Goal: Task Accomplishment & Management: Use online tool/utility

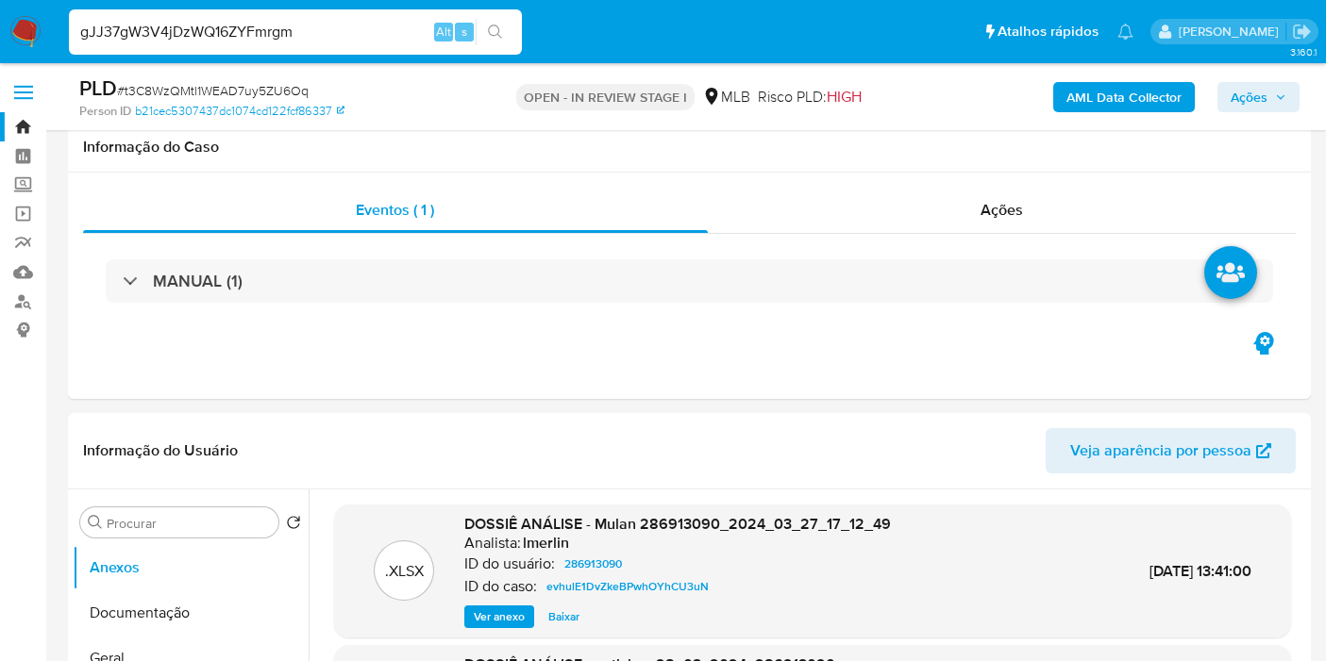
scroll to position [1761, 0]
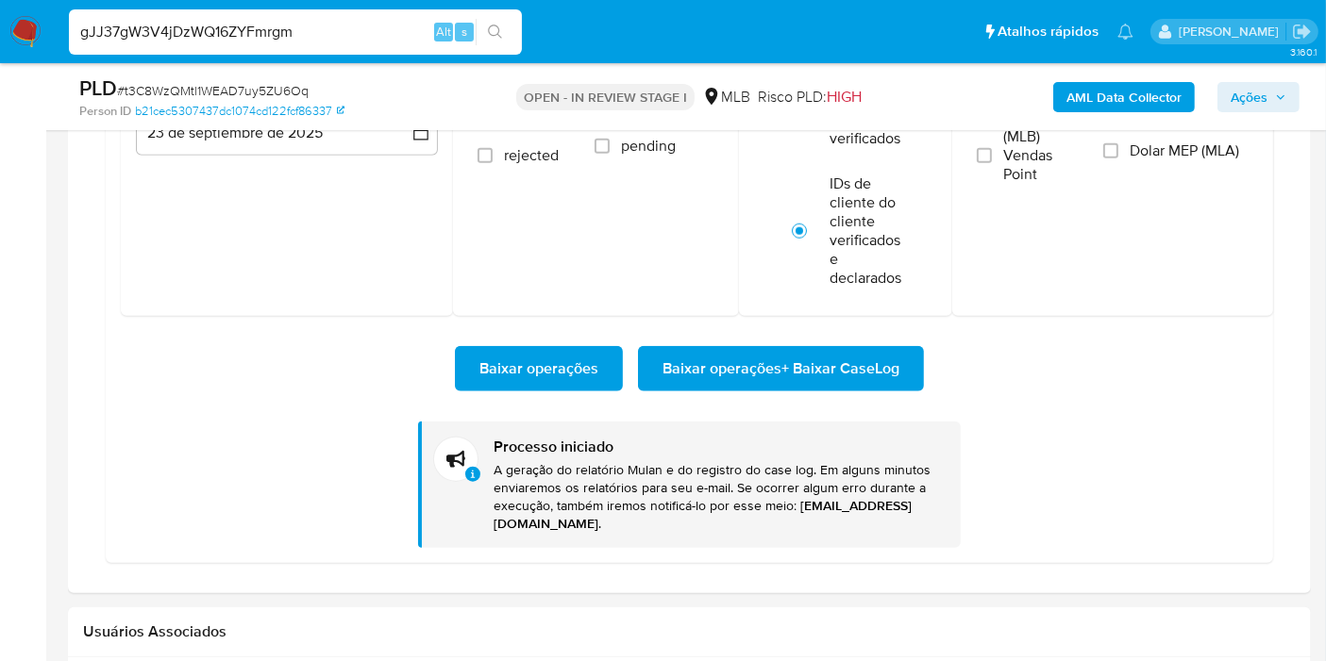
type input "gJJ37gW3V4jDzWQ16ZYFmrgm"
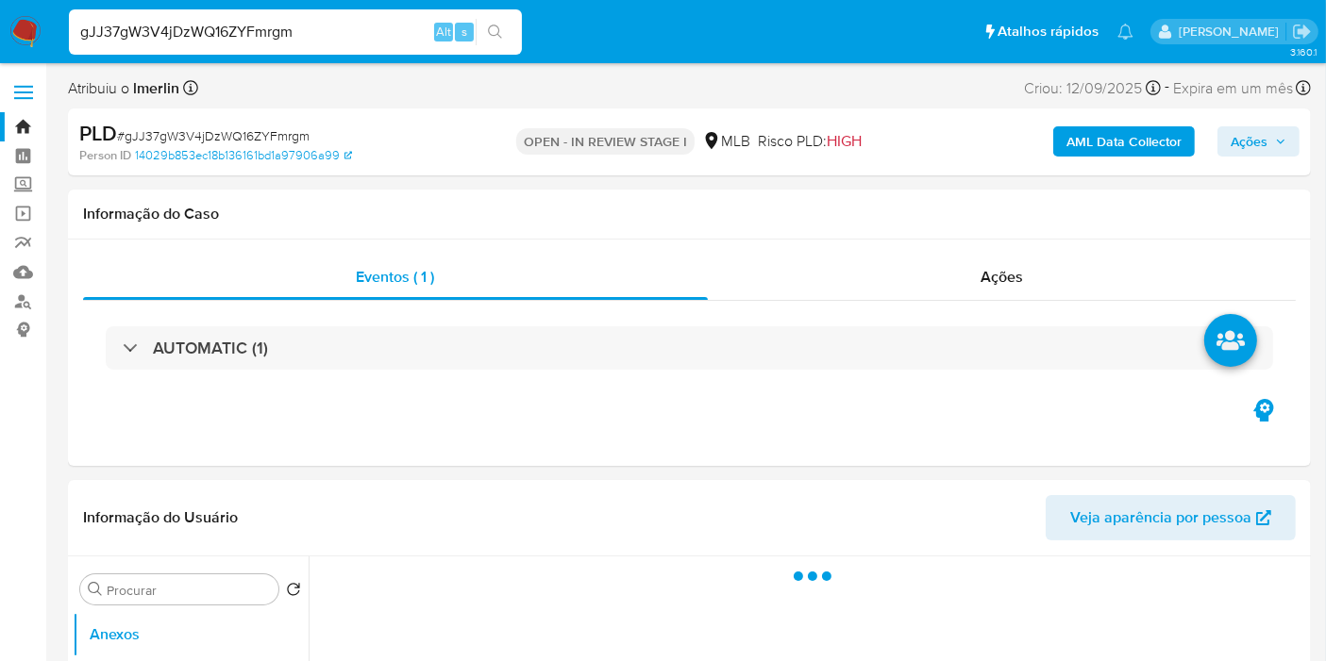
select select "10"
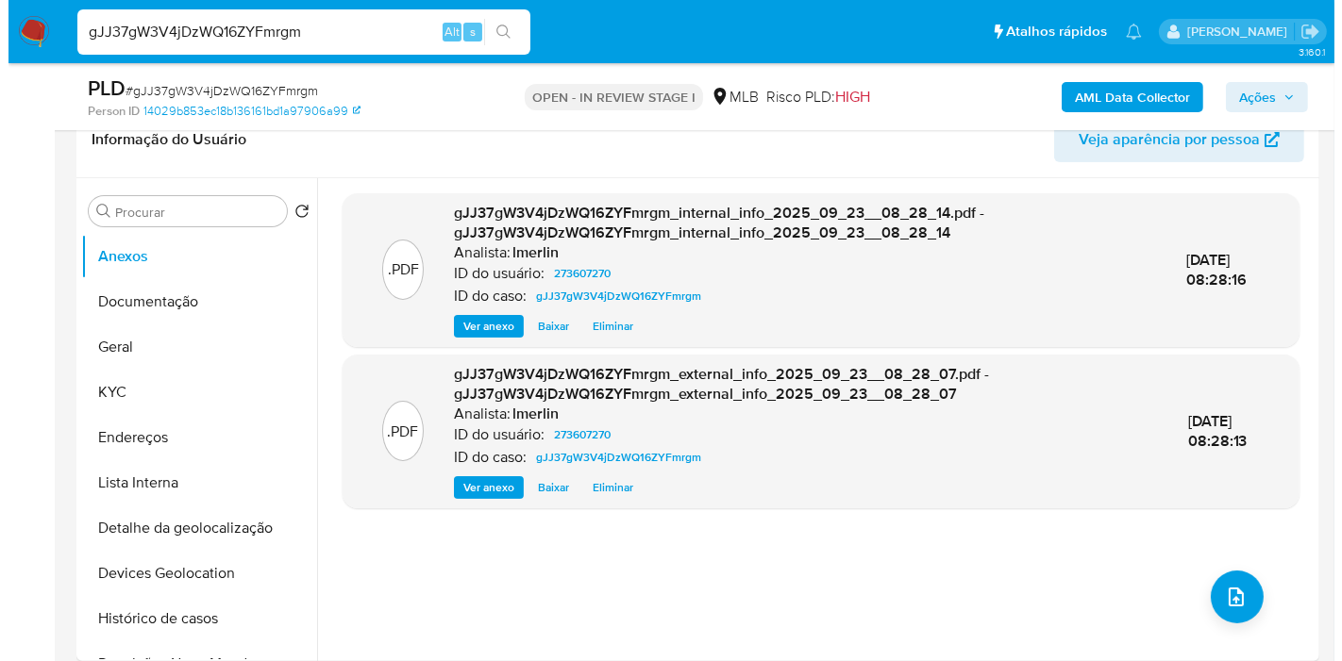
scroll to position [314, 0]
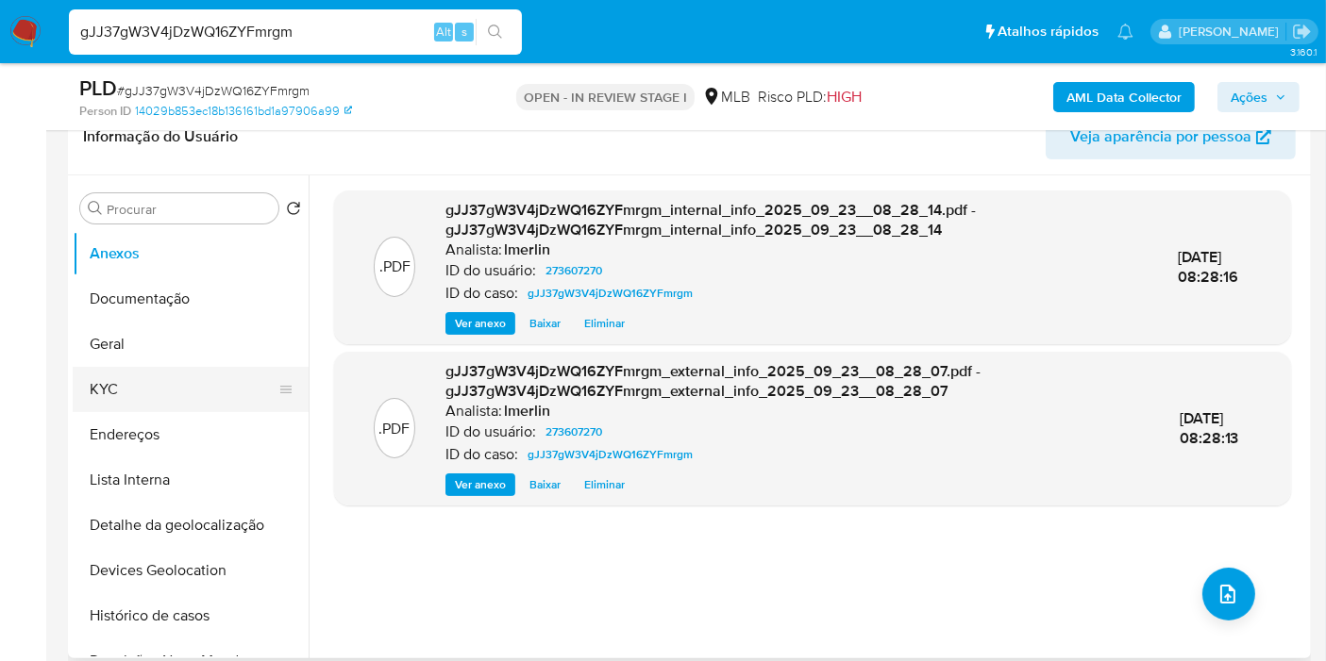
click at [147, 379] on button "KYC" at bounding box center [183, 389] width 221 height 45
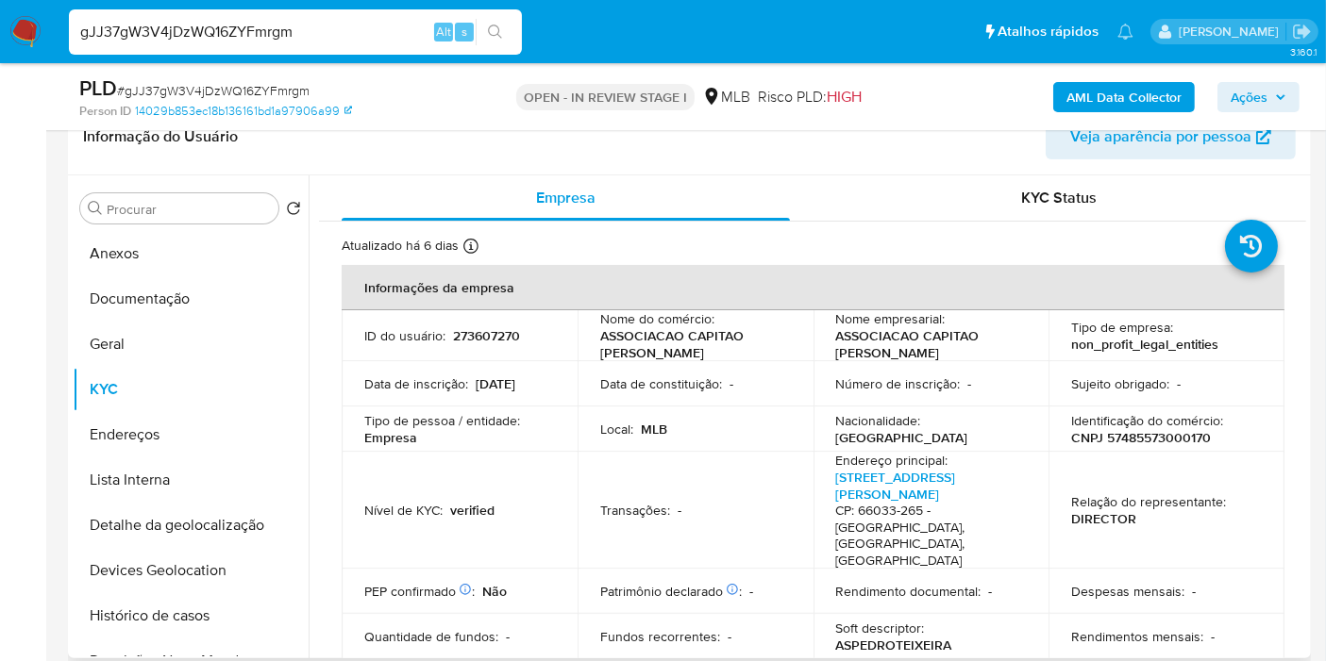
click at [1138, 440] on p "CNPJ 57485573000170" at bounding box center [1141, 437] width 140 height 17
copy p "57485573000170"
click at [1102, 100] on b "AML Data Collector" at bounding box center [1123, 97] width 115 height 30
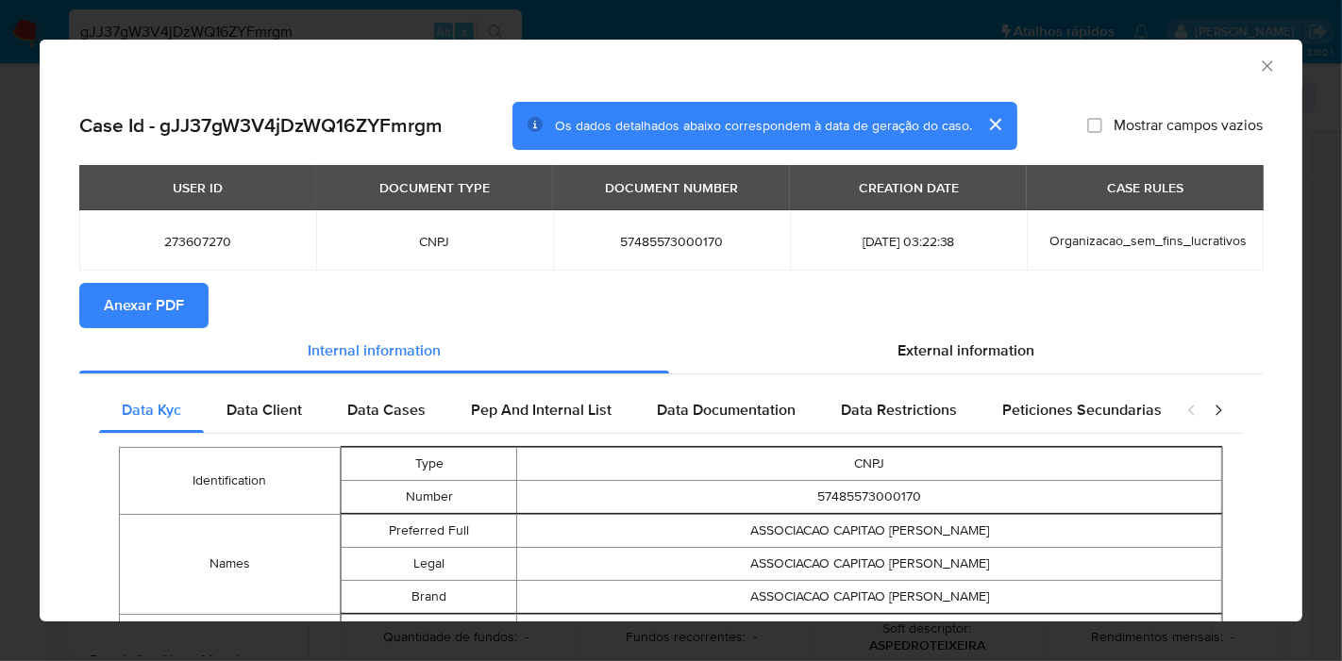
drag, startPoint x: 1254, startPoint y: 60, endPoint x: 1152, endPoint y: 14, distance: 111.9
click at [1258, 60] on icon "Fechar a janela" at bounding box center [1267, 66] width 19 height 19
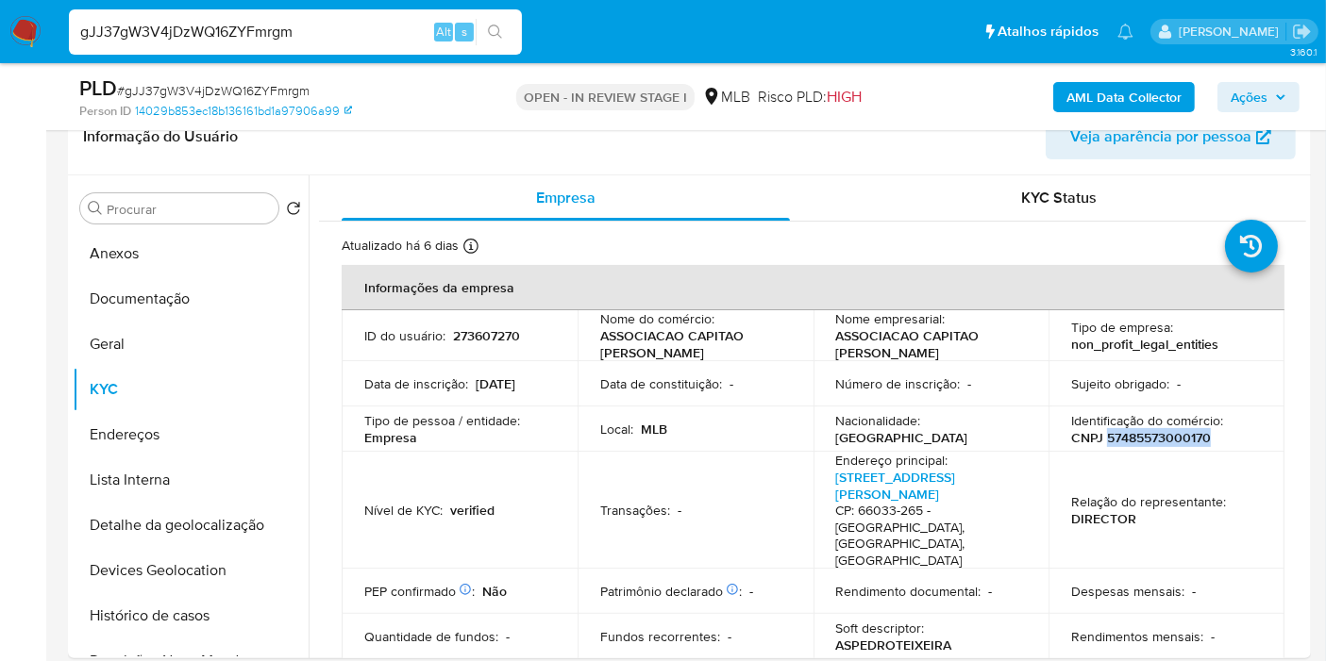
click at [1151, 96] on b "AML Data Collector" at bounding box center [1123, 97] width 115 height 30
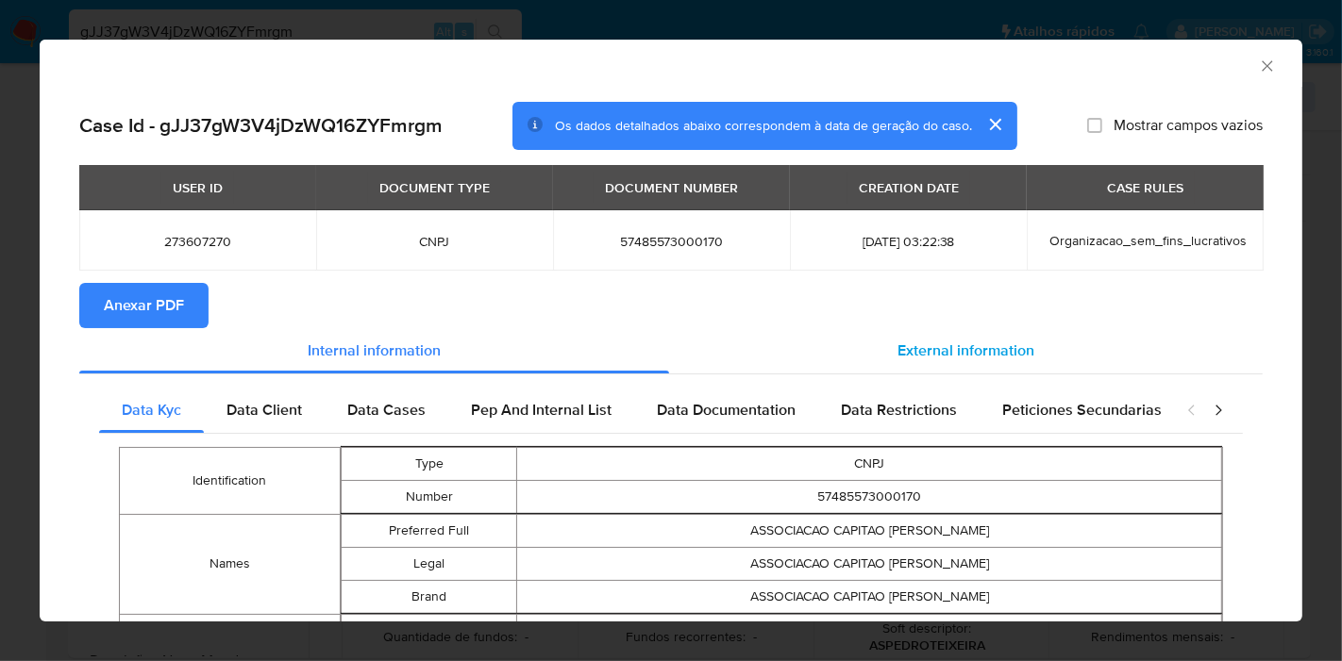
click at [881, 338] on div "External information" at bounding box center [965, 350] width 593 height 45
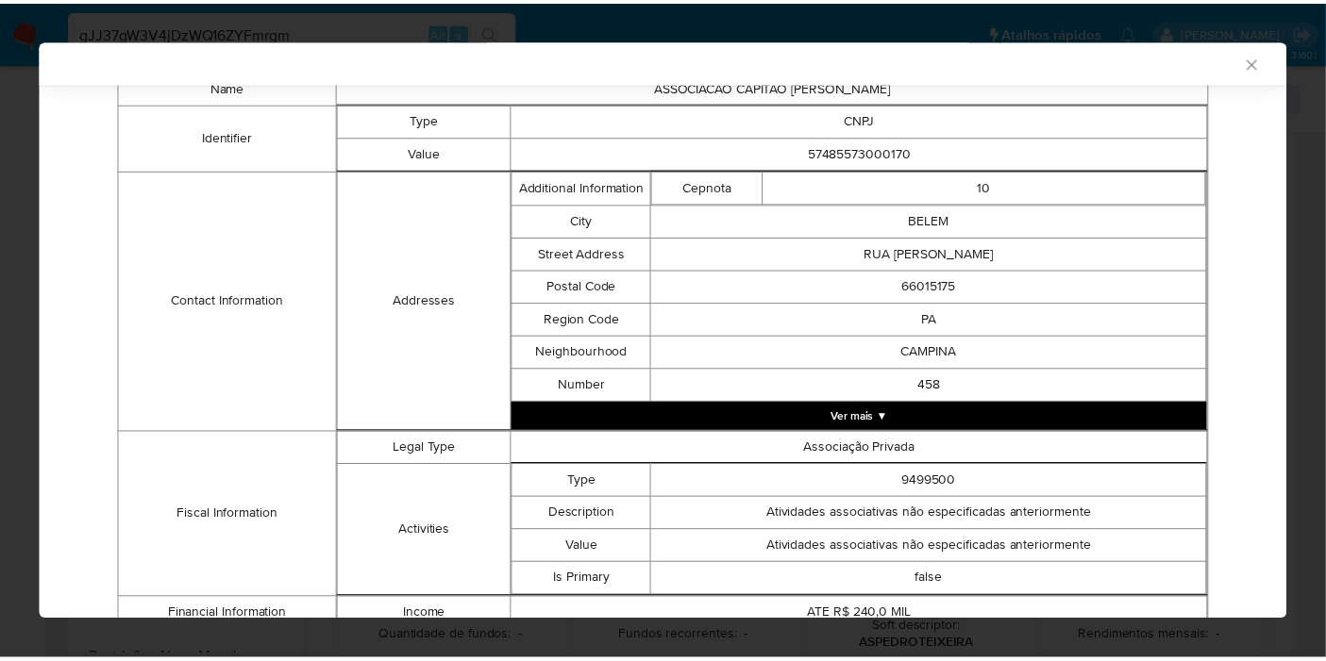
scroll to position [654, 0]
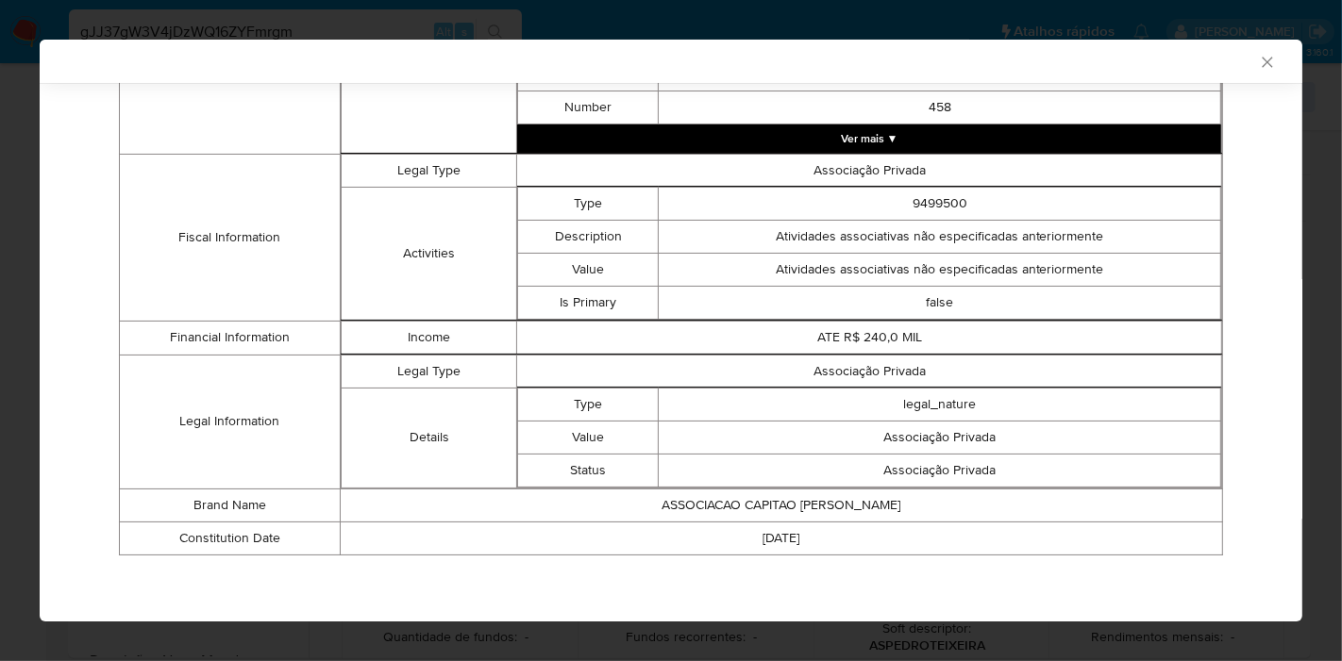
click at [1258, 64] on icon "Fechar a janela" at bounding box center [1267, 62] width 19 height 19
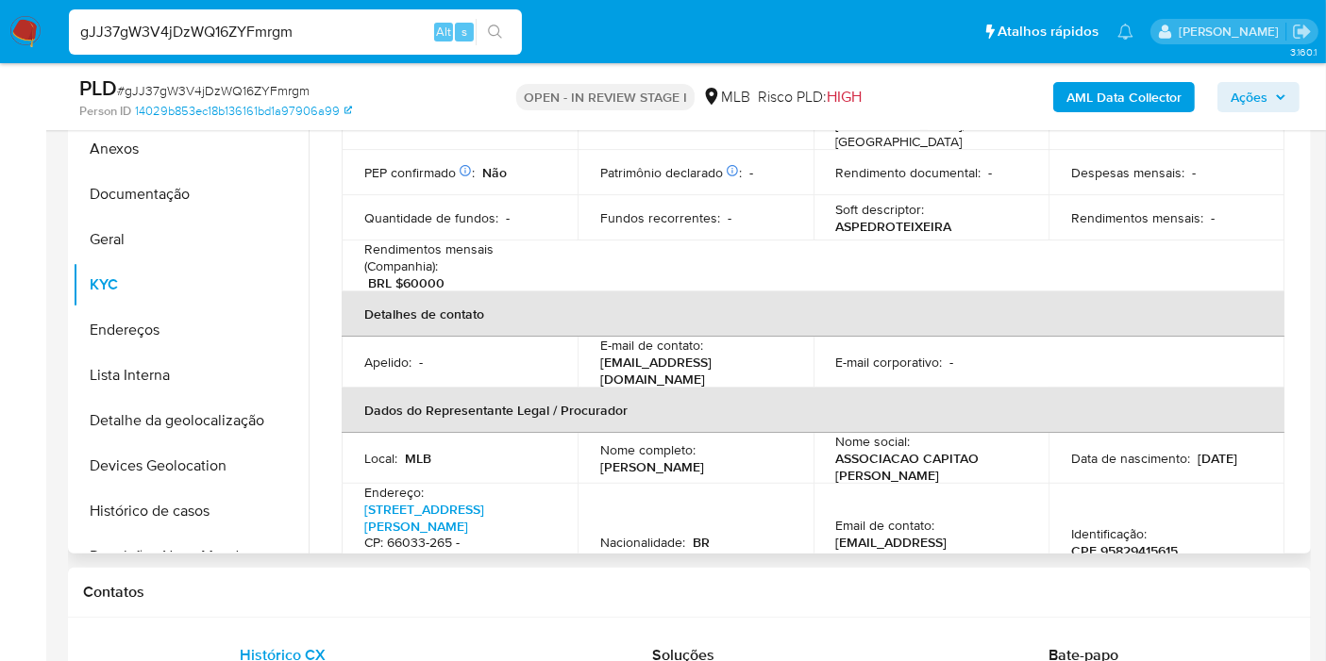
scroll to position [419, 0]
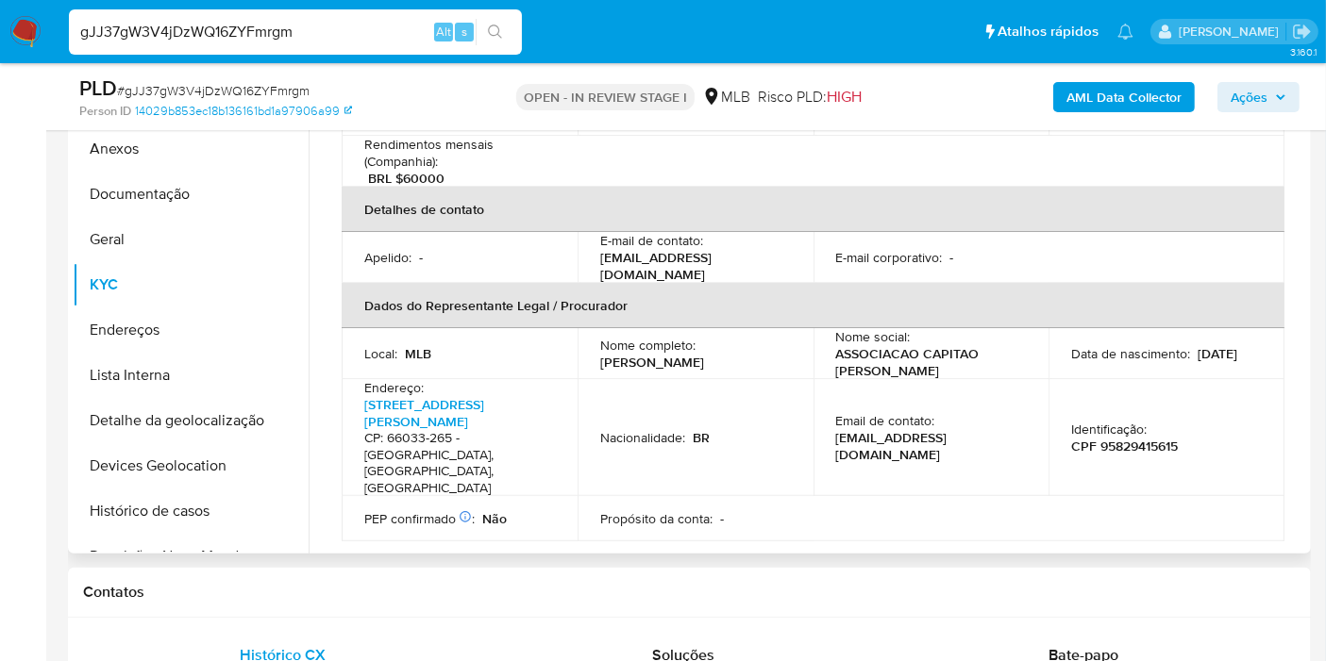
click at [671, 354] on p "Roberval de Almeida" at bounding box center [652, 362] width 104 height 17
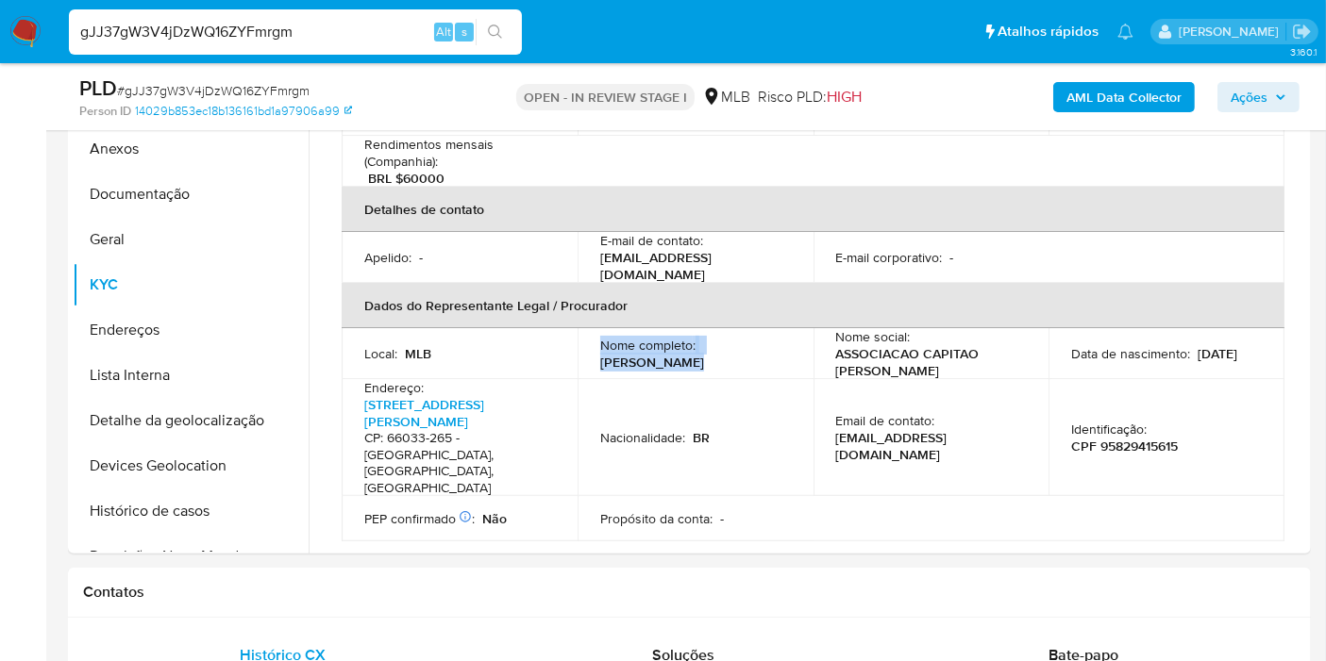
copy div "Nome completo : Roberval de Almeida"
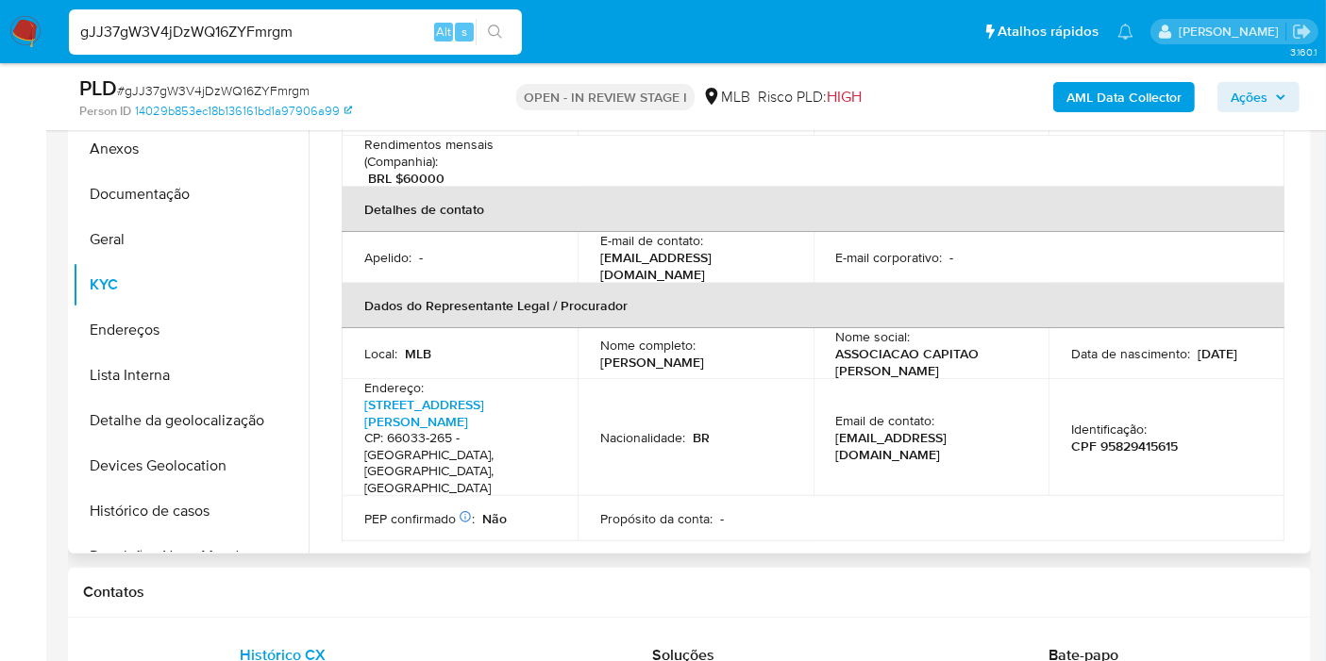
click at [599, 379] on td "Nacionalidade : BR" at bounding box center [695, 437] width 236 height 117
drag, startPoint x: 765, startPoint y: 323, endPoint x: 592, endPoint y: 330, distance: 172.8
click at [592, 330] on td "Nome completo : Roberval de Almeida" at bounding box center [695, 353] width 236 height 51
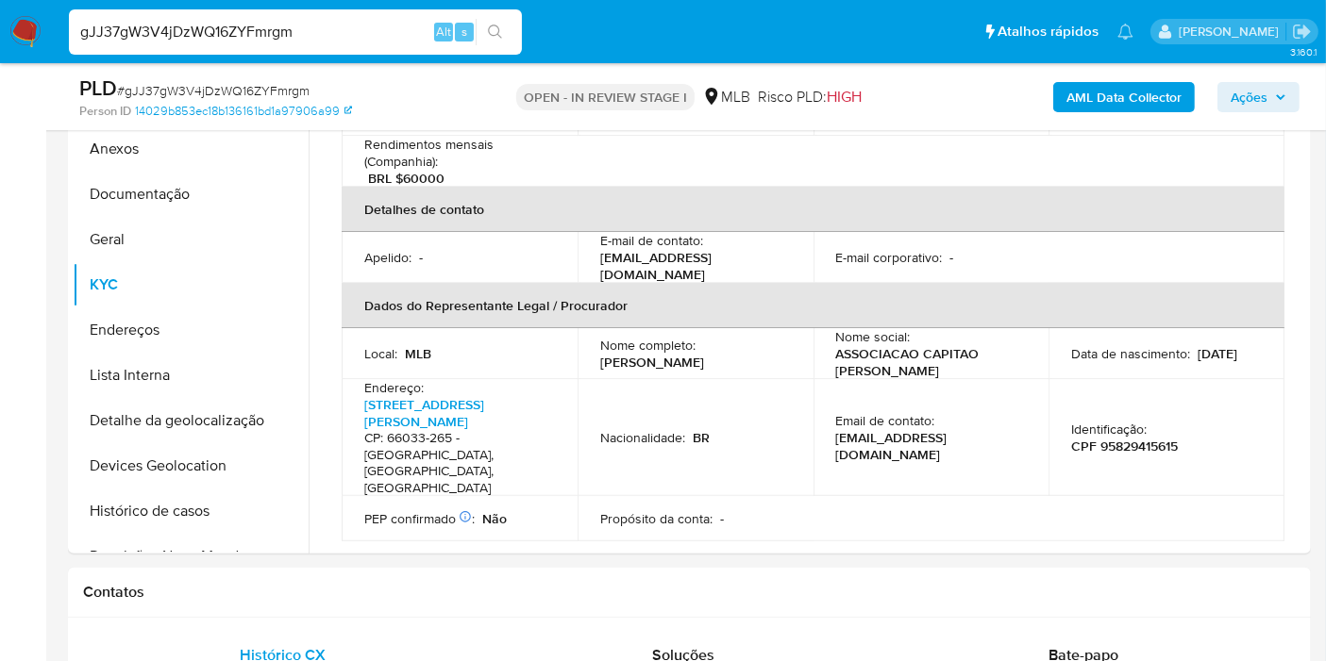
copy p "Roberval de Almeida"
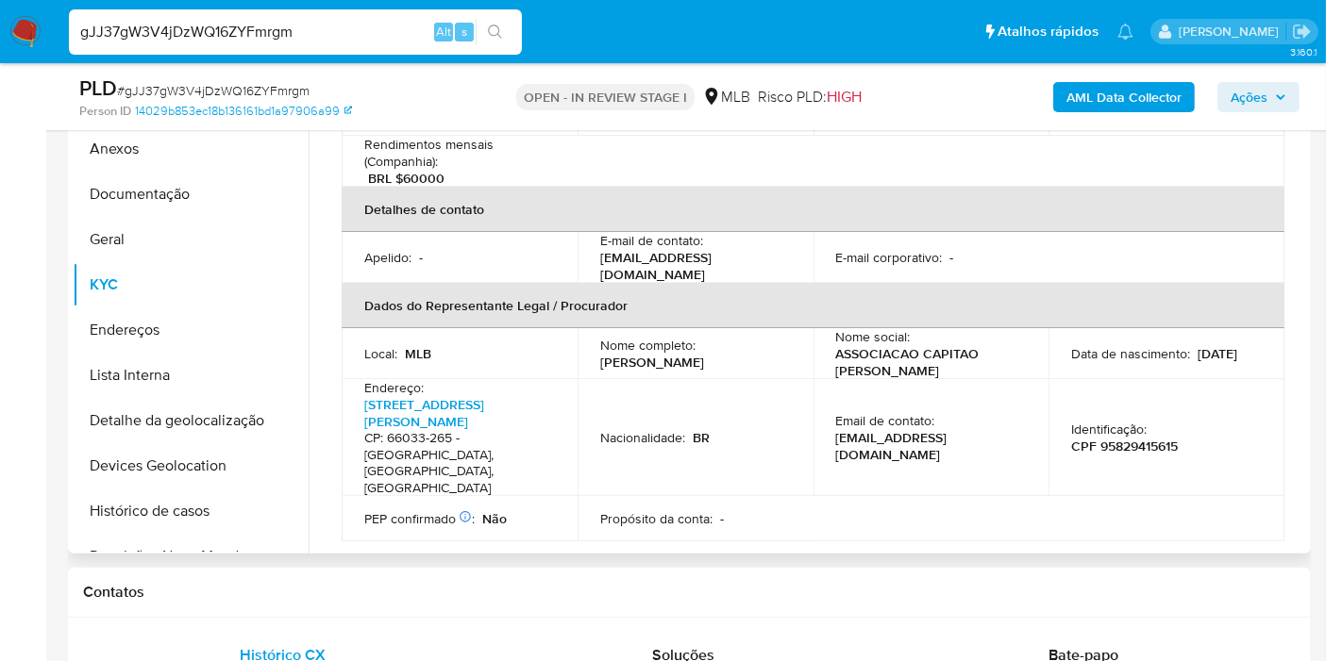
click at [1154, 438] on p "CPF 95829415615" at bounding box center [1124, 446] width 107 height 17
copy p "95829415615"
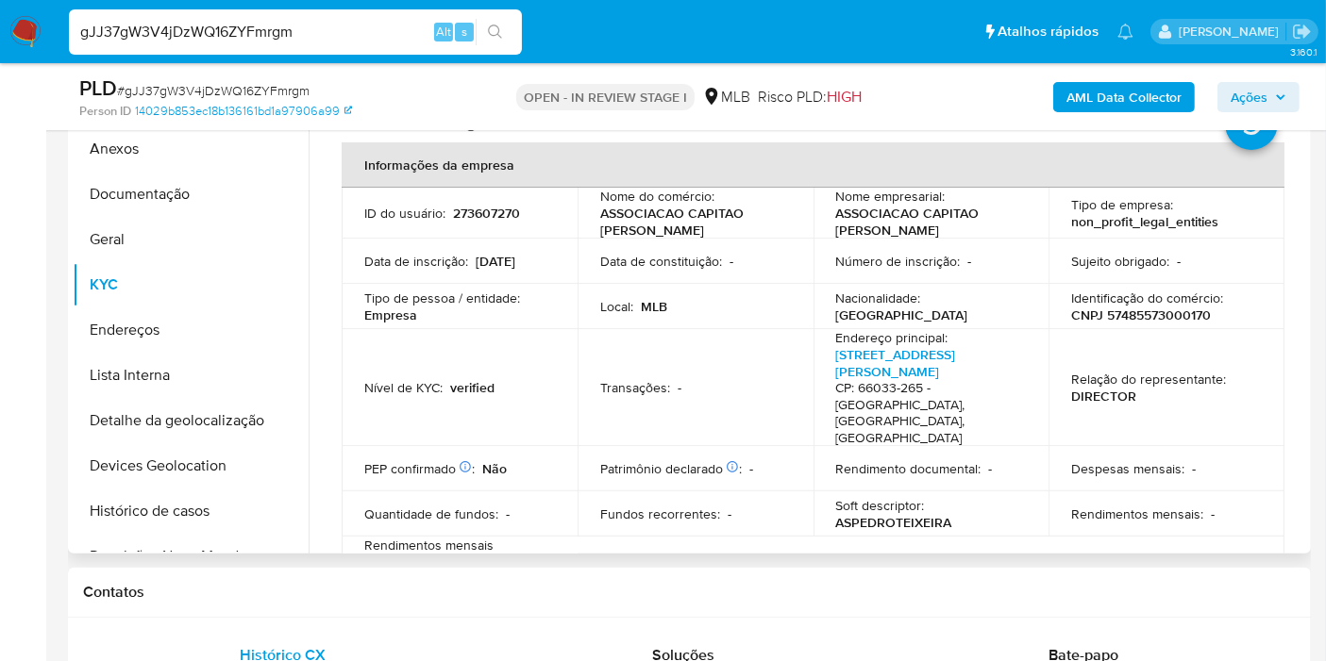
scroll to position [0, 0]
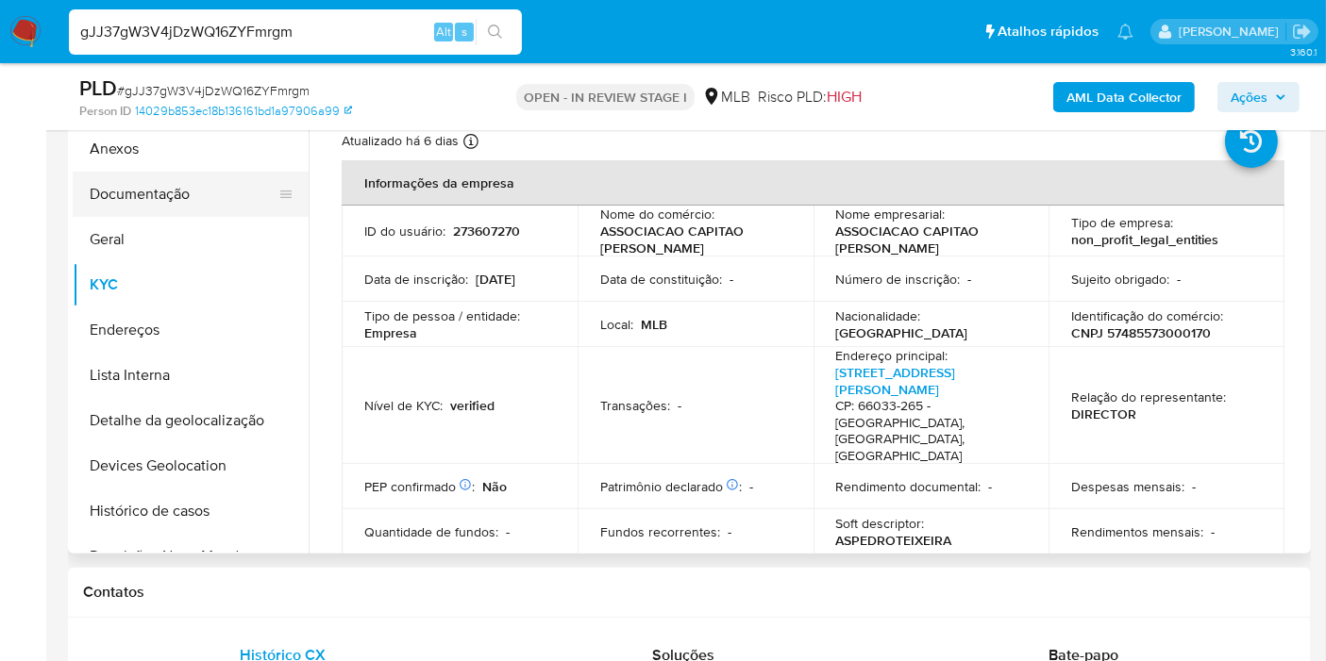
click at [245, 184] on button "Documentação" at bounding box center [183, 194] width 221 height 45
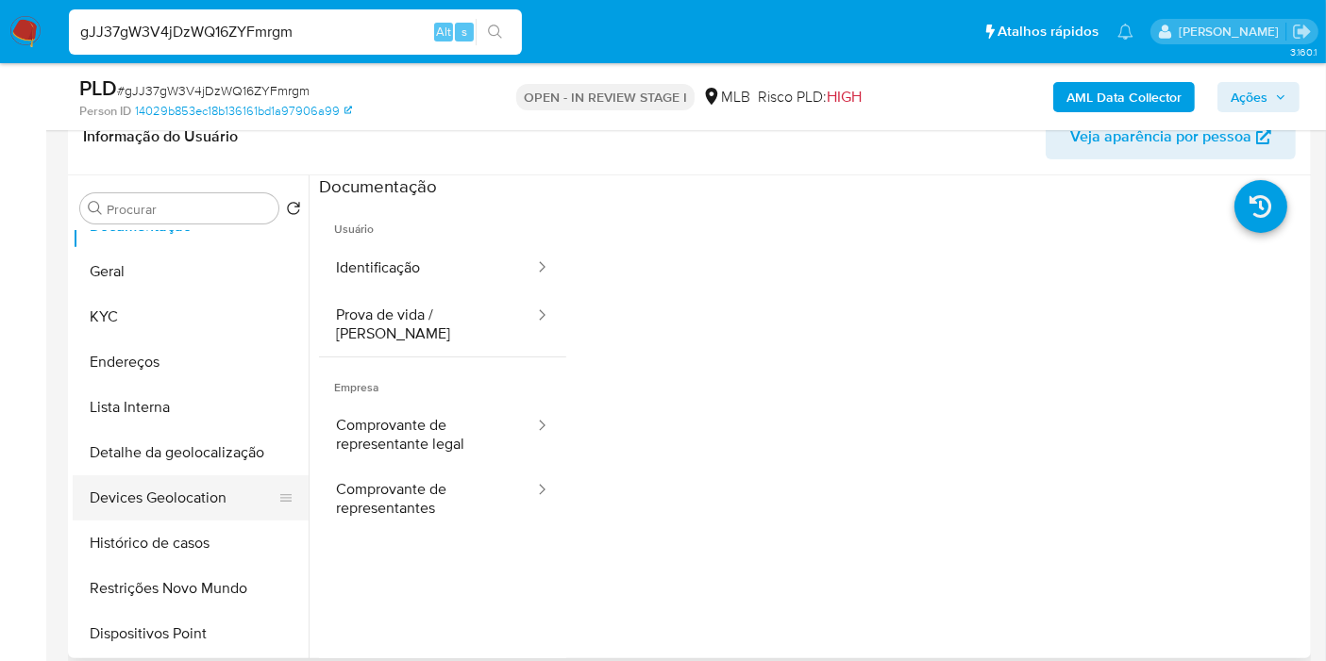
scroll to position [105, 0]
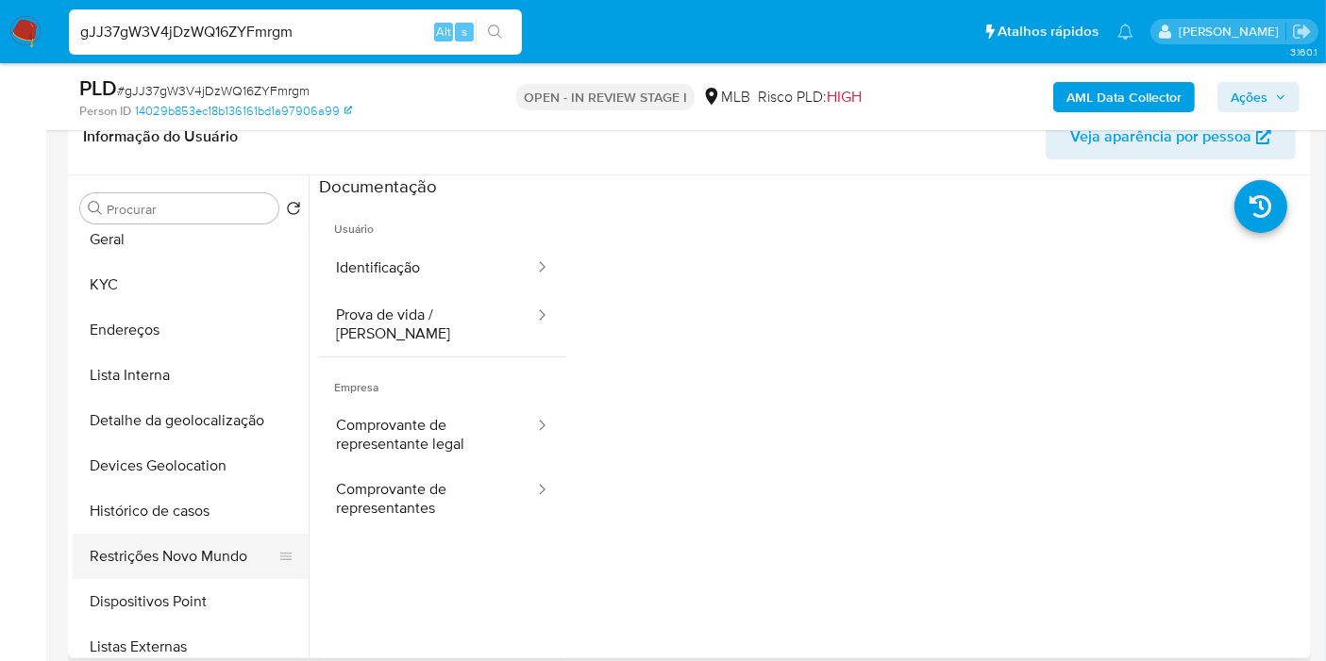
click at [158, 548] on button "Restrições Novo Mundo" at bounding box center [183, 556] width 221 height 45
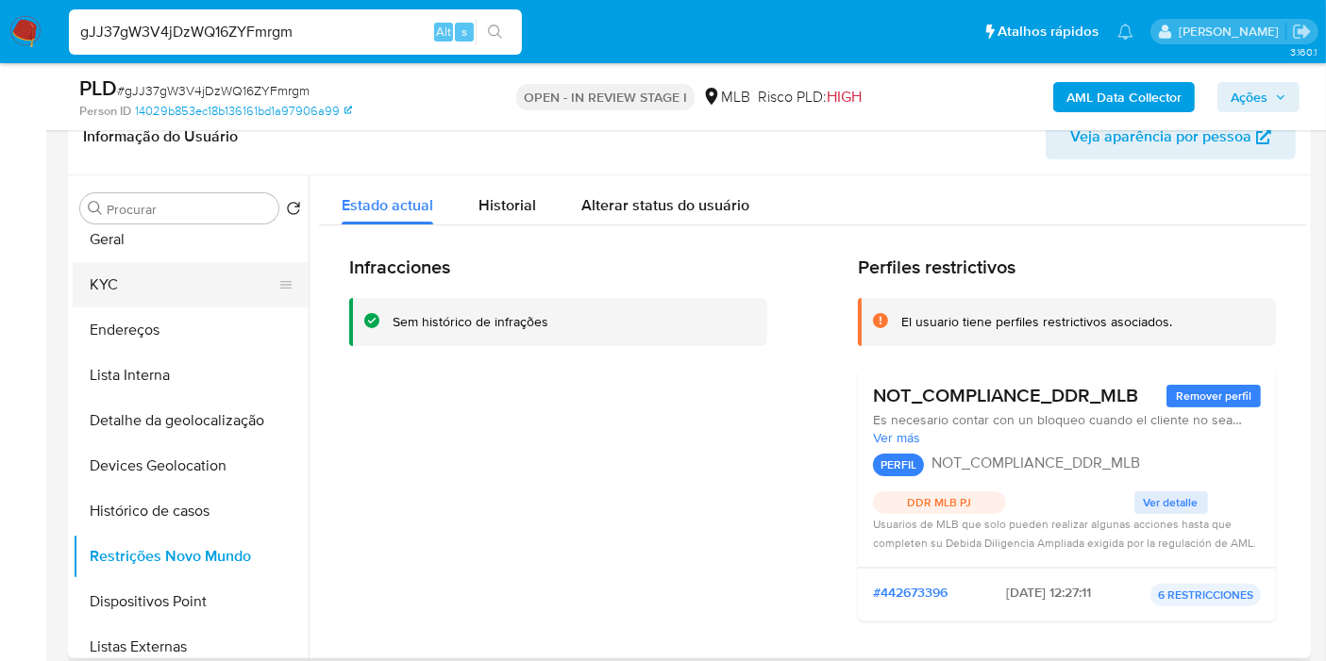
click at [167, 278] on button "KYC" at bounding box center [183, 284] width 221 height 45
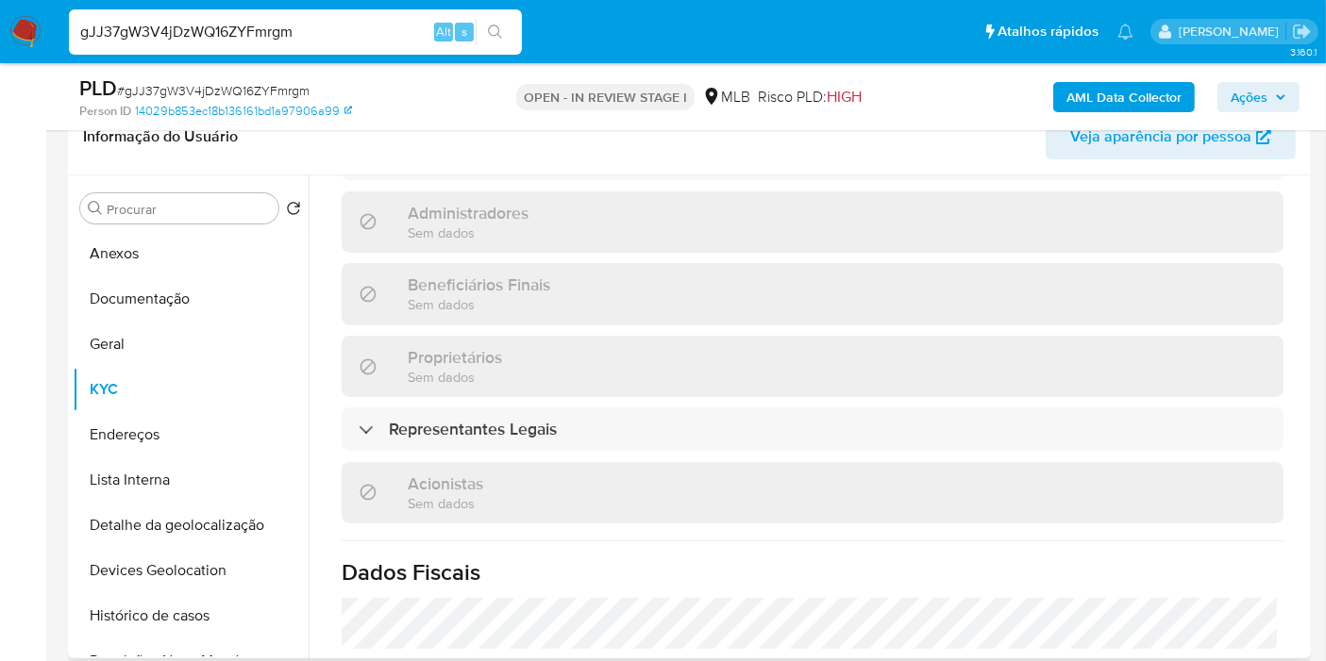
scroll to position [1105, 0]
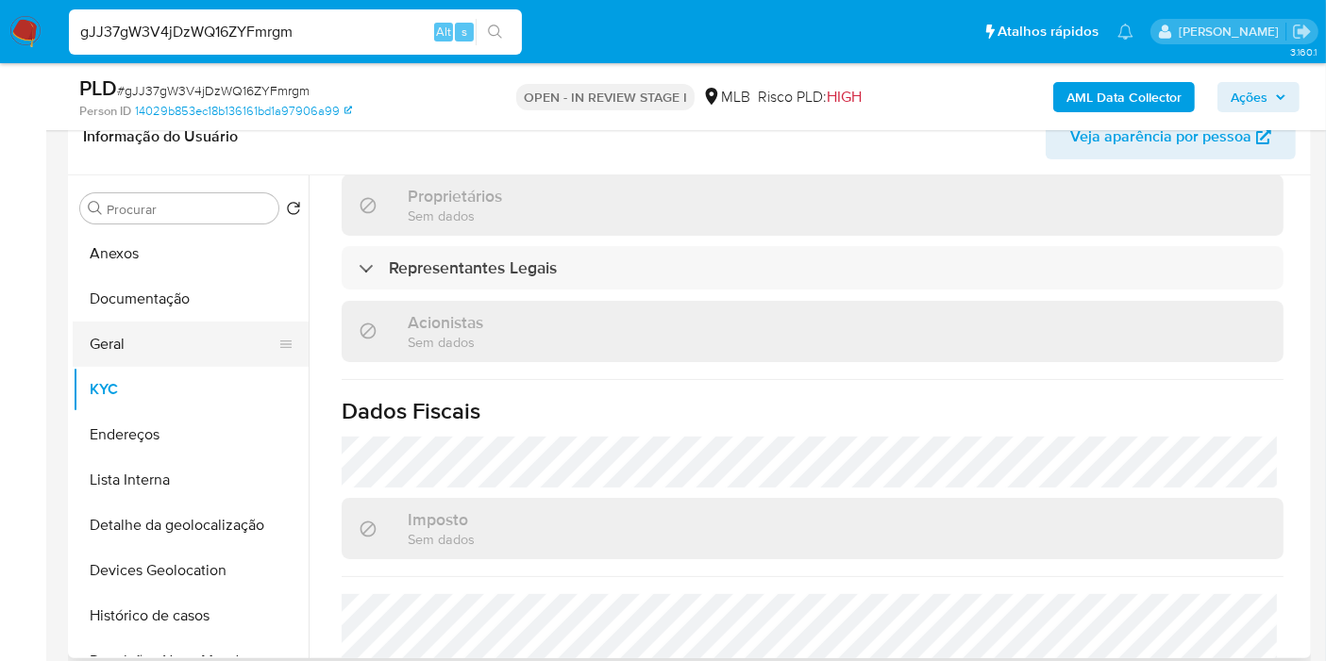
click at [153, 361] on button "Geral" at bounding box center [183, 344] width 221 height 45
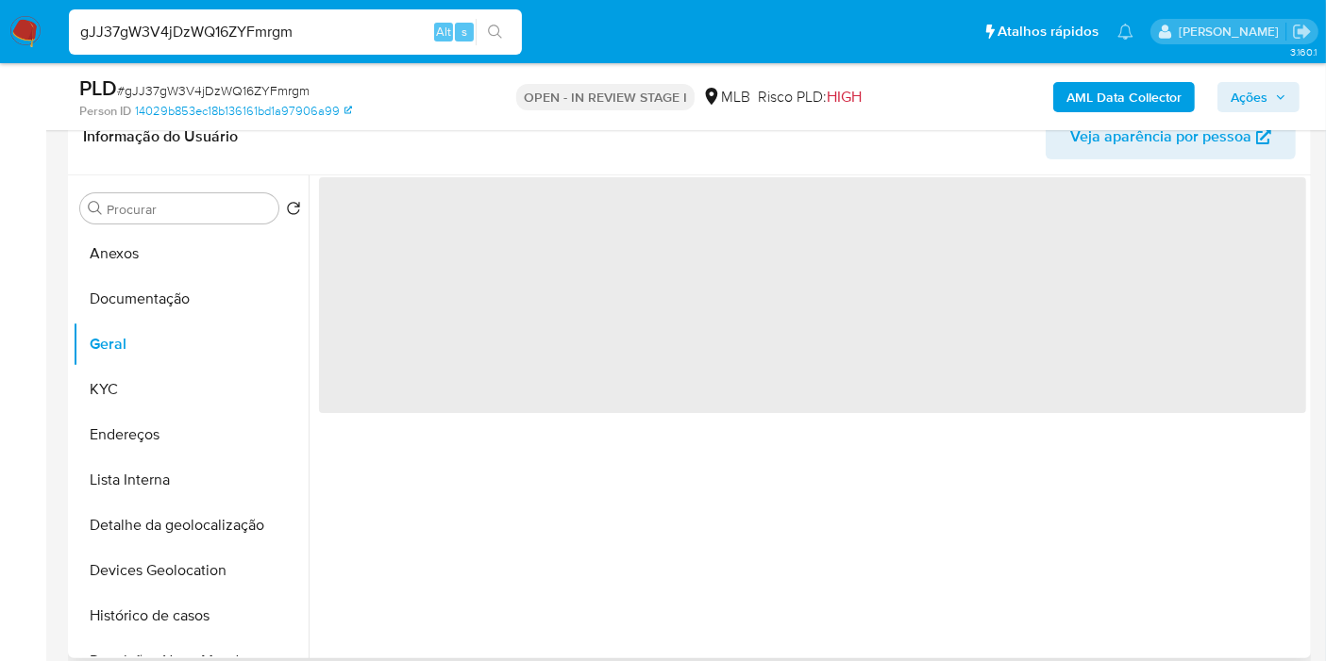
scroll to position [0, 0]
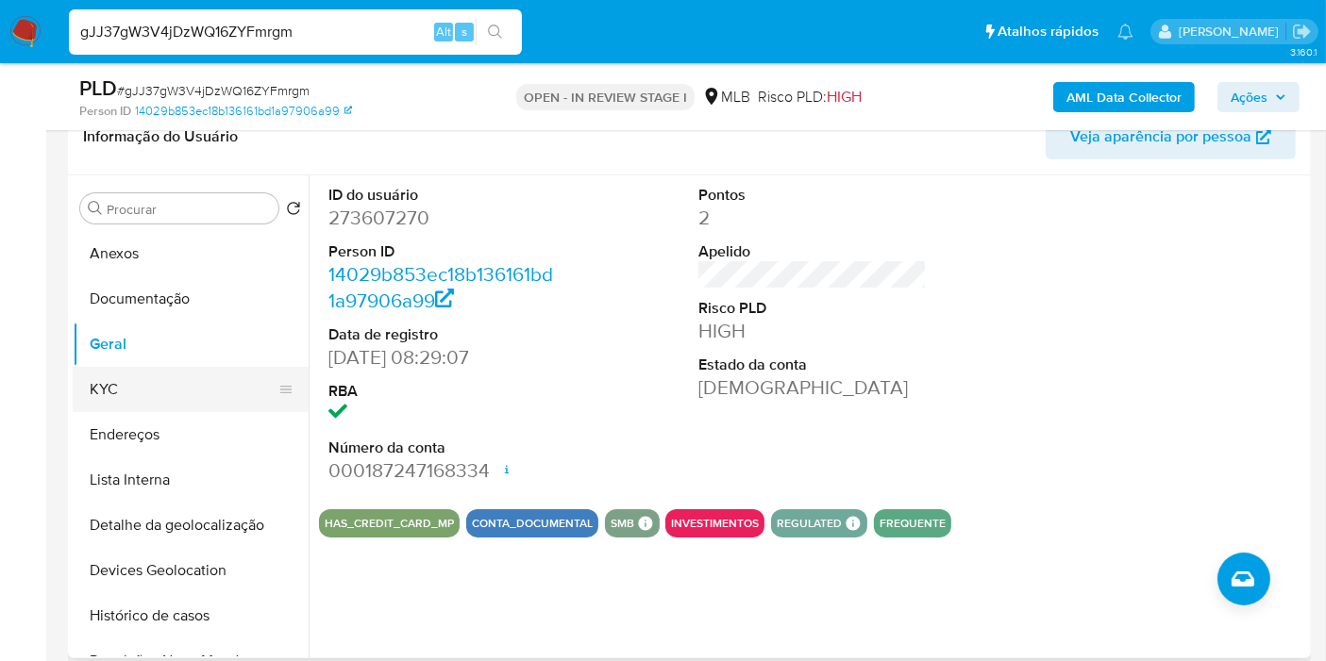
drag, startPoint x: 198, startPoint y: 394, endPoint x: 296, endPoint y: 394, distance: 98.1
click at [197, 394] on button "KYC" at bounding box center [183, 389] width 221 height 45
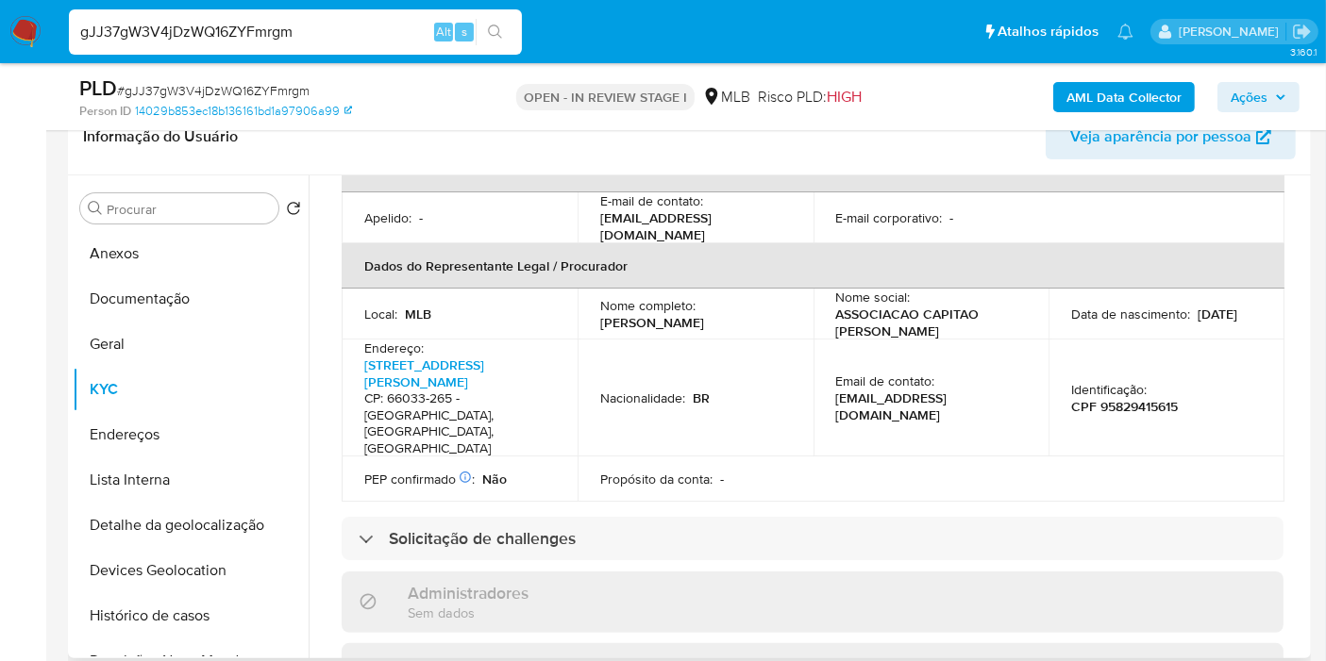
scroll to position [1105, 0]
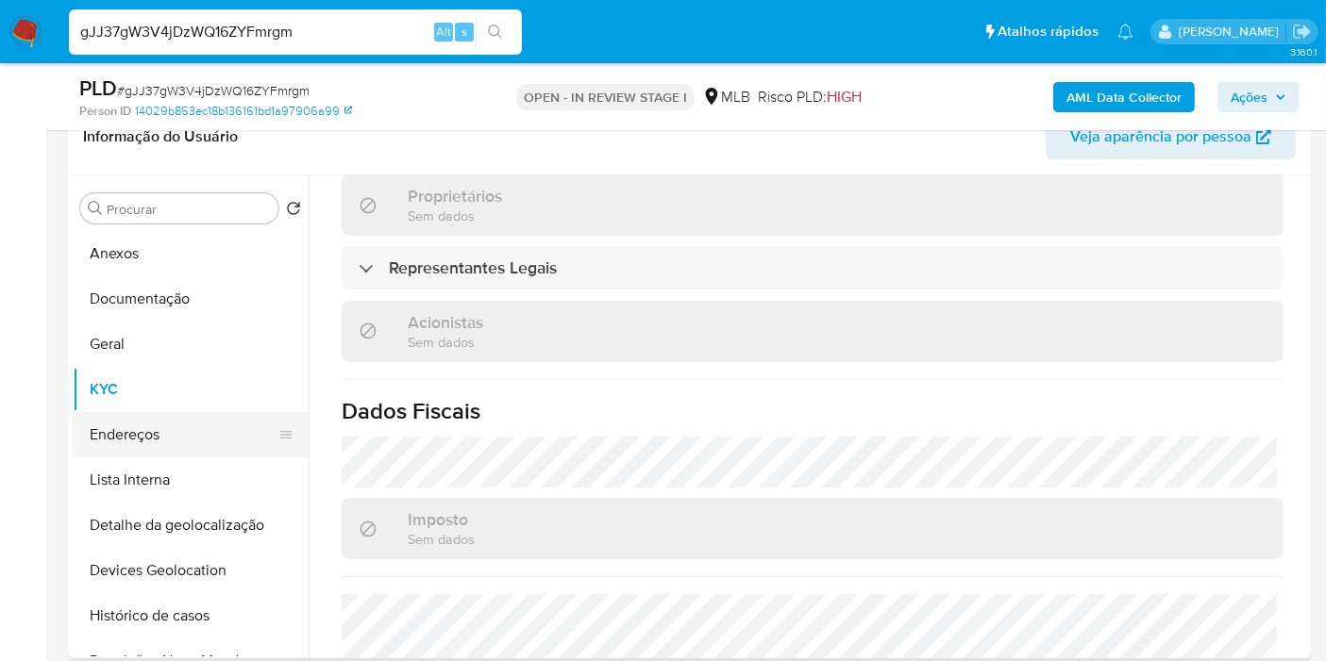
click at [178, 438] on button "Endereços" at bounding box center [183, 434] width 221 height 45
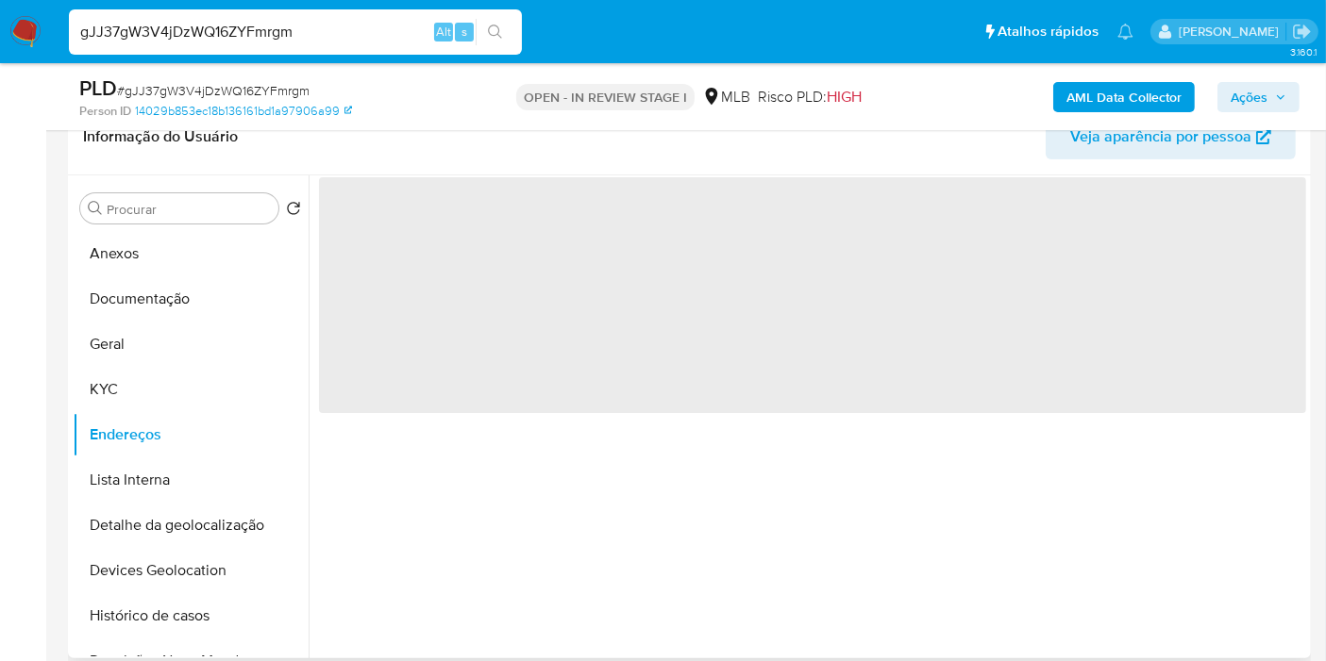
scroll to position [0, 0]
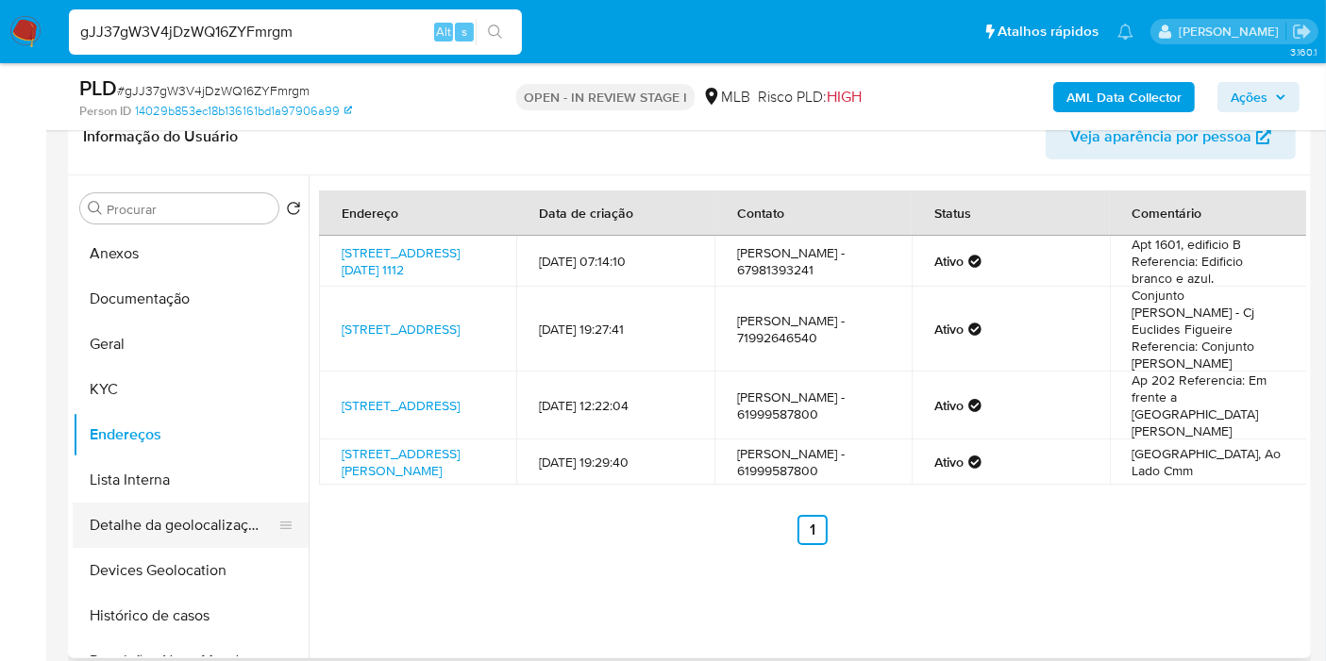
click at [235, 525] on button "Detalhe da geolocalização" at bounding box center [183, 525] width 221 height 45
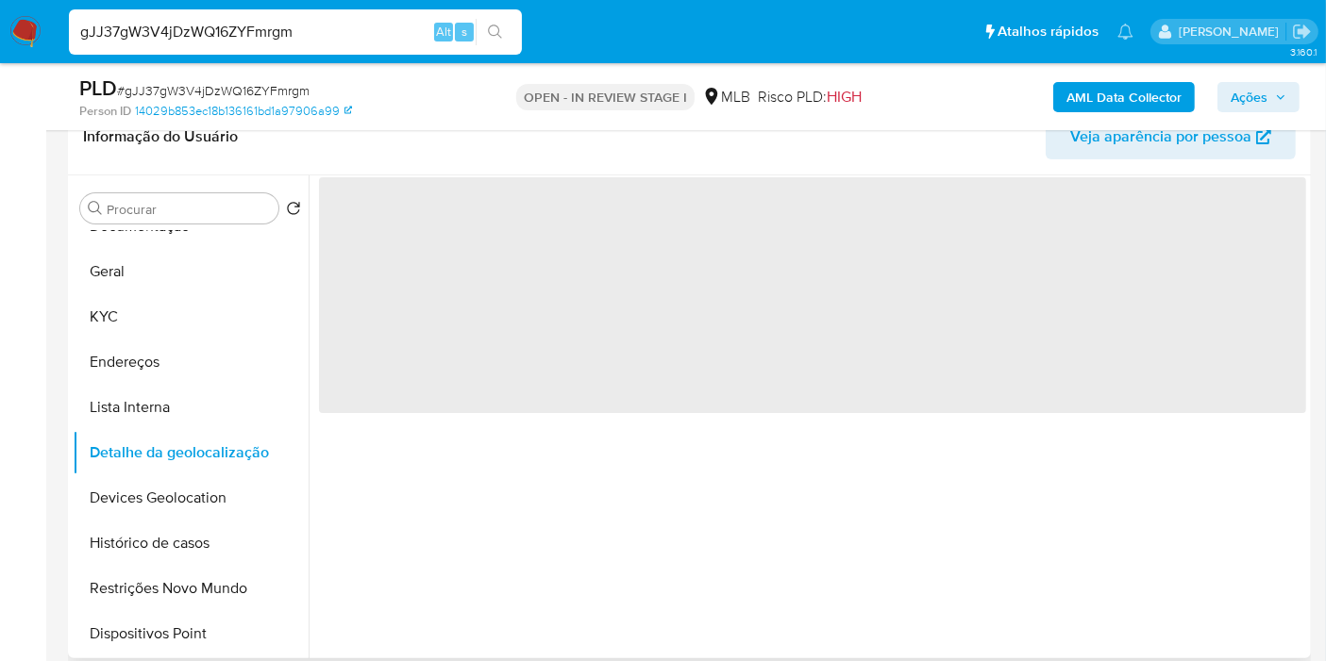
scroll to position [105, 0]
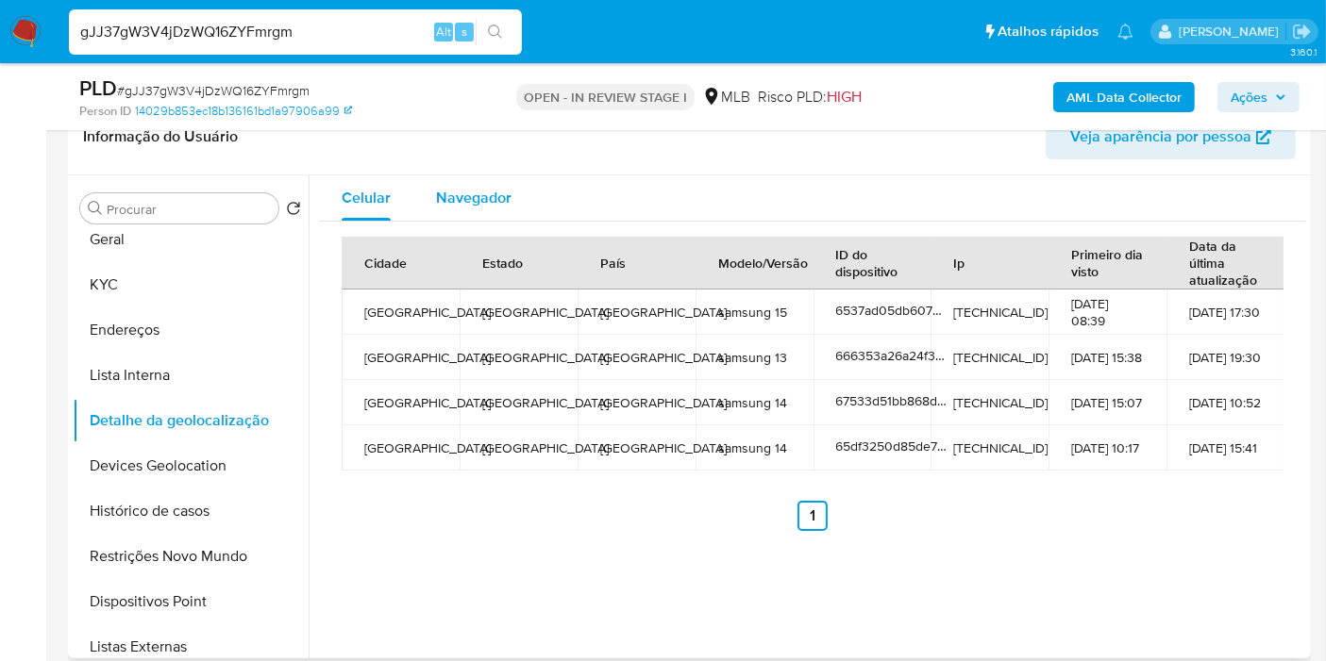
click at [465, 217] on div "Navegador" at bounding box center [473, 197] width 75 height 45
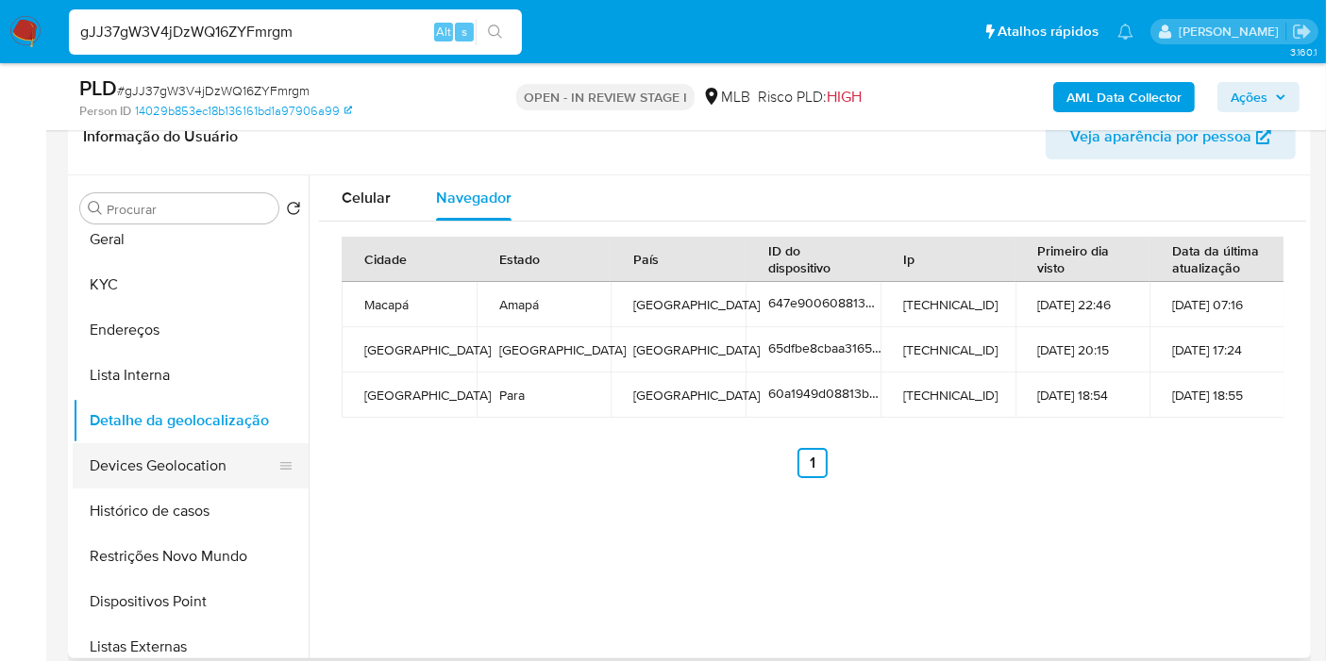
click at [193, 474] on button "Devices Geolocation" at bounding box center [183, 465] width 221 height 45
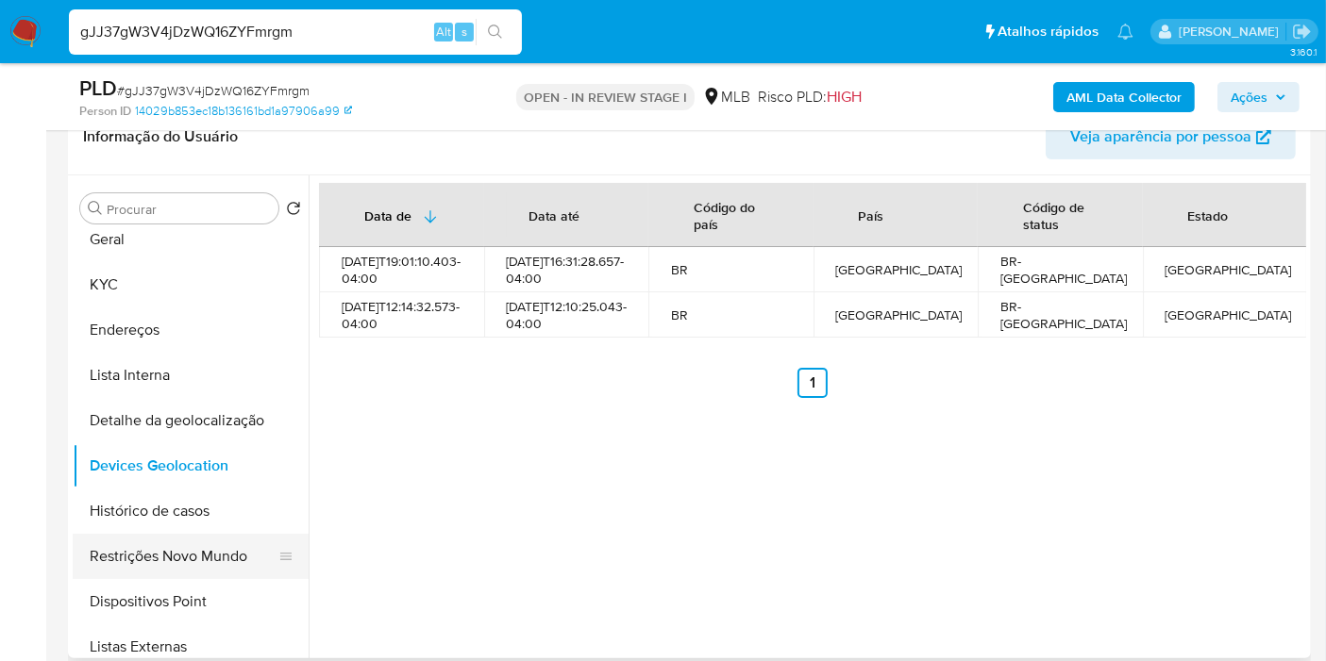
click at [161, 548] on button "Restrições Novo Mundo" at bounding box center [183, 556] width 221 height 45
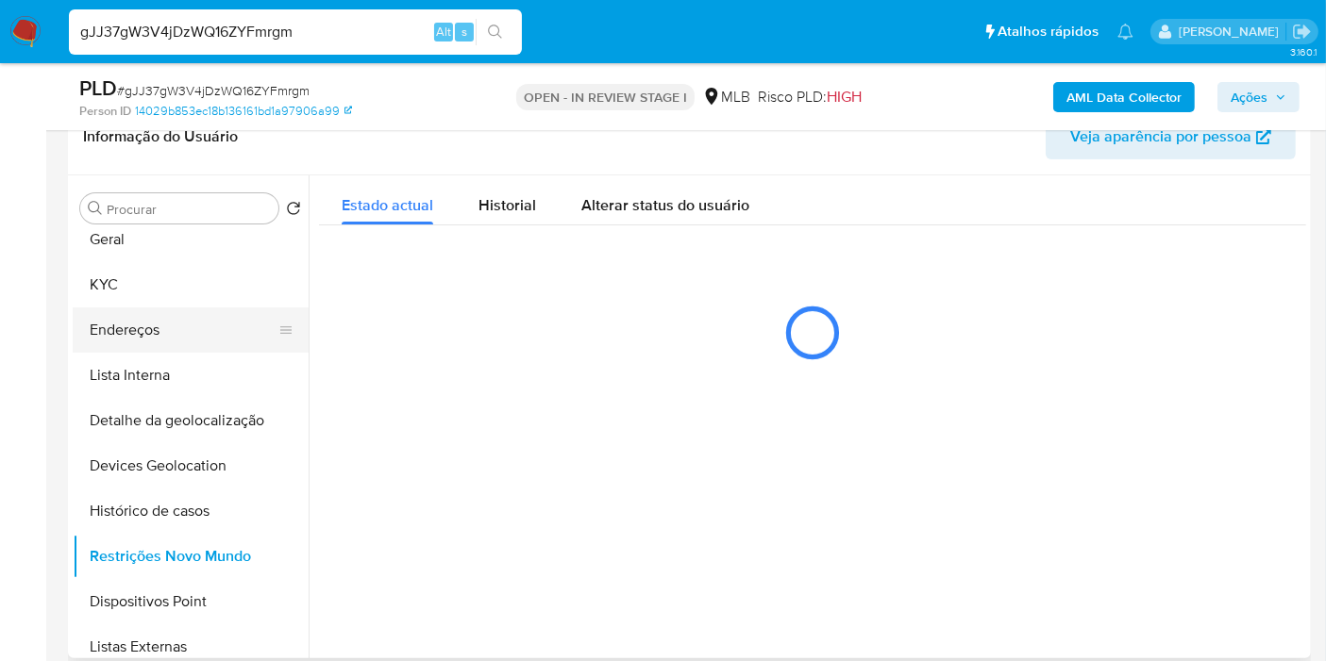
scroll to position [209, 0]
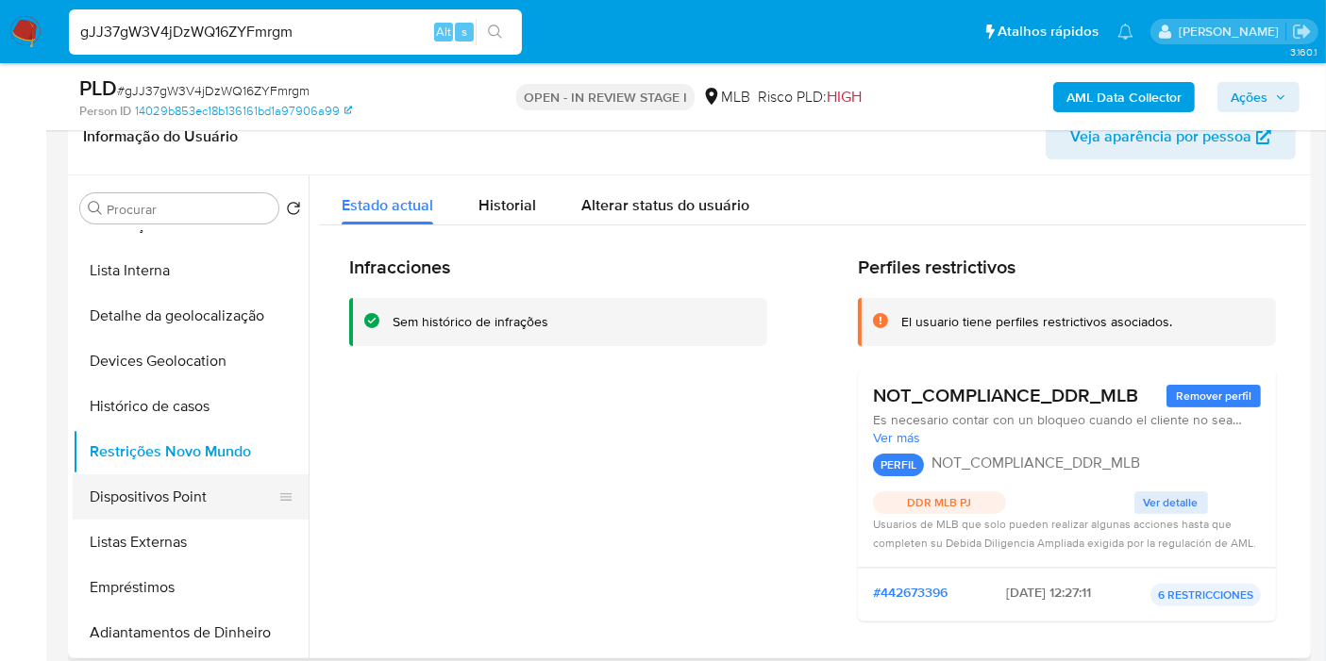
click at [227, 492] on button "Dispositivos Point" at bounding box center [183, 497] width 221 height 45
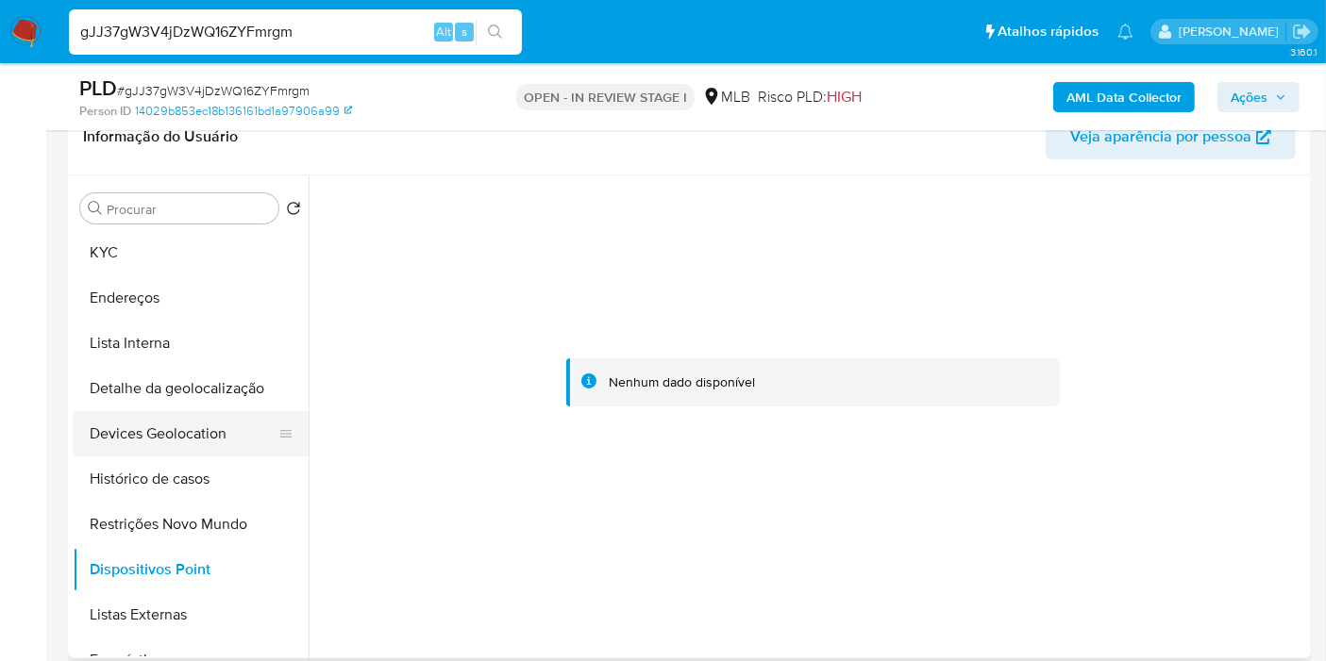
scroll to position [105, 0]
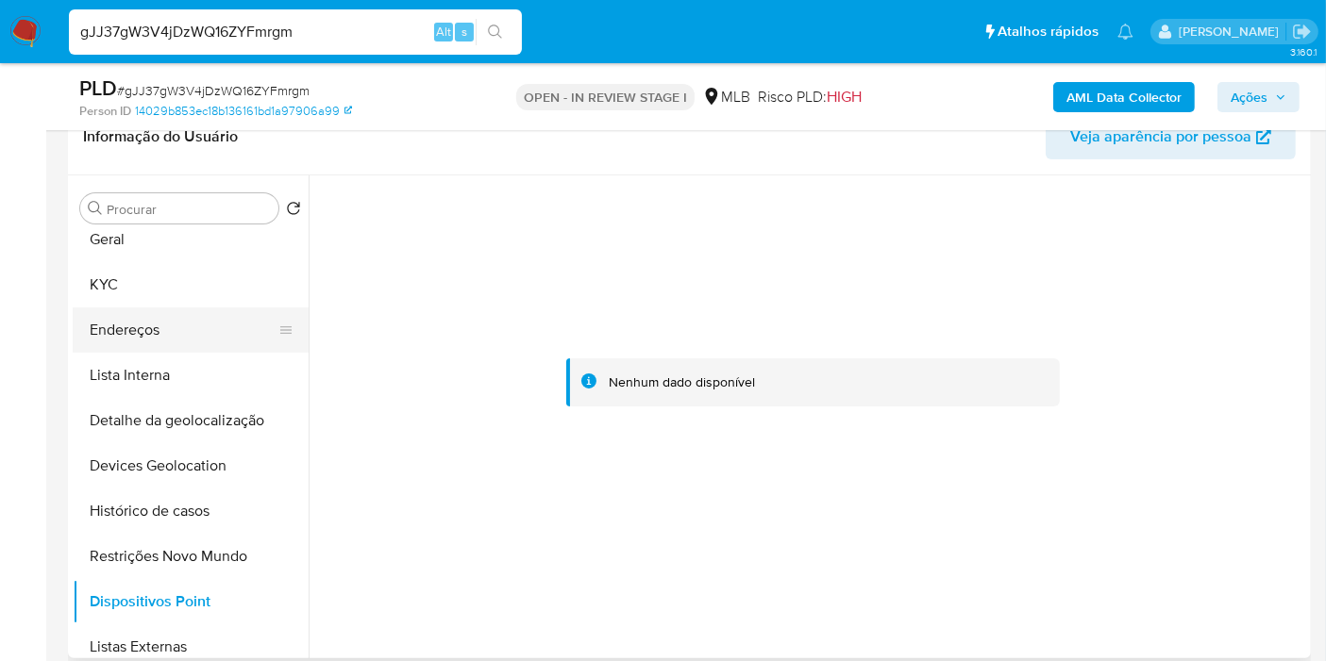
click at [153, 336] on button "Endereços" at bounding box center [183, 330] width 221 height 45
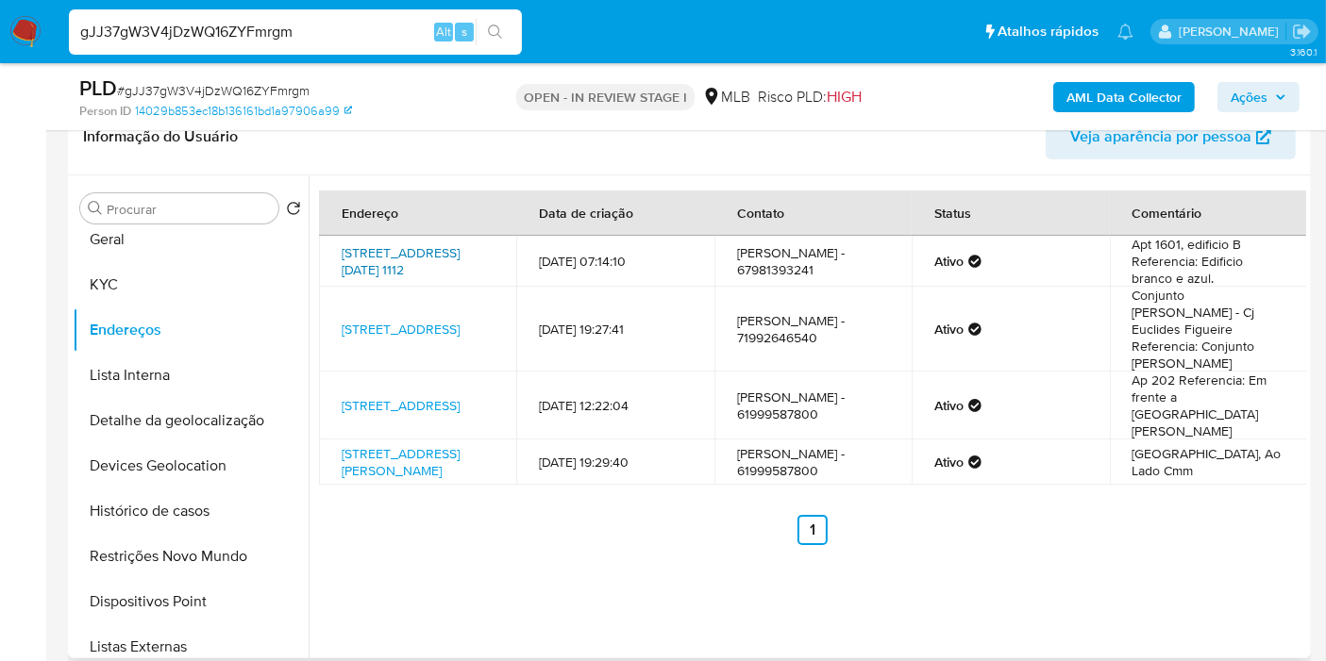
click at [399, 251] on link "Travessa Três De Maio 1112, Belém, Pará, 66063388, Brasil 1112" at bounding box center [401, 261] width 118 height 36
click at [207, 290] on button "KYC" at bounding box center [183, 284] width 221 height 45
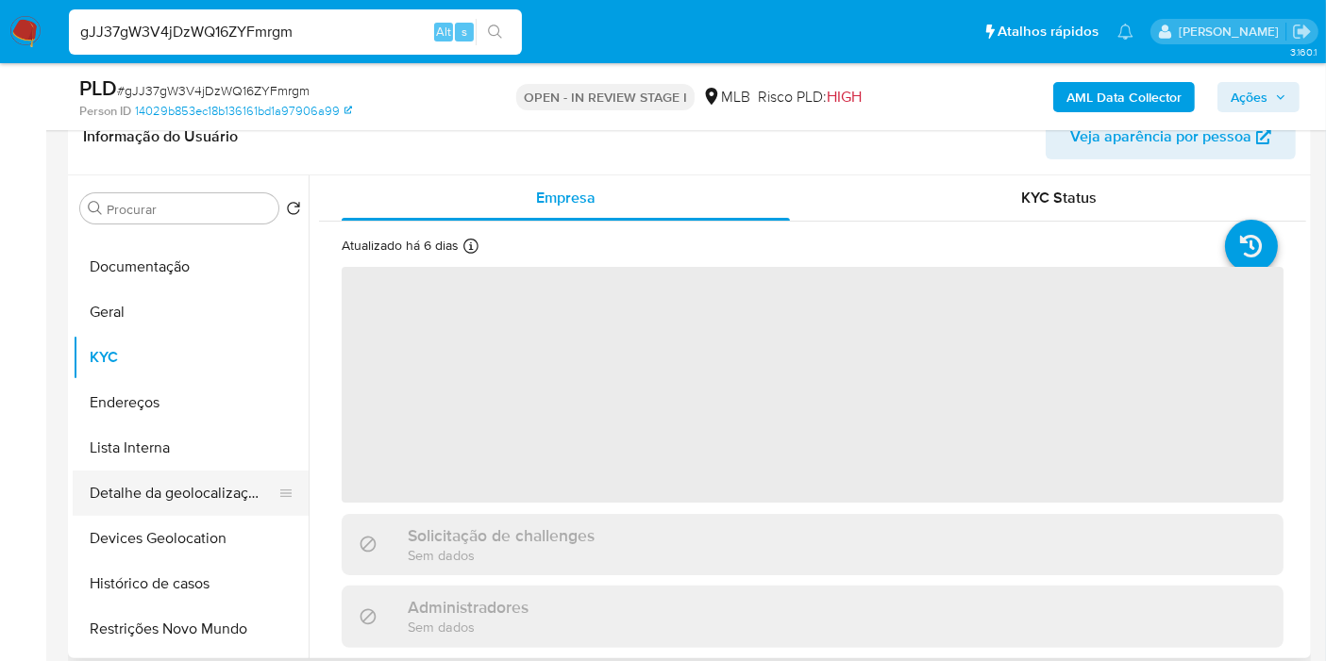
scroll to position [0, 0]
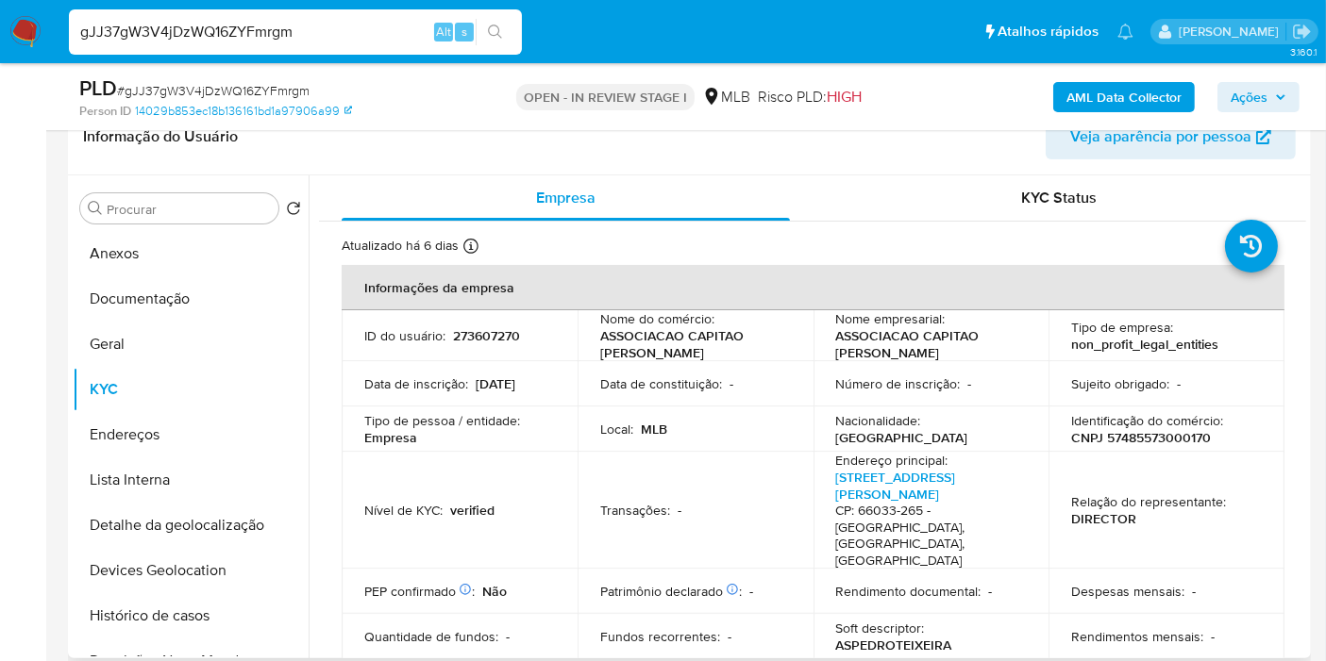
click at [1126, 442] on p "CNPJ 57485573000170" at bounding box center [1141, 437] width 140 height 17
copy p "57485573000170"
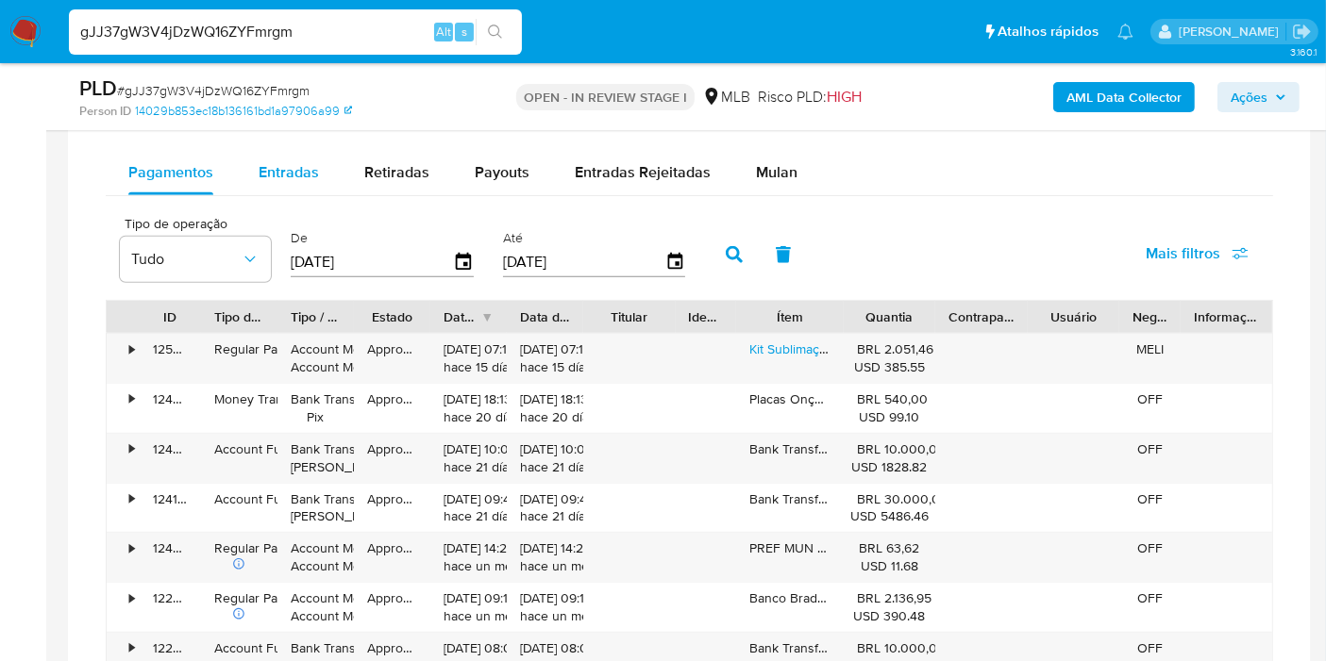
scroll to position [1467, 0]
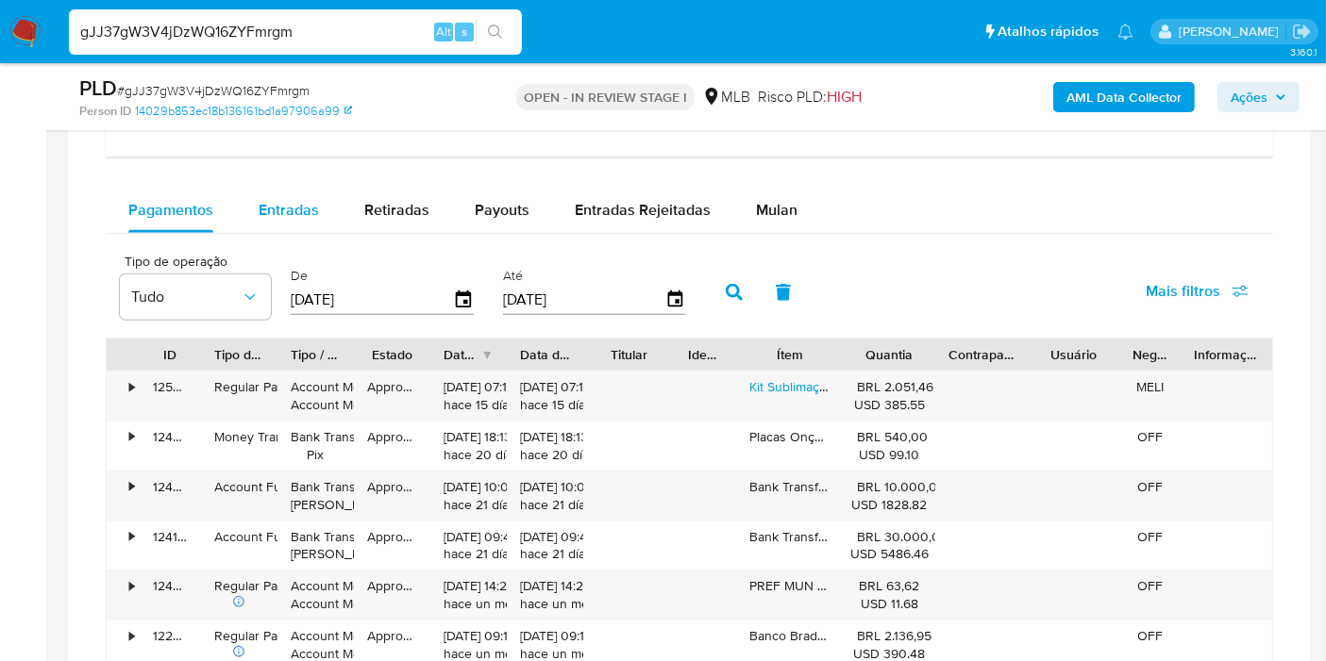
click at [301, 213] on span "Entradas" at bounding box center [288, 210] width 60 height 22
select select "10"
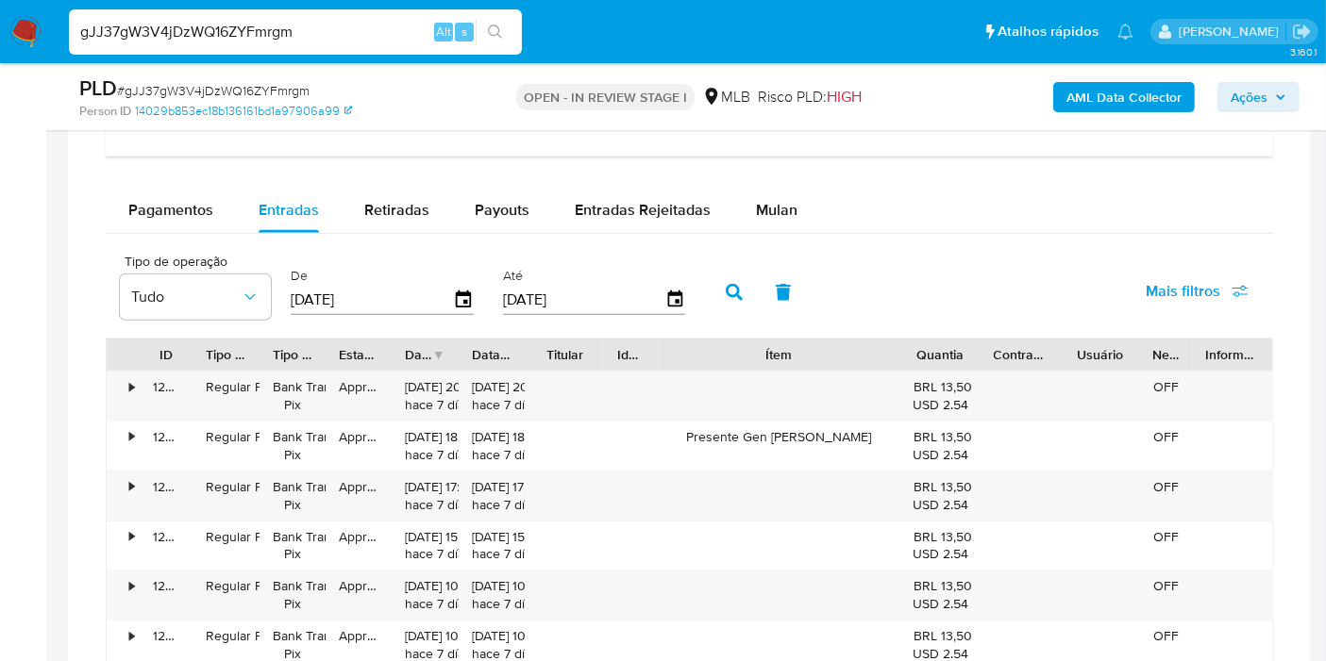
drag, startPoint x: 827, startPoint y: 353, endPoint x: 964, endPoint y: 355, distance: 136.8
click at [964, 355] on div "ID Tipo de operação Tipo / Método Estado Data de criação Data de aprovação Titu…" at bounding box center [689, 355] width 1165 height 32
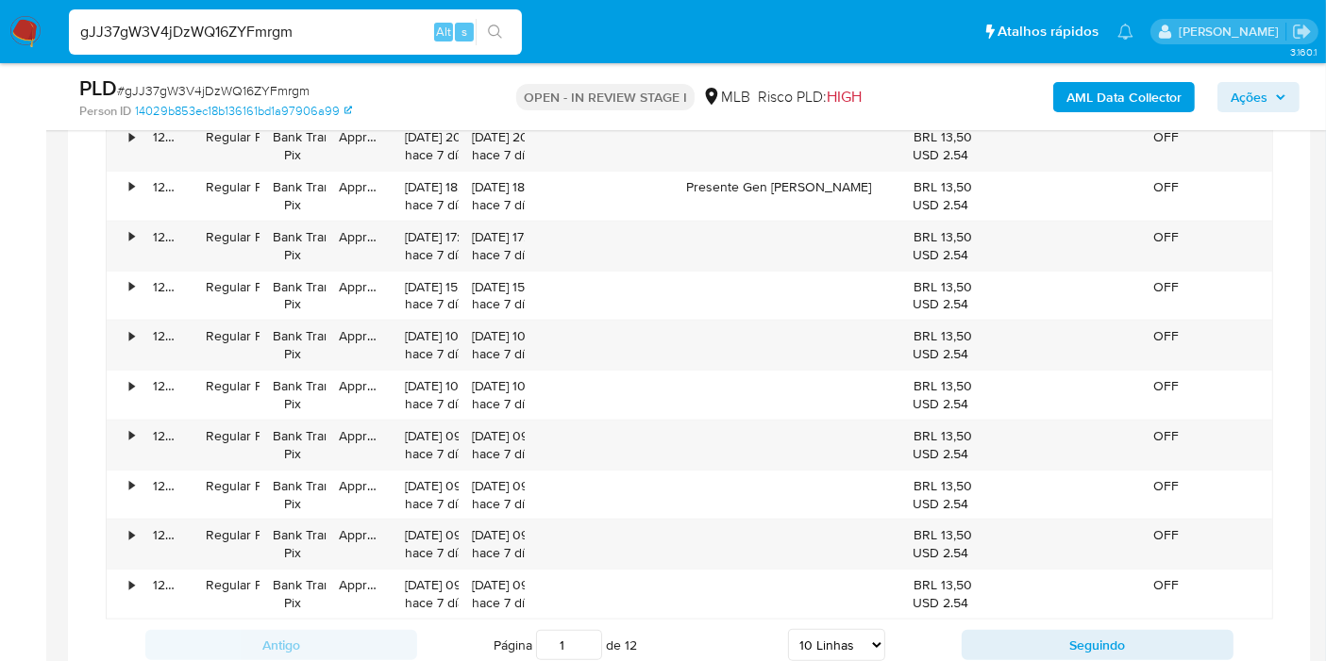
scroll to position [1992, 0]
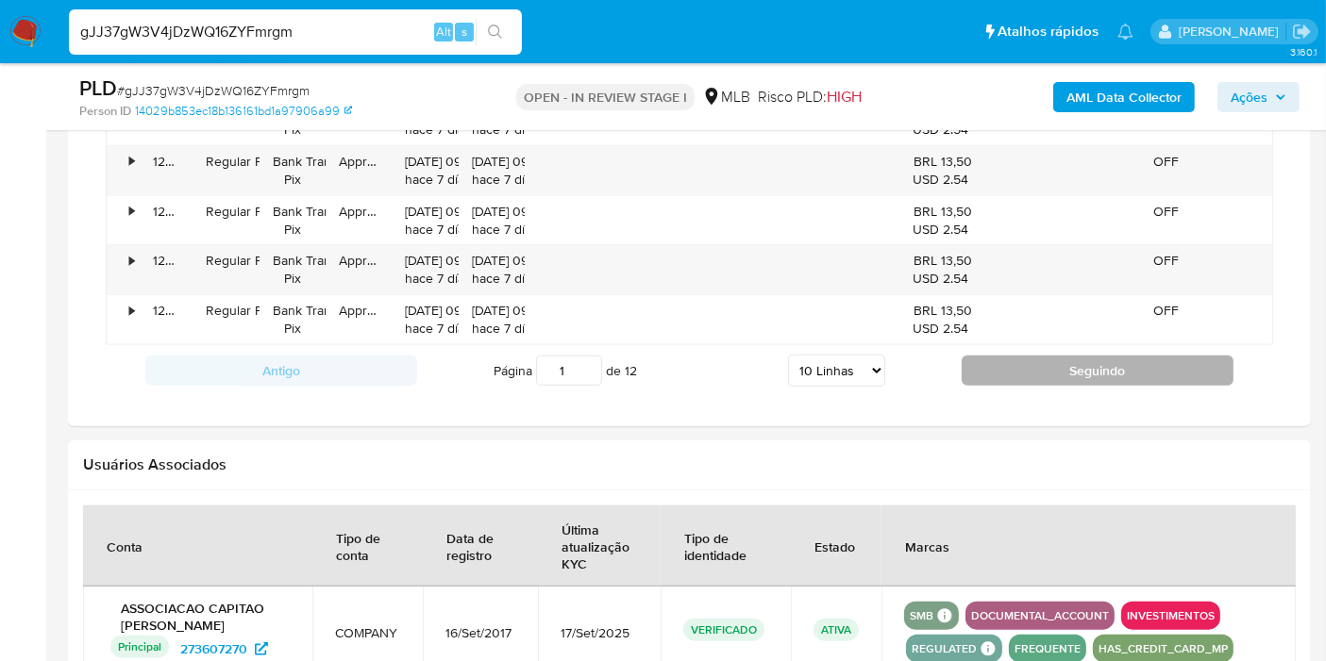
click at [1016, 360] on button "Seguindo" at bounding box center [1097, 371] width 272 height 30
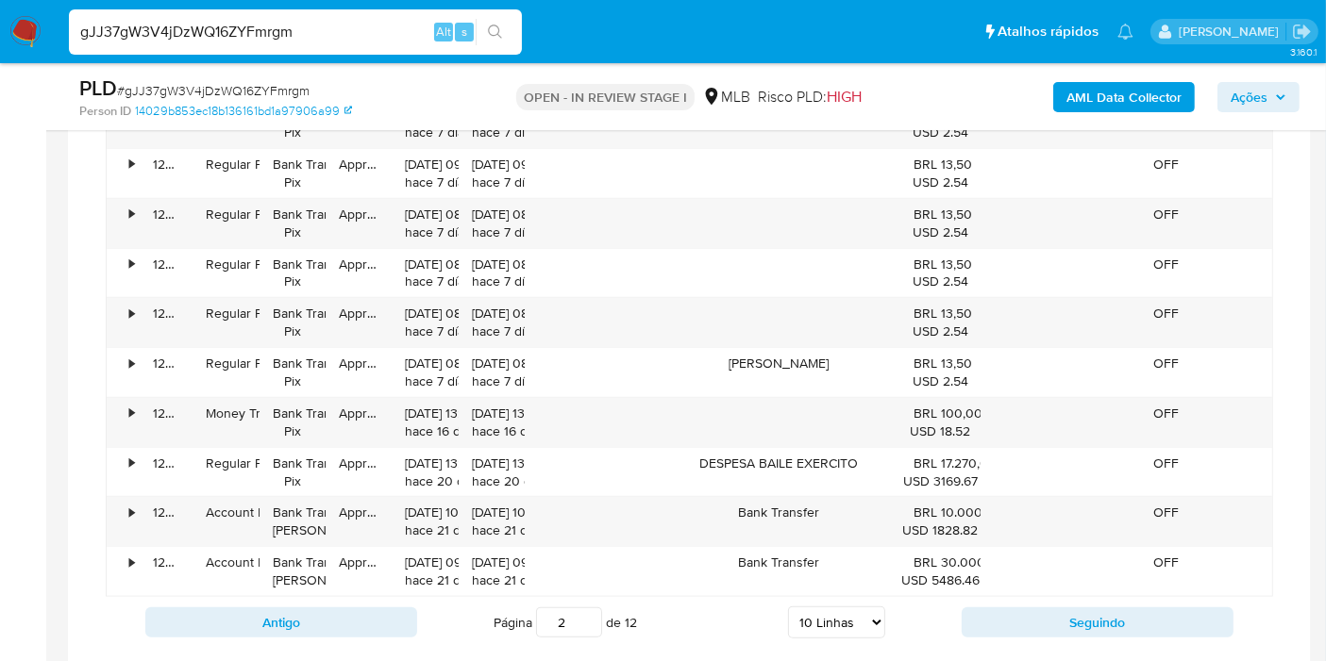
scroll to position [1781, 0]
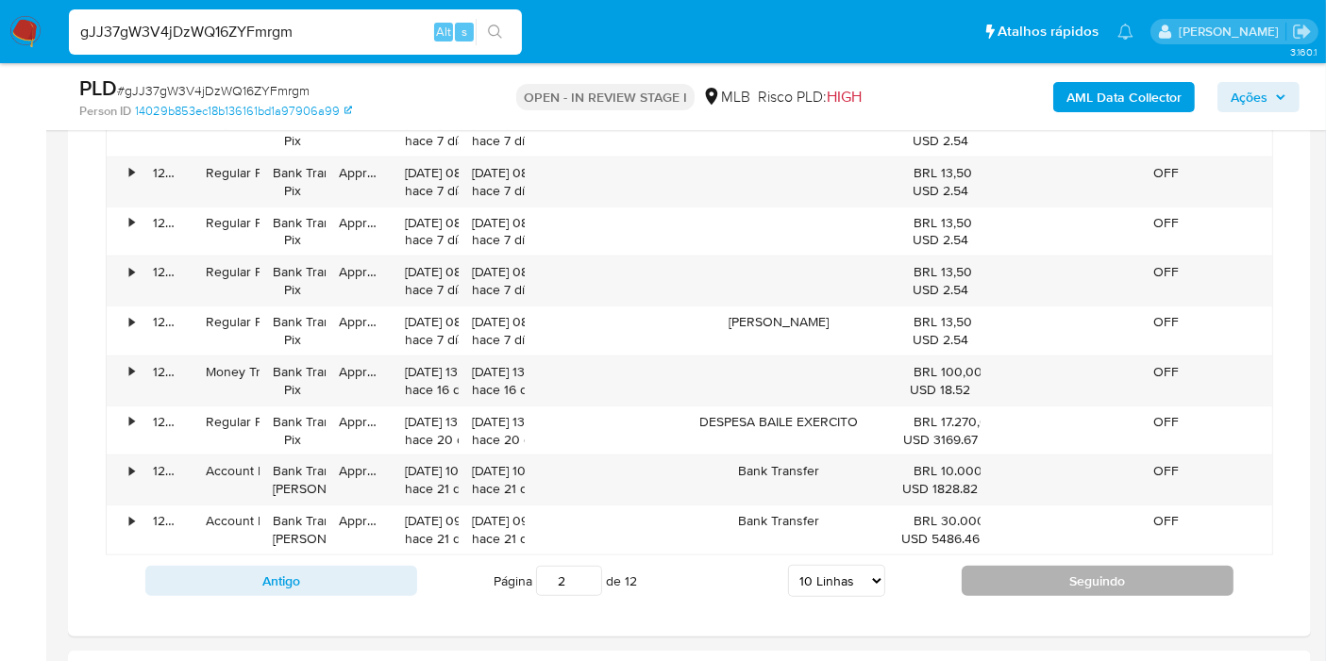
click at [1029, 584] on button "Seguindo" at bounding box center [1097, 581] width 272 height 30
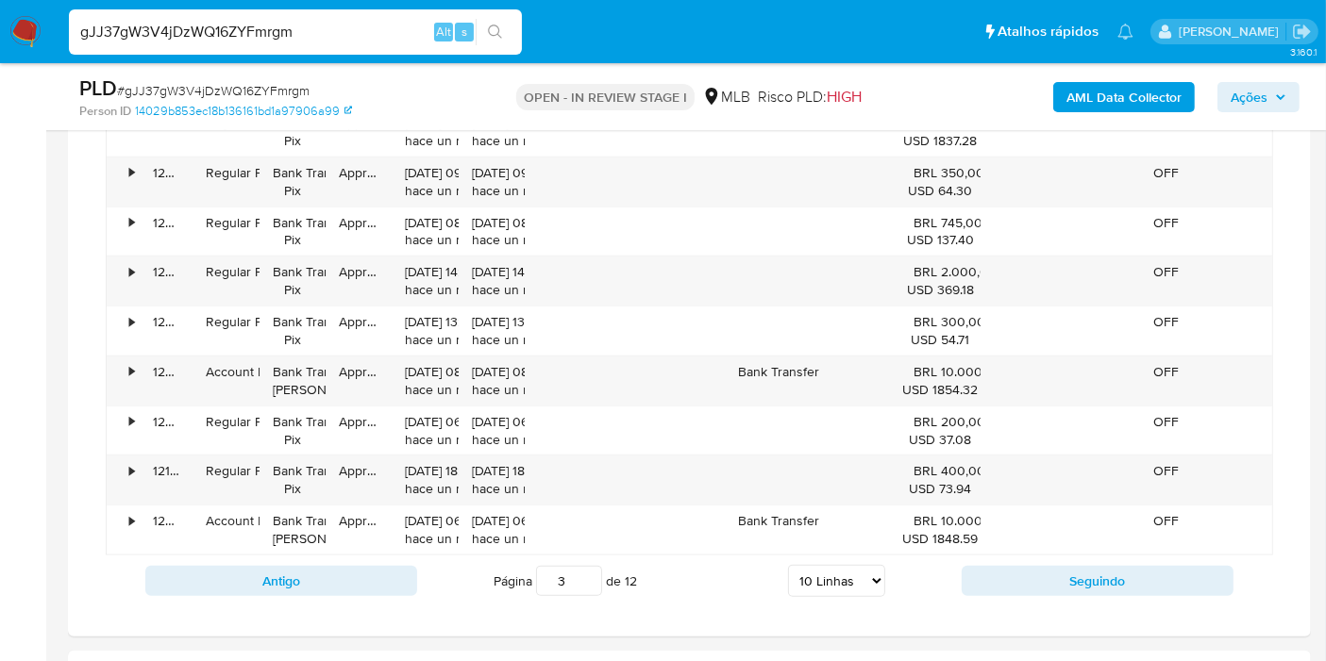
scroll to position [1676, 0]
click at [998, 569] on button "Seguindo" at bounding box center [1097, 581] width 272 height 30
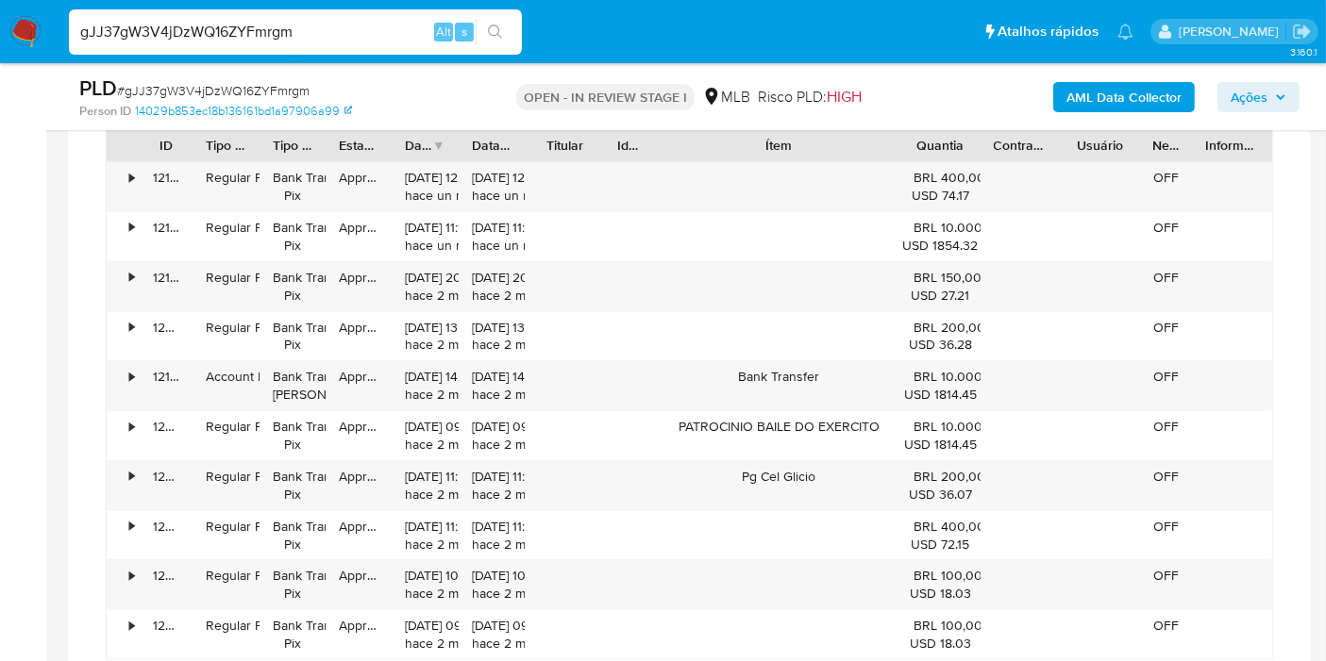
scroll to position [1887, 0]
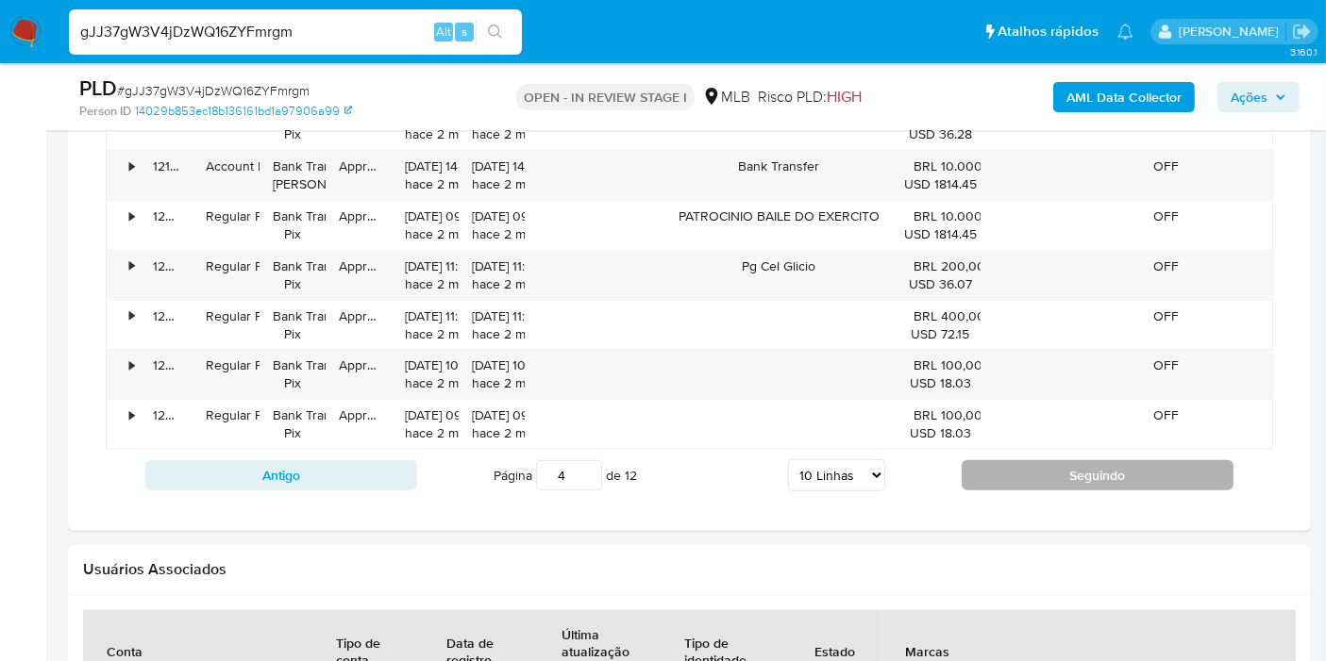
click at [1068, 474] on button "Seguindo" at bounding box center [1097, 475] width 272 height 30
type input "5"
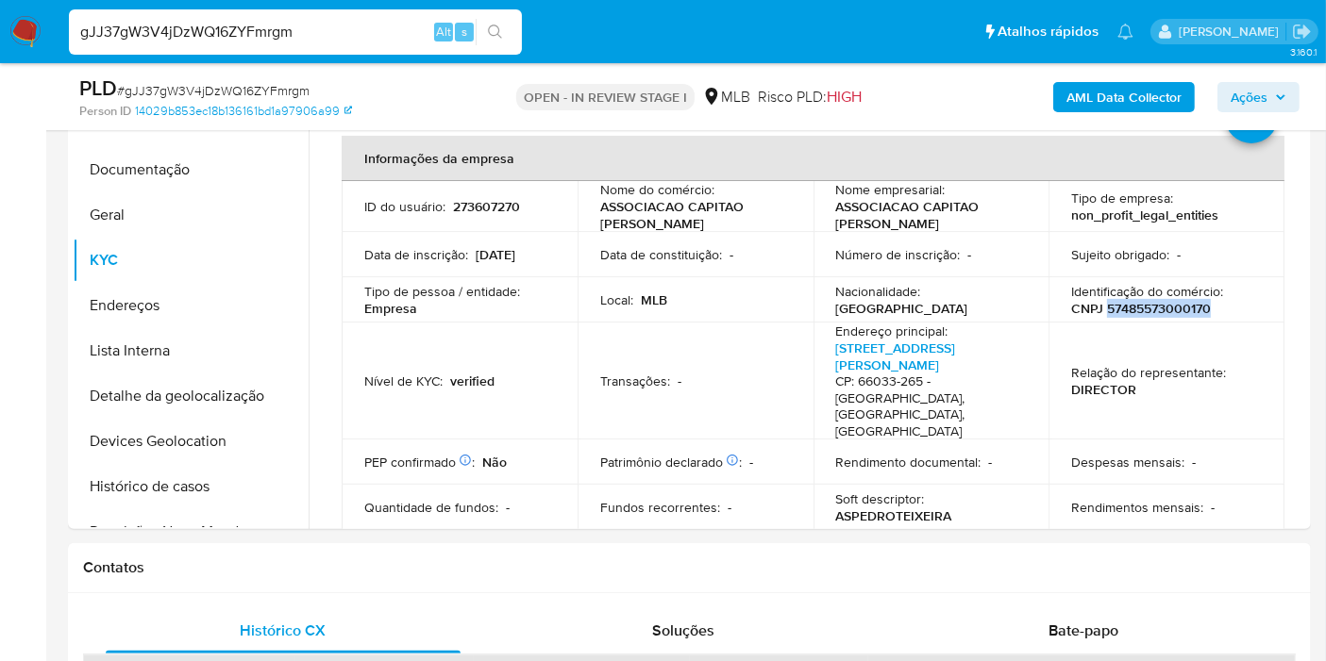
scroll to position [209, 0]
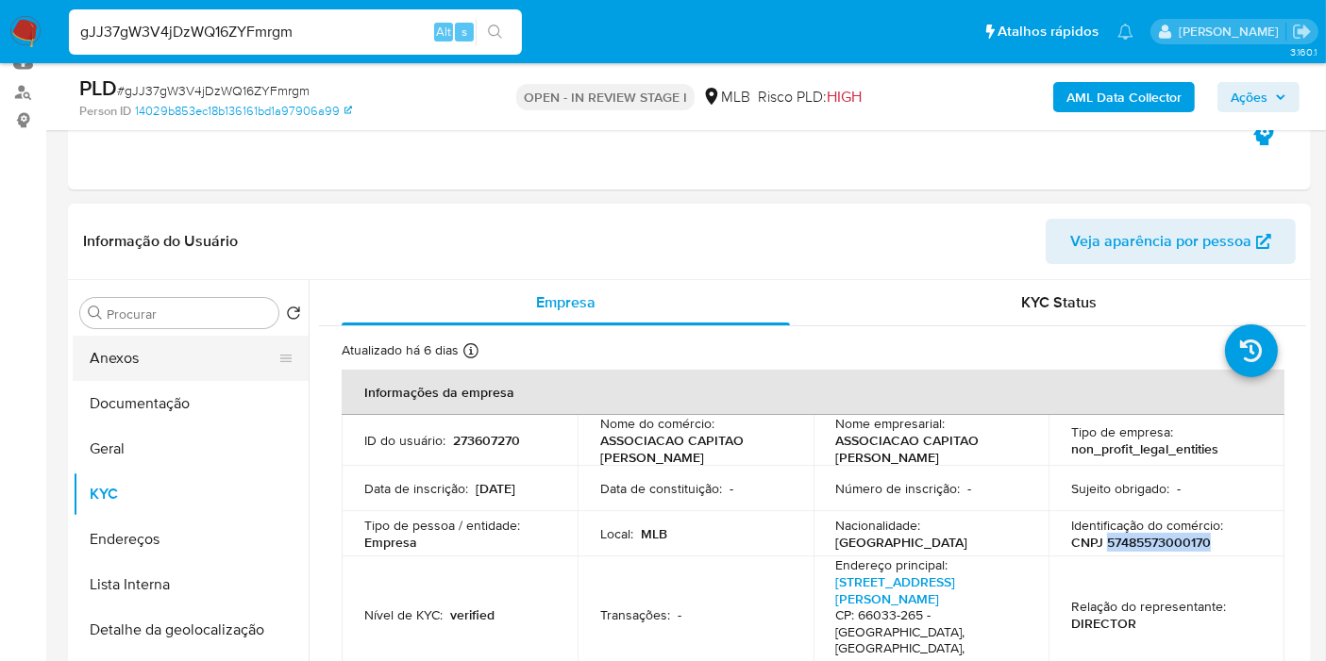
click at [198, 350] on button "Anexos" at bounding box center [183, 358] width 221 height 45
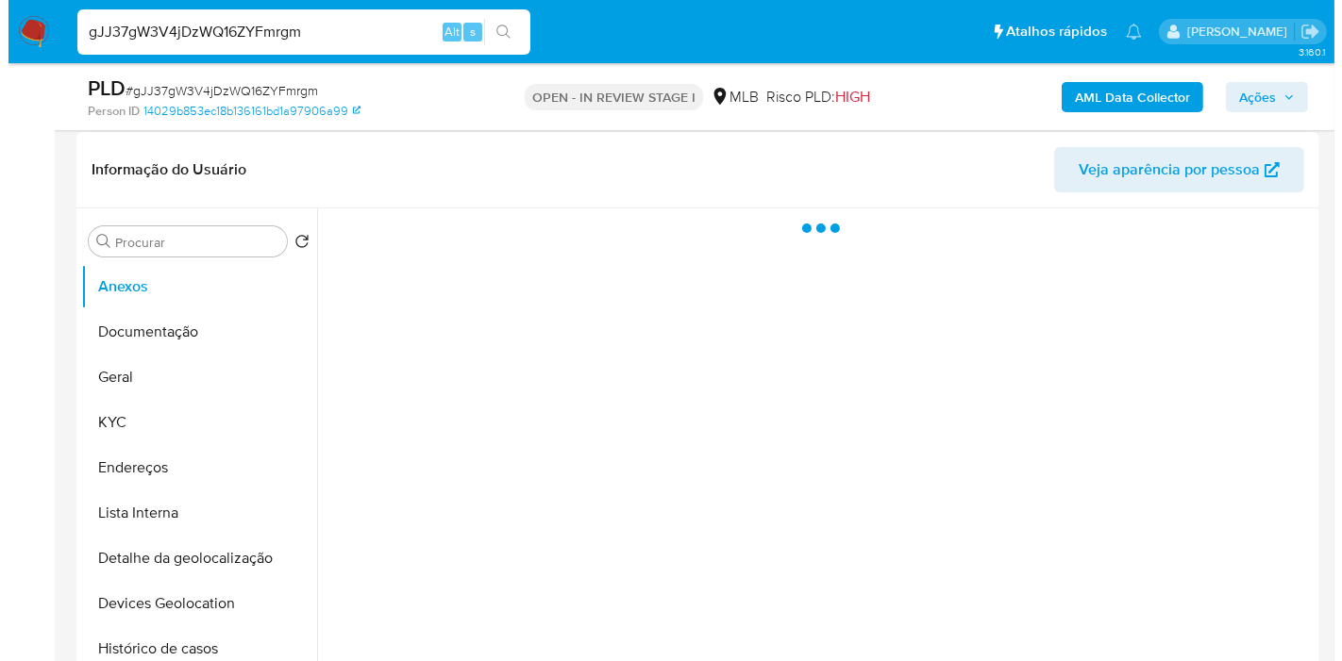
scroll to position [314, 0]
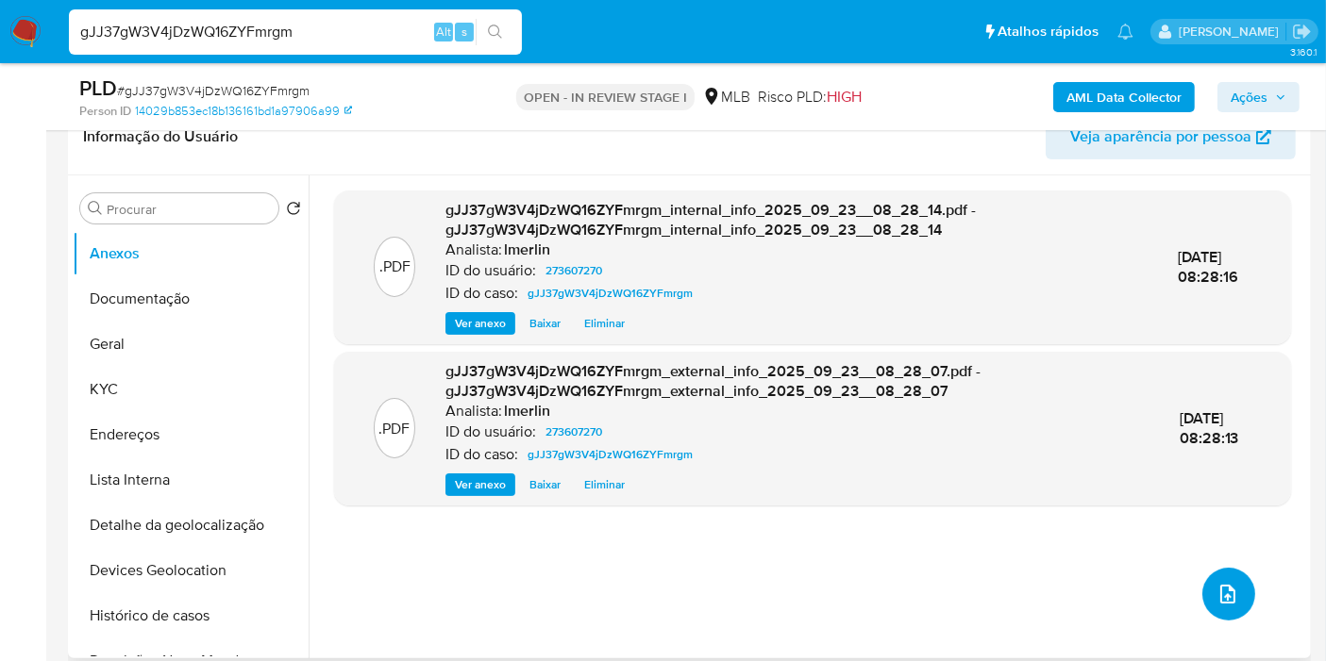
click at [1231, 595] on icon "upload-file" at bounding box center [1227, 594] width 23 height 23
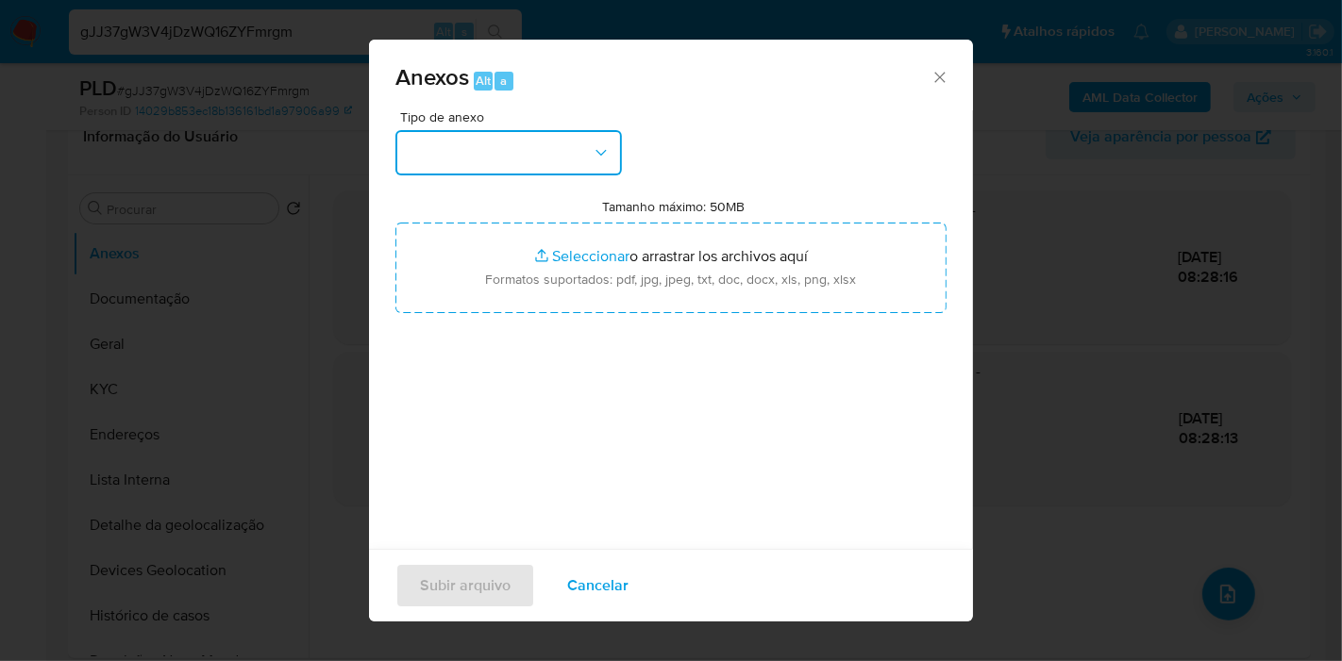
click at [570, 149] on button "button" at bounding box center [508, 152] width 226 height 45
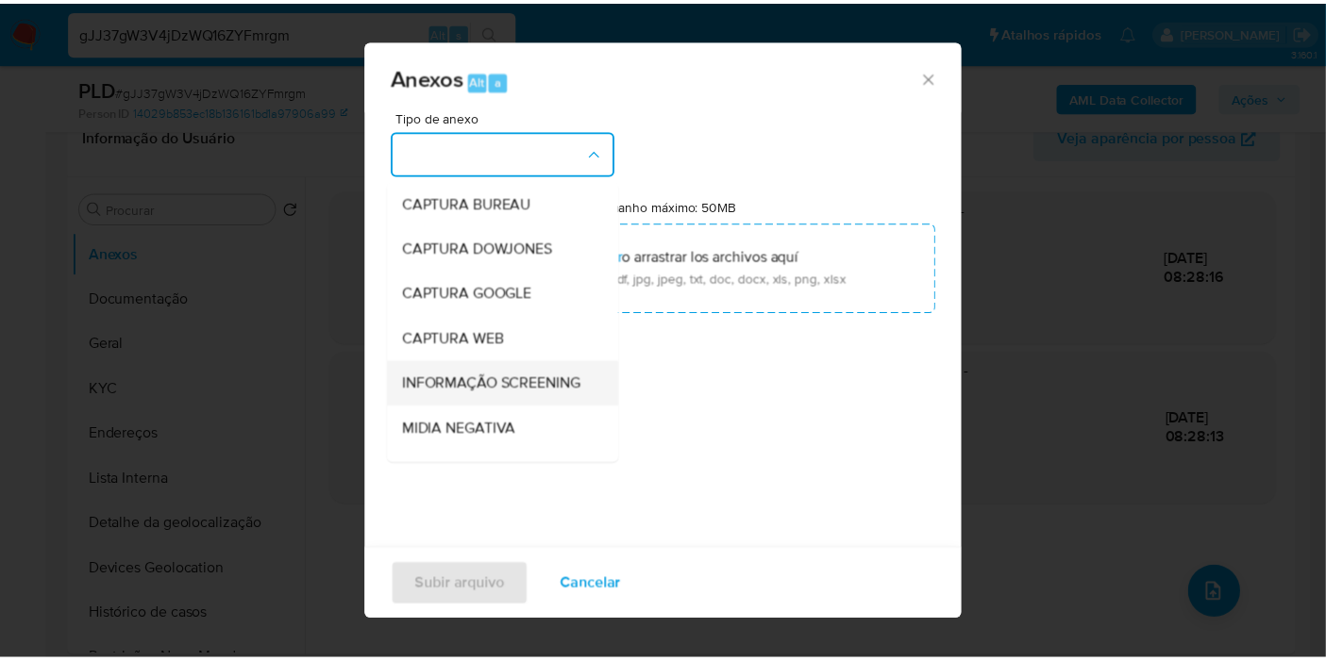
scroll to position [209, 0]
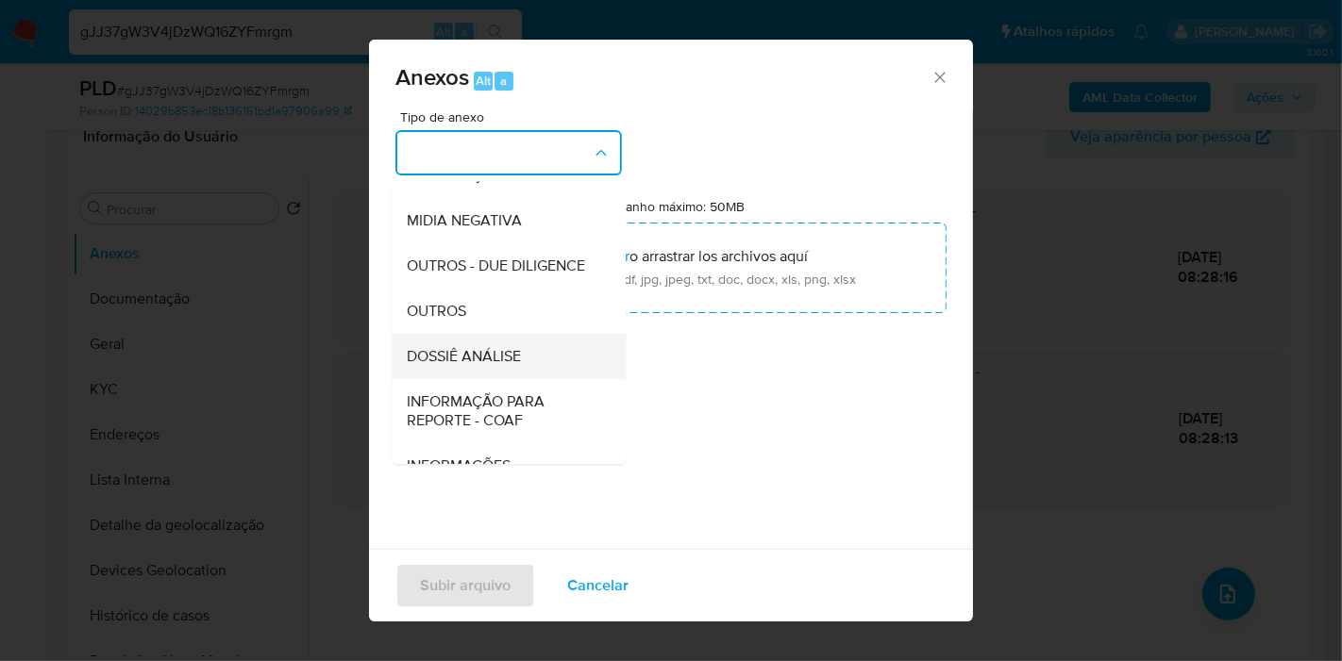
click at [528, 379] on div "DOSSIÊ ANÁLISE" at bounding box center [503, 356] width 192 height 45
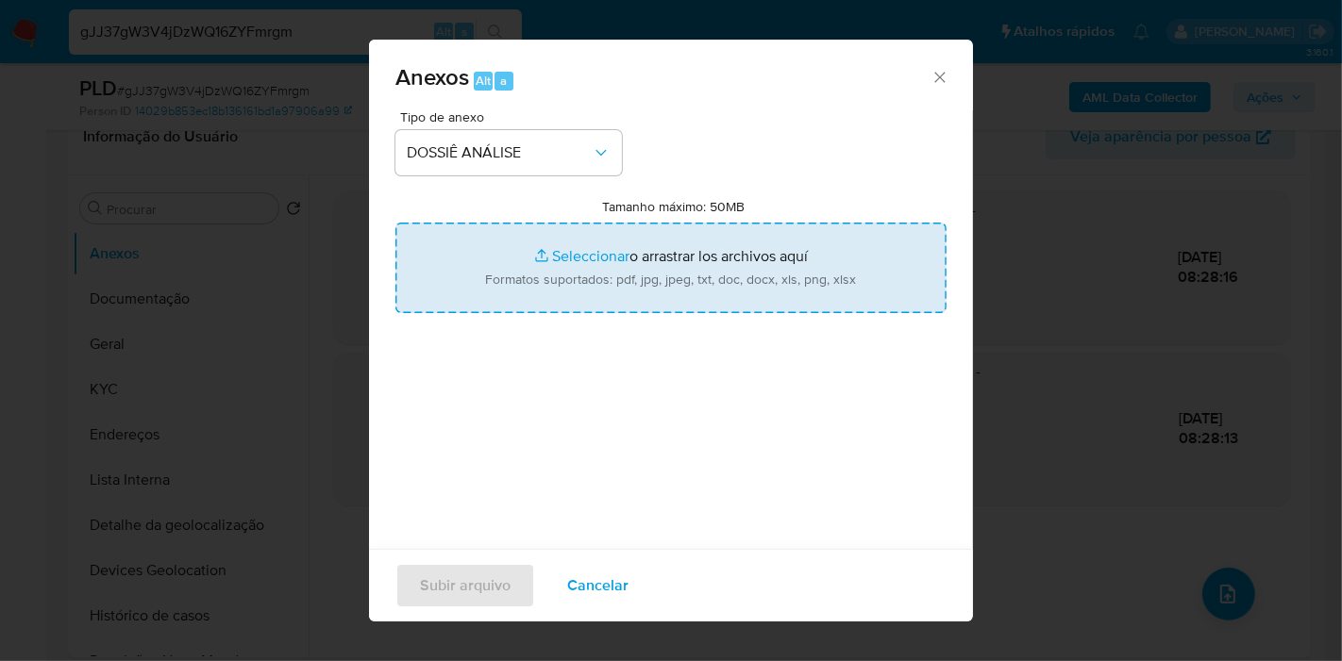
click at [737, 287] on input "Tamanho máximo: 50MB Seleccionar archivos" at bounding box center [670, 268] width 551 height 91
click at [590, 265] on input "Tamanho máximo: 50MB Seleccionar archivos" at bounding box center [670, 268] width 551 height 91
type input "C:\fakepath\SAR - XXX - CNPJ 57485573000170 - ASSOCIACAO CAPITAO PEDRO TEIXEIRA…"
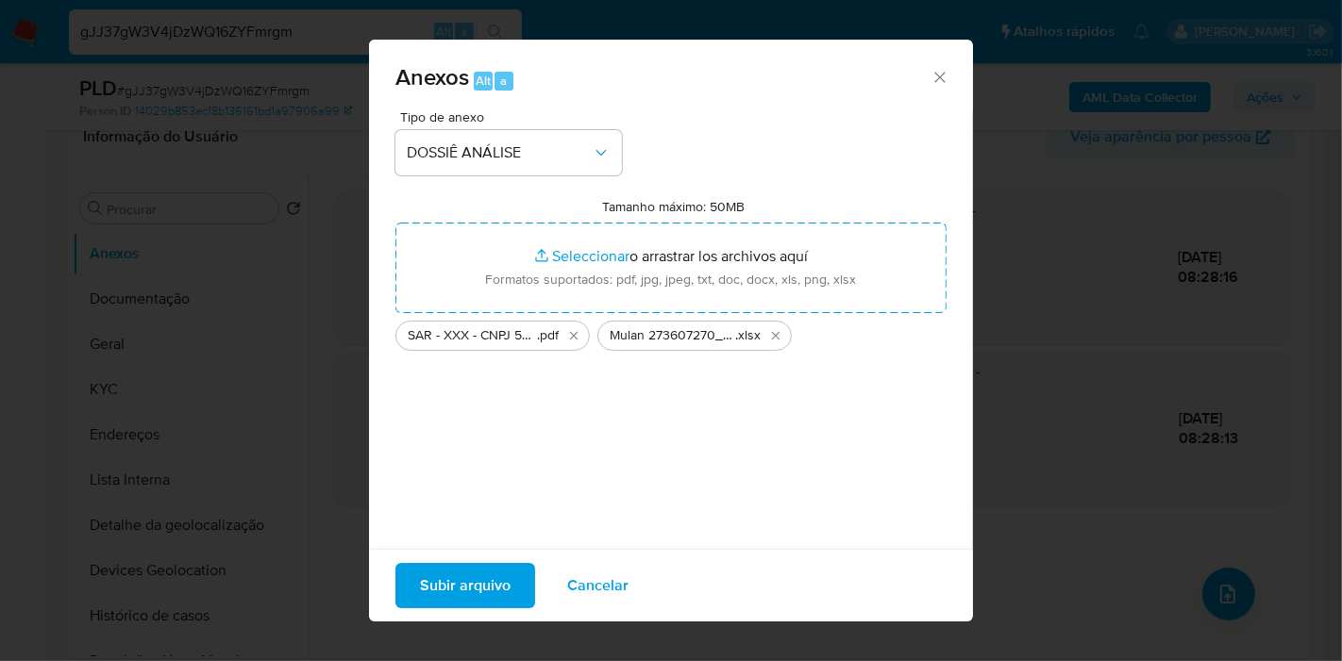
click at [472, 573] on span "Subir arquivo" at bounding box center [465, 586] width 91 height 42
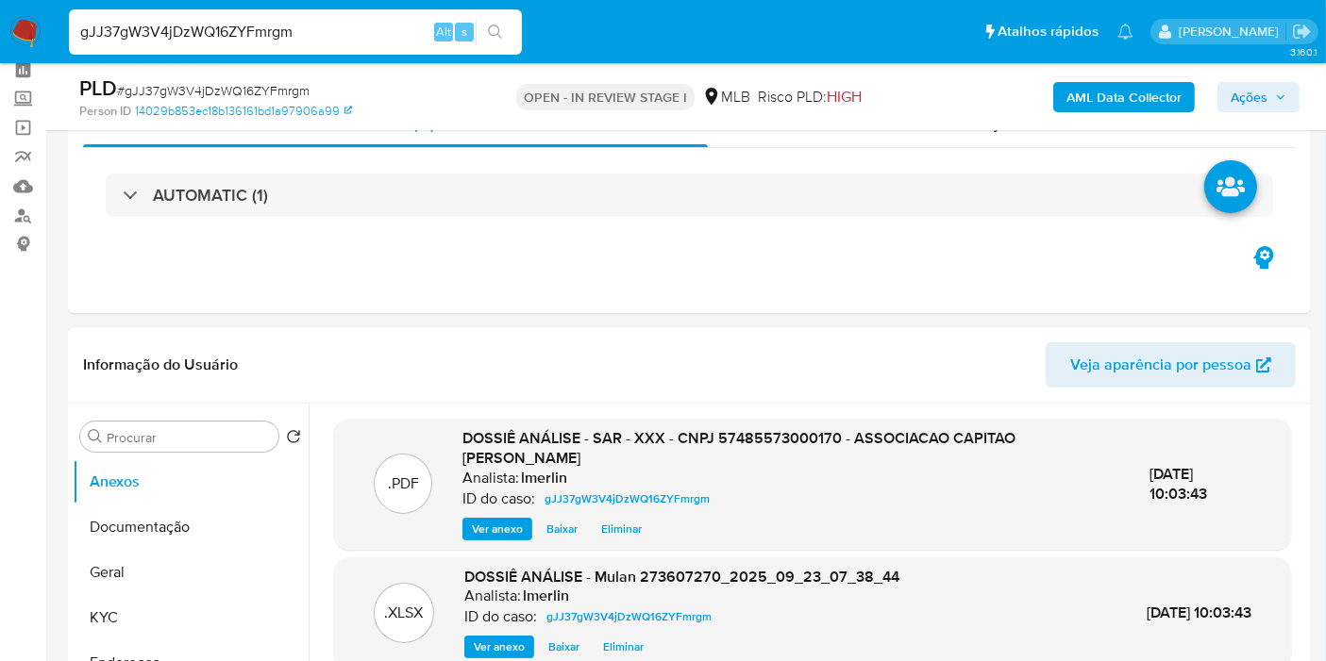
scroll to position [0, 0]
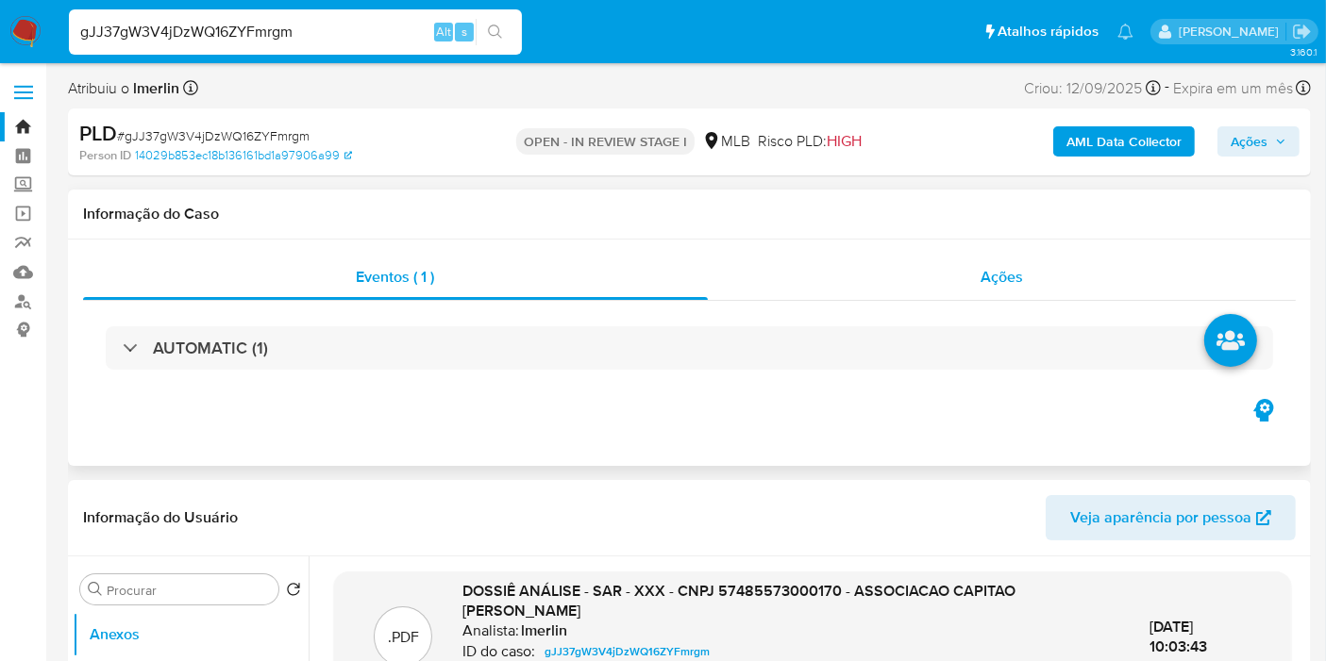
click at [1077, 275] on div "Ações" at bounding box center [1002, 277] width 589 height 45
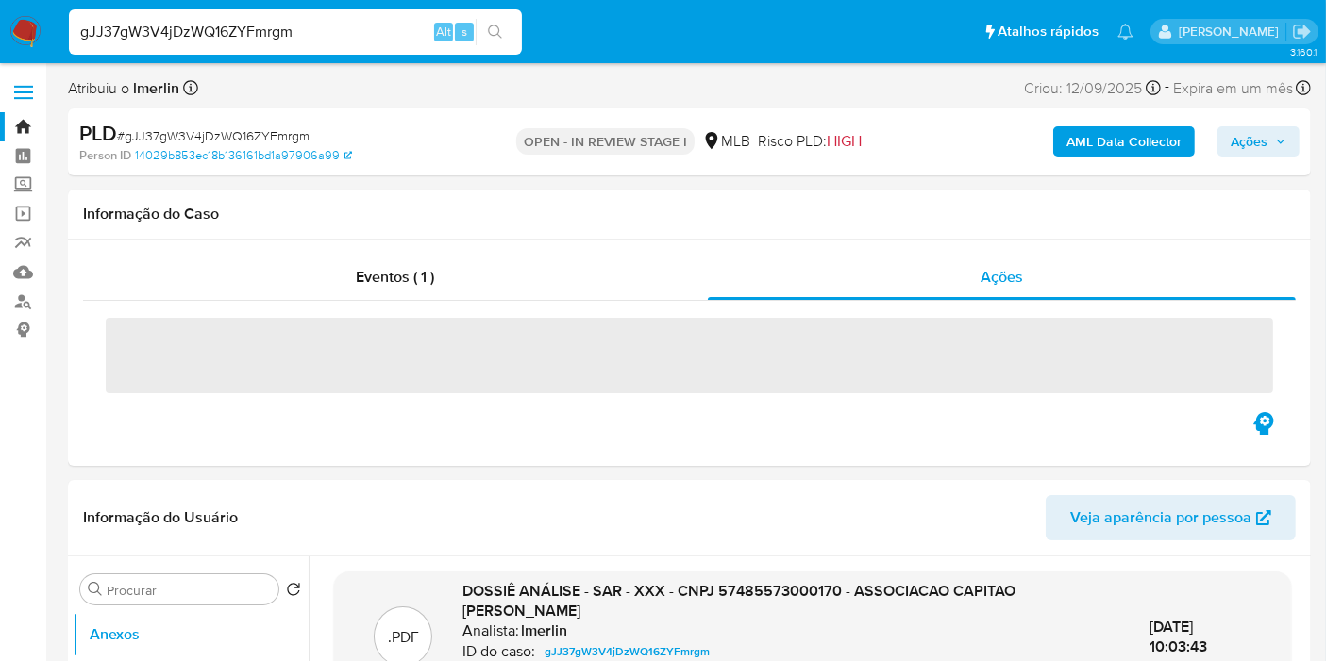
click at [1242, 145] on span "Ações" at bounding box center [1248, 141] width 37 height 30
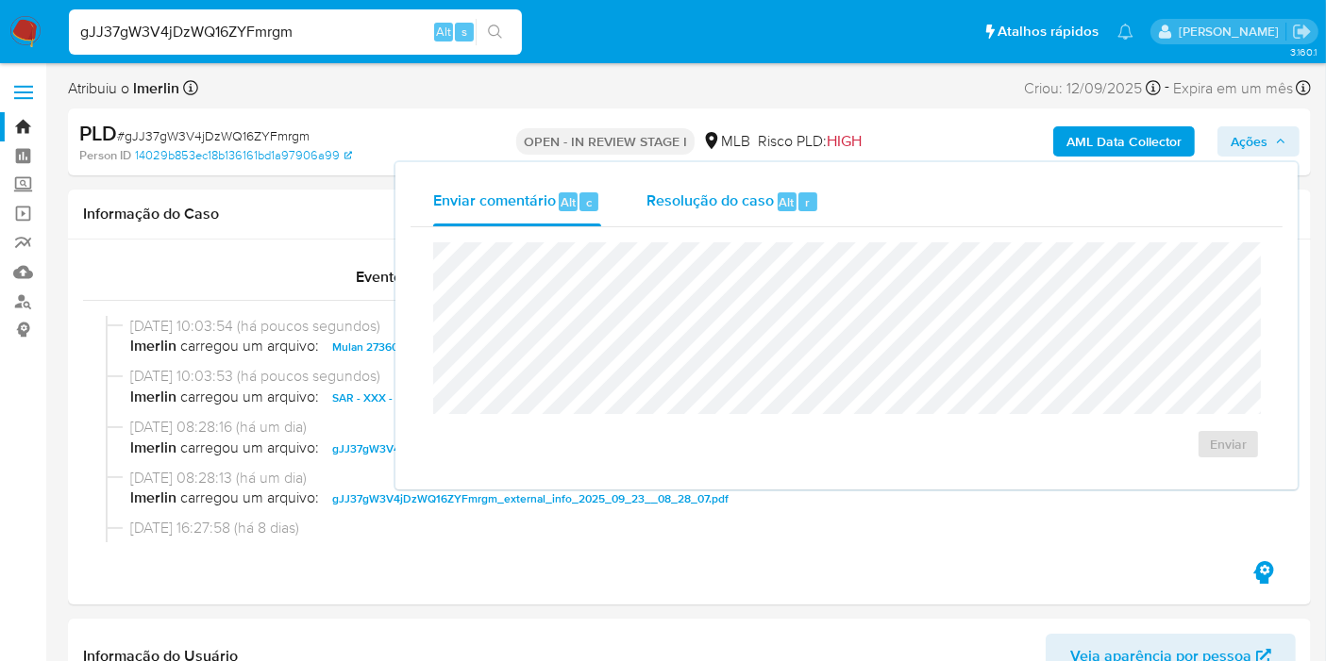
click at [687, 214] on div "Resolução do caso Alt r" at bounding box center [732, 201] width 173 height 49
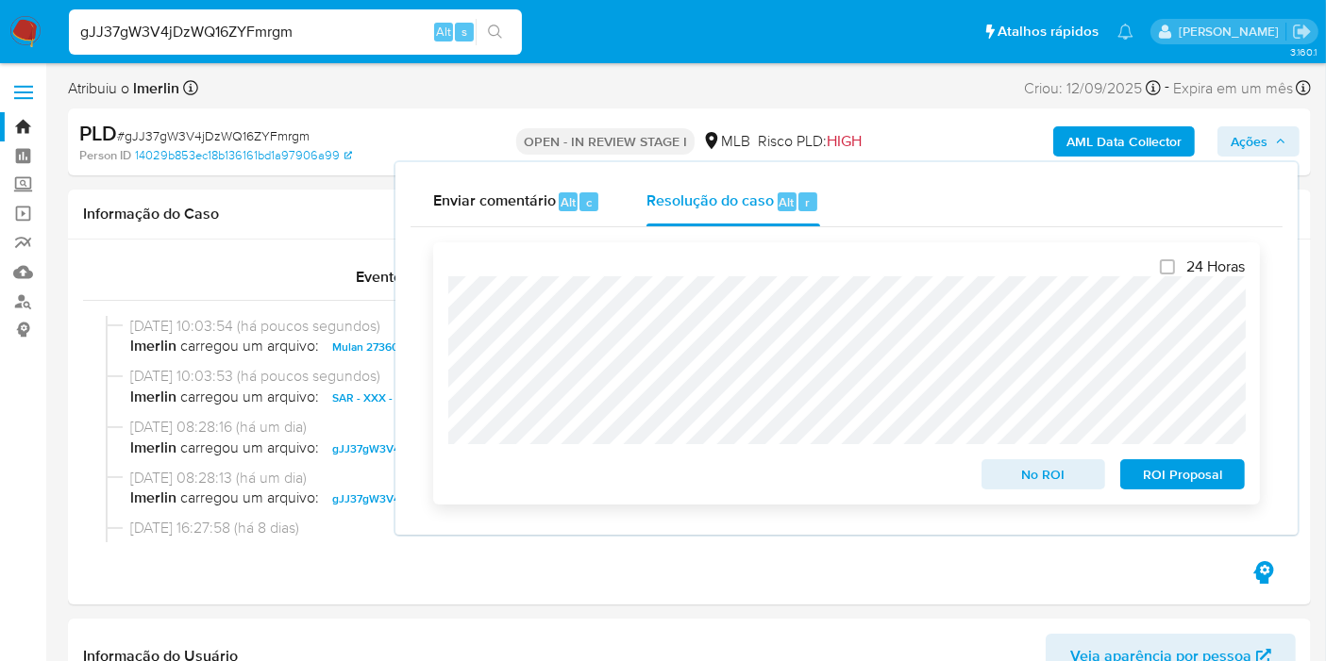
click at [1166, 472] on span "ROI Proposal" at bounding box center [1182, 474] width 98 height 26
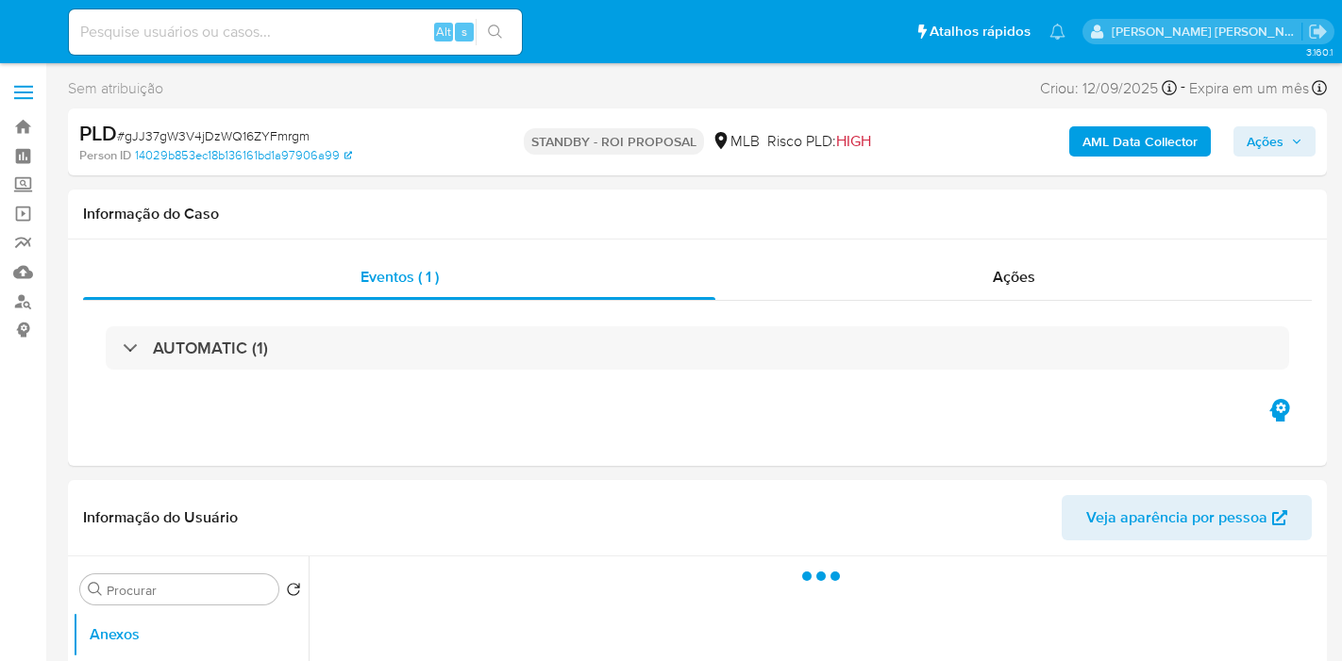
select select "10"
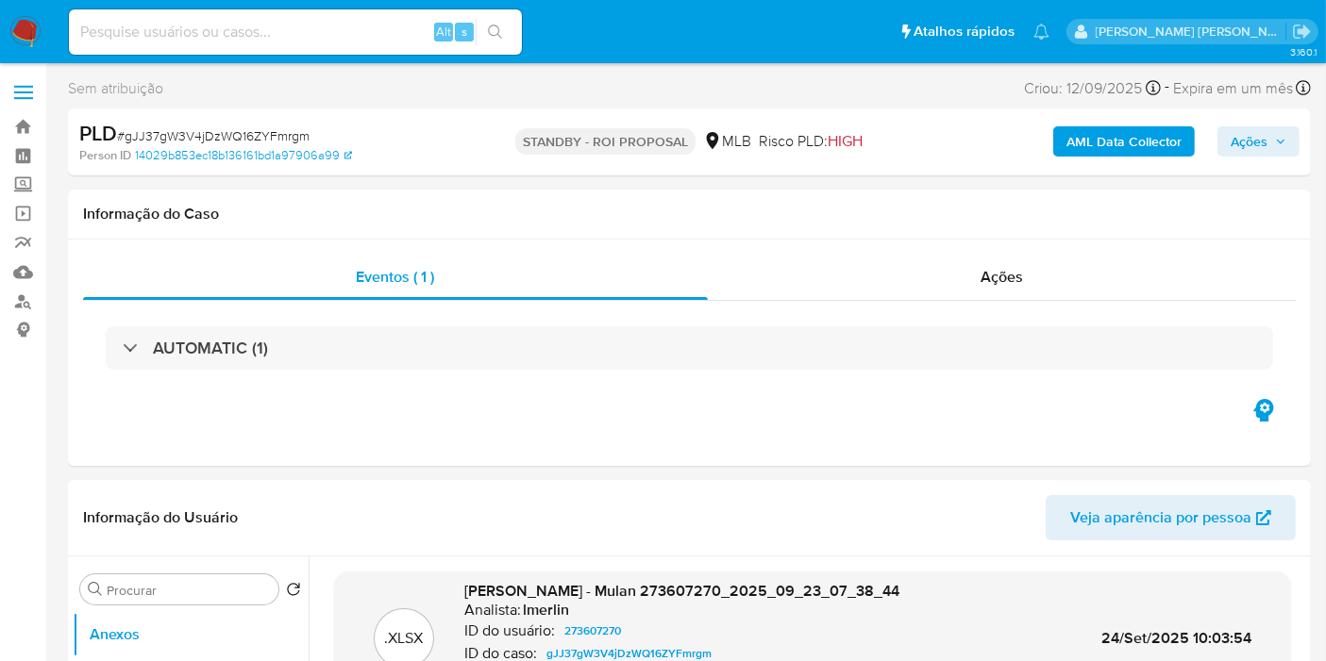
click at [347, 26] on input at bounding box center [295, 32] width 453 height 25
paste input "YEJVbtJ34ccBov6GaY83eit0"
type input "YEJVbtJ34ccBov6GaY83eit0"
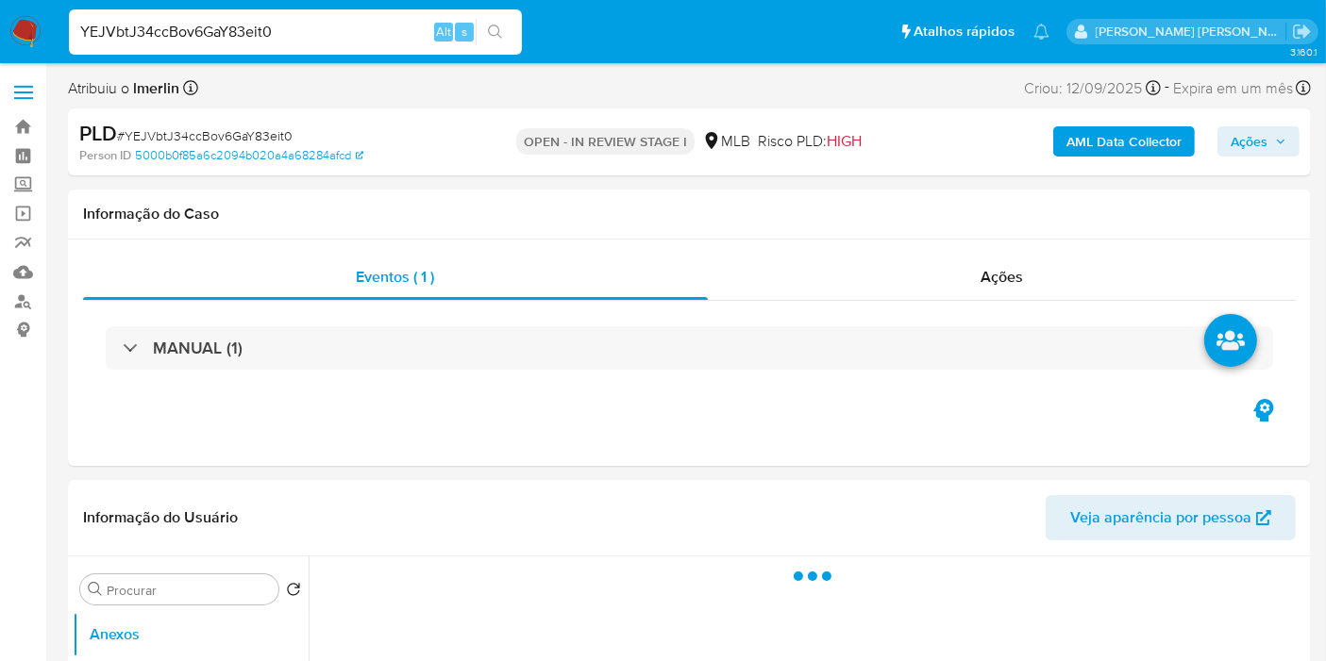
select select "10"
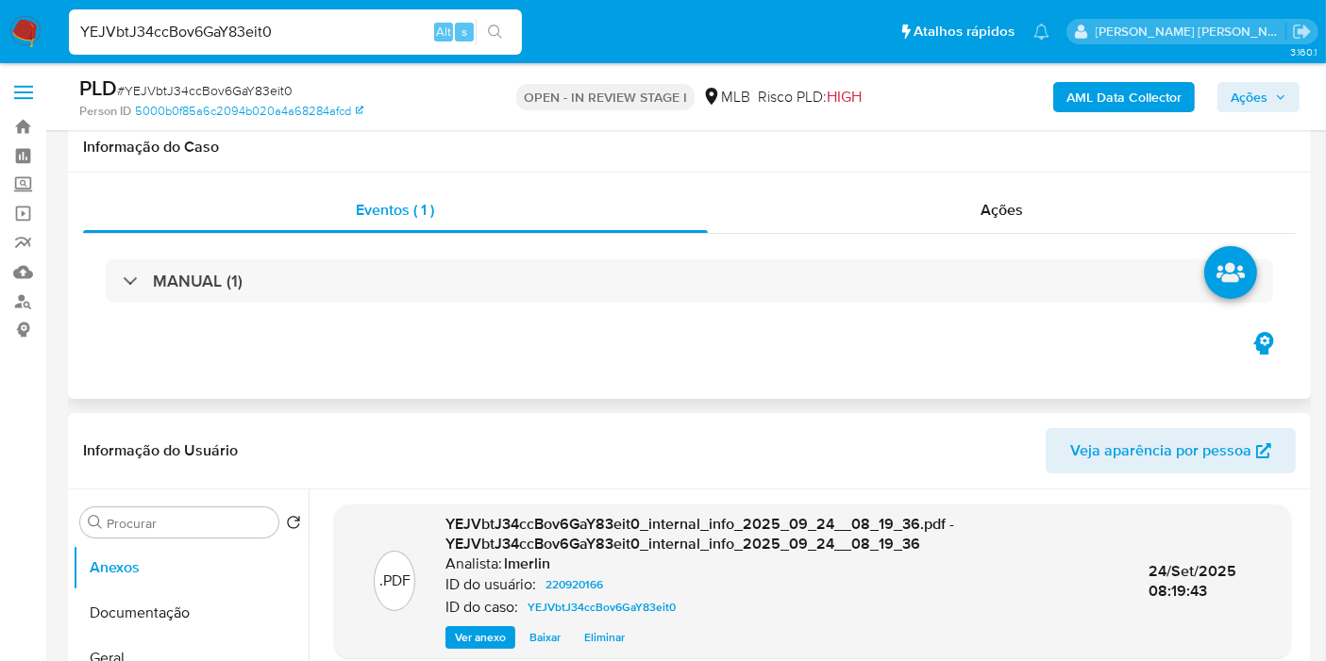
scroll to position [209, 0]
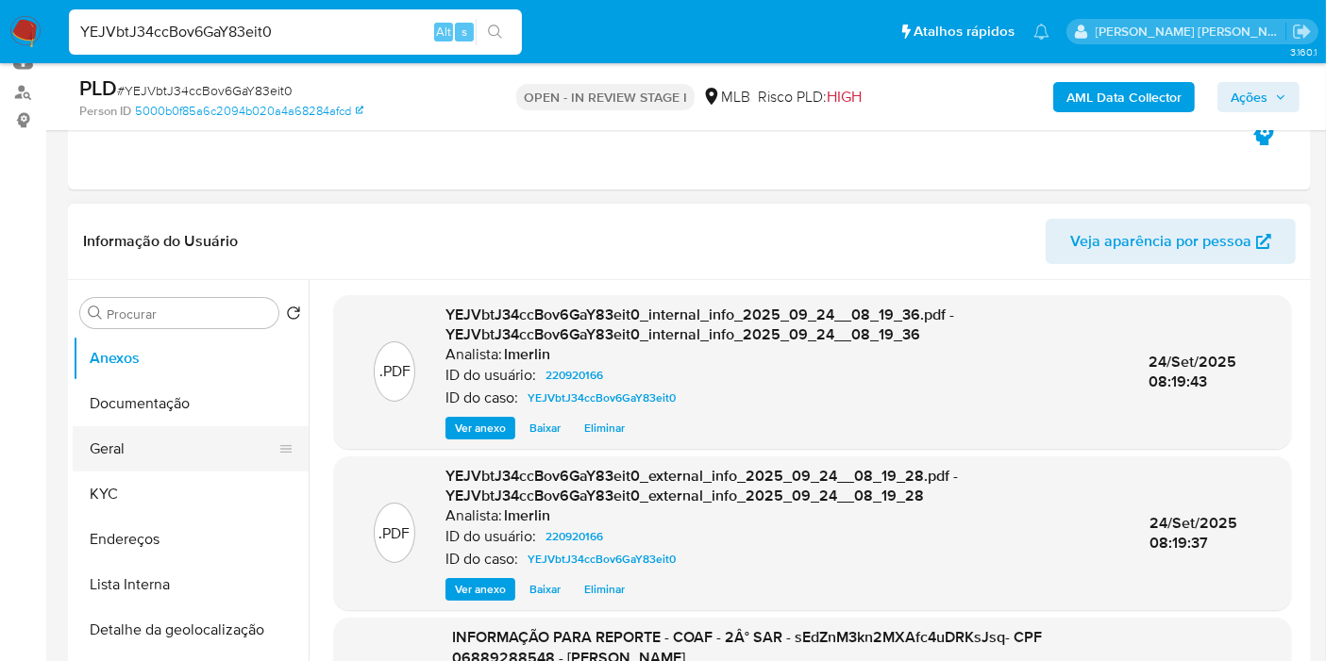
click at [143, 444] on button "Geral" at bounding box center [183, 448] width 221 height 45
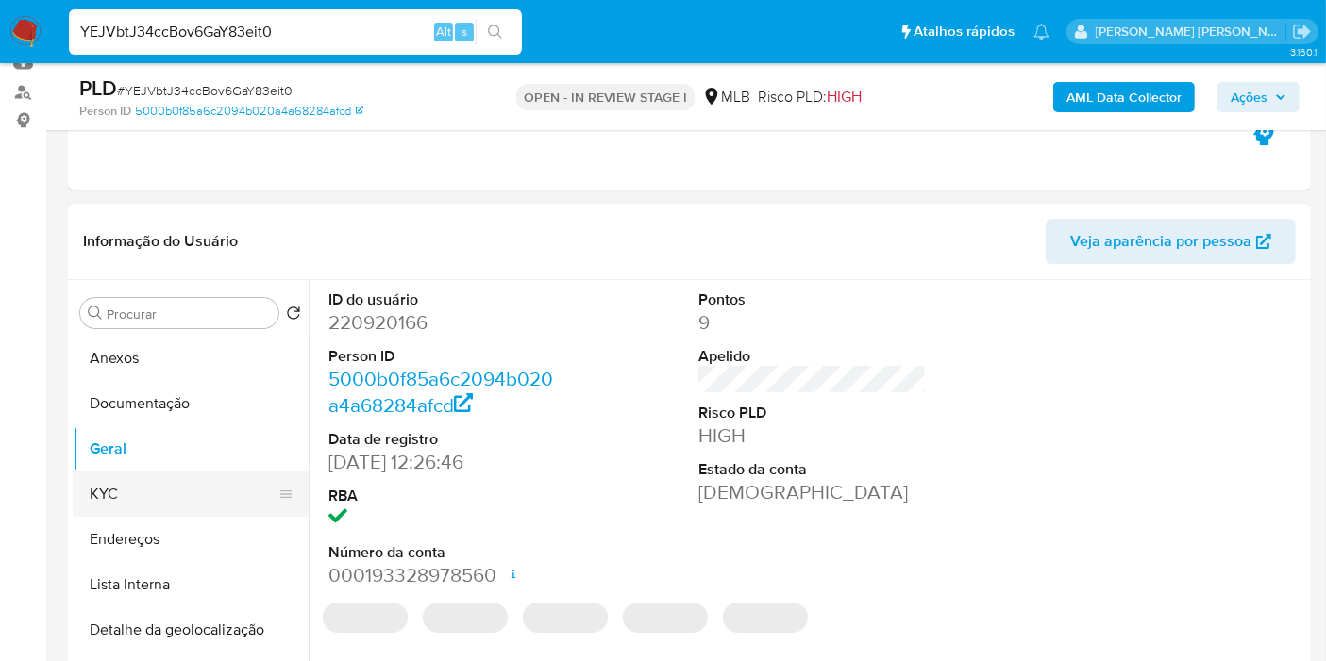
click at [175, 498] on button "KYC" at bounding box center [183, 494] width 221 height 45
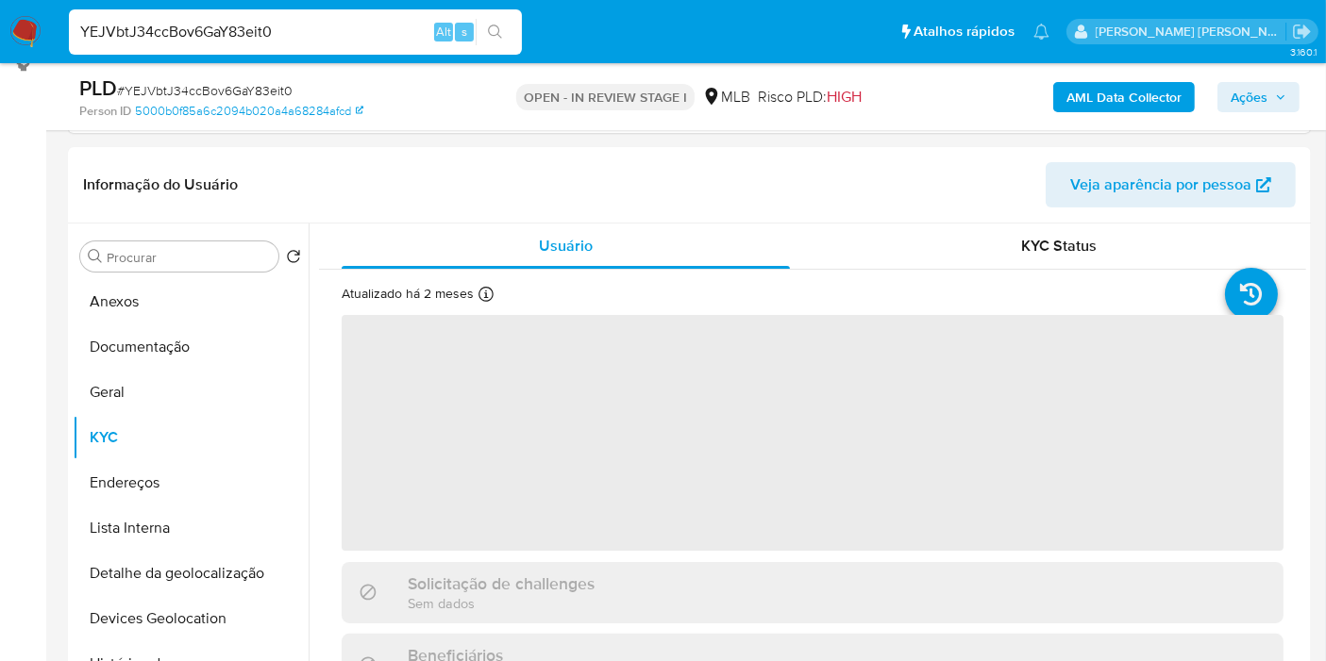
scroll to position [314, 0]
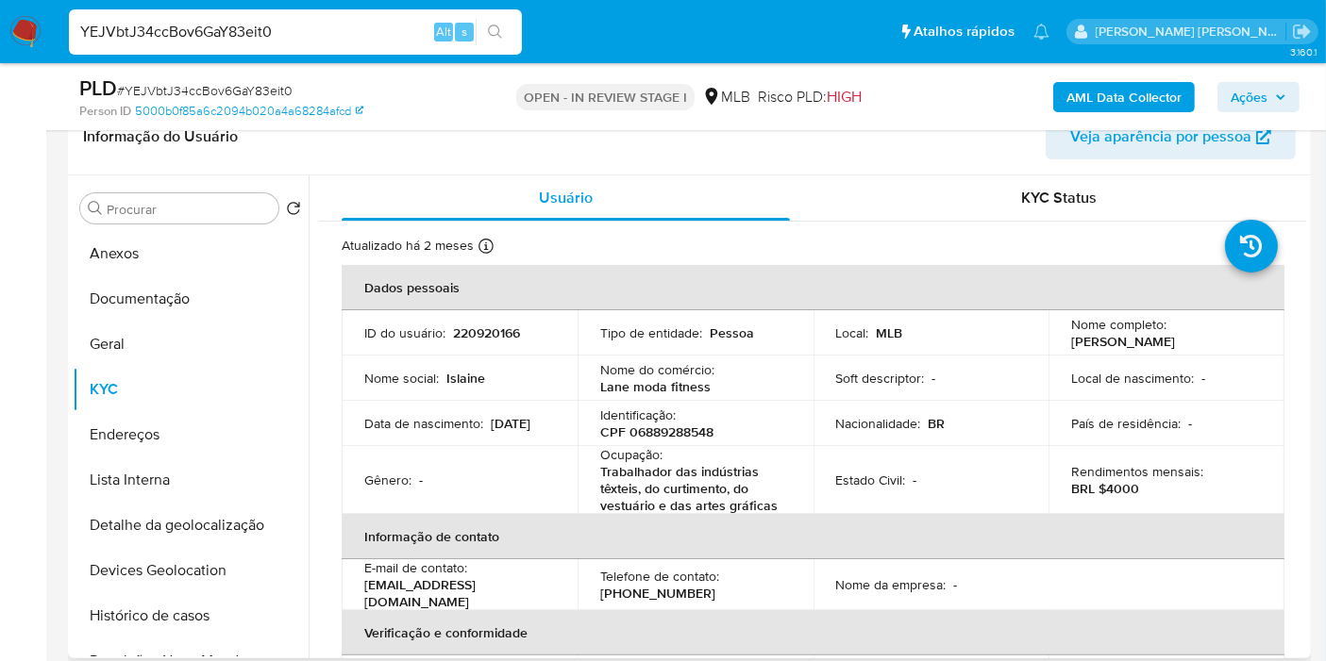
click at [668, 432] on p "CPF 06889288548" at bounding box center [656, 432] width 113 height 17
copy p "06889288548"
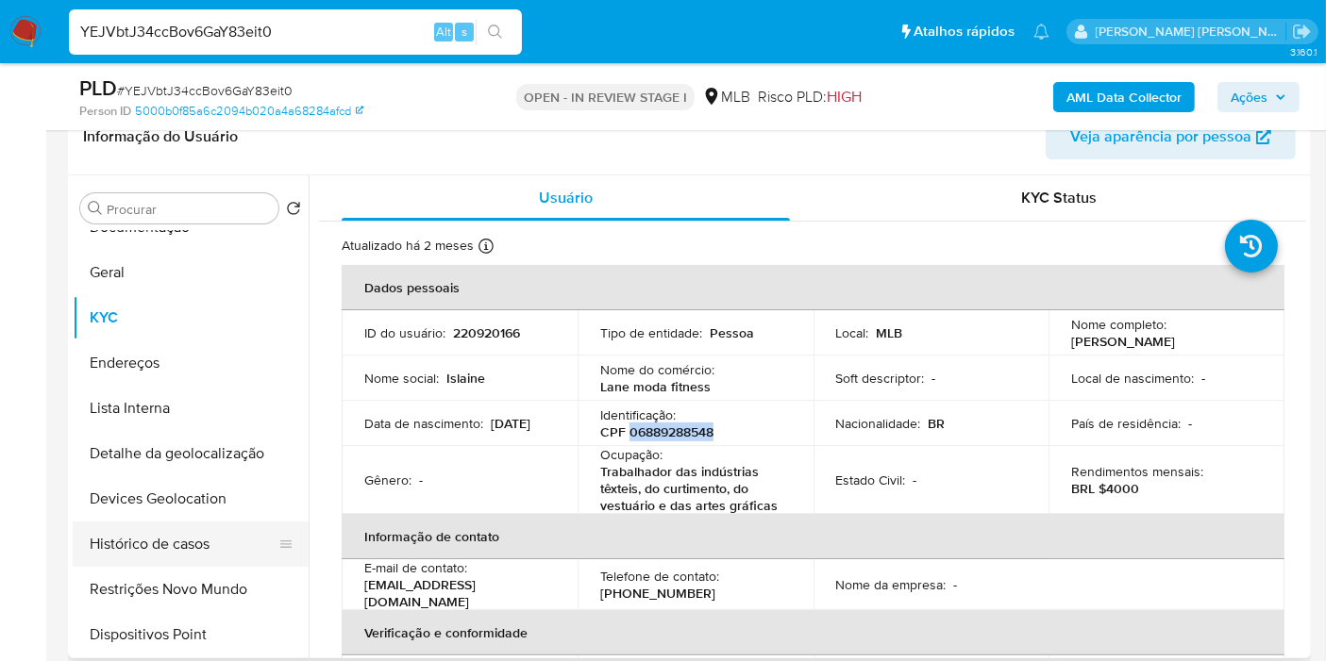
scroll to position [105, 0]
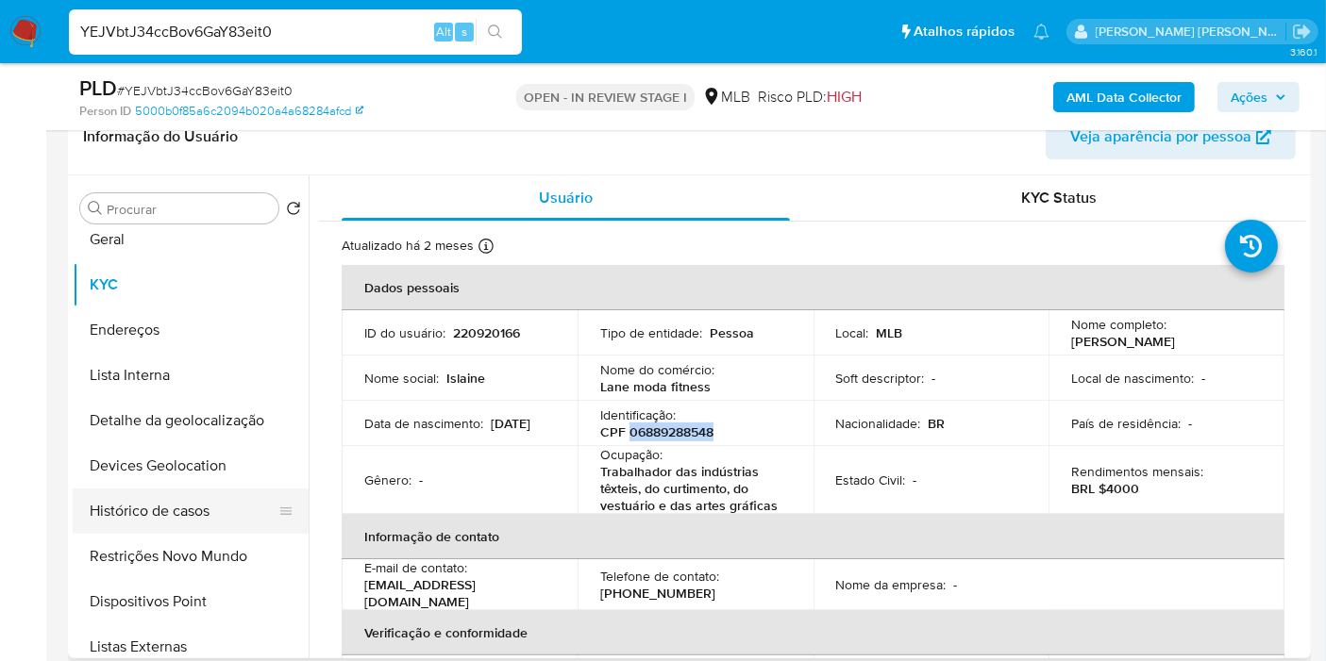
click at [223, 510] on button "Histórico de casos" at bounding box center [183, 511] width 221 height 45
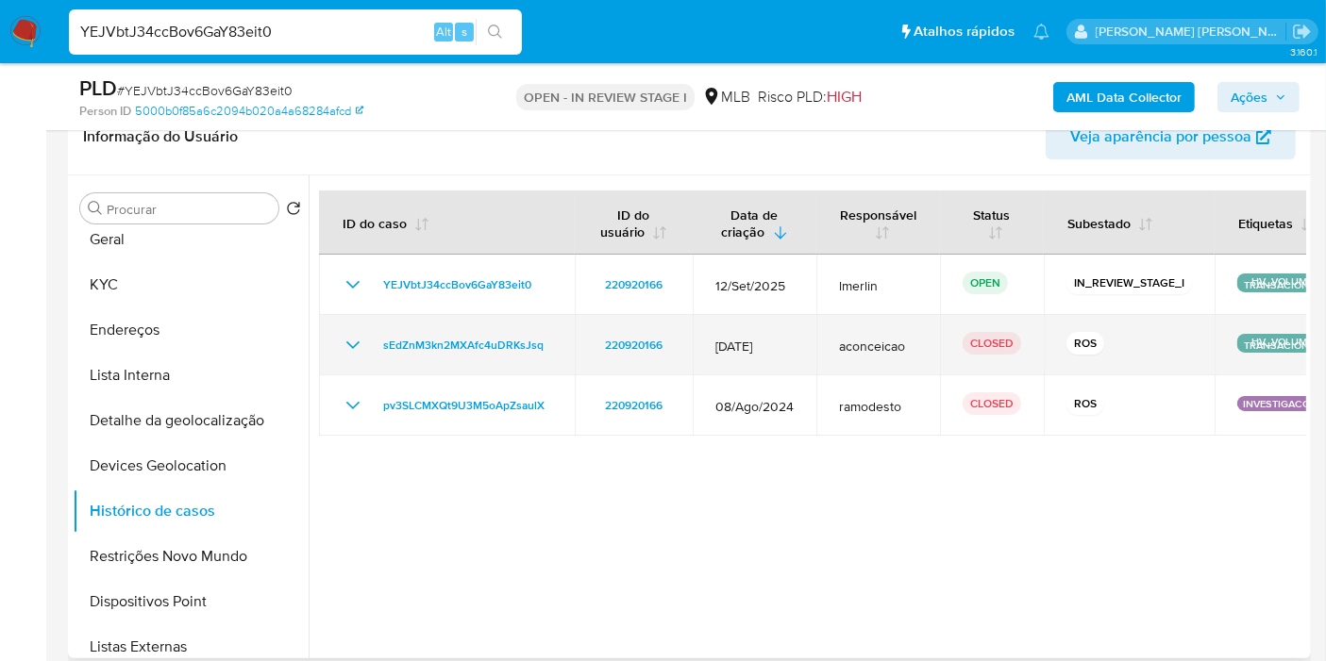
click at [351, 342] on icon "Mostrar/Ocultar" at bounding box center [353, 345] width 23 height 23
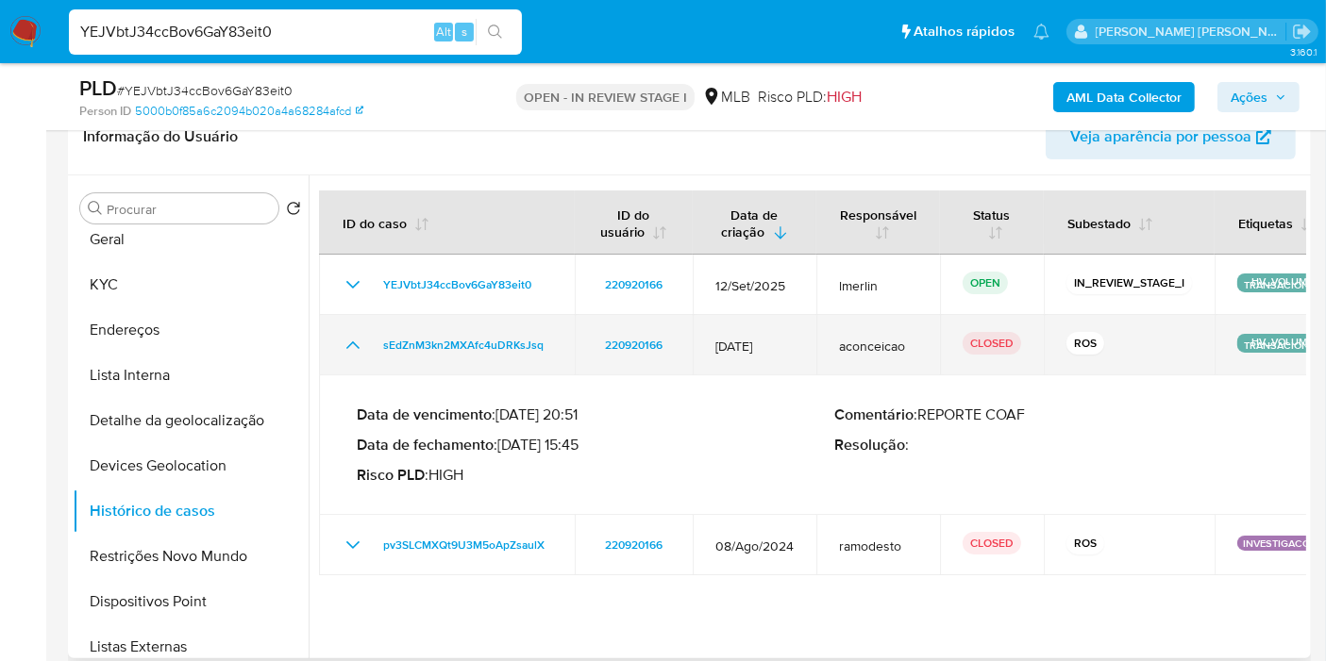
click at [351, 342] on icon "Mostrar/Ocultar" at bounding box center [352, 346] width 13 height 8
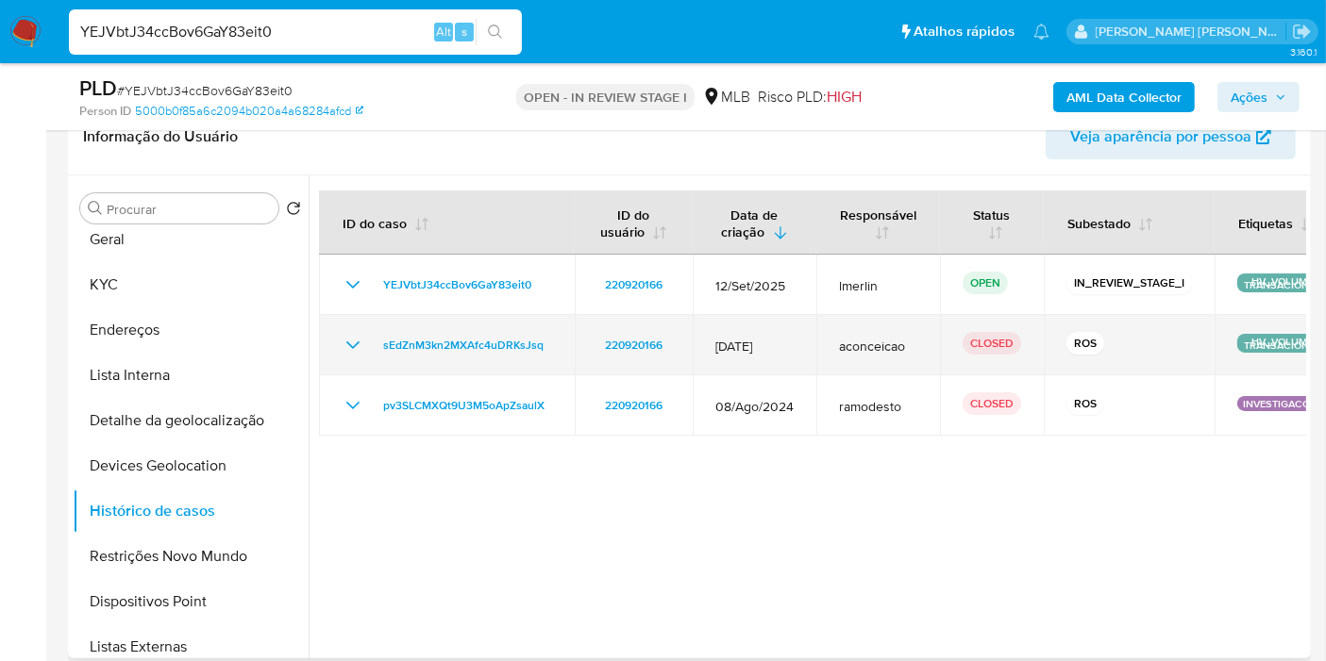
click at [339, 346] on td "sEdZnM3kn2MXAfc4uDRKsJsq" at bounding box center [447, 345] width 256 height 60
click at [347, 346] on icon "Mostrar/Ocultar" at bounding box center [353, 345] width 23 height 23
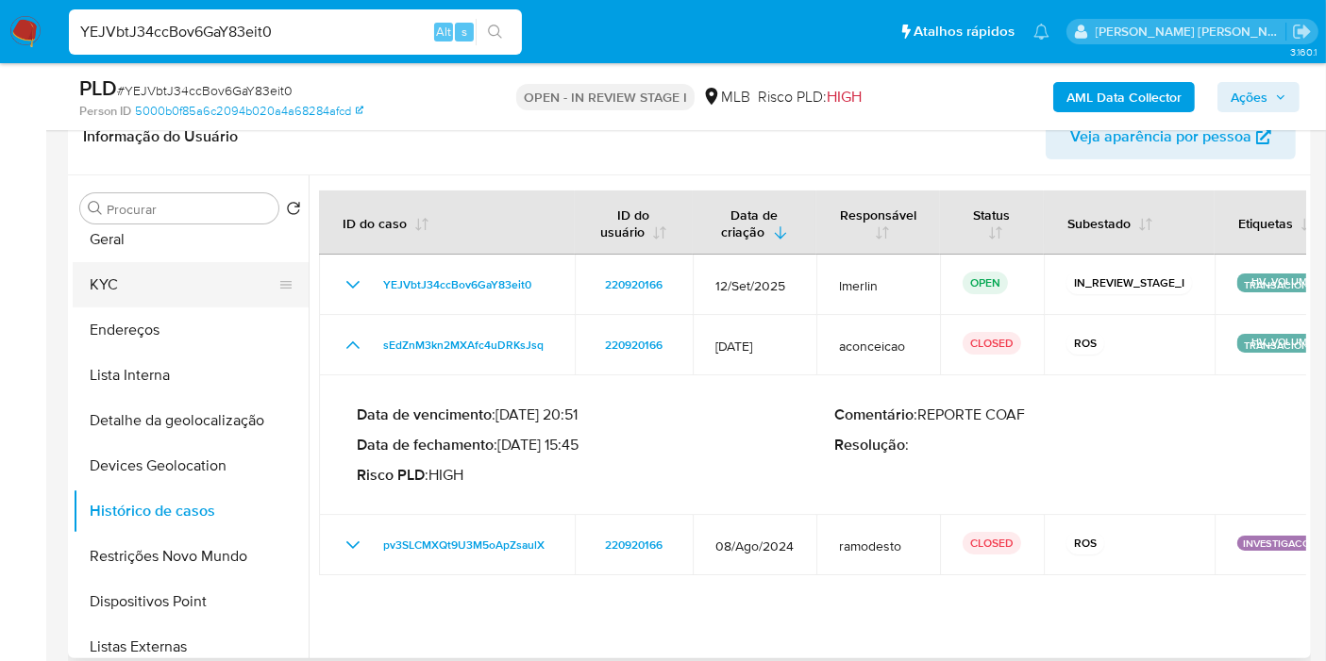
click at [182, 303] on button "KYC" at bounding box center [183, 284] width 221 height 45
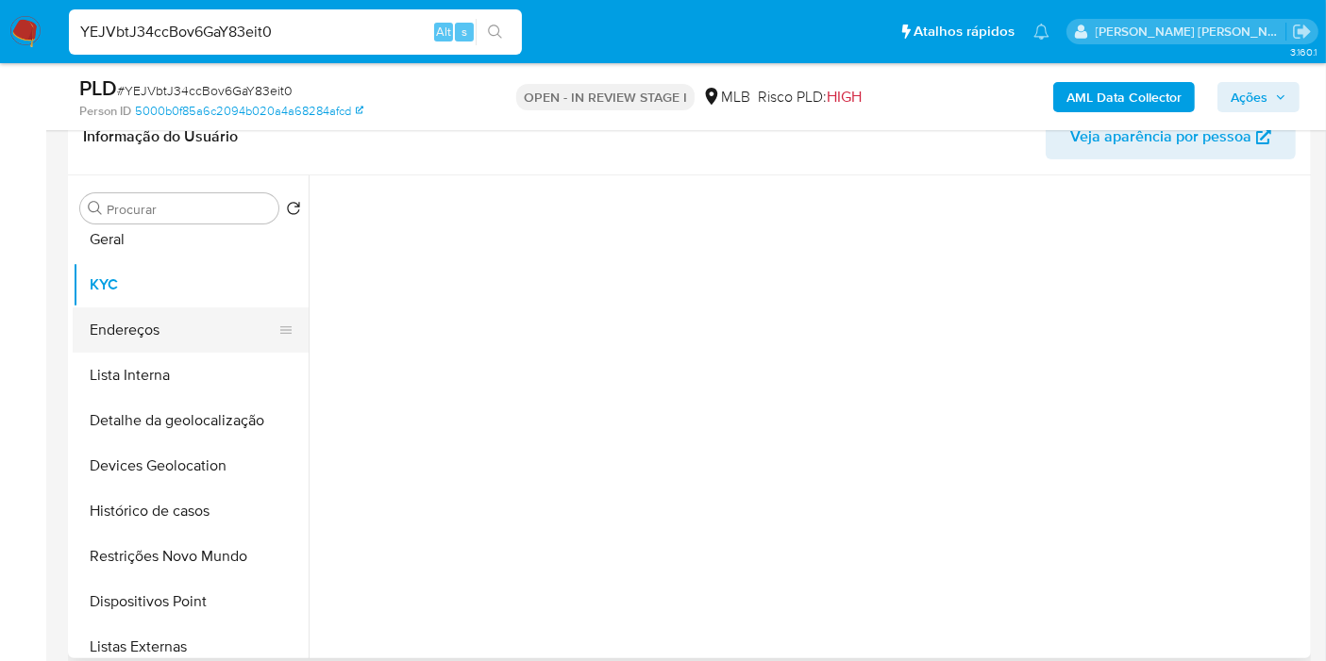
scroll to position [0, 0]
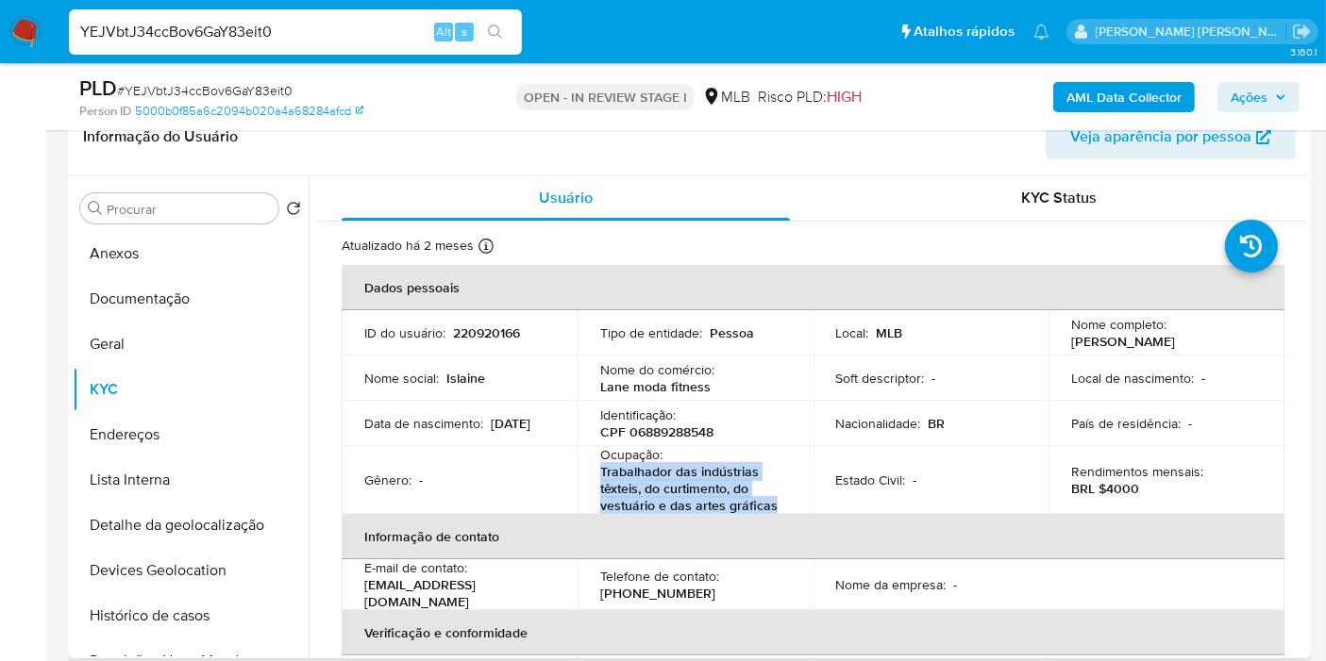
drag, startPoint x: 788, startPoint y: 509, endPoint x: 597, endPoint y: 475, distance: 193.4
click at [597, 475] on td "Ocupação : Trabalhador das indústrias têxteis, do curtimento, do vestuário e da…" at bounding box center [695, 480] width 236 height 68
copy p "Trabalhador das indústrias têxteis, do curtimento, do vestuário e das artes grá…"
click at [207, 269] on button "Anexos" at bounding box center [183, 253] width 221 height 45
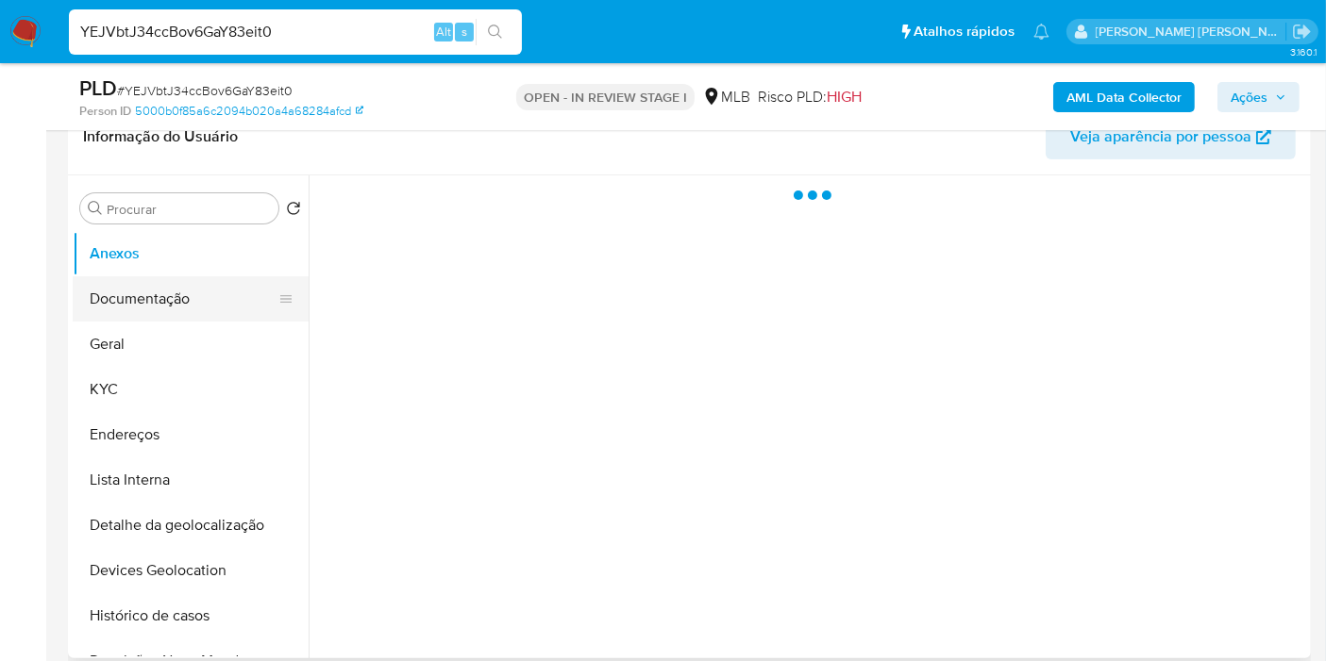
click at [202, 281] on button "Documentação" at bounding box center [183, 298] width 221 height 45
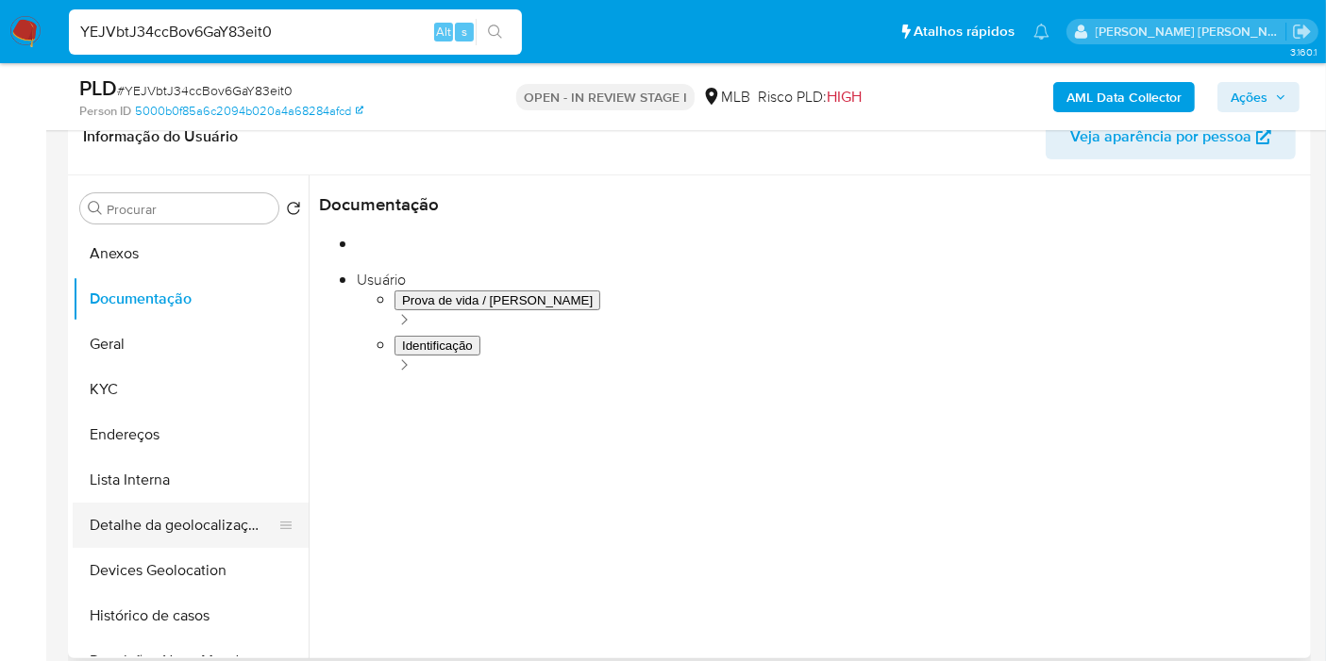
scroll to position [105, 0]
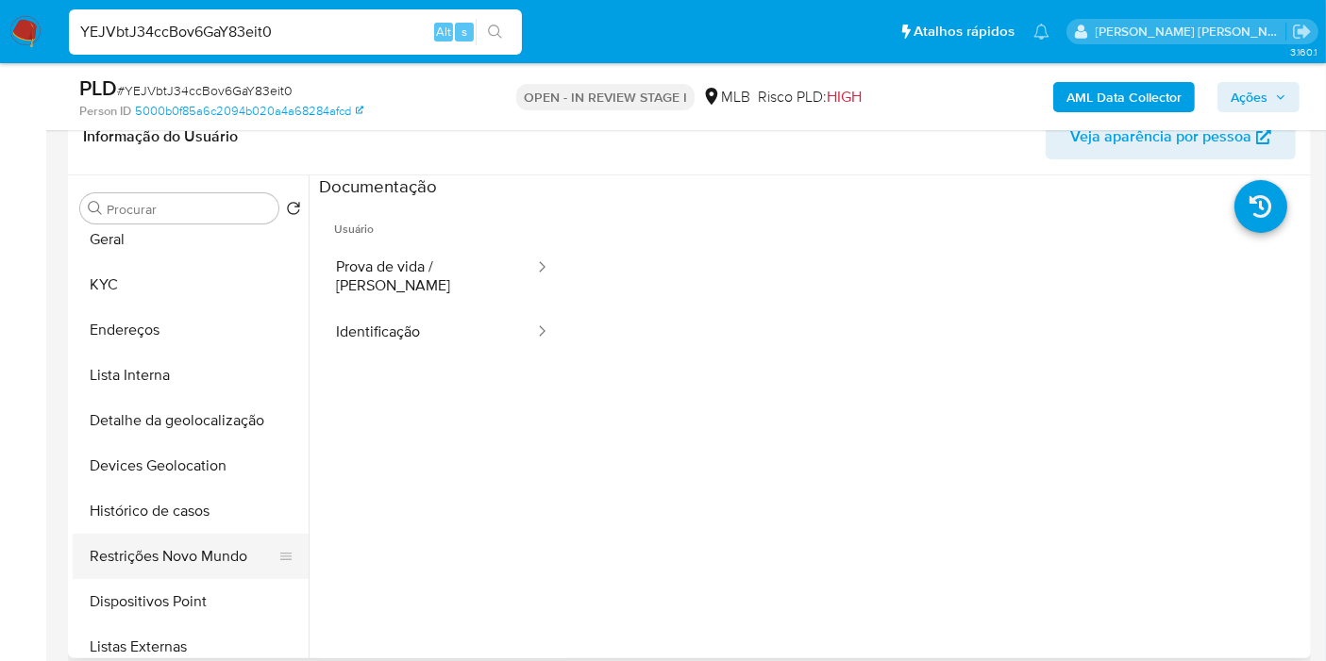
click at [211, 545] on button "Restrições Novo Mundo" at bounding box center [183, 556] width 221 height 45
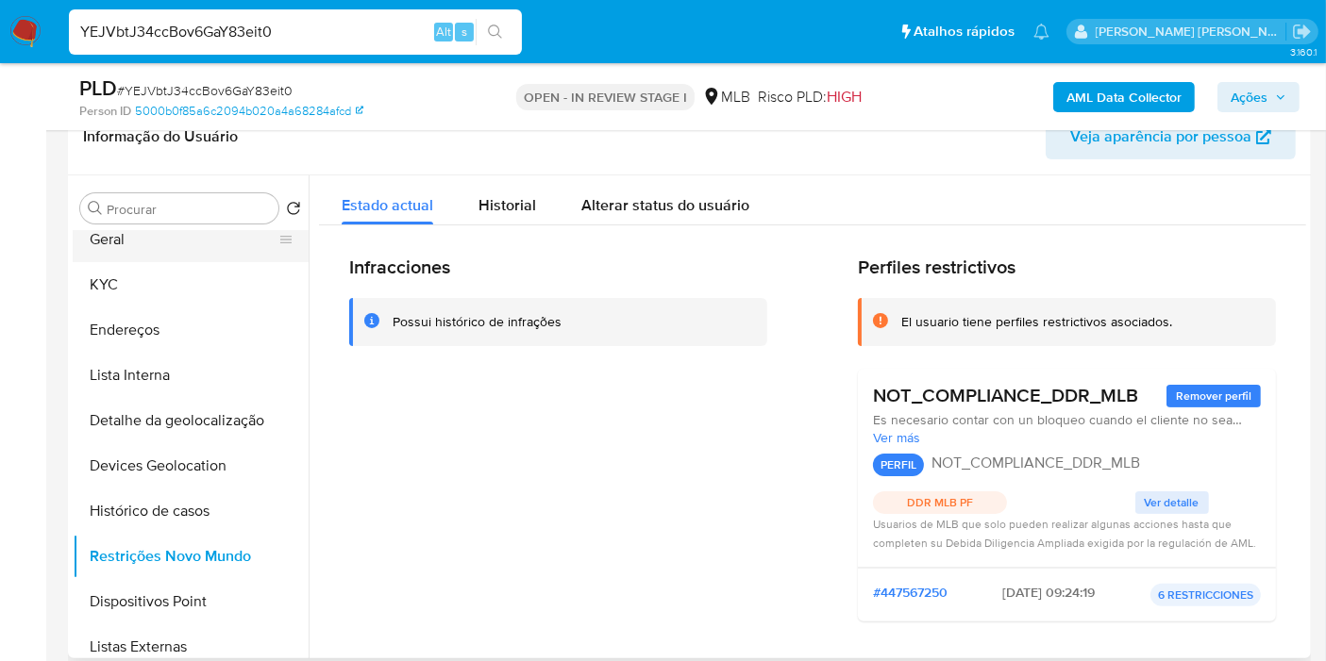
click at [202, 241] on button "Geral" at bounding box center [183, 239] width 221 height 45
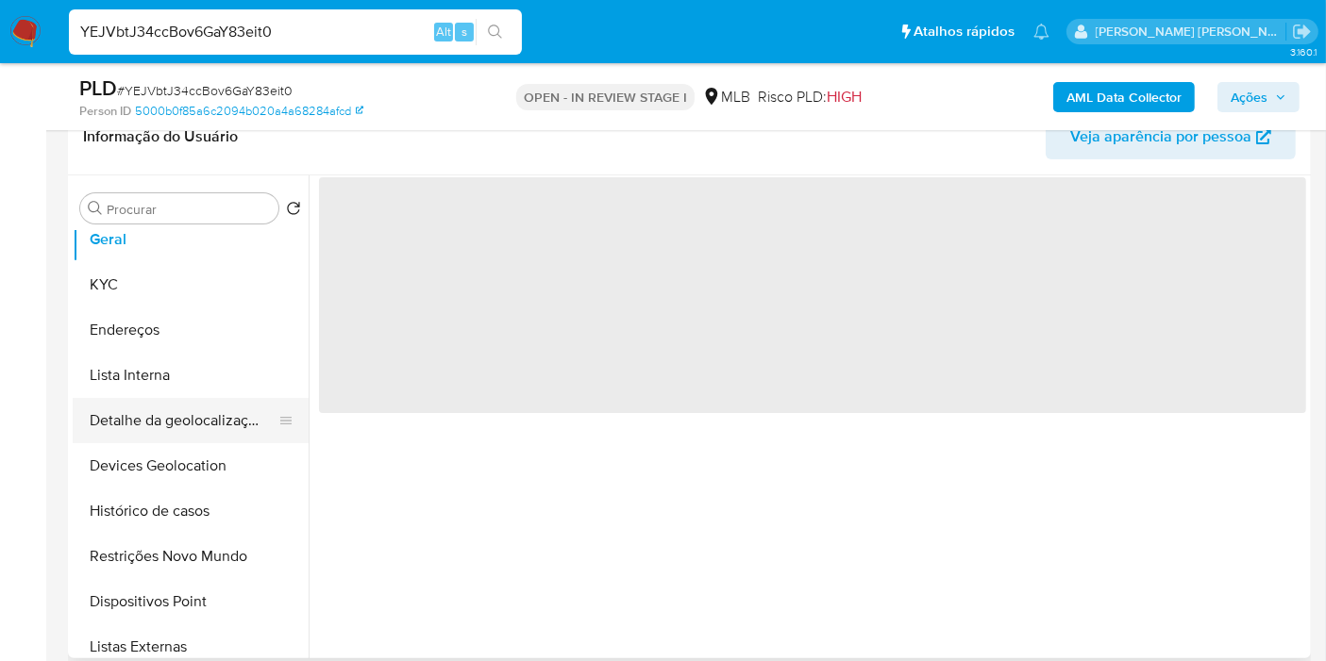
scroll to position [0, 0]
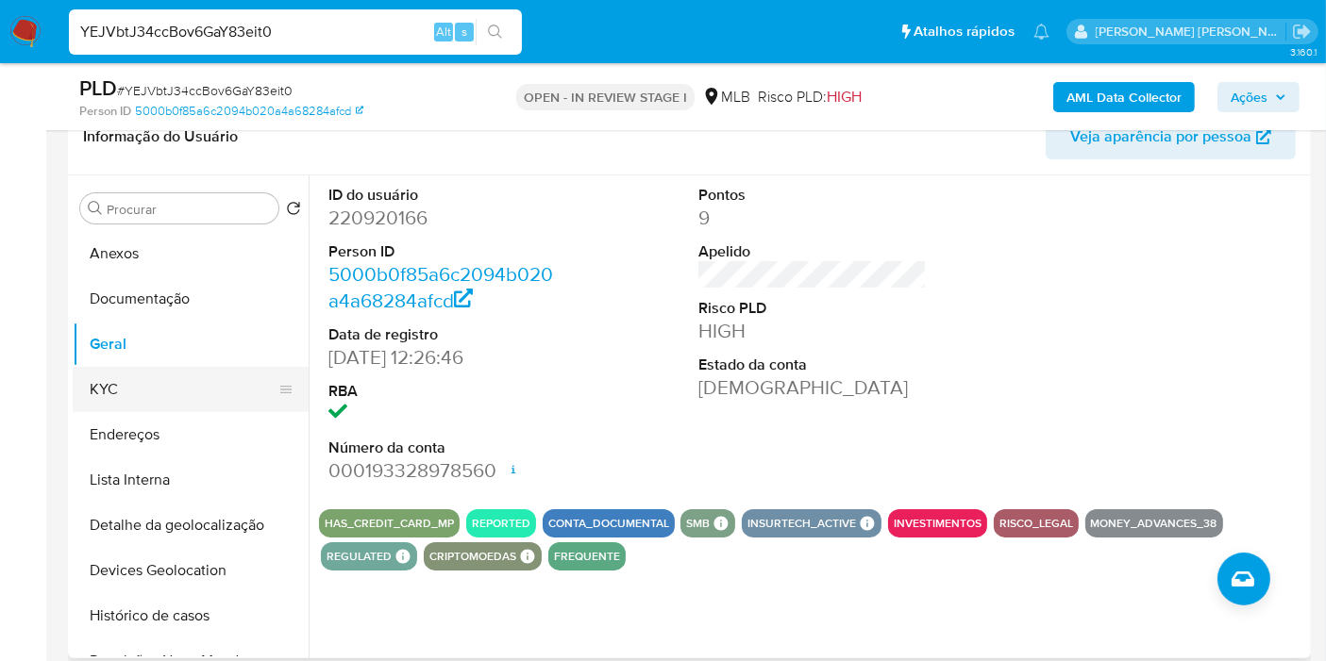
click at [202, 393] on button "KYC" at bounding box center [183, 389] width 221 height 45
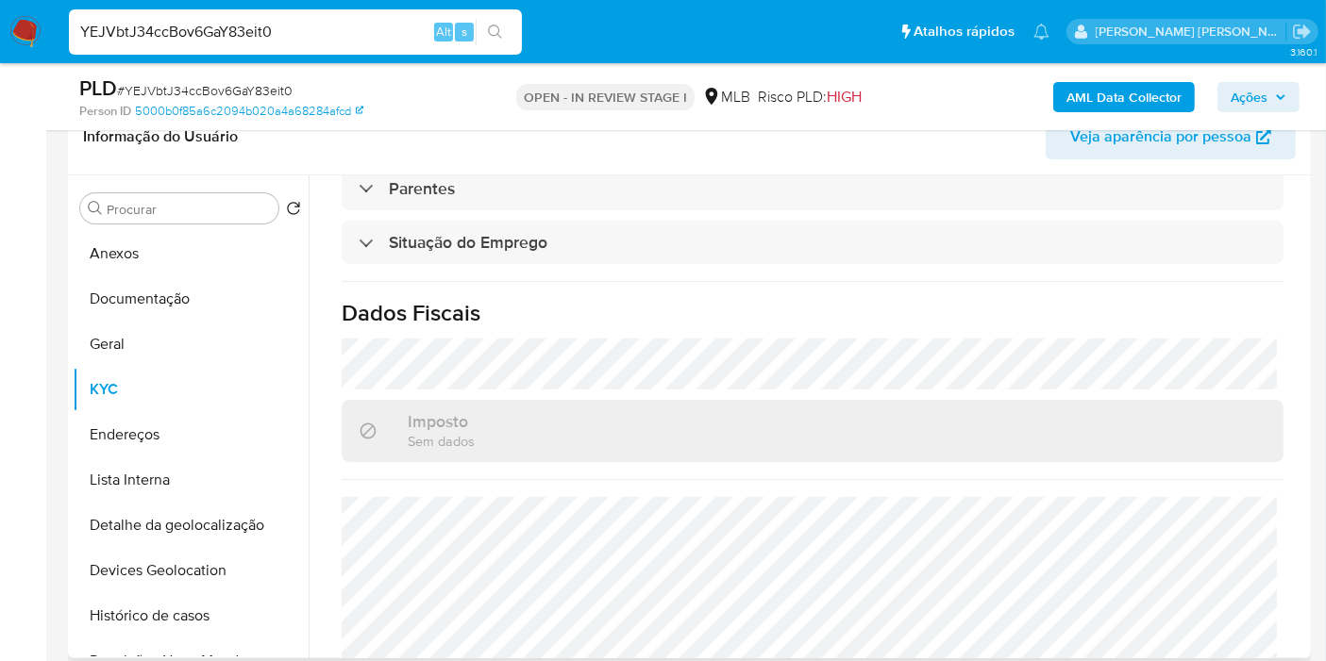
scroll to position [872, 0]
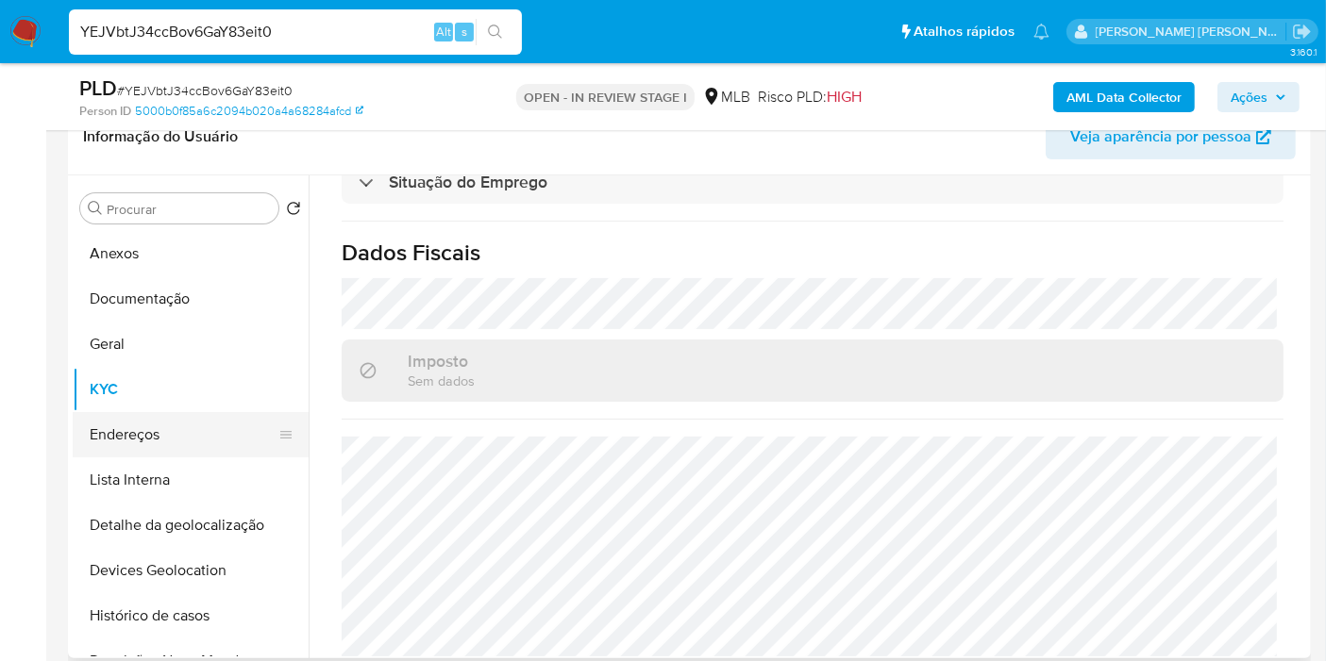
click at [161, 417] on button "Endereços" at bounding box center [183, 434] width 221 height 45
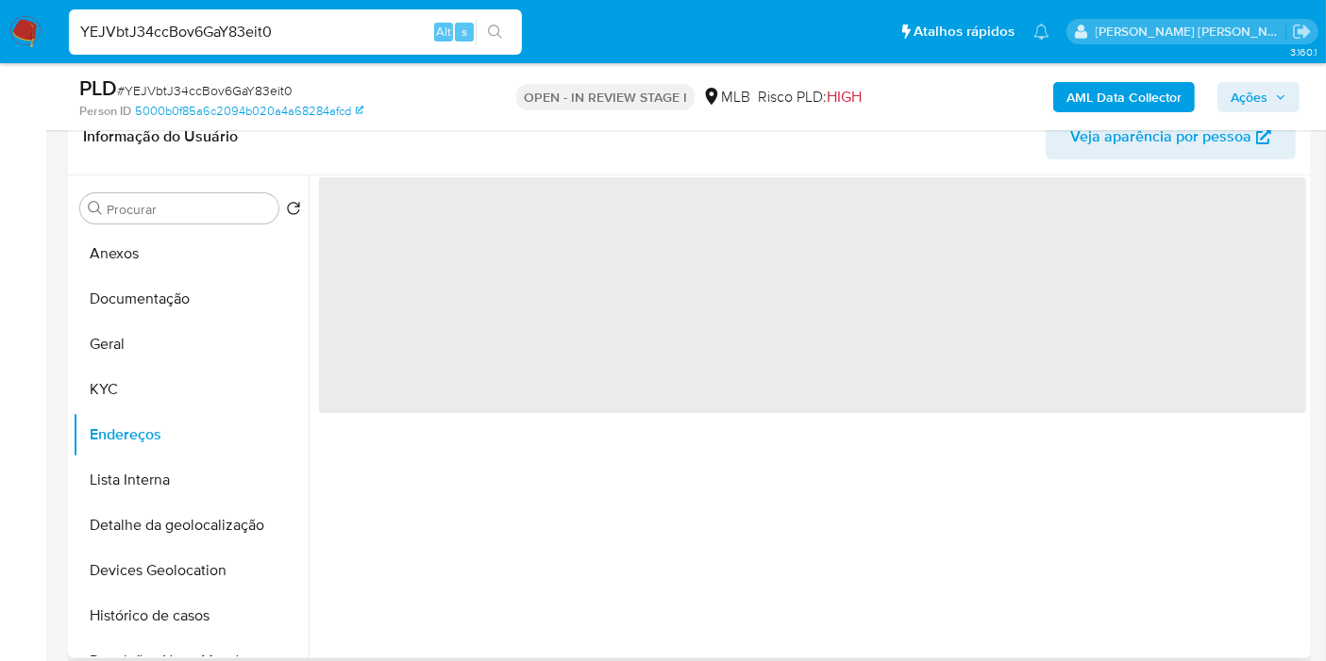
scroll to position [0, 0]
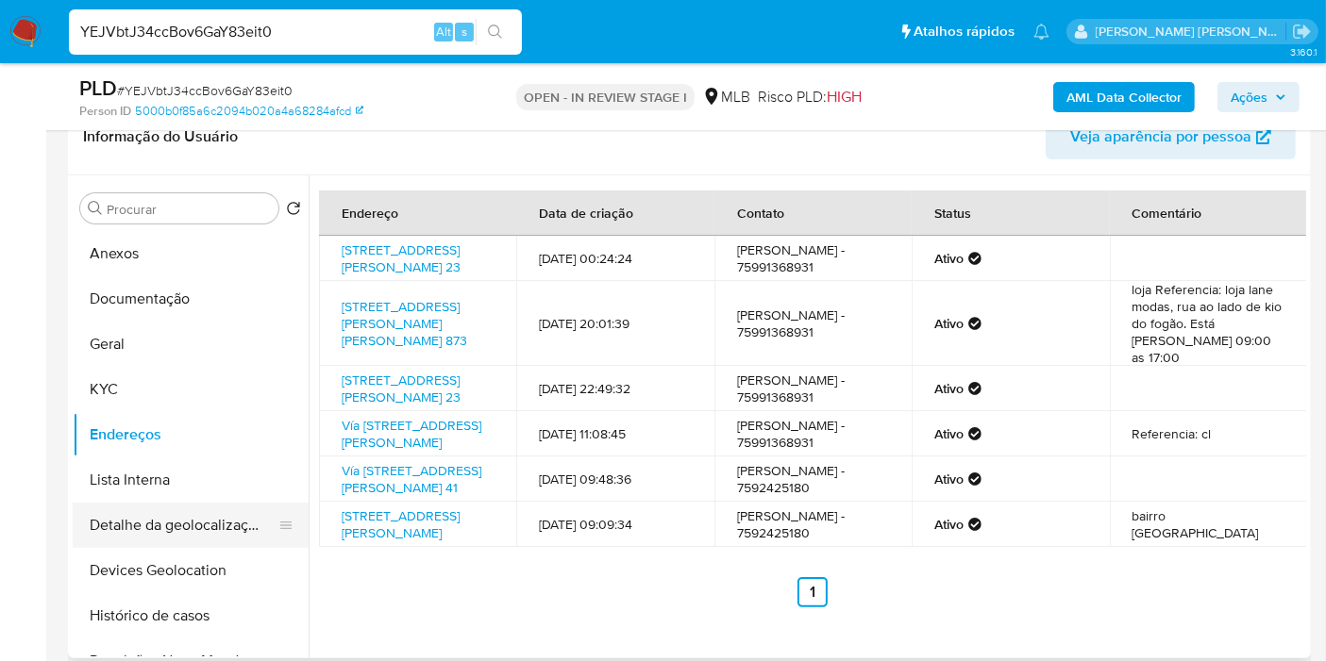
click at [202, 535] on button "Detalhe da geolocalização" at bounding box center [183, 525] width 221 height 45
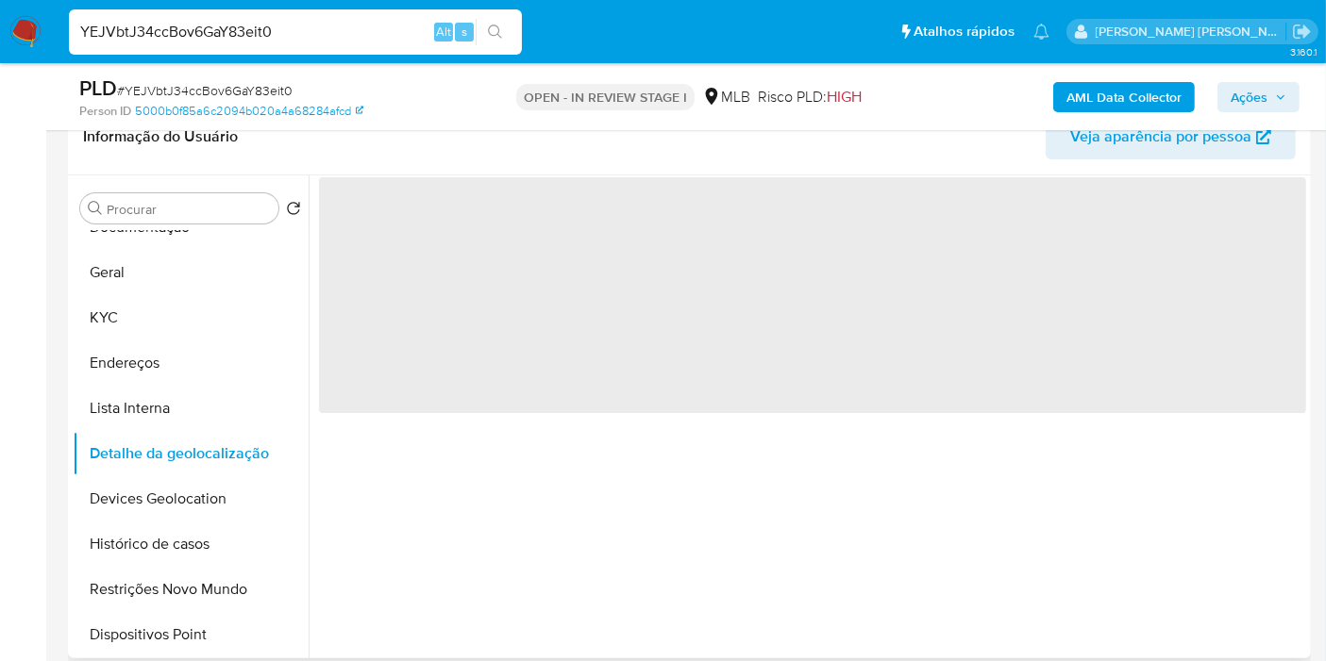
scroll to position [105, 0]
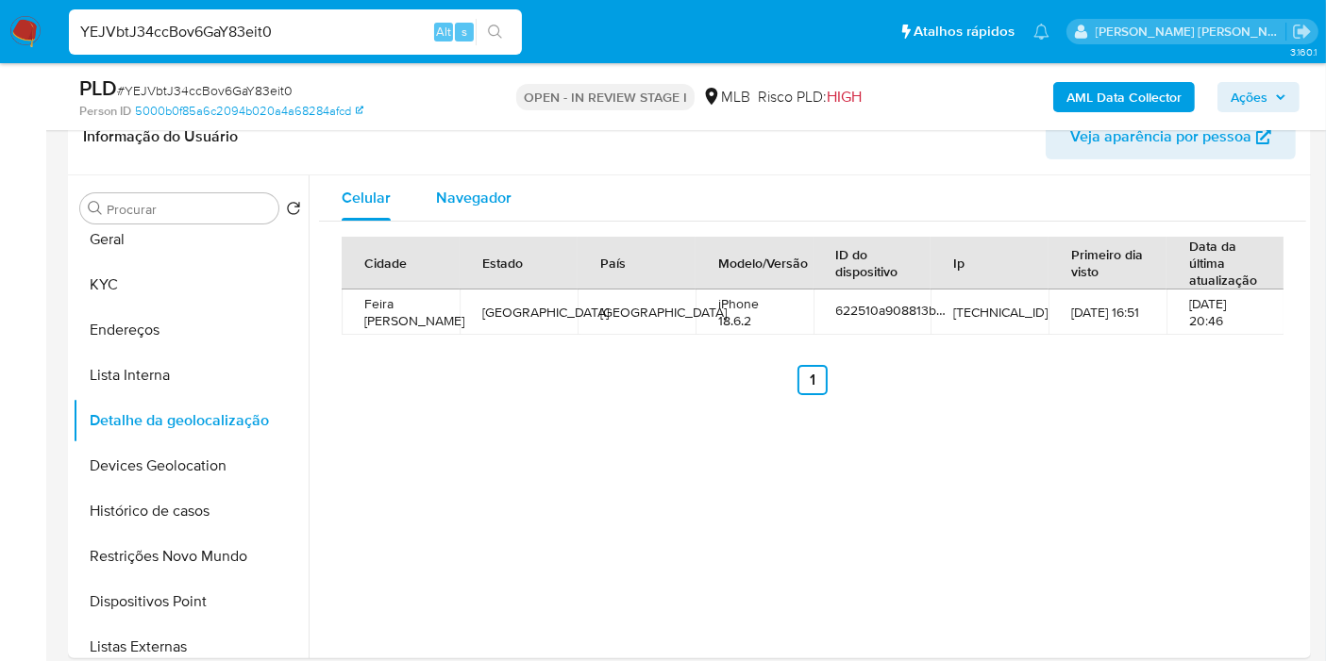
click at [451, 179] on div "Navegador" at bounding box center [473, 197] width 75 height 45
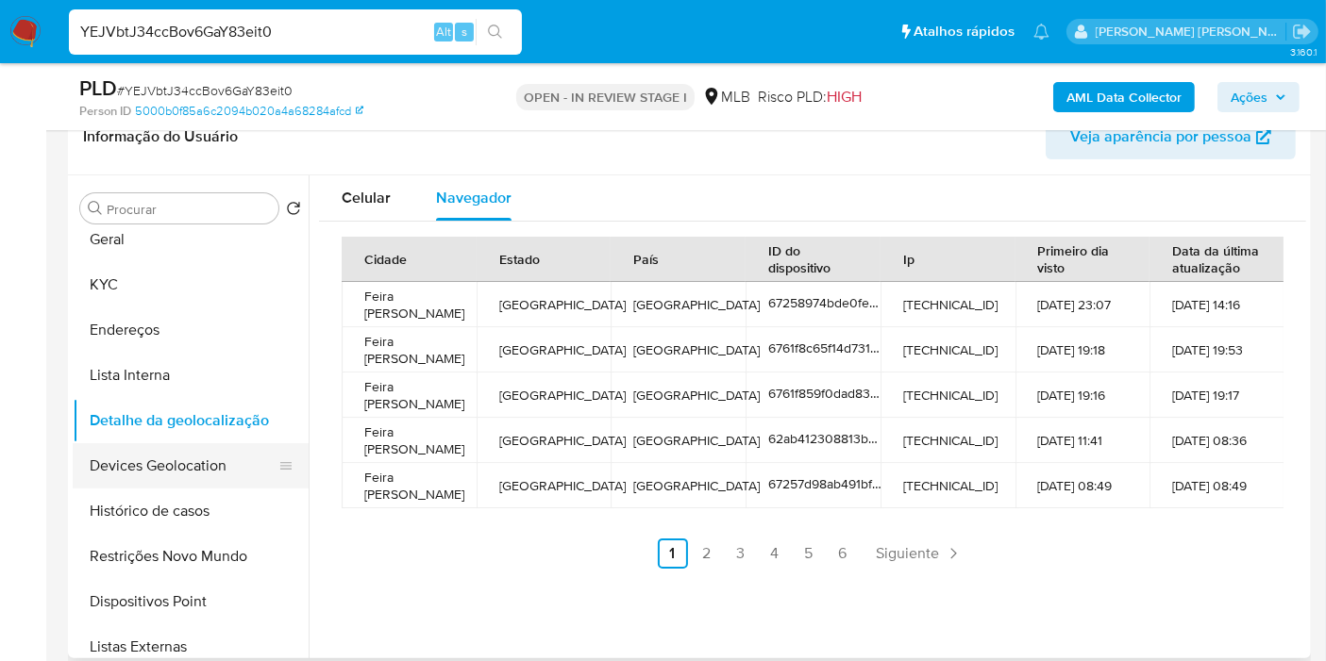
click at [196, 464] on button "Devices Geolocation" at bounding box center [183, 465] width 221 height 45
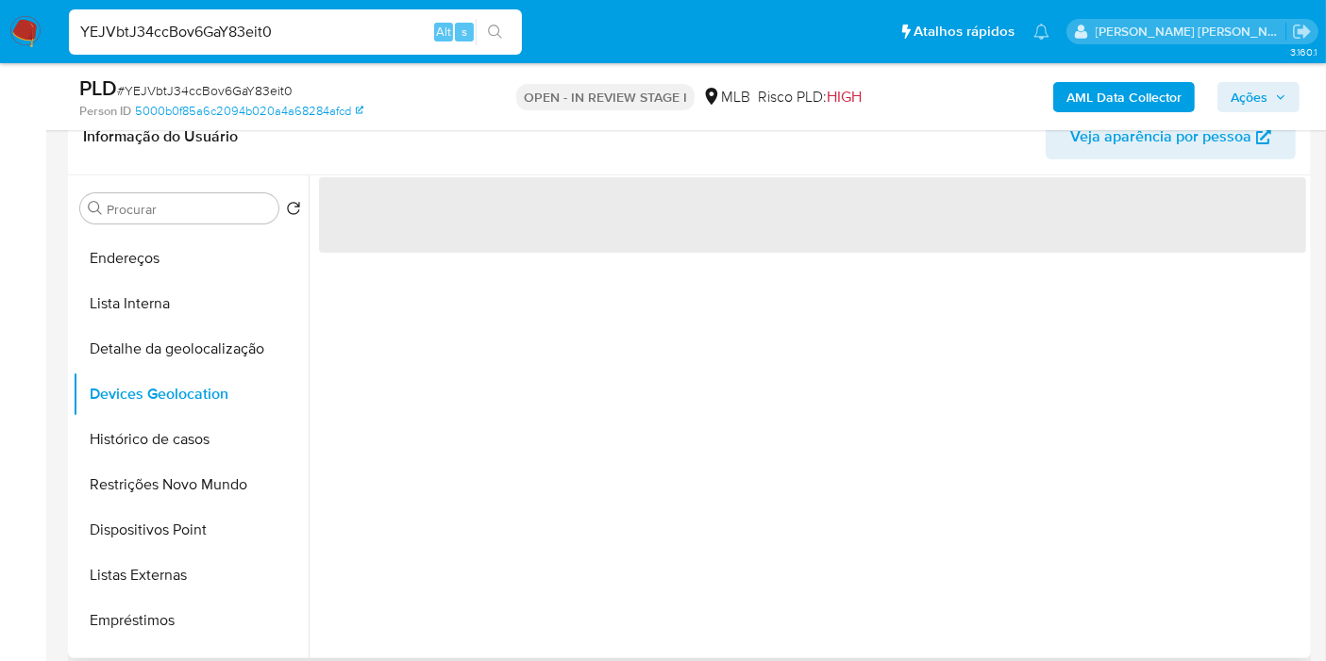
scroll to position [209, 0]
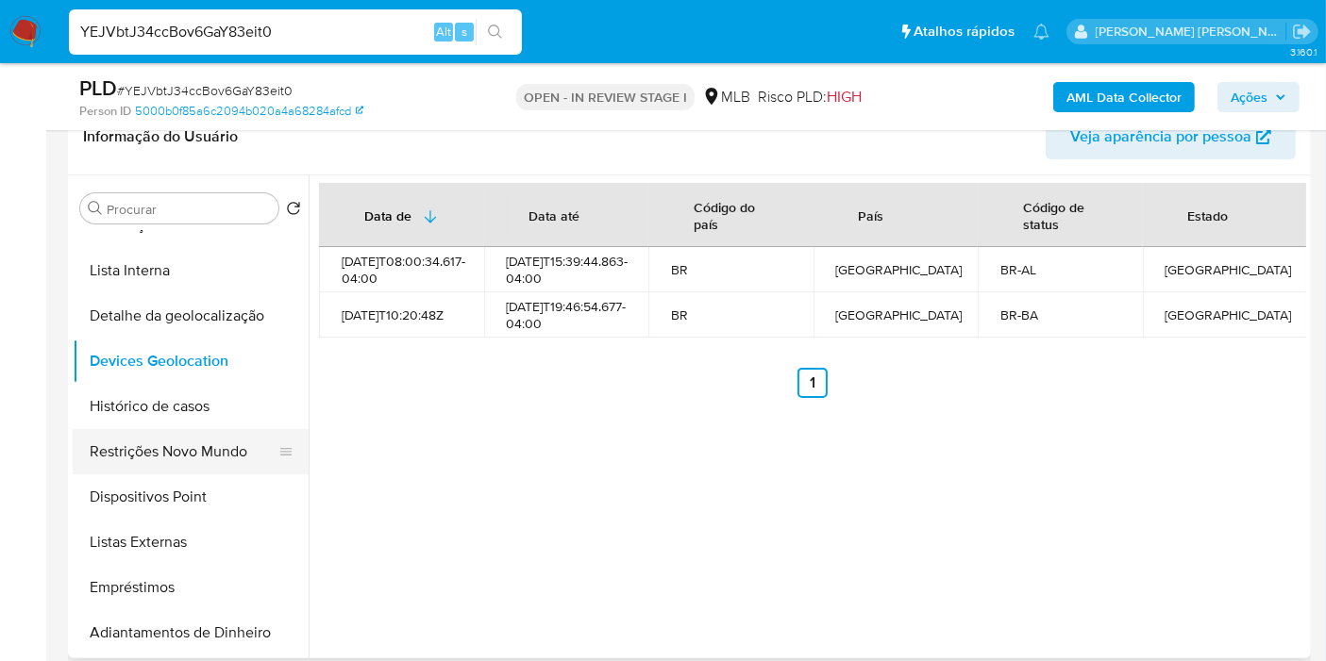
click at [192, 448] on button "Restrições Novo Mundo" at bounding box center [183, 451] width 221 height 45
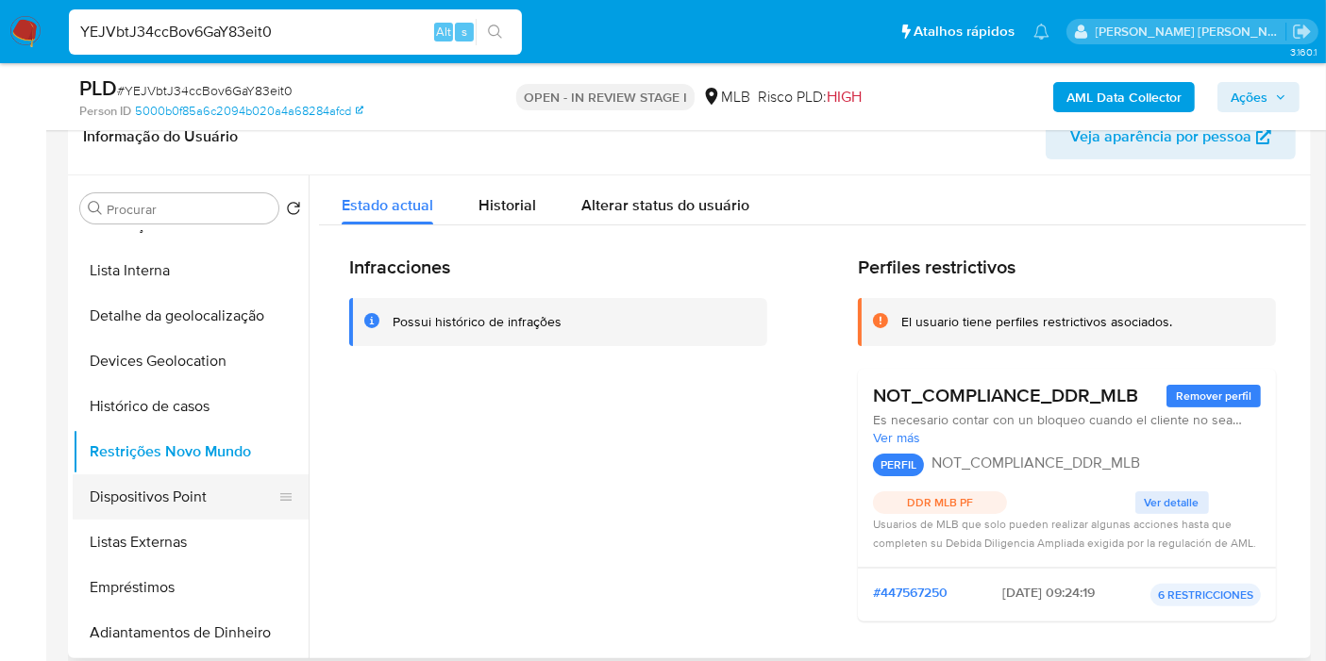
click at [218, 488] on button "Dispositivos Point" at bounding box center [183, 497] width 221 height 45
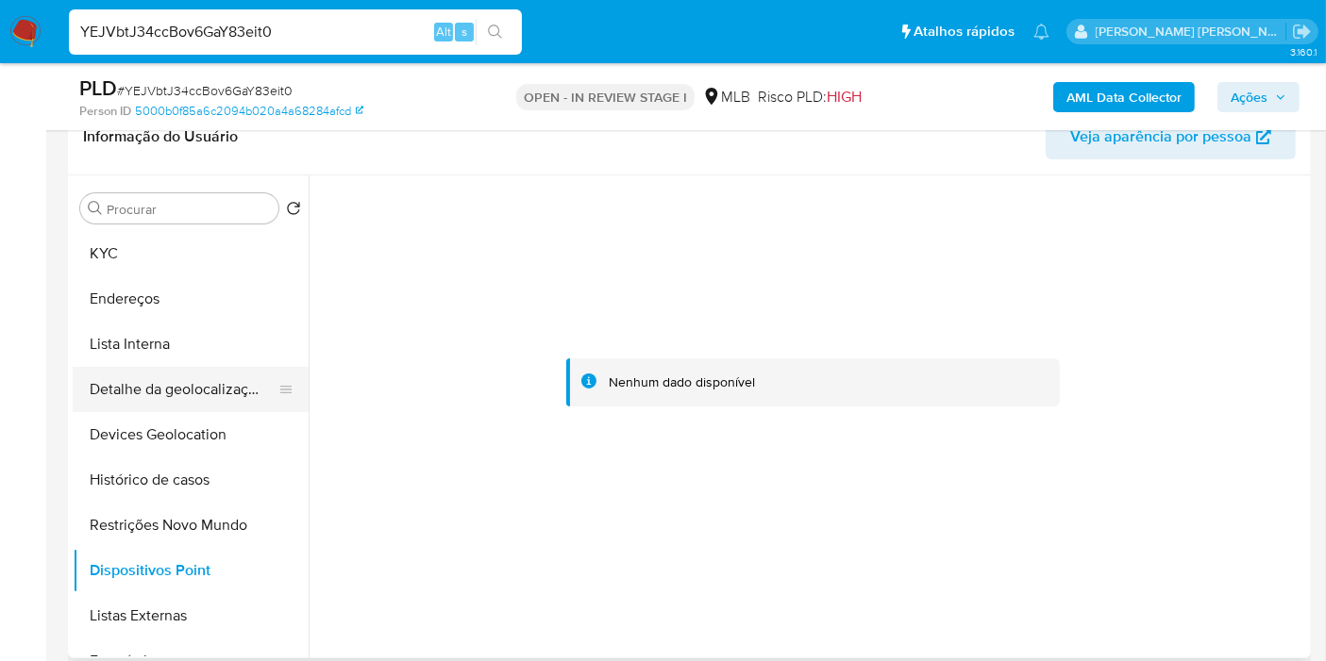
scroll to position [105, 0]
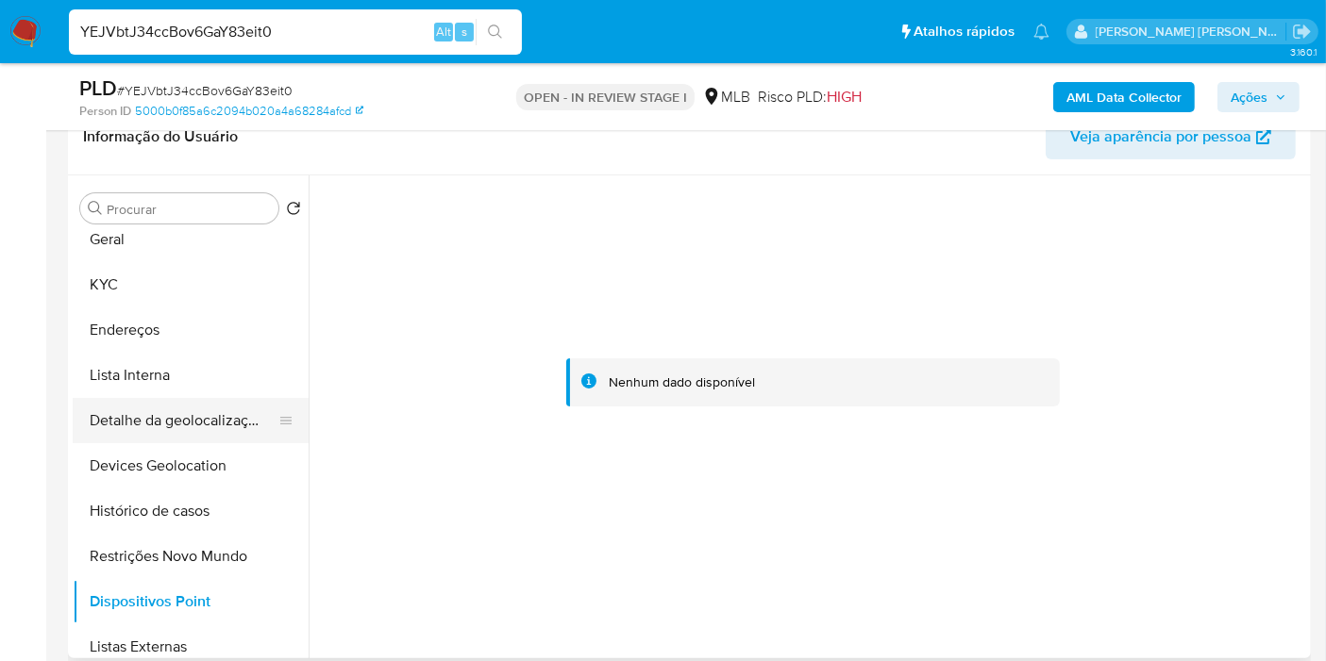
click at [182, 319] on button "Endereços" at bounding box center [191, 330] width 236 height 45
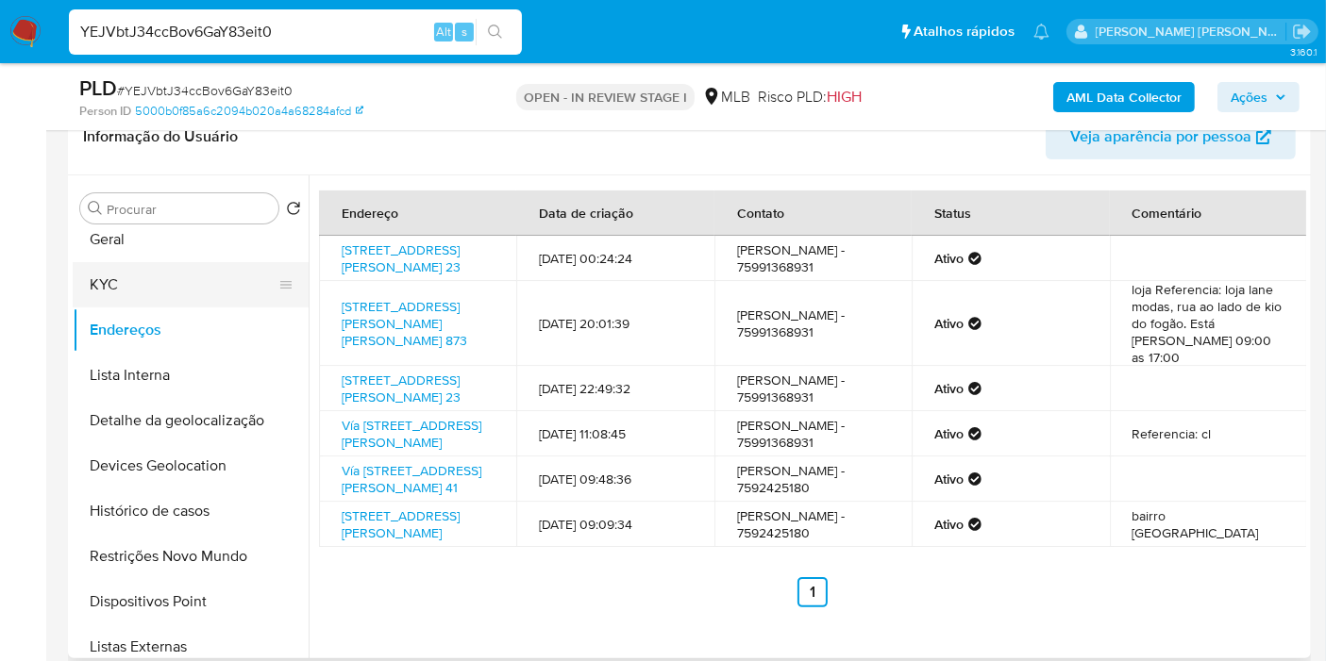
click at [150, 290] on button "KYC" at bounding box center [183, 284] width 221 height 45
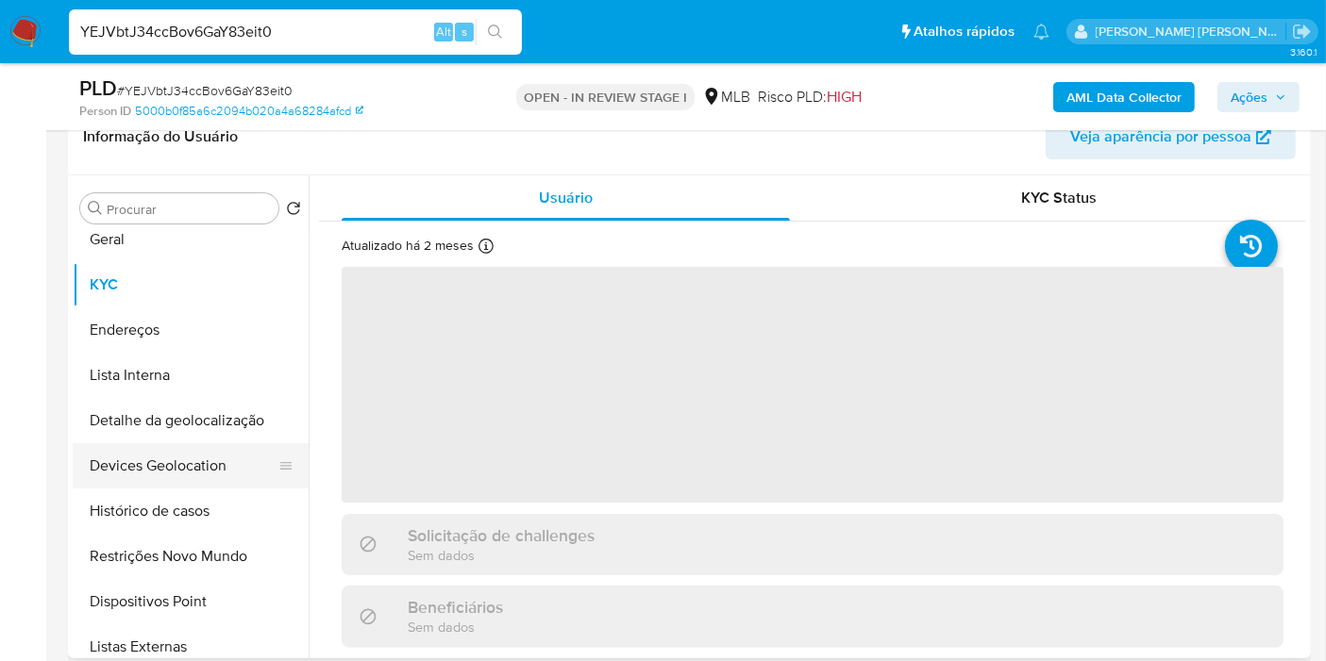
scroll to position [0, 0]
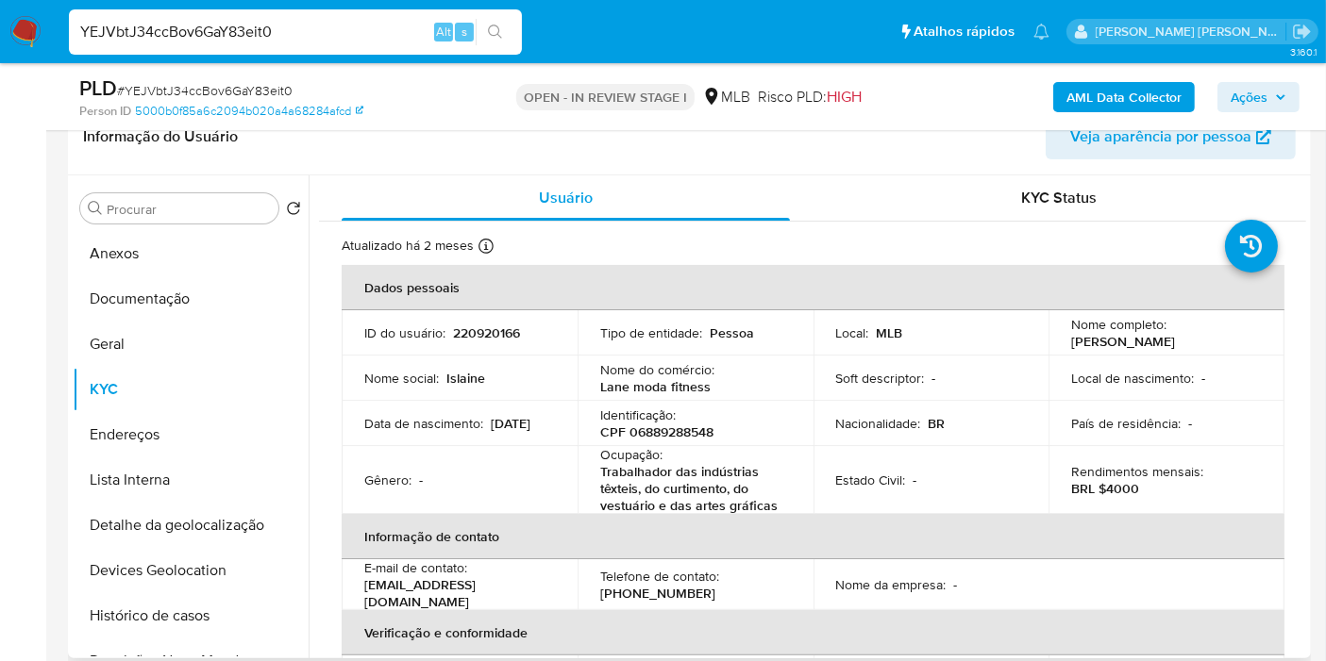
click at [676, 433] on p "CPF 06889288548" at bounding box center [656, 432] width 113 height 17
copy p "06889288548"
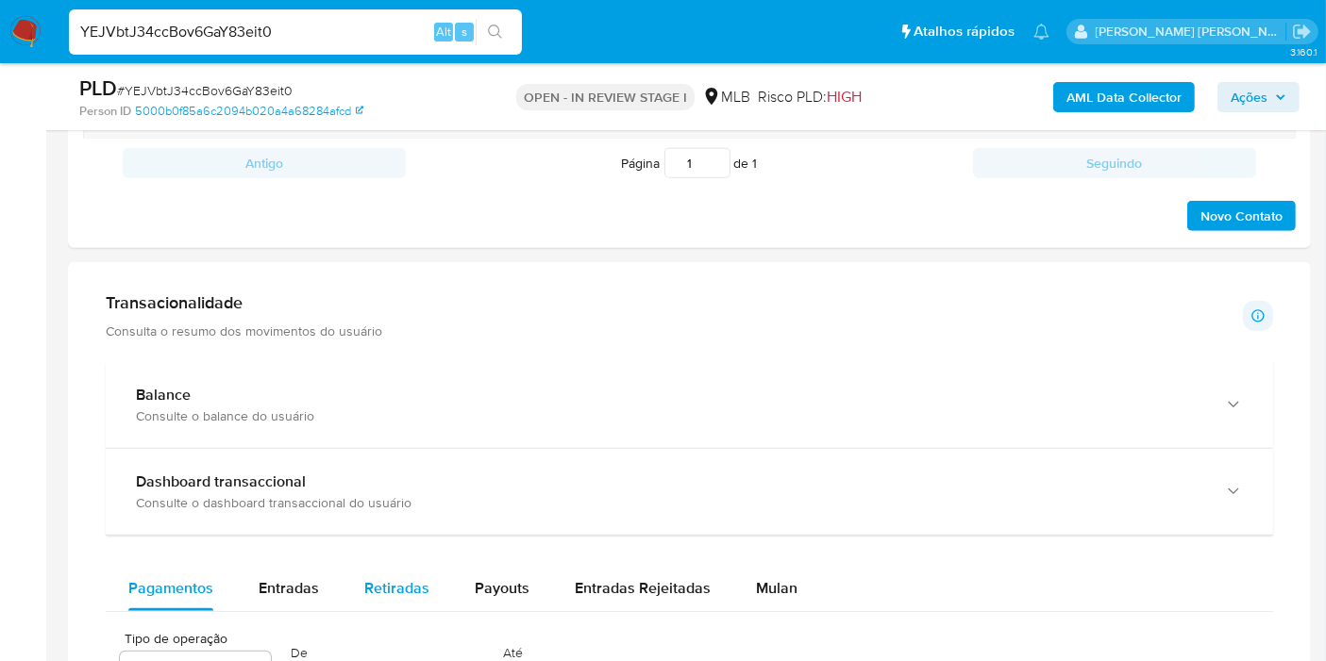
scroll to position [1362, 0]
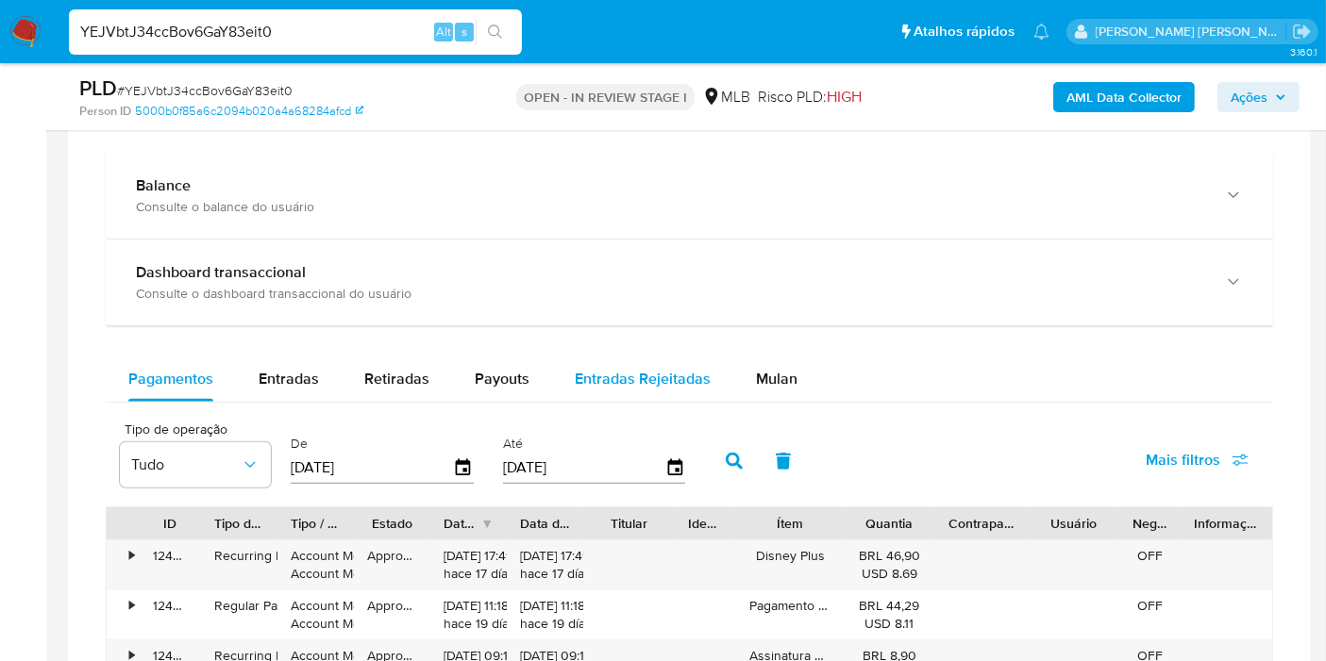
drag, startPoint x: 304, startPoint y: 378, endPoint x: 675, endPoint y: 363, distance: 372.0
click at [304, 378] on span "Entradas" at bounding box center [288, 379] width 60 height 22
select select "10"
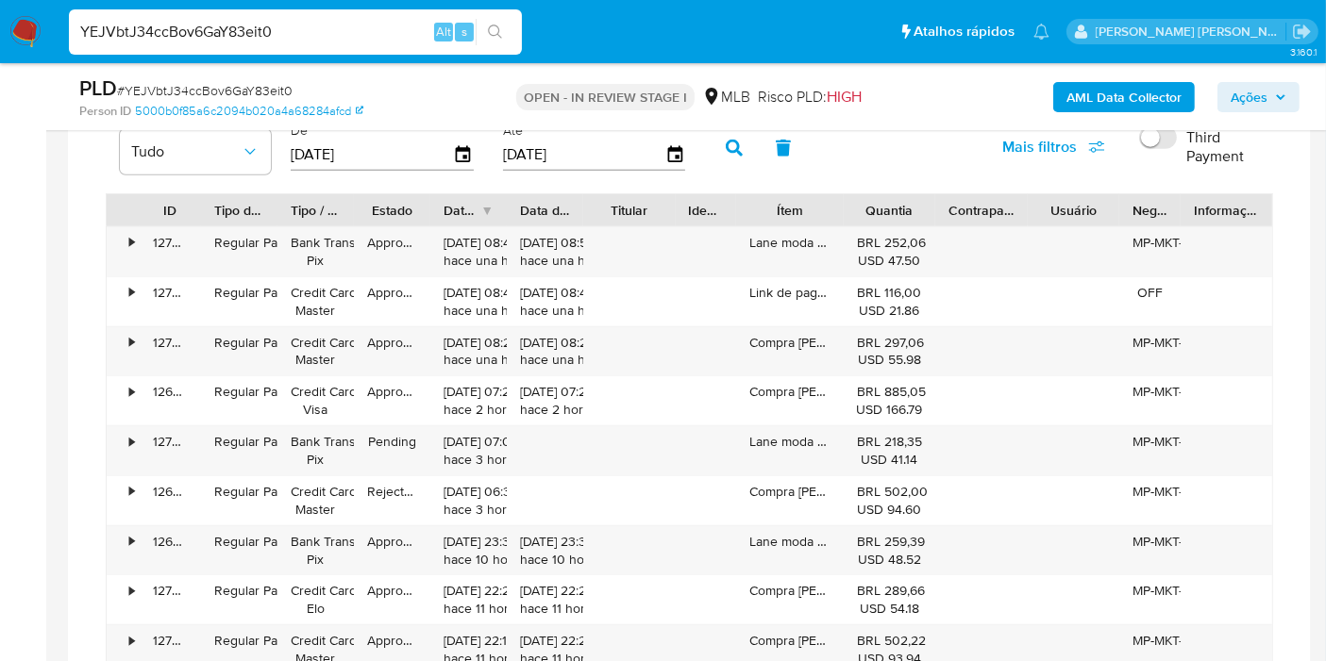
scroll to position [1676, 0]
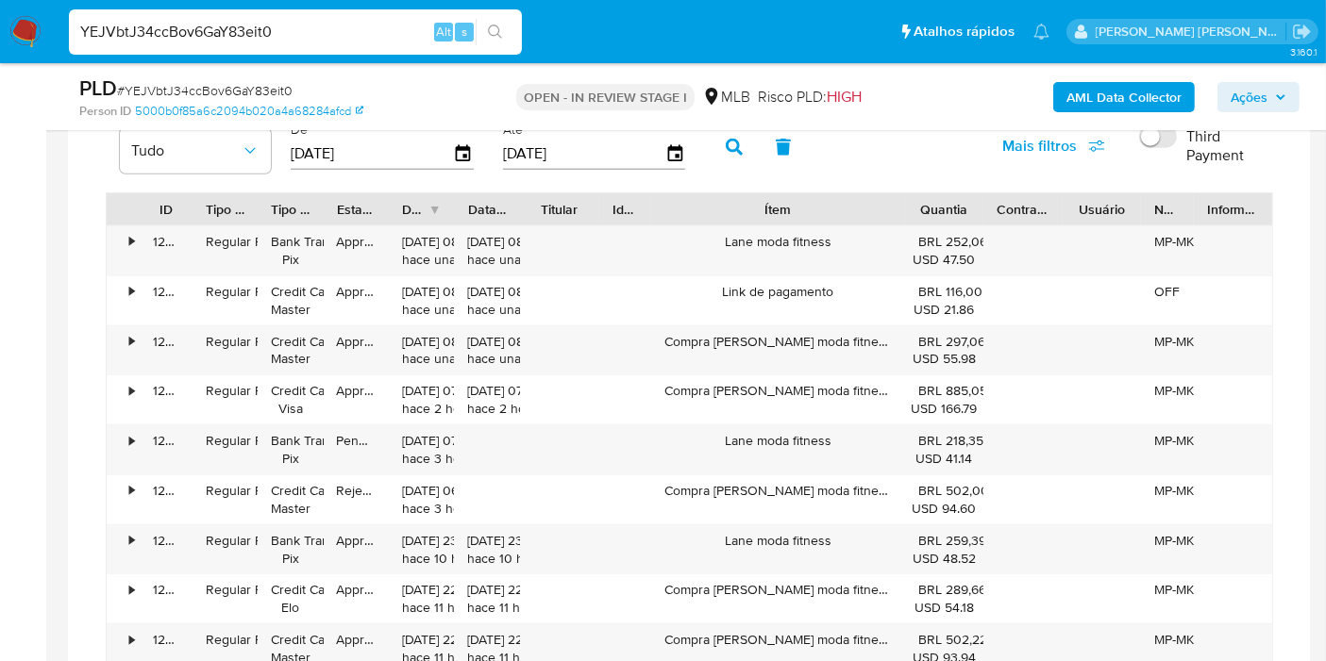
drag, startPoint x: 843, startPoint y: 199, endPoint x: 990, endPoint y: 206, distance: 146.4
click at [990, 206] on div "ID Tipo de operação Tipo / Método Estado Data de criação Data de aprovação Titu…" at bounding box center [689, 209] width 1165 height 32
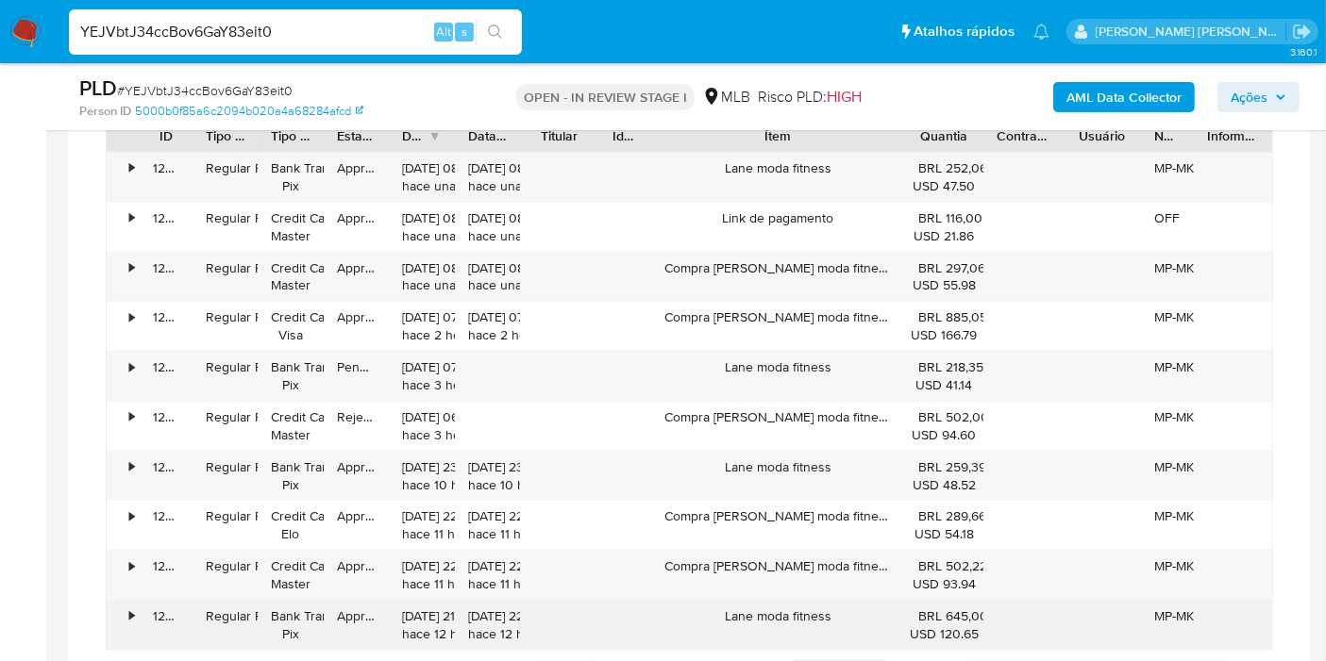
scroll to position [1781, 0]
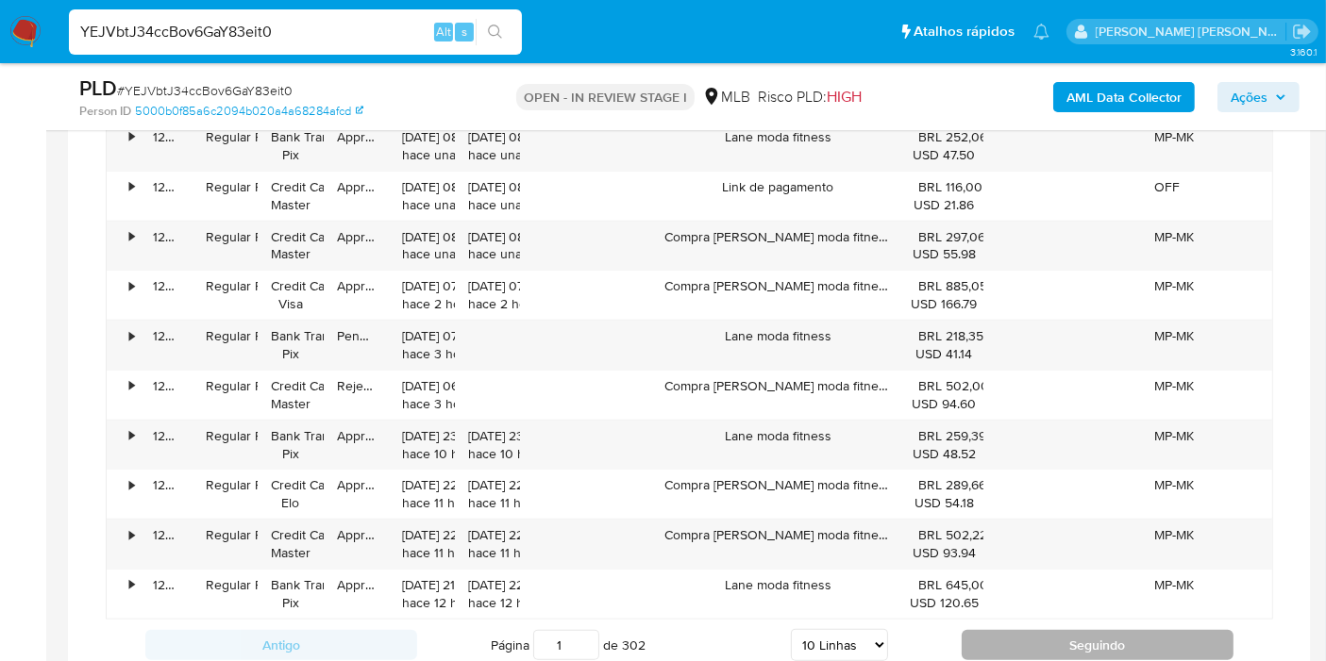
click at [989, 635] on button "Seguindo" at bounding box center [1097, 645] width 272 height 30
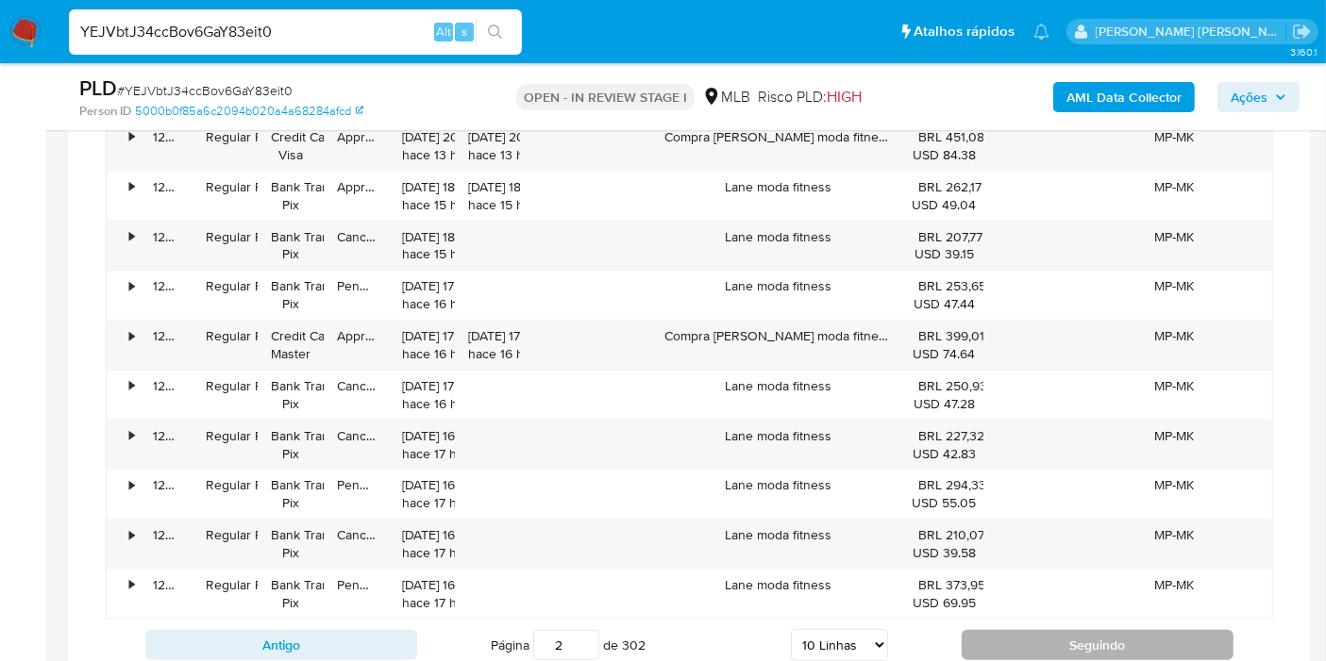
click at [989, 635] on button "Seguindo" at bounding box center [1097, 645] width 272 height 30
type input "3"
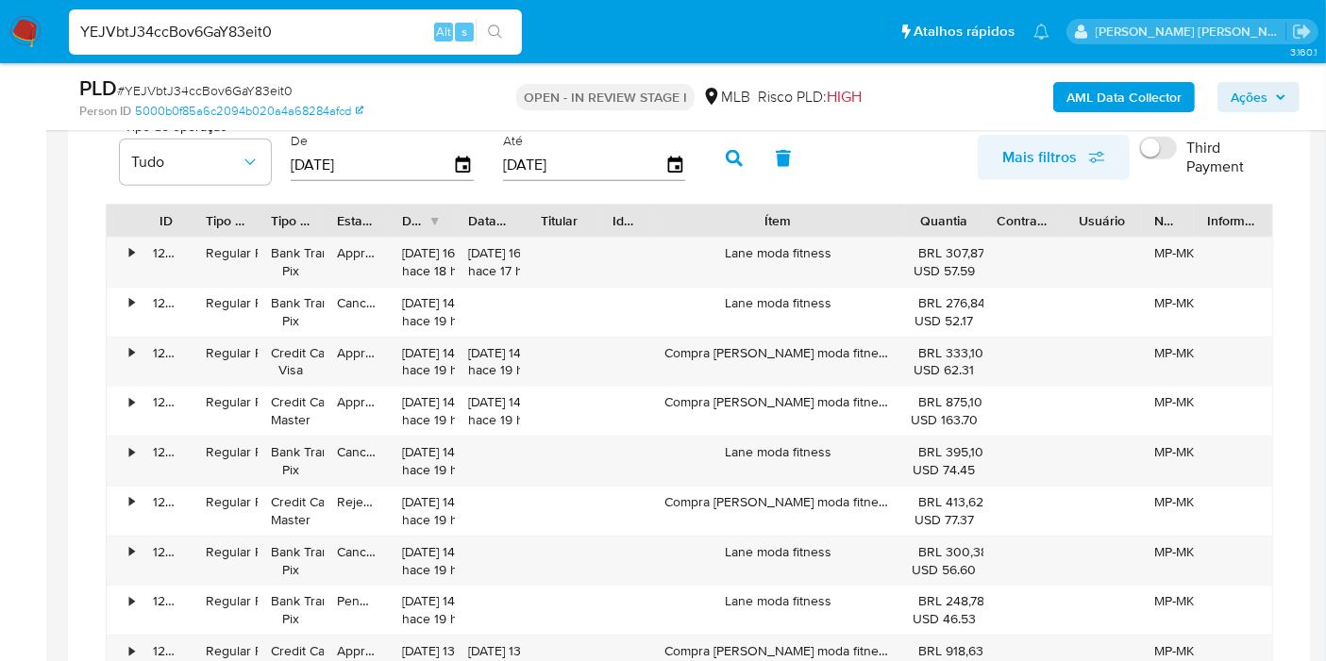
scroll to position [1572, 0]
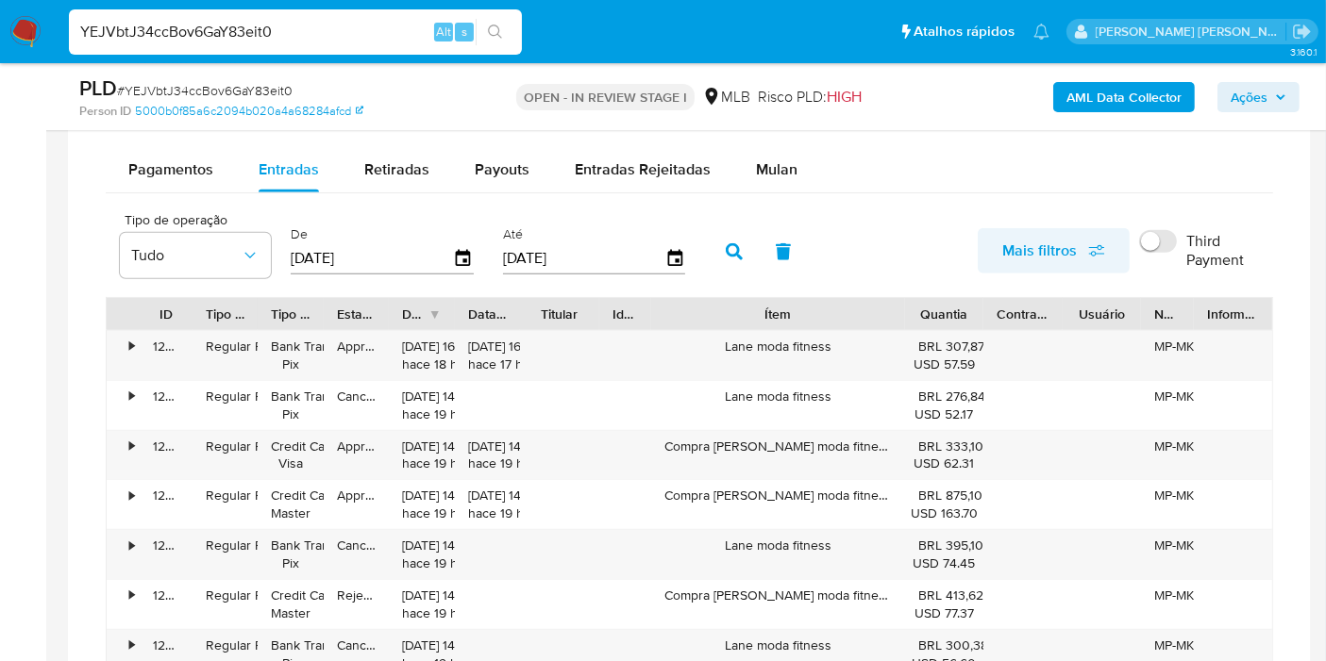
click at [1056, 243] on span "Mais filtros" at bounding box center [1039, 250] width 75 height 45
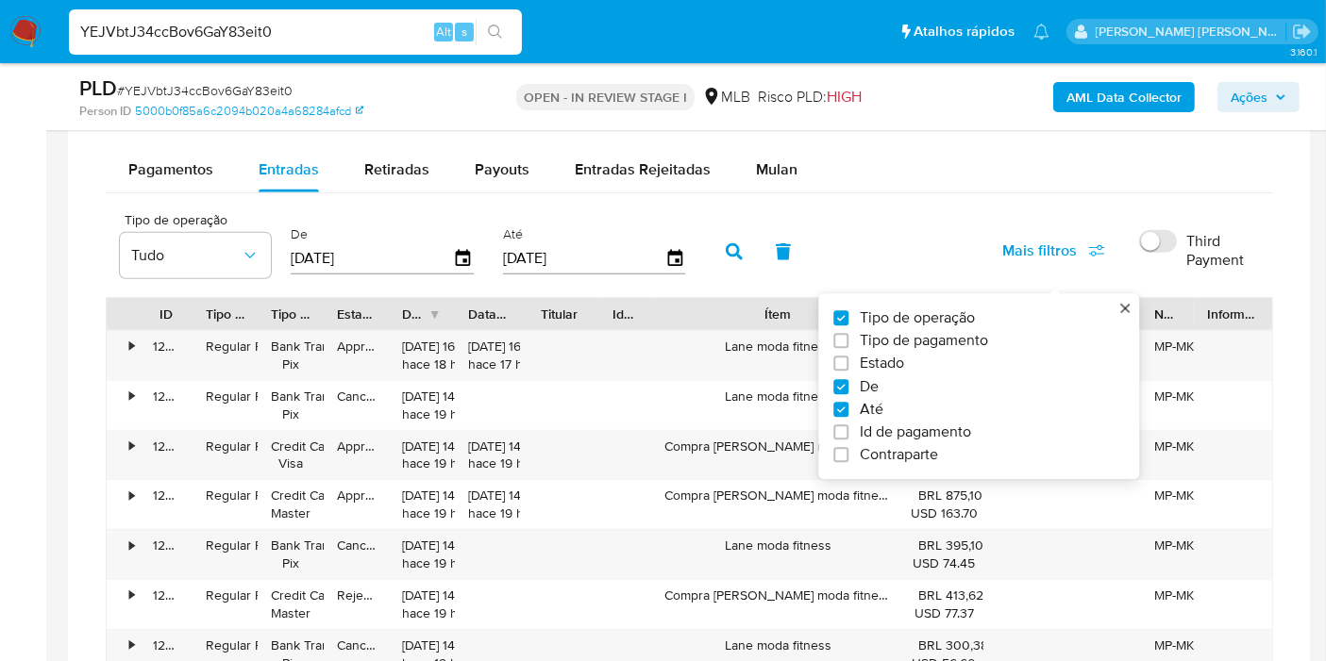
click at [891, 361] on span "Estado" at bounding box center [881, 364] width 44 height 19
click at [848, 361] on input "Estado" at bounding box center [840, 364] width 15 height 15
checkbox input "true"
type input "[DATE]"
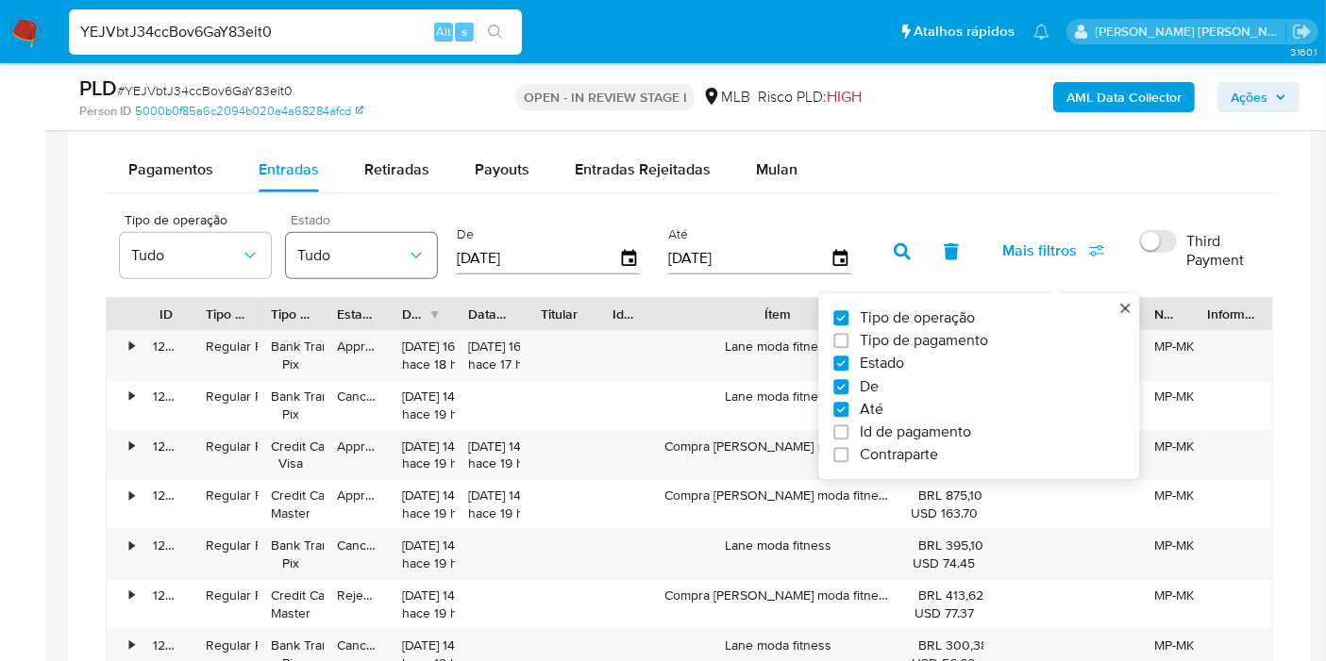
click at [403, 260] on span "Tudo" at bounding box center [351, 255] width 109 height 19
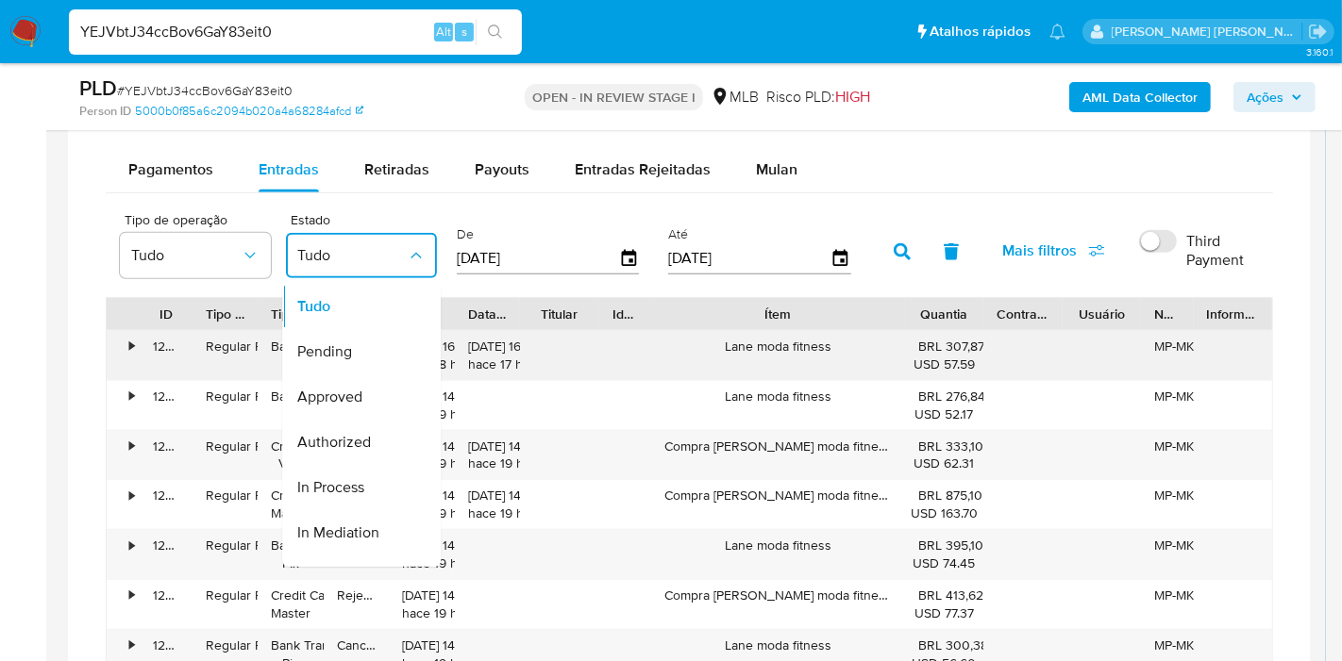
click at [391, 383] on div "Approved" at bounding box center [351, 397] width 109 height 45
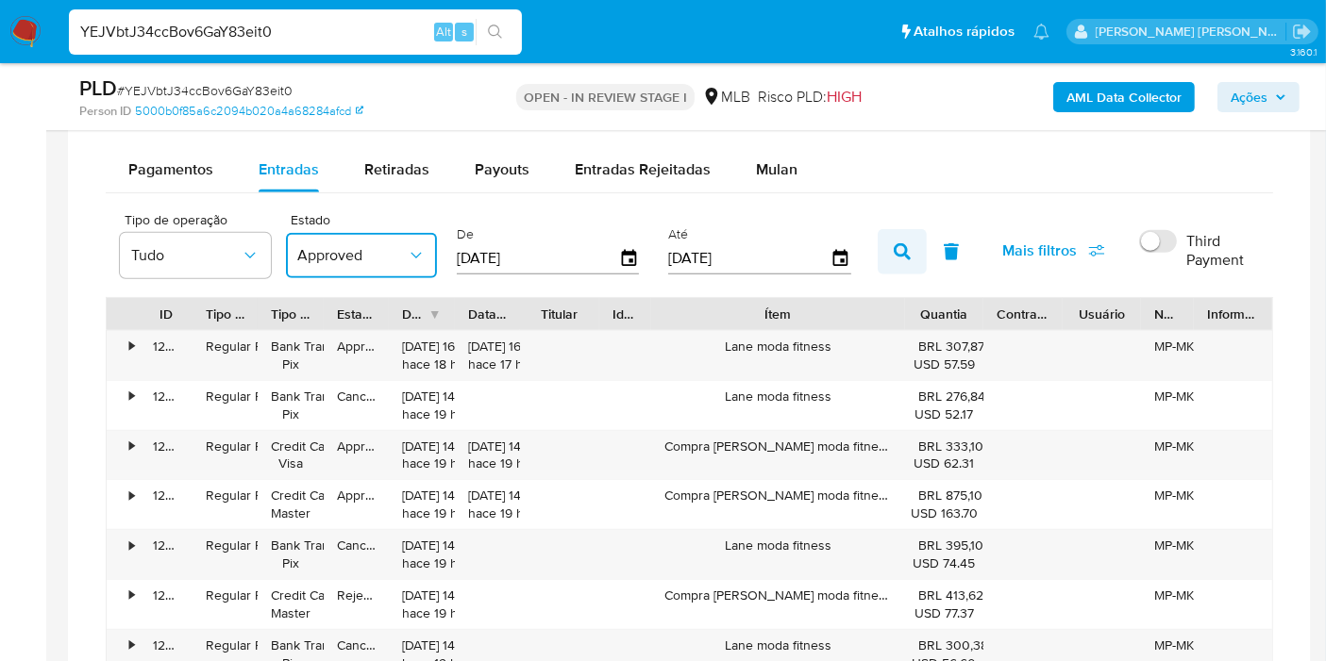
click at [893, 243] on icon "button" at bounding box center [901, 251] width 17 height 17
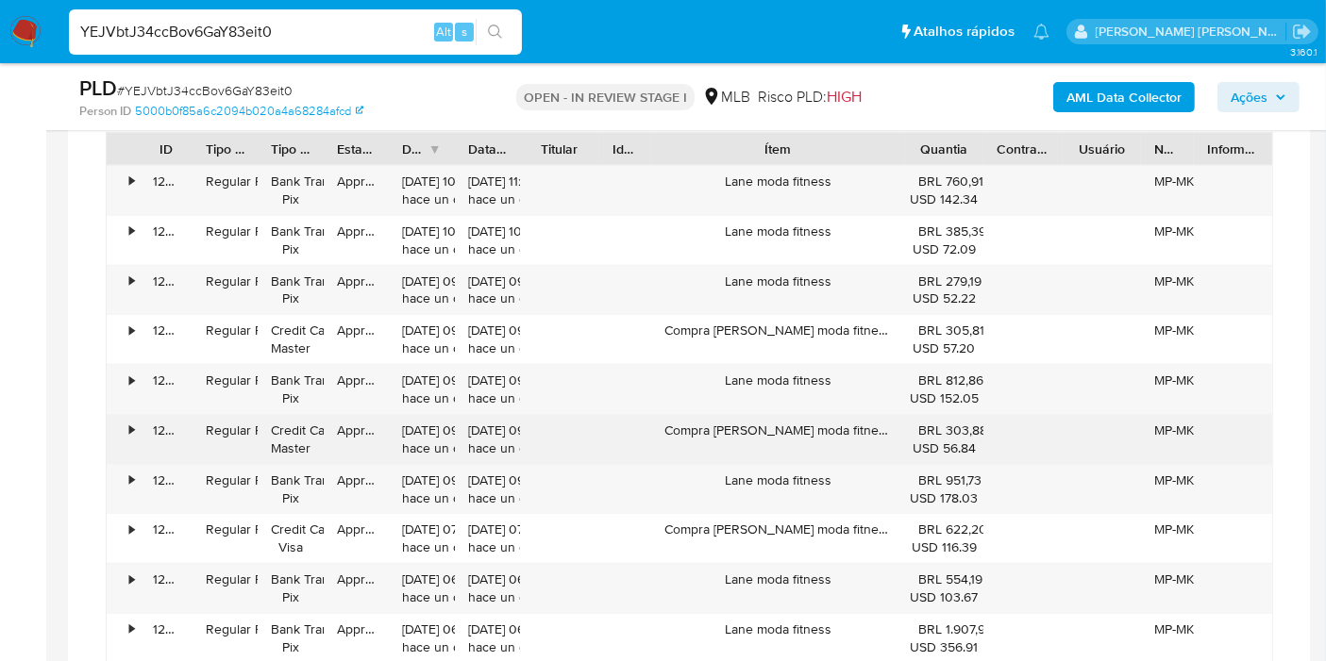
scroll to position [1781, 0]
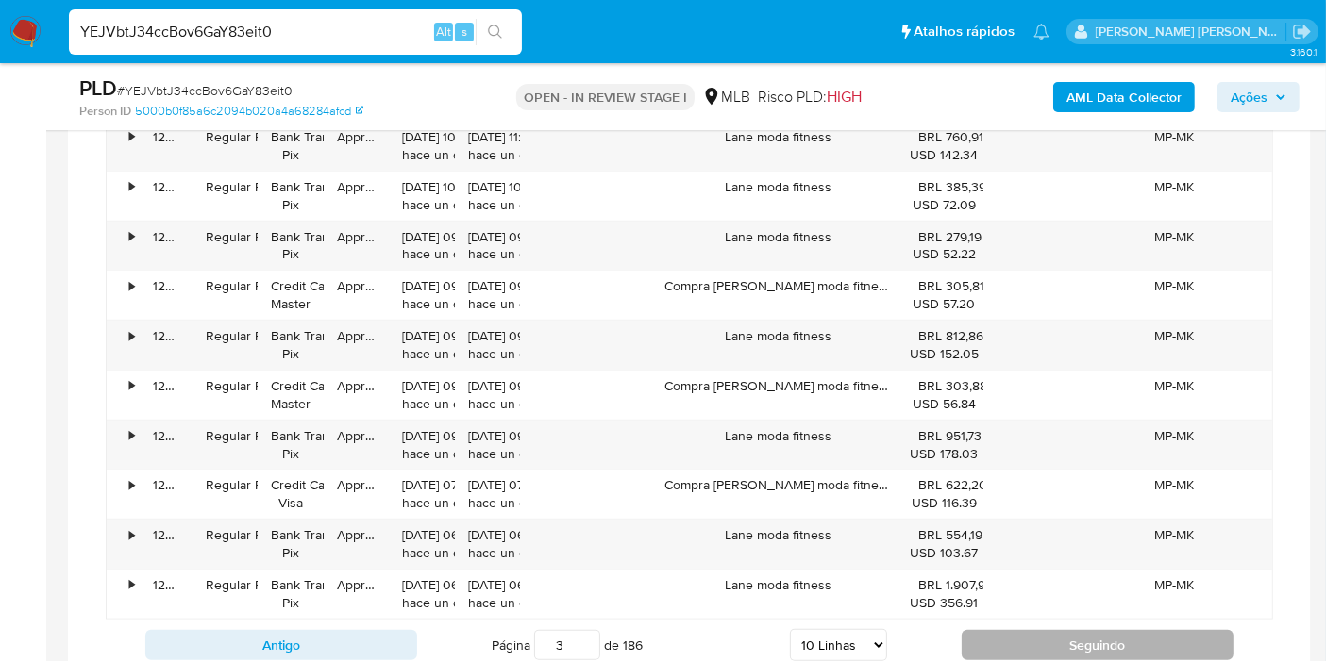
click at [1029, 636] on button "Seguindo" at bounding box center [1097, 645] width 272 height 30
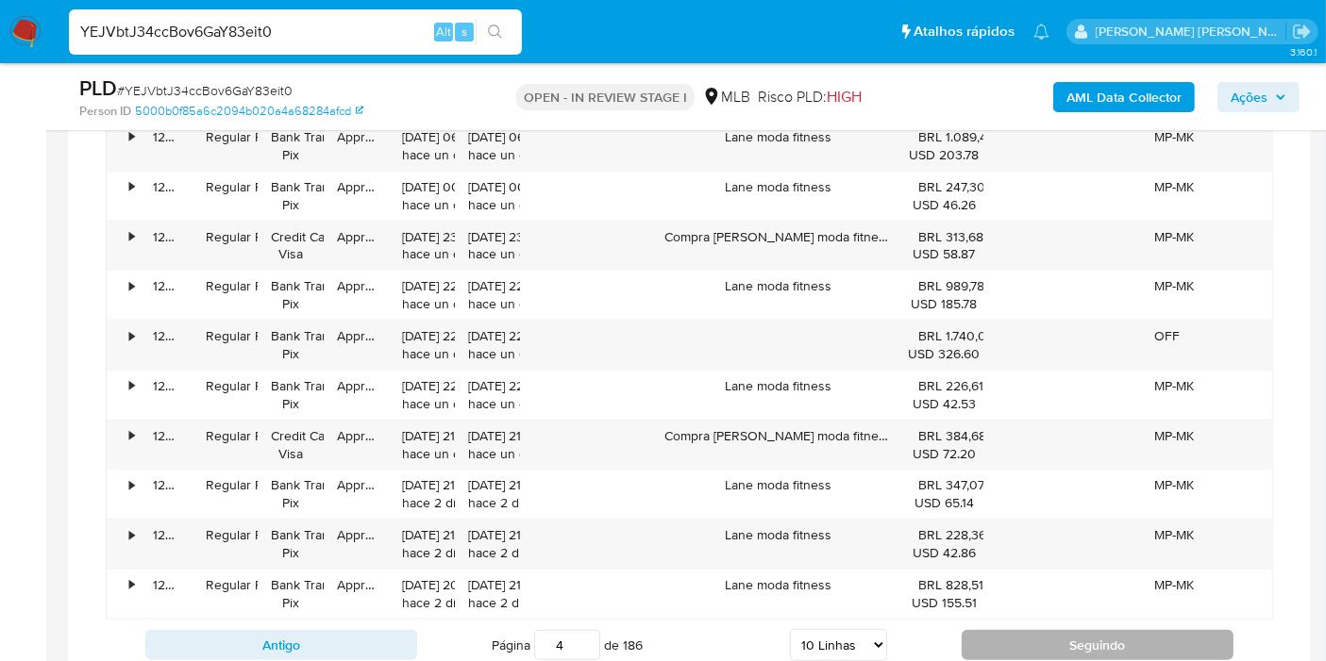
click at [1067, 630] on button "Seguindo" at bounding box center [1097, 645] width 272 height 30
type input "5"
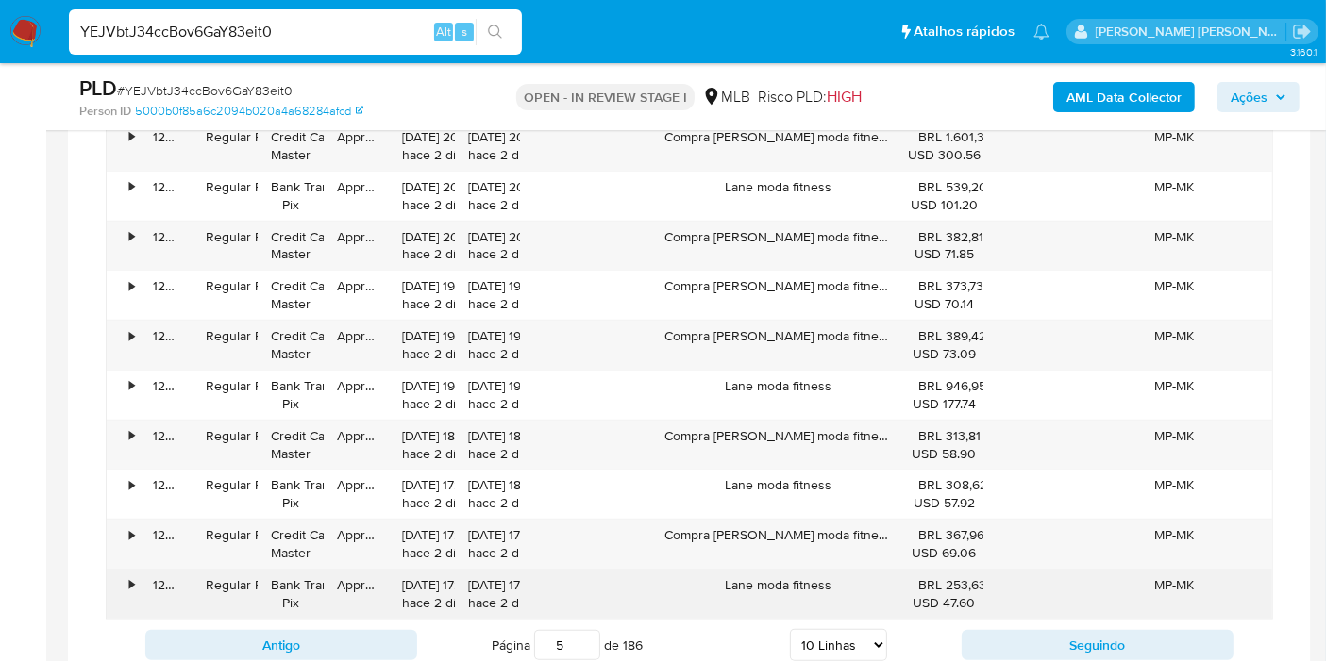
click at [774, 580] on div "Lane moda fitness" at bounding box center [778, 594] width 254 height 49
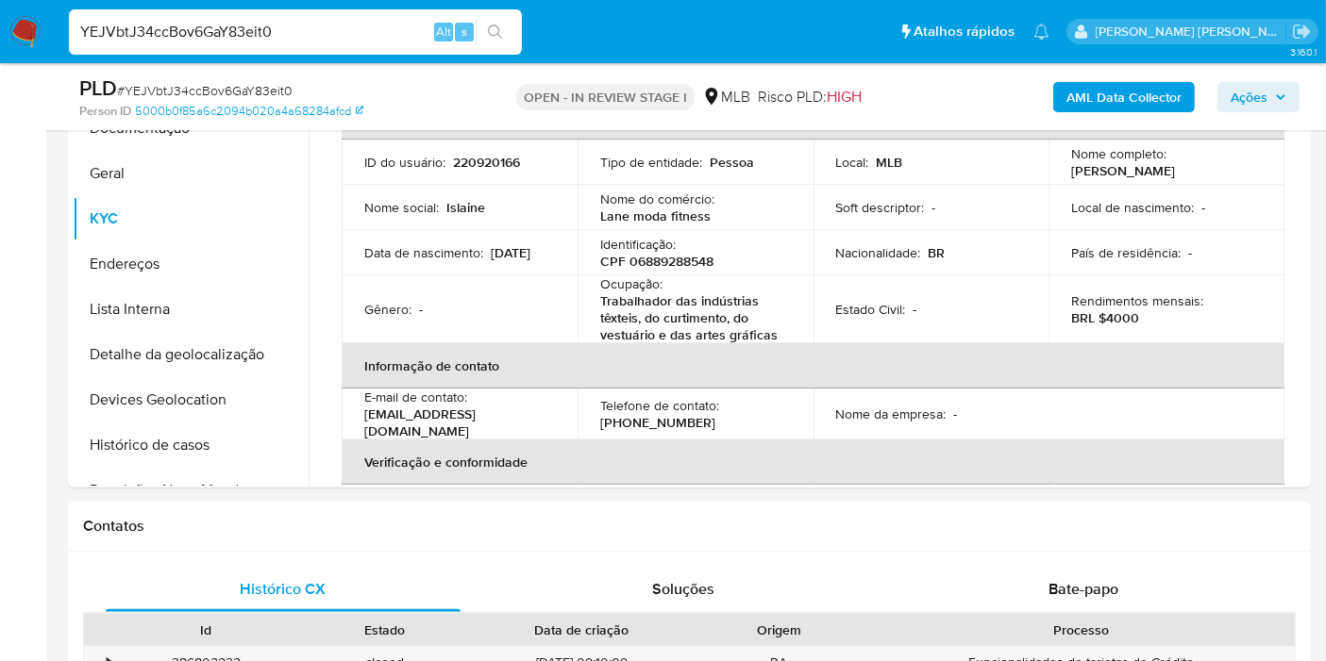
scroll to position [314, 0]
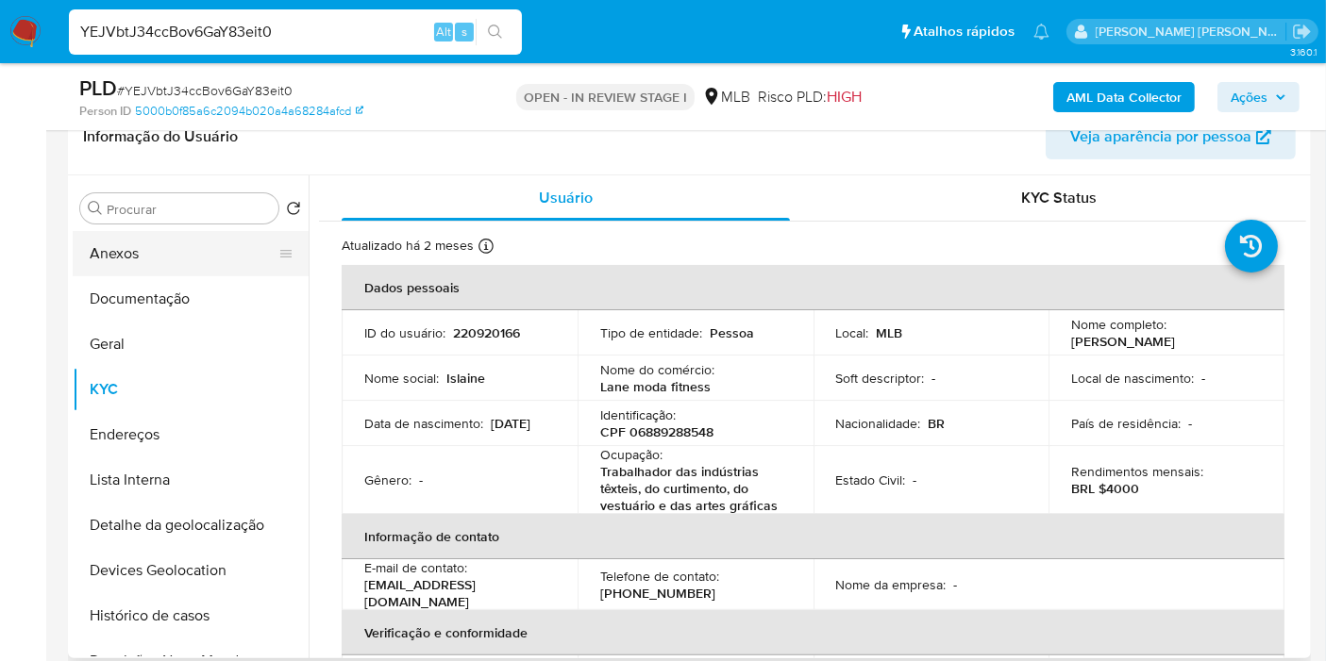
click at [223, 258] on button "Anexos" at bounding box center [183, 253] width 221 height 45
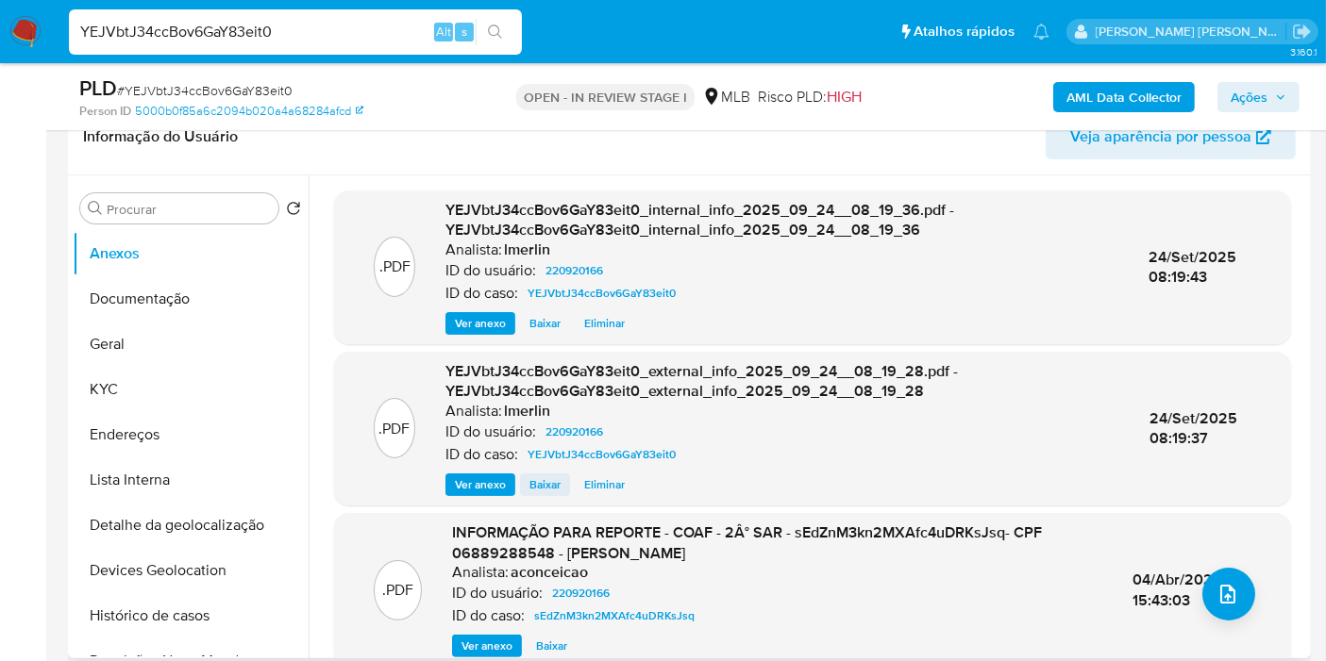
scroll to position [105, 0]
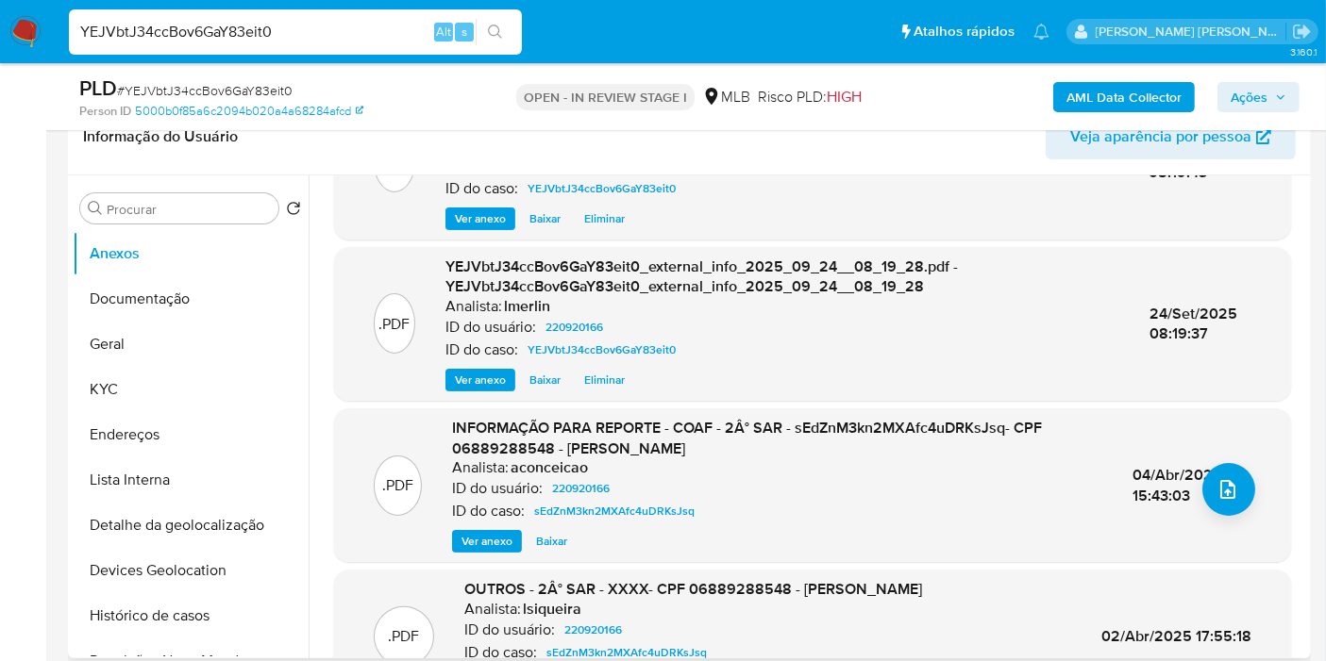
click at [487, 544] on span "Ver anexo" at bounding box center [486, 541] width 51 height 19
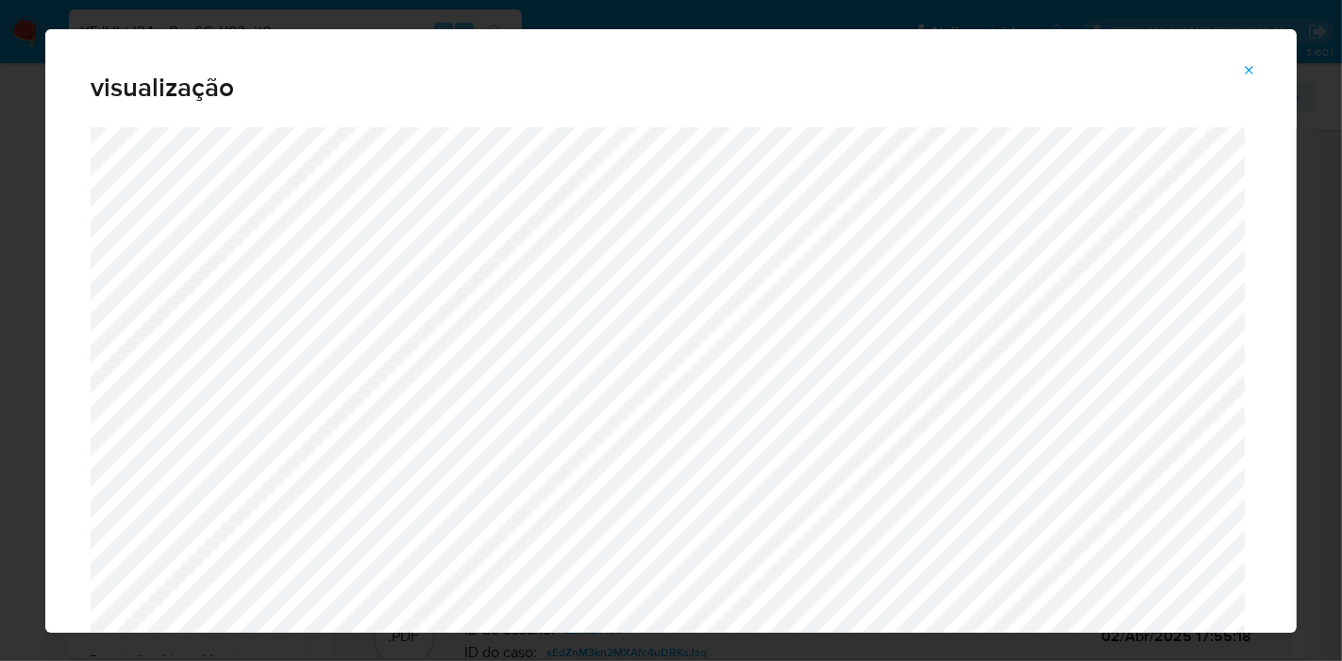
click at [1245, 74] on icon "Attachment preview" at bounding box center [1249, 70] width 15 height 15
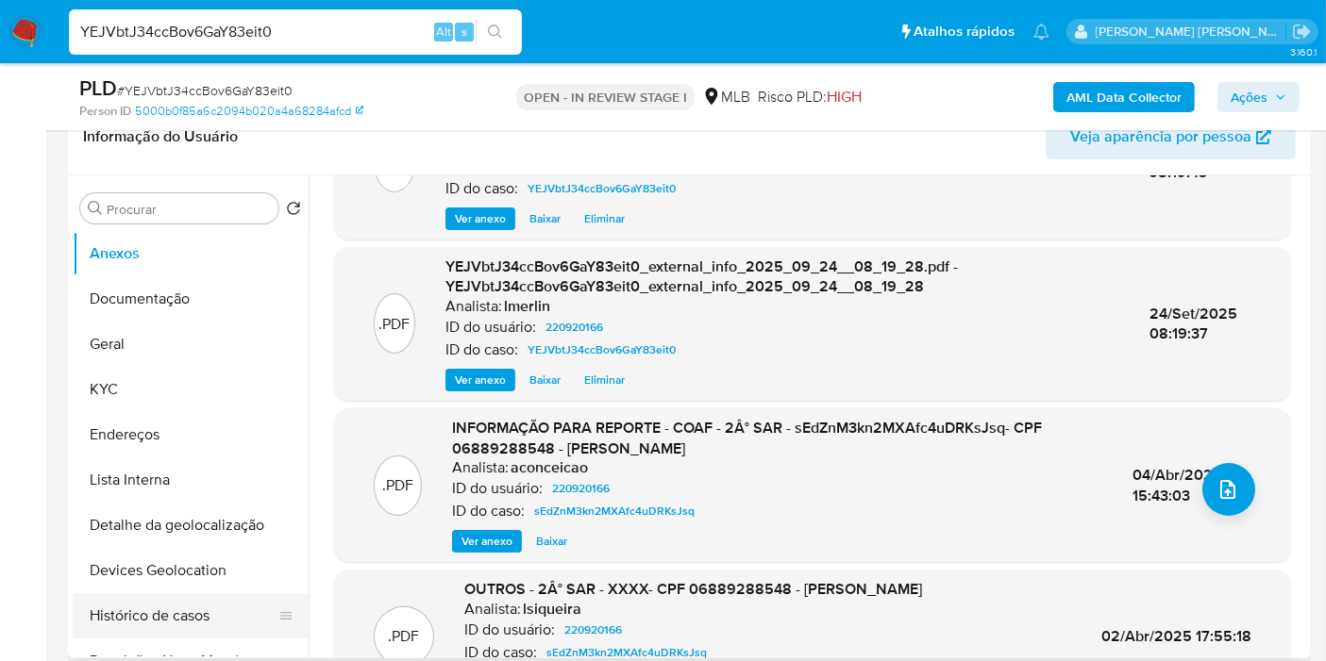
click at [158, 615] on button "Histórico de casos" at bounding box center [183, 615] width 221 height 45
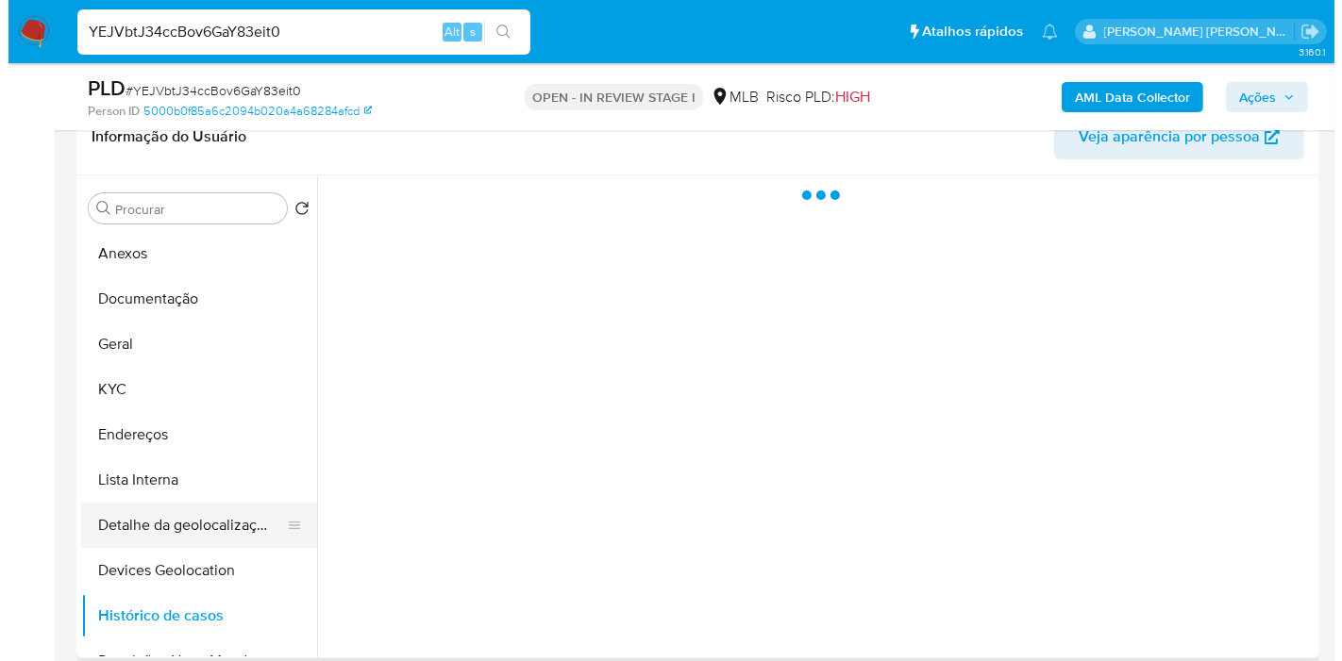
scroll to position [0, 0]
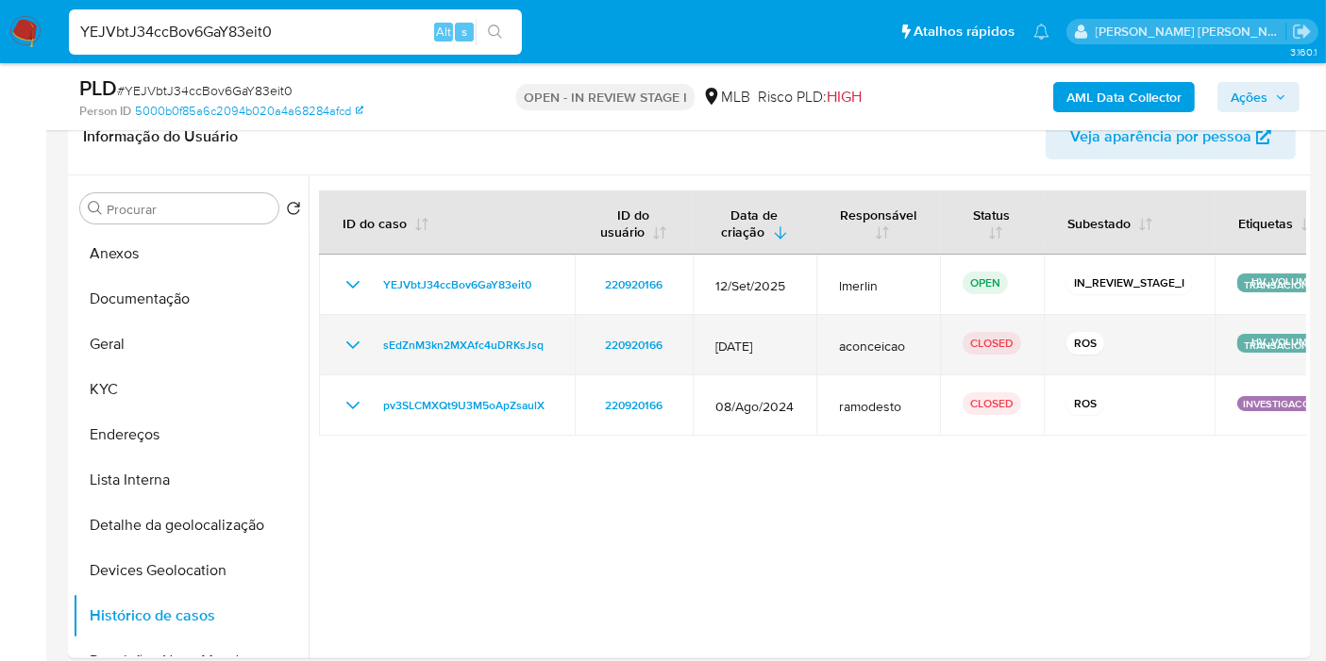
click at [346, 338] on icon "Mostrar/Ocultar" at bounding box center [353, 345] width 23 height 23
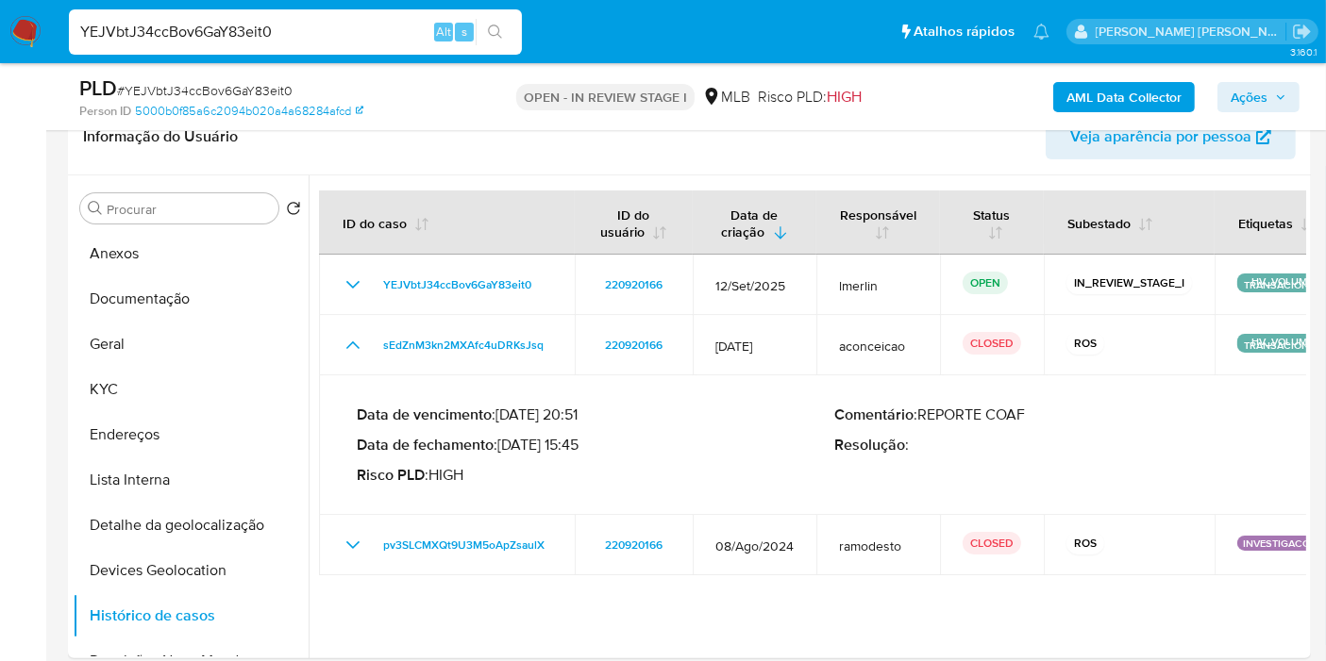
drag, startPoint x: 582, startPoint y: 441, endPoint x: 503, endPoint y: 443, distance: 79.3
click at [503, 443] on p "Data de fechamento : 04/04/2025 15:45" at bounding box center [596, 445] width 478 height 19
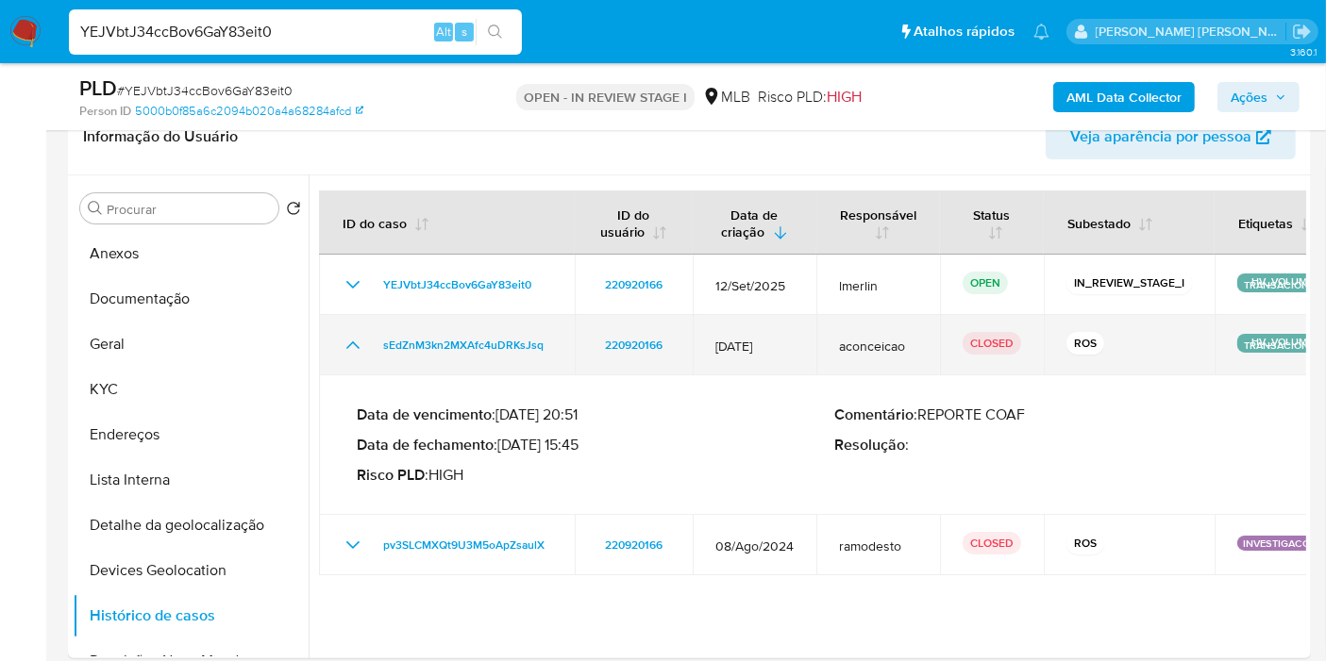
click at [353, 342] on icon "Mostrar/Ocultar" at bounding box center [353, 345] width 23 height 23
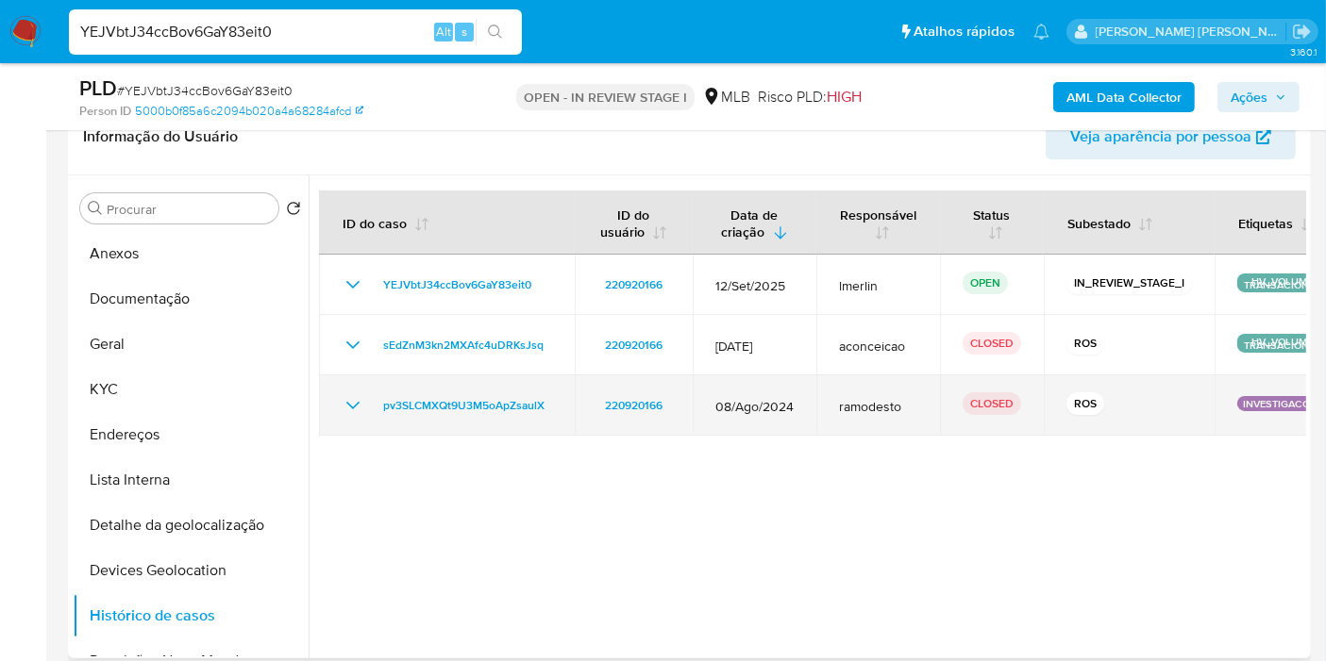
click at [353, 394] on icon "Mostrar/Ocultar" at bounding box center [353, 405] width 23 height 23
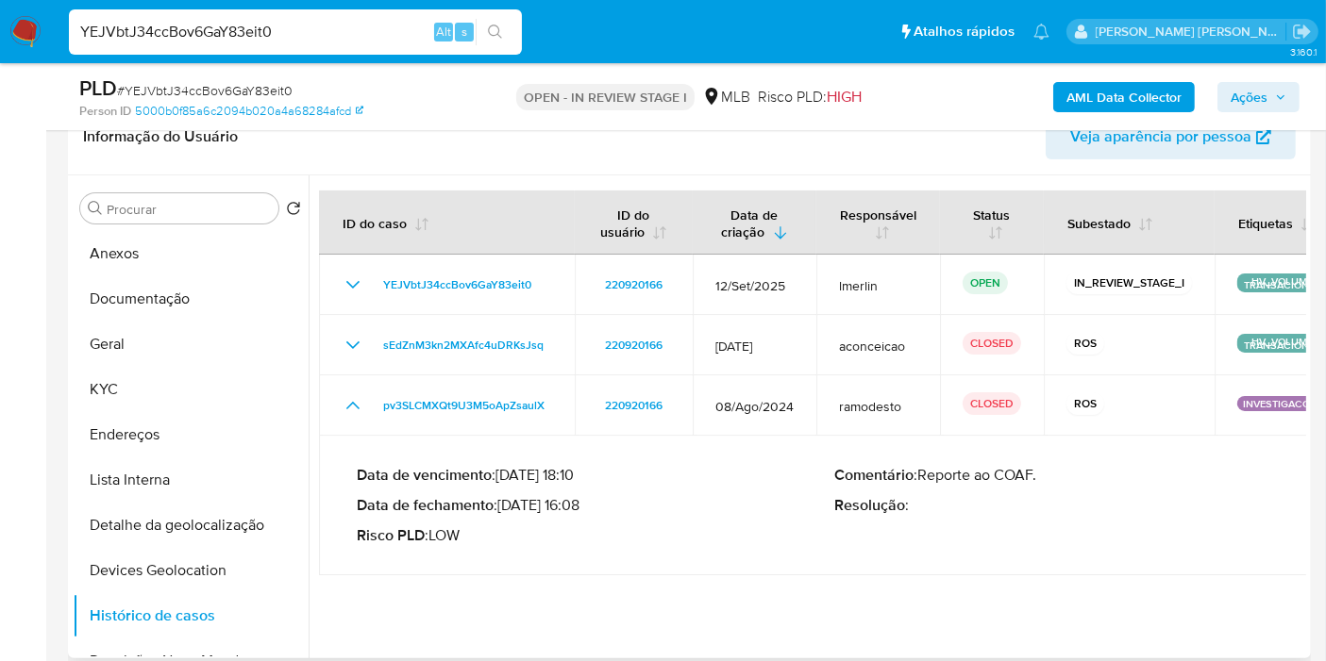
drag, startPoint x: 507, startPoint y: 508, endPoint x: 583, endPoint y: 506, distance: 76.4
click at [583, 506] on p "Data de fechamento : 03/09/2024 16:08" at bounding box center [596, 505] width 478 height 19
click at [177, 249] on button "Anexos" at bounding box center [183, 253] width 221 height 45
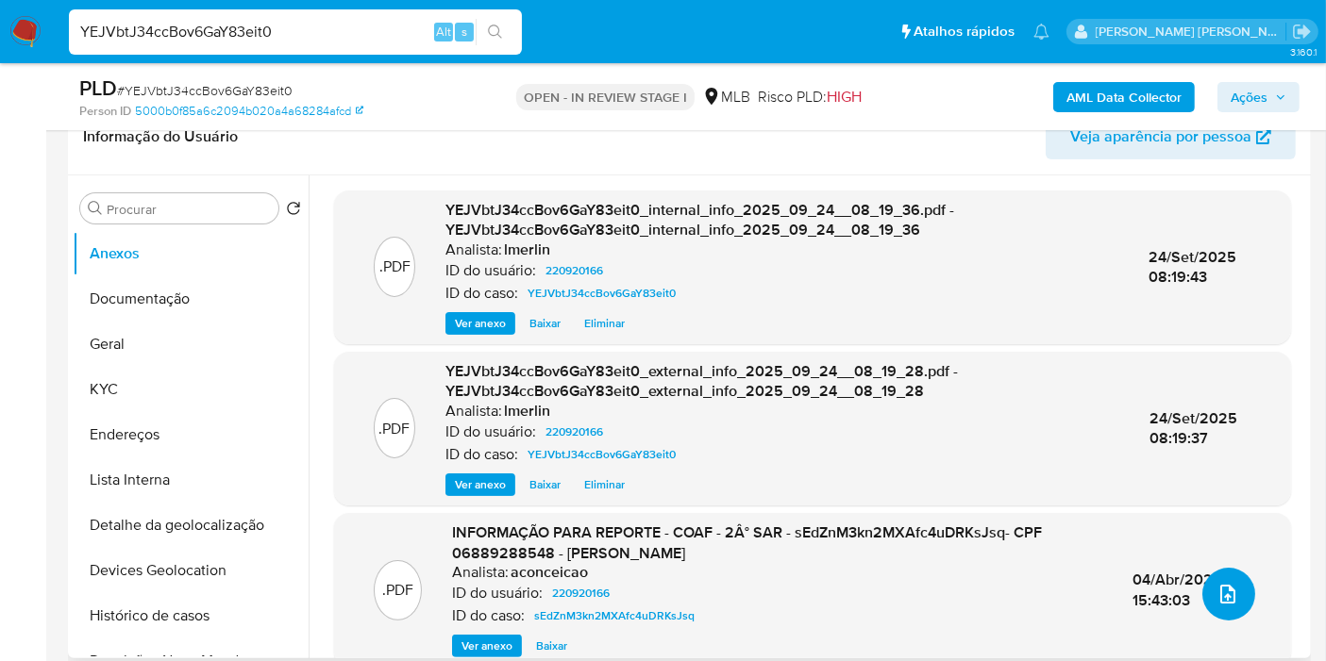
click at [1220, 589] on icon "upload-file" at bounding box center [1227, 594] width 23 height 23
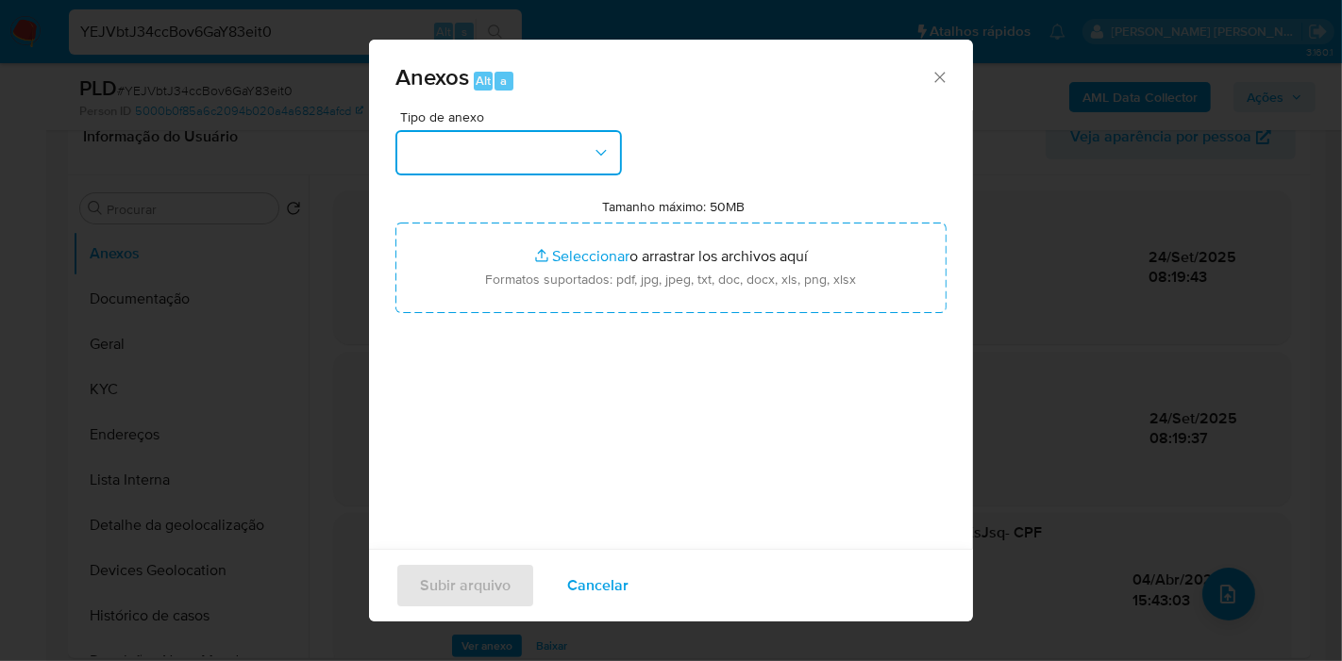
click at [552, 161] on button "button" at bounding box center [508, 152] width 226 height 45
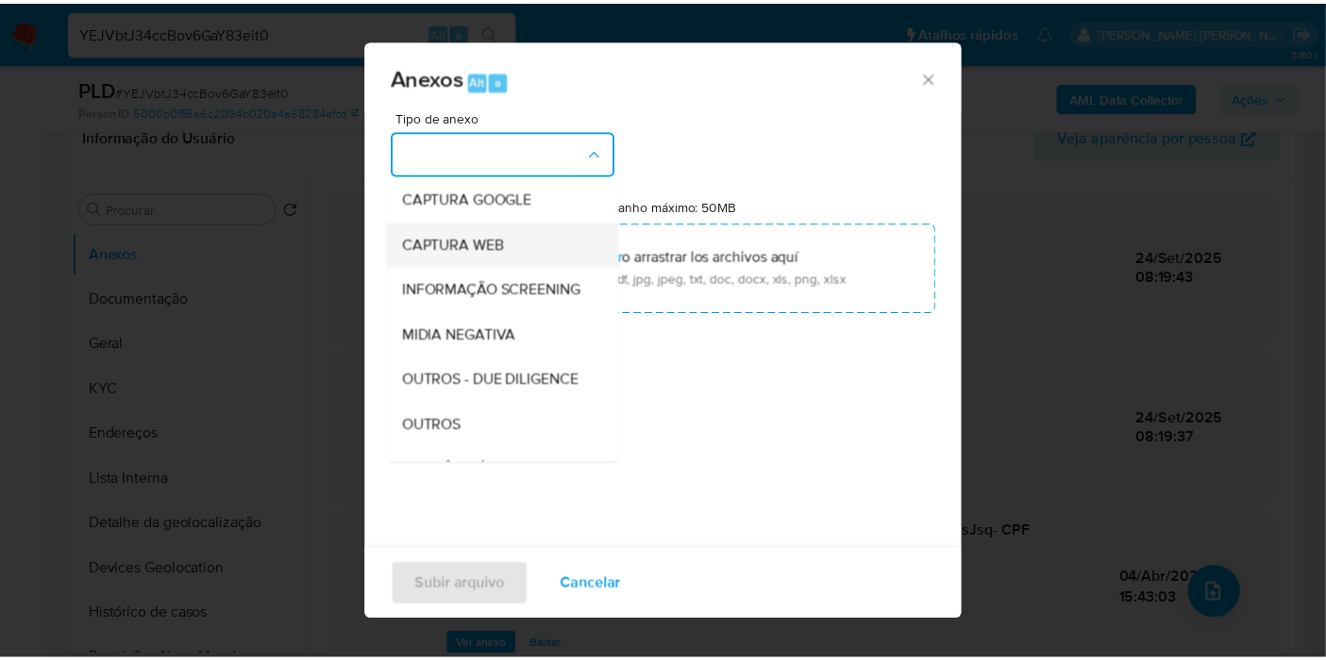
scroll to position [209, 0]
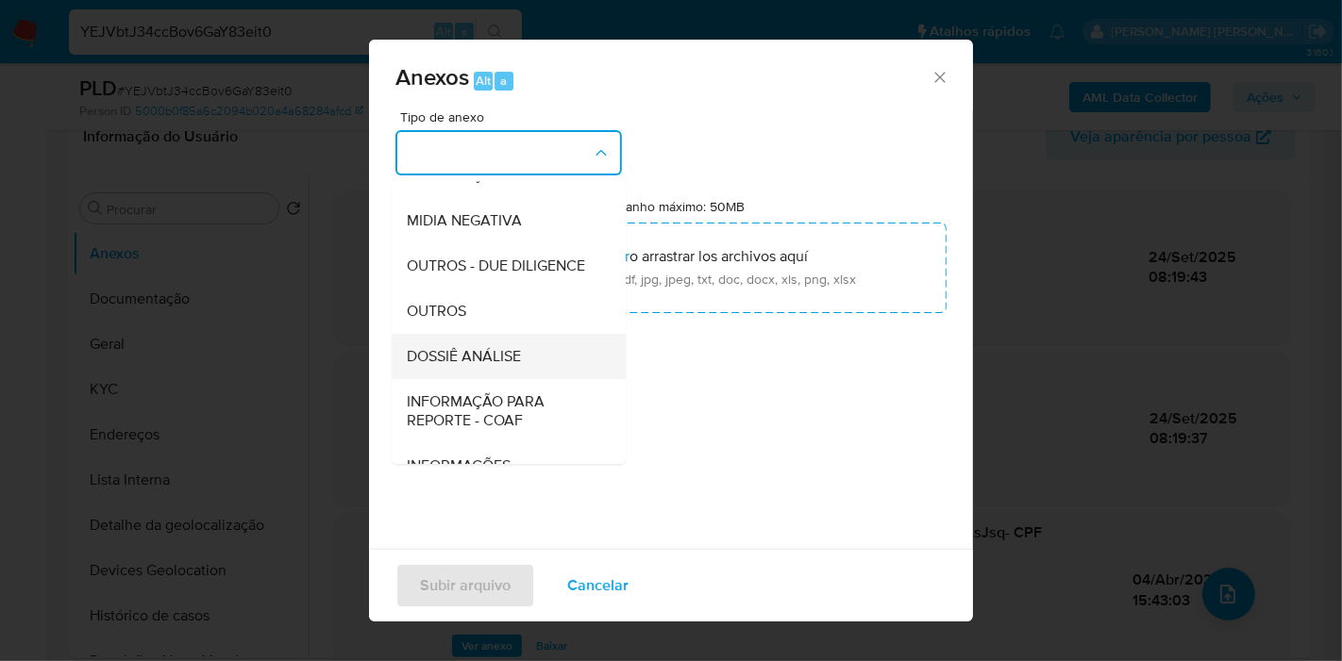
click at [533, 379] on div "DOSSIÊ ANÁLISE" at bounding box center [503, 356] width 192 height 45
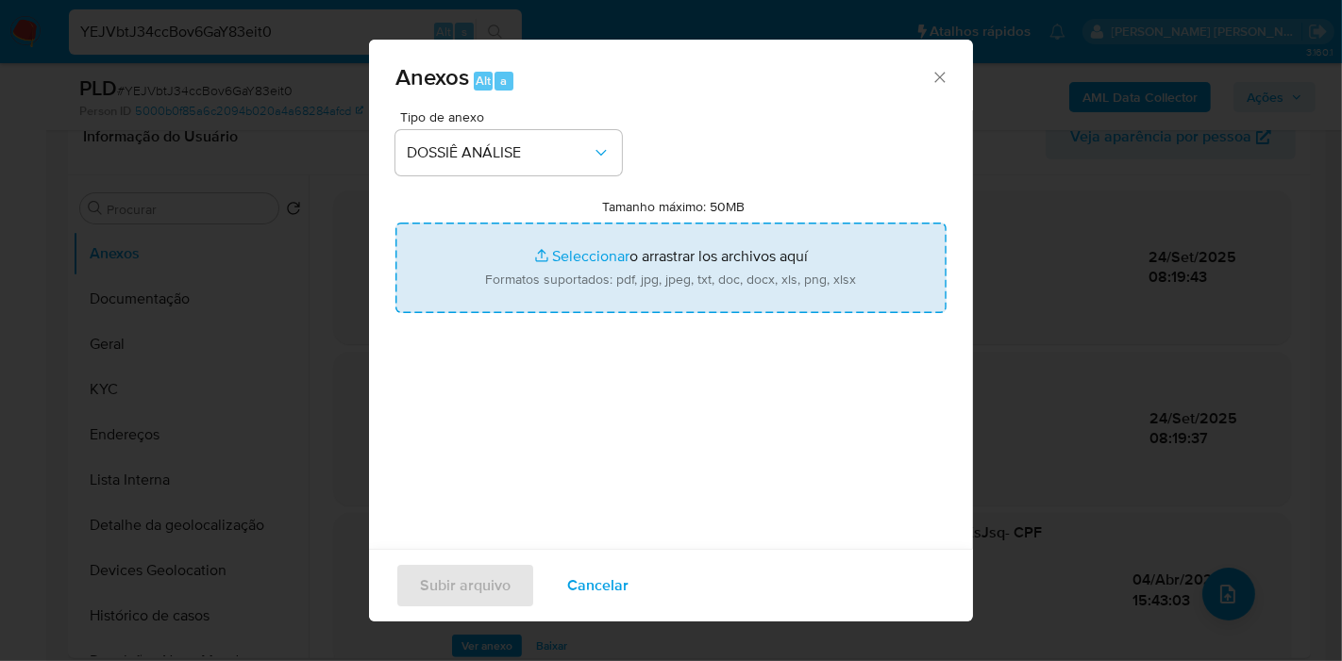
click at [707, 258] on input "Tamanho máximo: 50MB Seleccionar archivos" at bounding box center [670, 268] width 551 height 91
type input "C:\fakepath\Declínio - YEJVbtJ34ccBov6GaY83eit0 - CPF 06889288548 - ISLAINE SIL…"
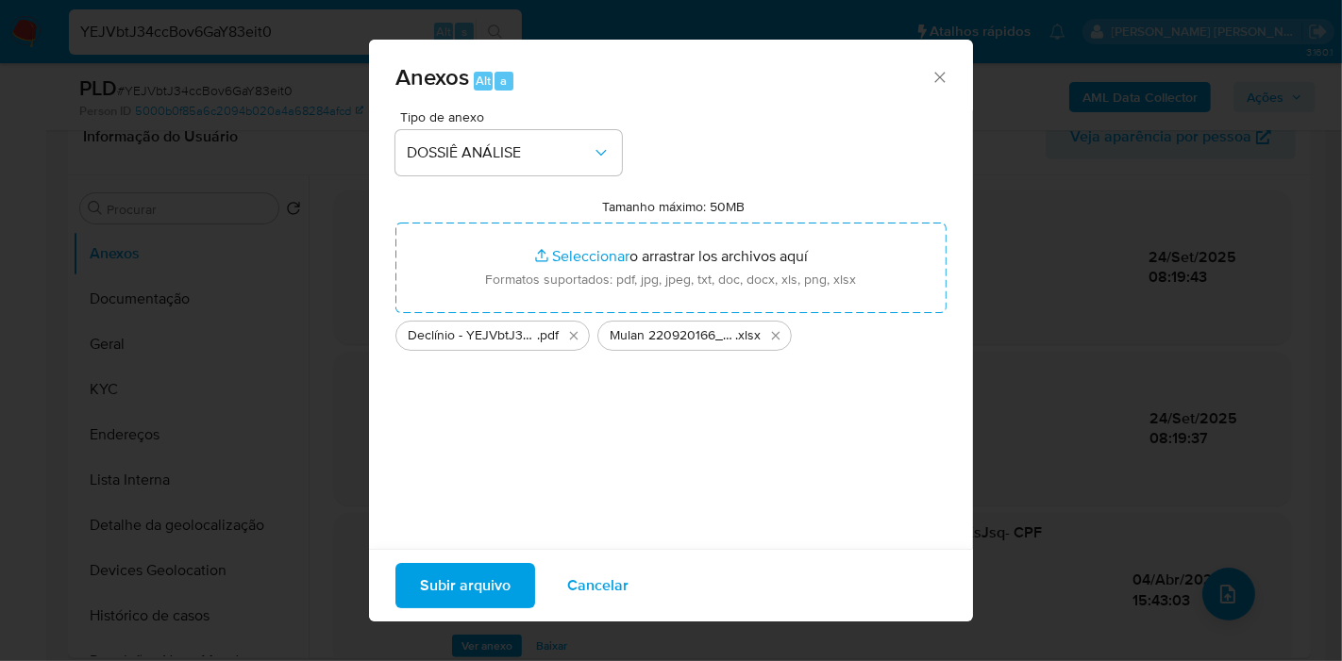
click at [483, 583] on span "Subir arquivo" at bounding box center [465, 586] width 91 height 42
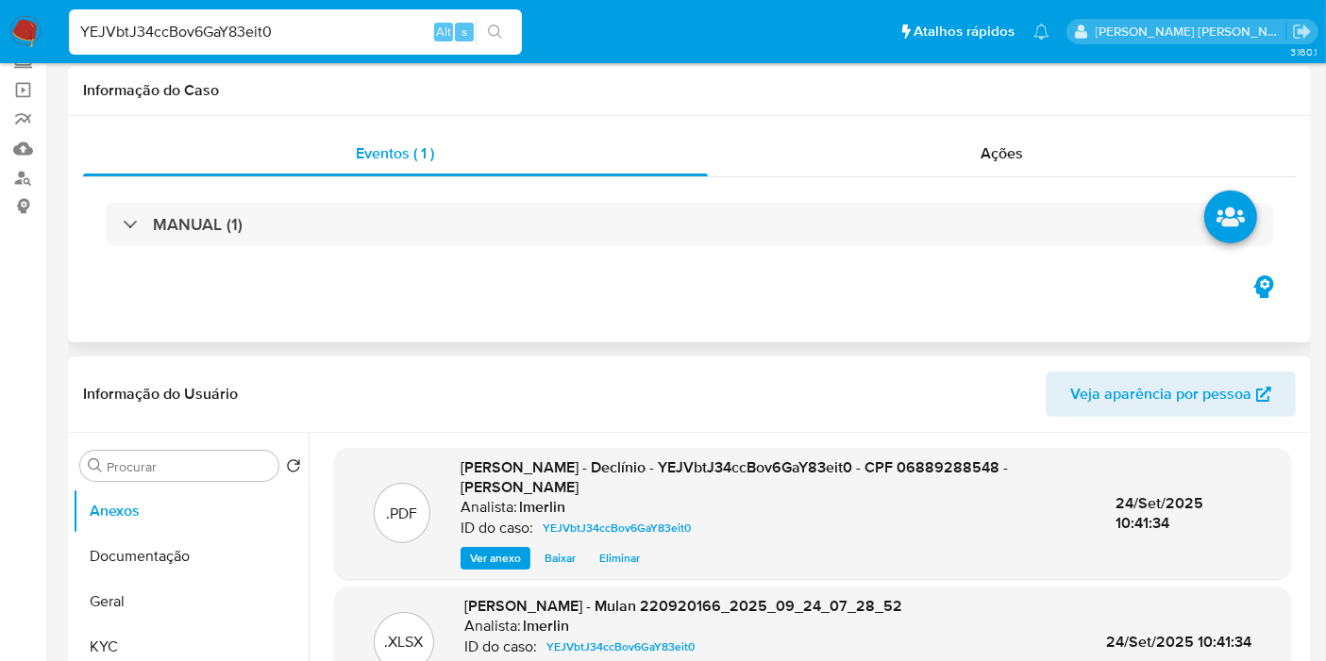
scroll to position [0, 0]
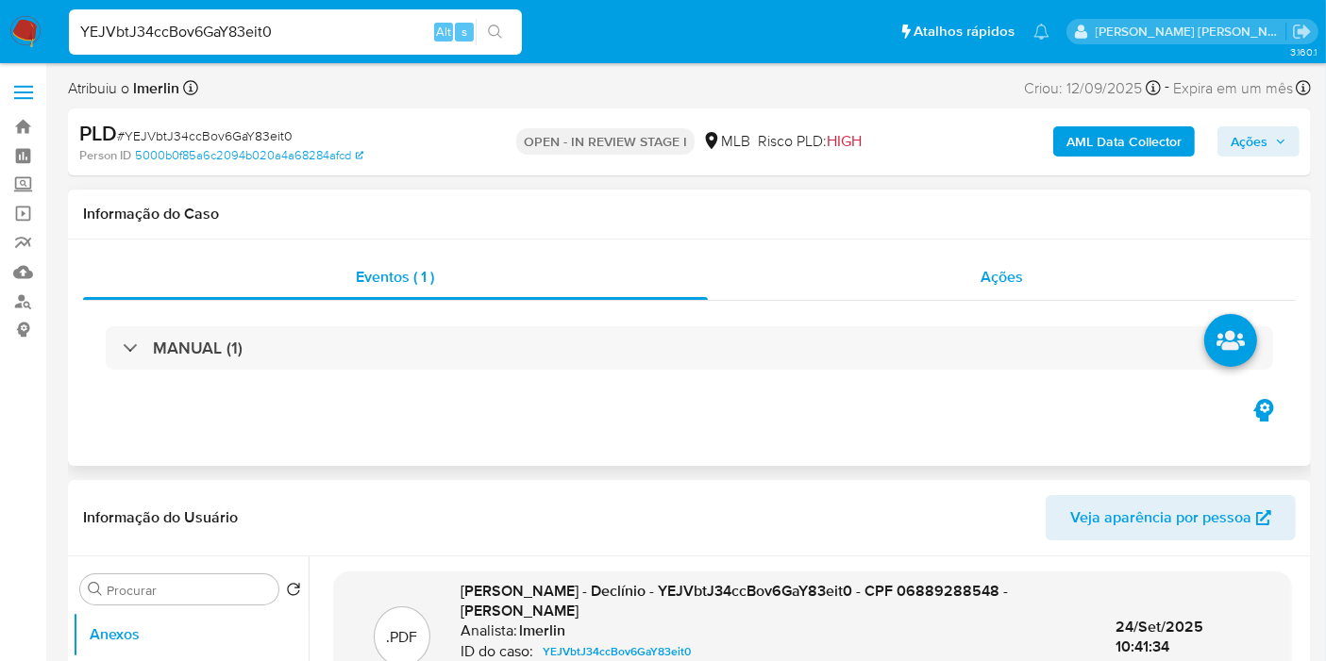
click at [1022, 284] on span "Ações" at bounding box center [1001, 277] width 42 height 22
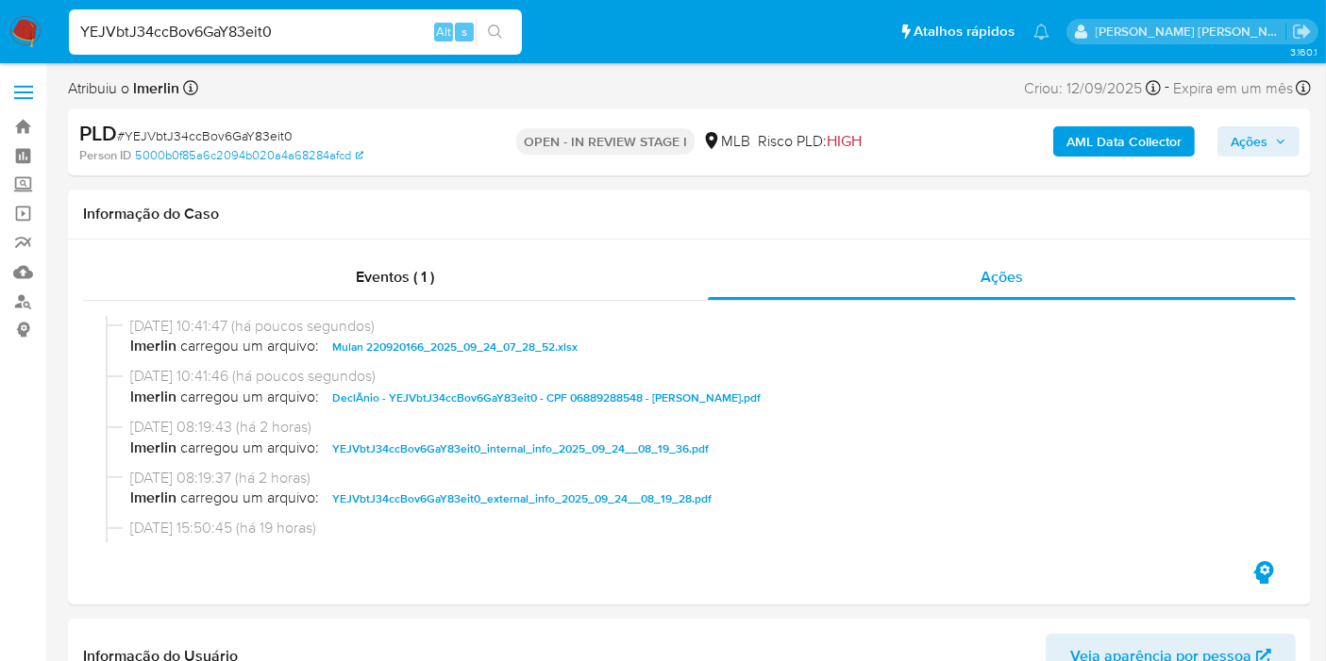
click at [1261, 142] on span "Ações" at bounding box center [1248, 141] width 37 height 30
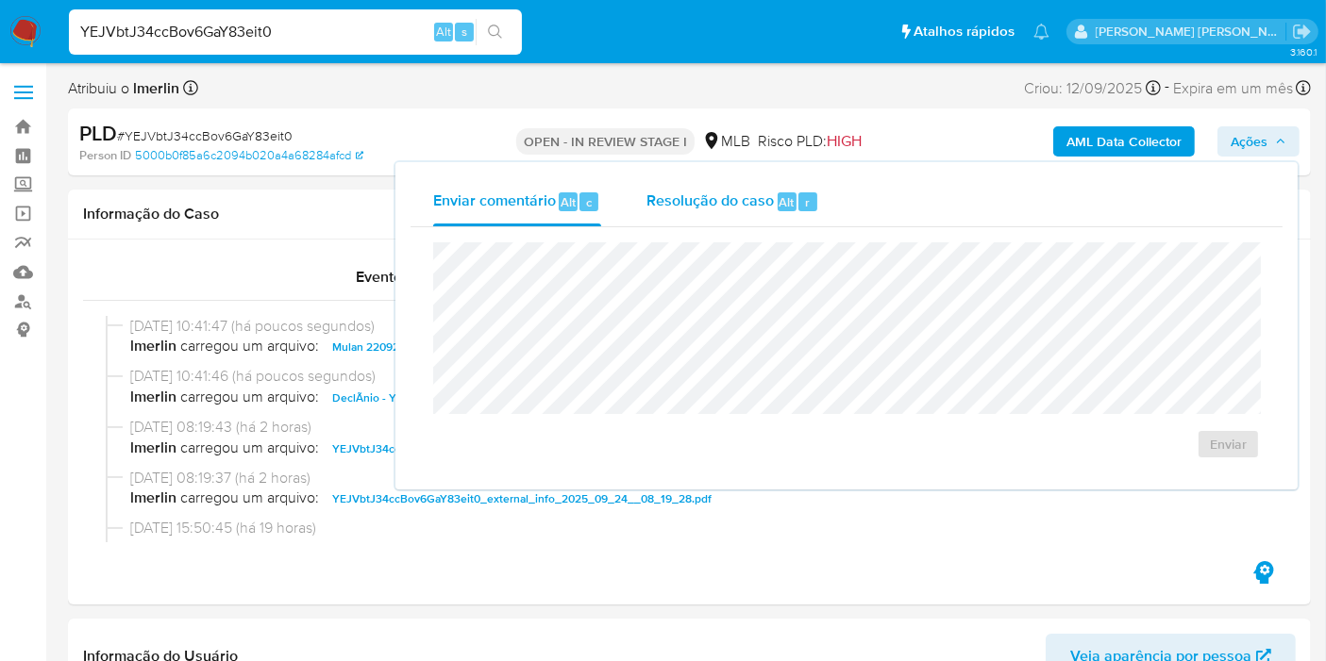
click at [673, 198] on span "Resolução do caso" at bounding box center [709, 202] width 127 height 22
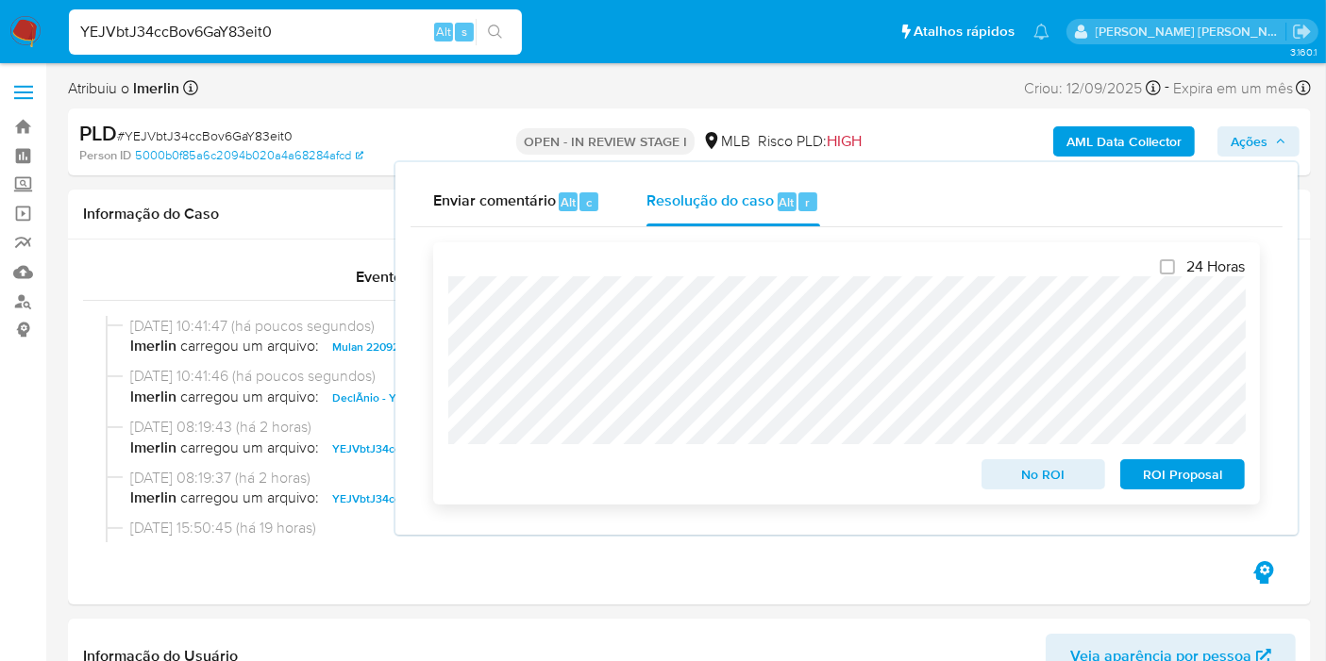
click at [1048, 466] on span "No ROI" at bounding box center [1043, 474] width 98 height 26
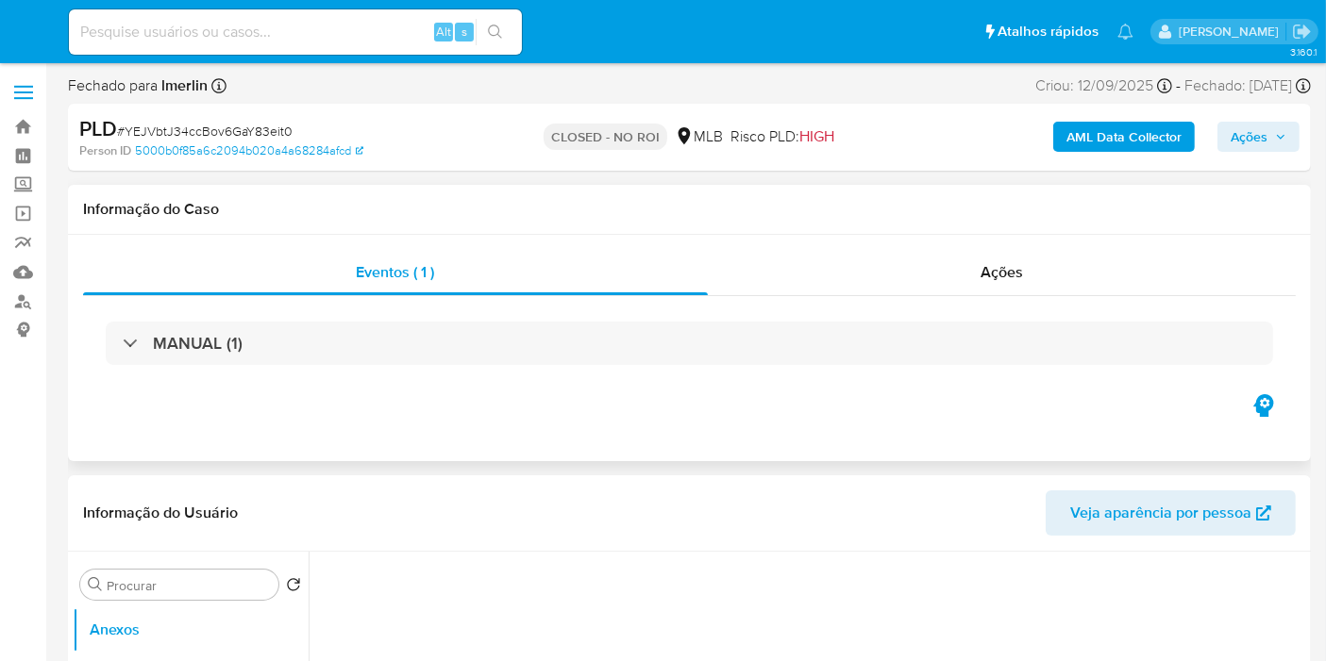
select select "10"
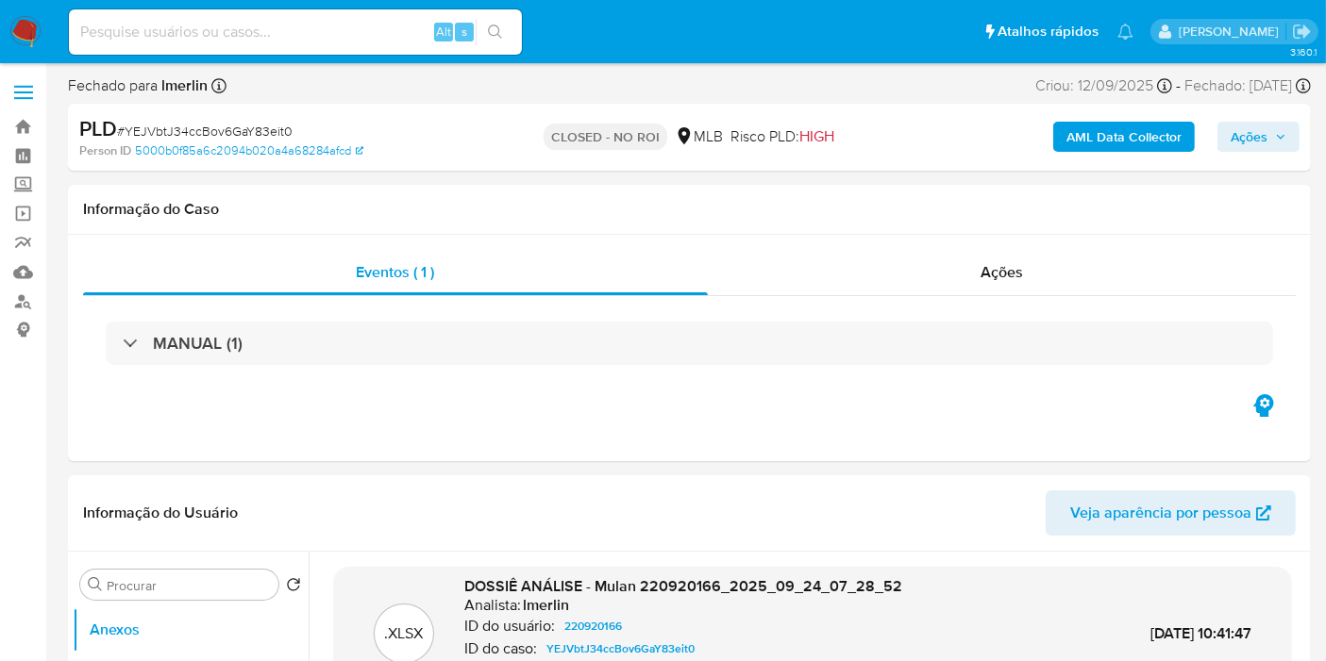
click at [407, 47] on div "Alt s" at bounding box center [295, 31] width 453 height 45
click at [403, 39] on input at bounding box center [295, 32] width 453 height 25
paste input "2677055513"
type input "2677055513"
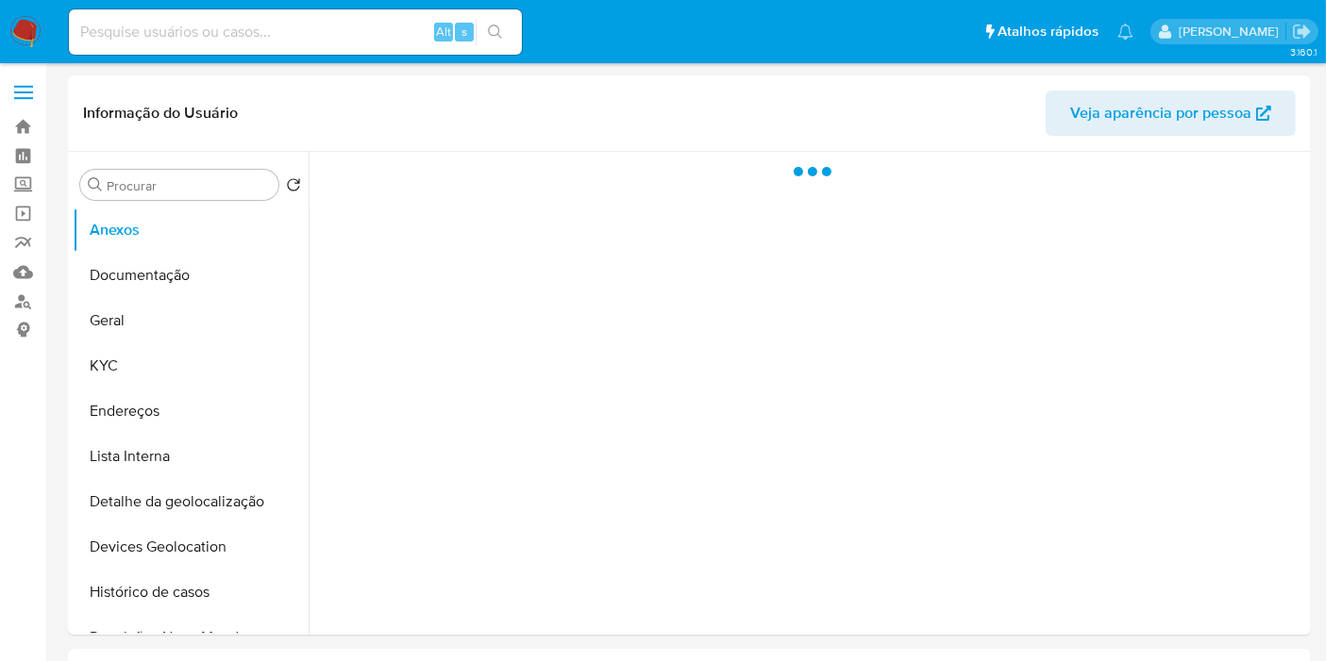
select select "10"
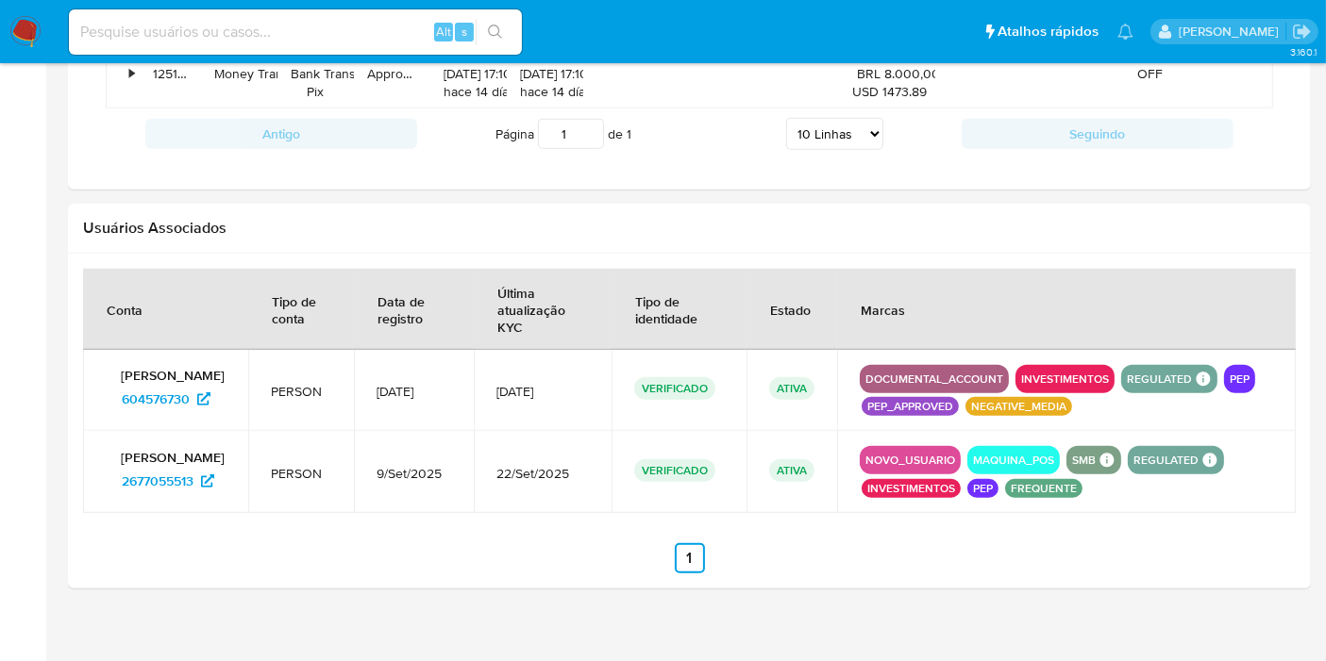
scroll to position [1612, 0]
click at [150, 409] on span "604576730" at bounding box center [156, 398] width 68 height 30
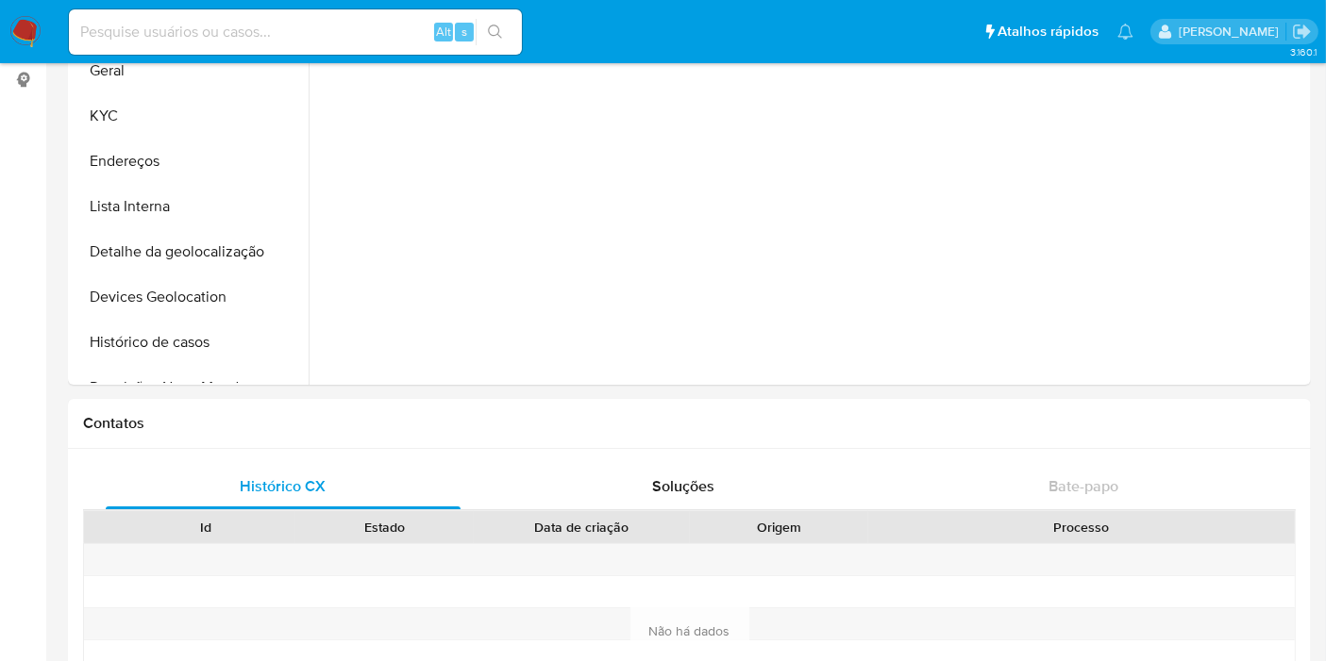
scroll to position [40, 0]
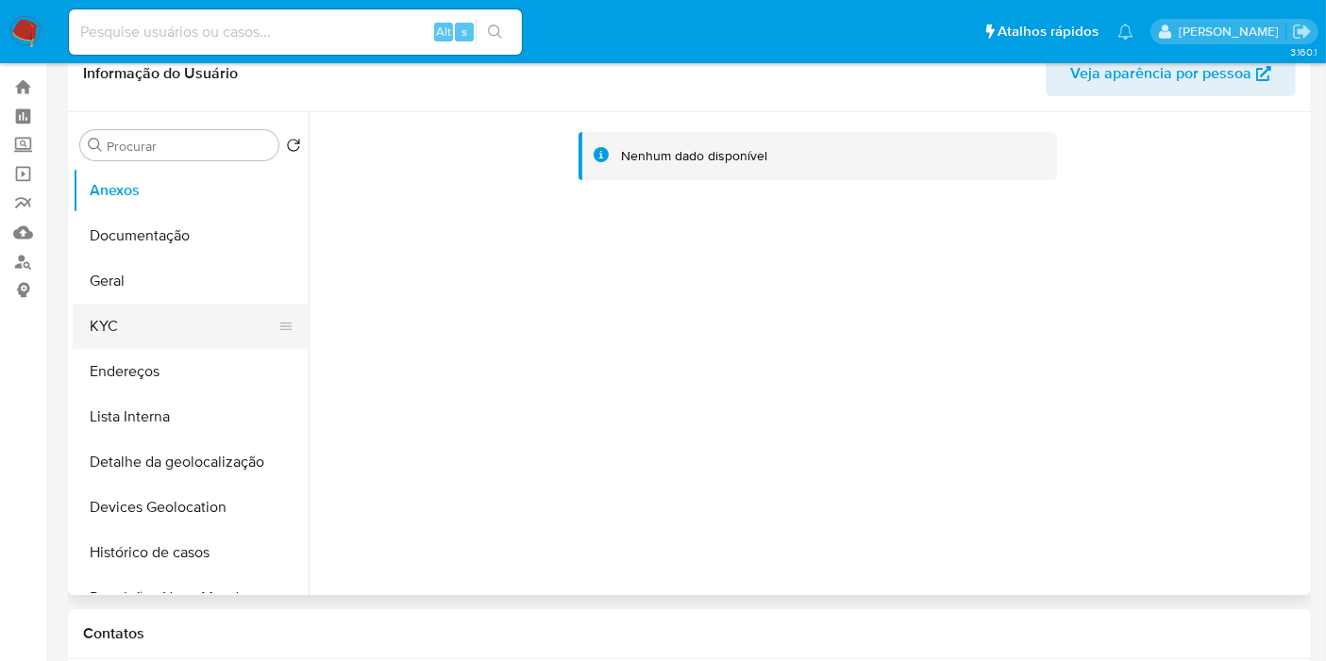
click at [132, 316] on button "KYC" at bounding box center [183, 326] width 221 height 45
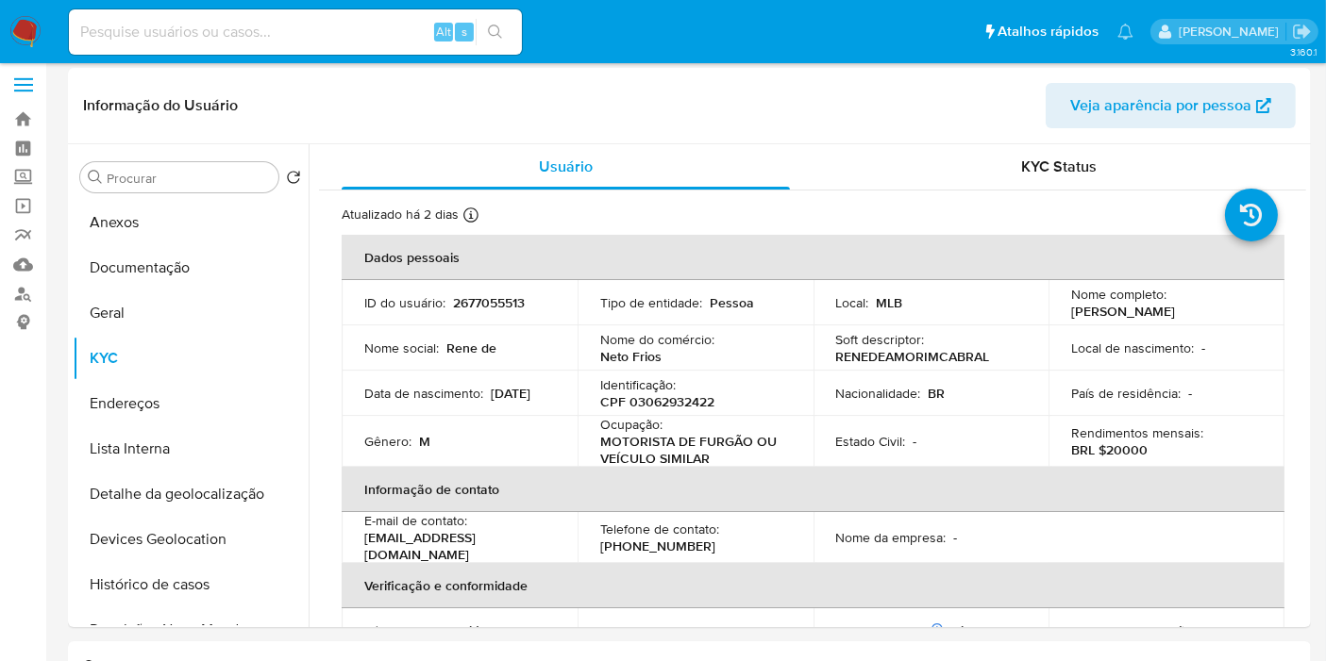
scroll to position [0, 0]
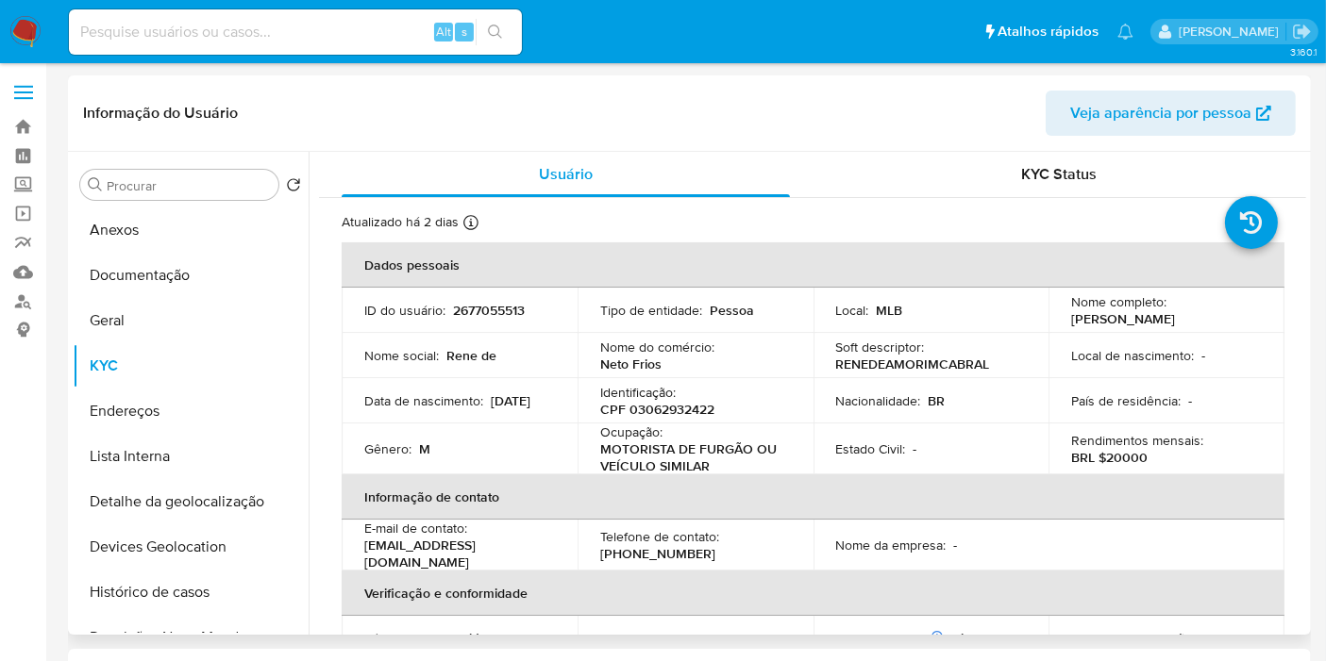
click at [673, 411] on p "CPF 03062932422" at bounding box center [657, 409] width 114 height 17
copy p "03062932422"
click at [384, 30] on input at bounding box center [295, 32] width 453 height 25
paste input "2680475684"
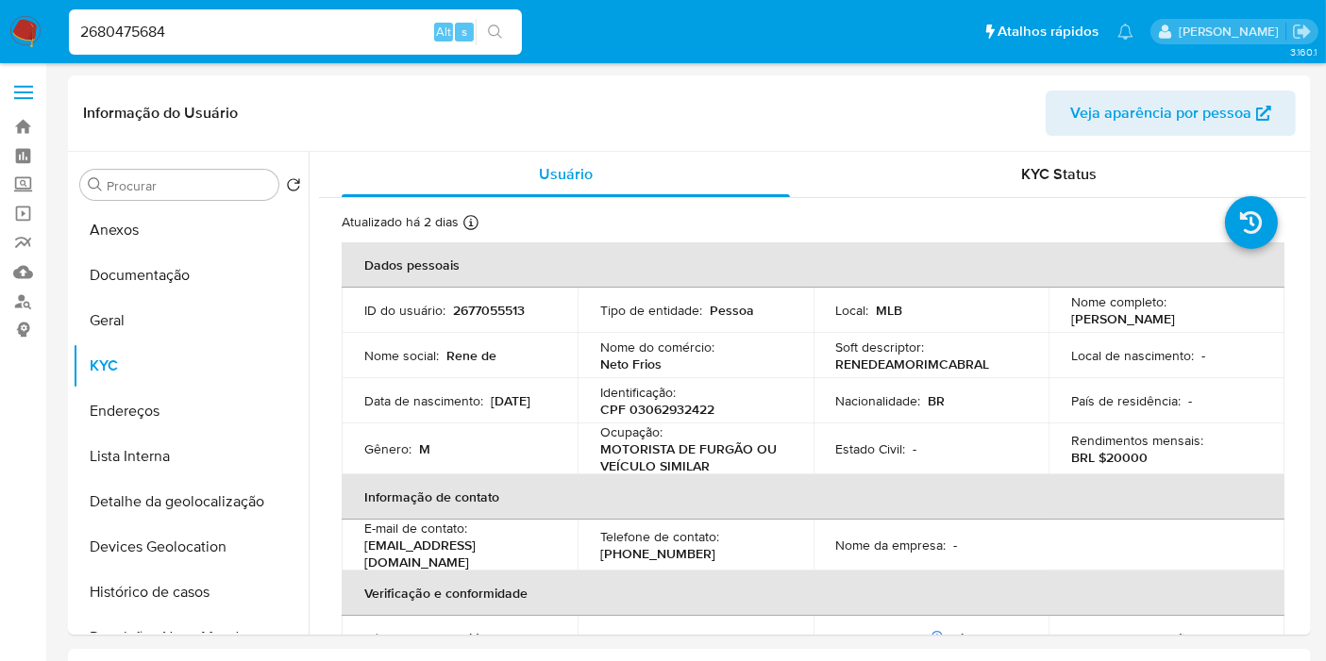
type input "2680475684"
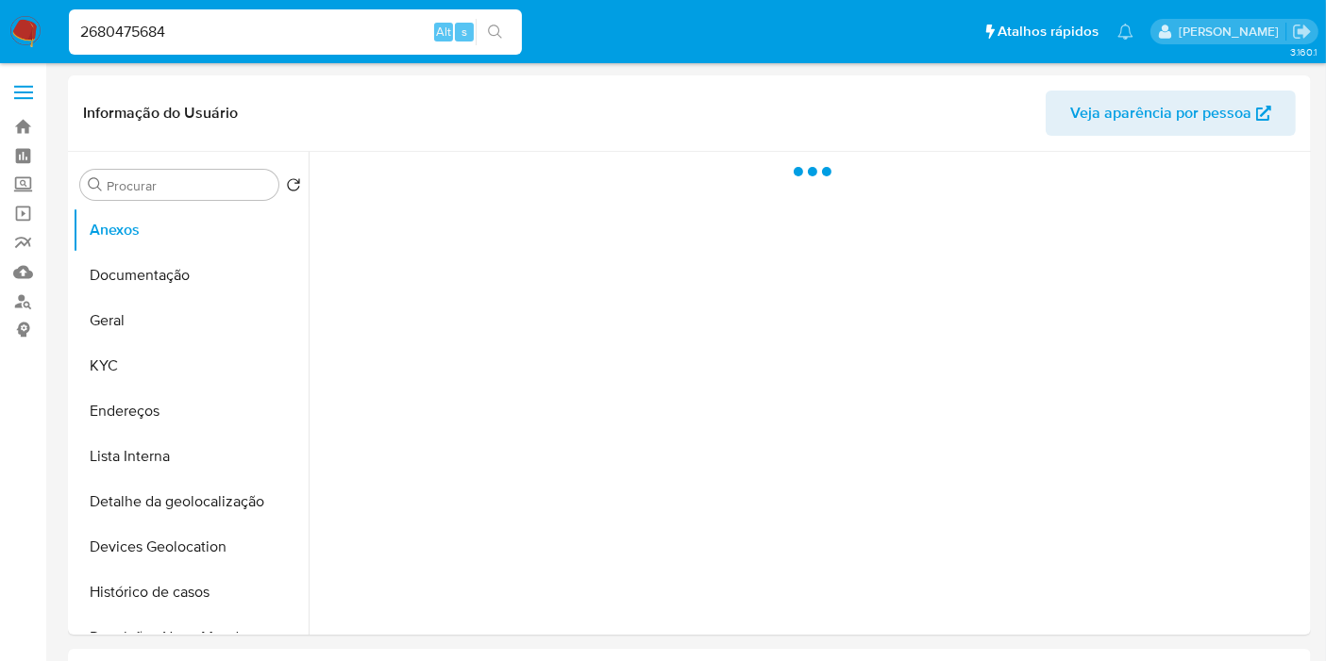
select select "10"
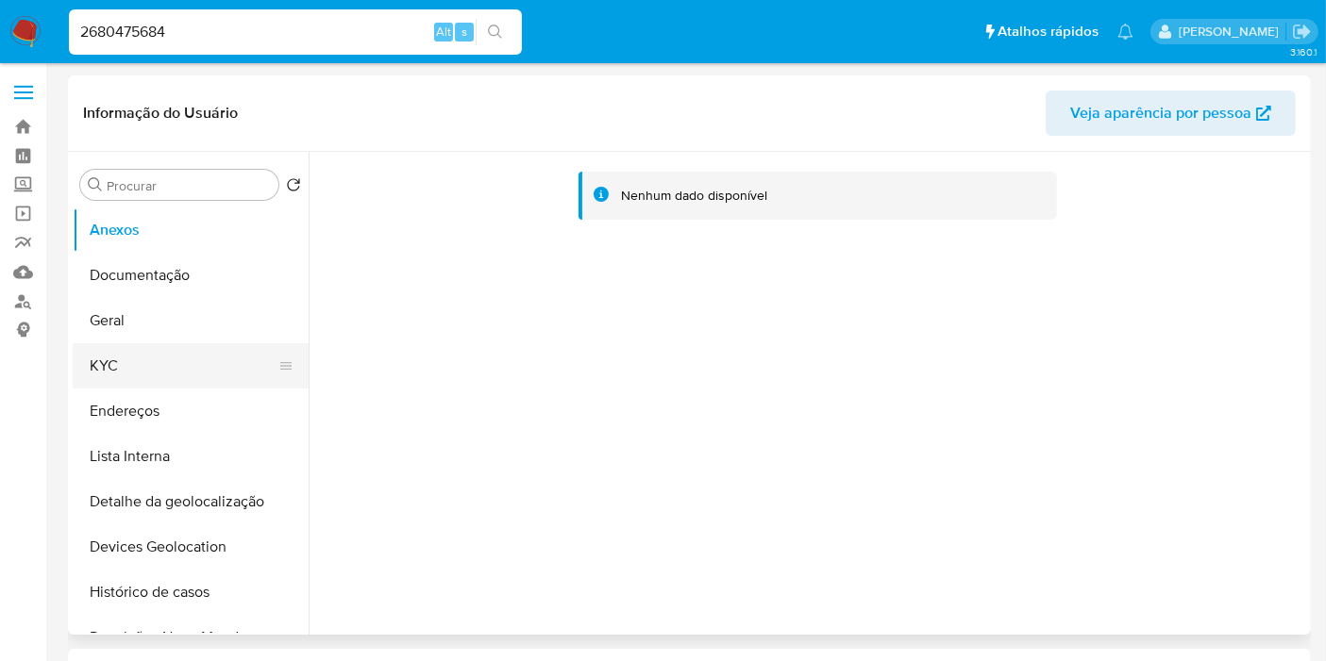
click at [151, 367] on button "KYC" at bounding box center [183, 365] width 221 height 45
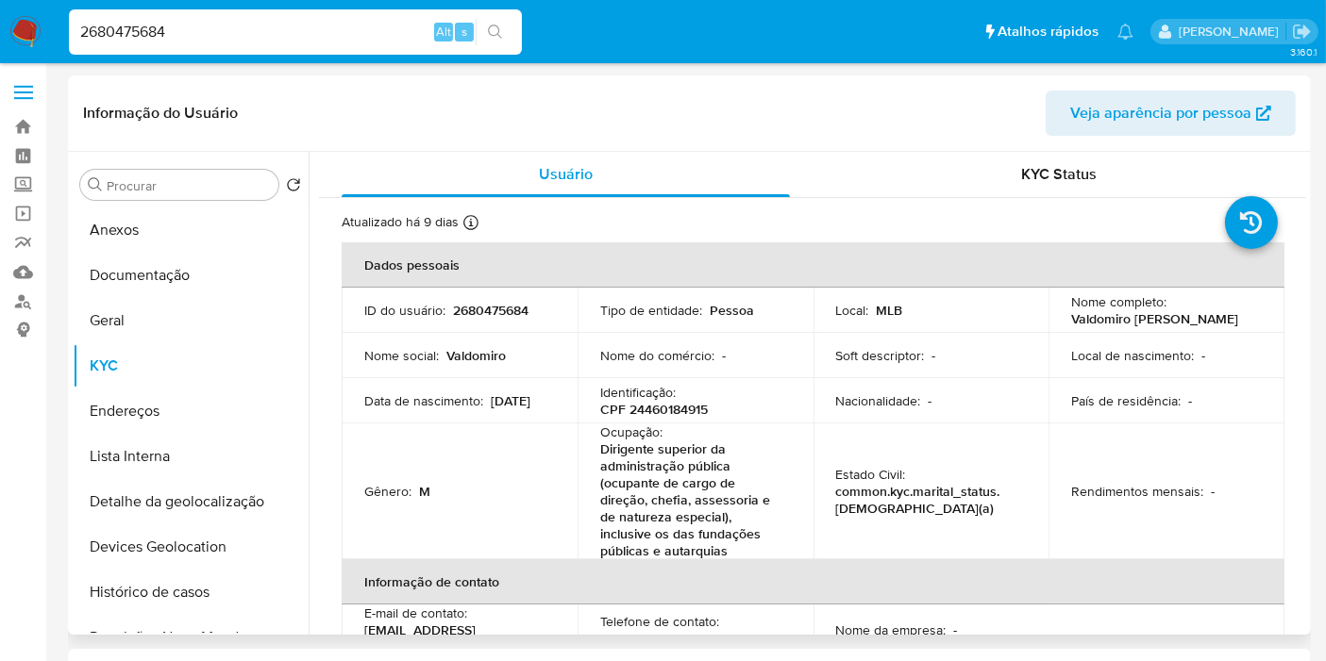
click at [480, 306] on p "2680475684" at bounding box center [490, 310] width 75 height 17
copy p "2680475684"
click at [205, 165] on div "Procurar Retornar ao pedido padrão Anexos Documentação Geral KYC Endereços List…" at bounding box center [191, 395] width 236 height 480
click at [211, 195] on div "Procurar" at bounding box center [179, 185] width 198 height 30
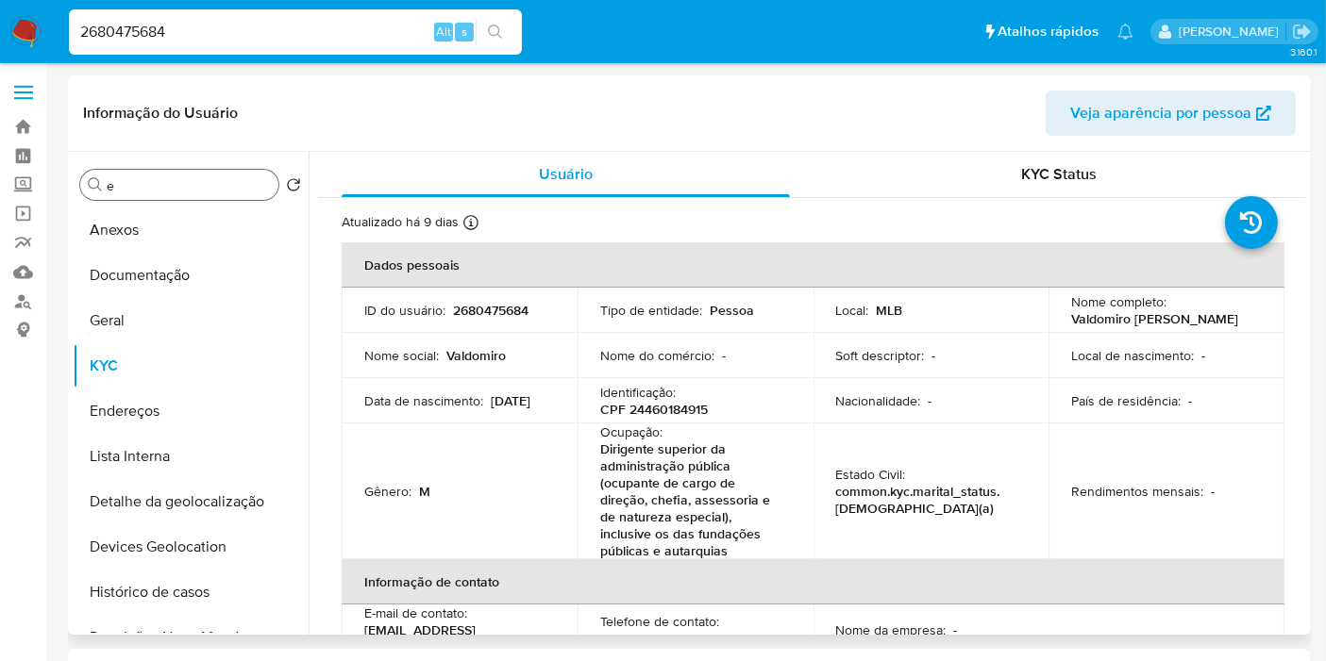
click at [211, 189] on input "e" at bounding box center [189, 185] width 164 height 17
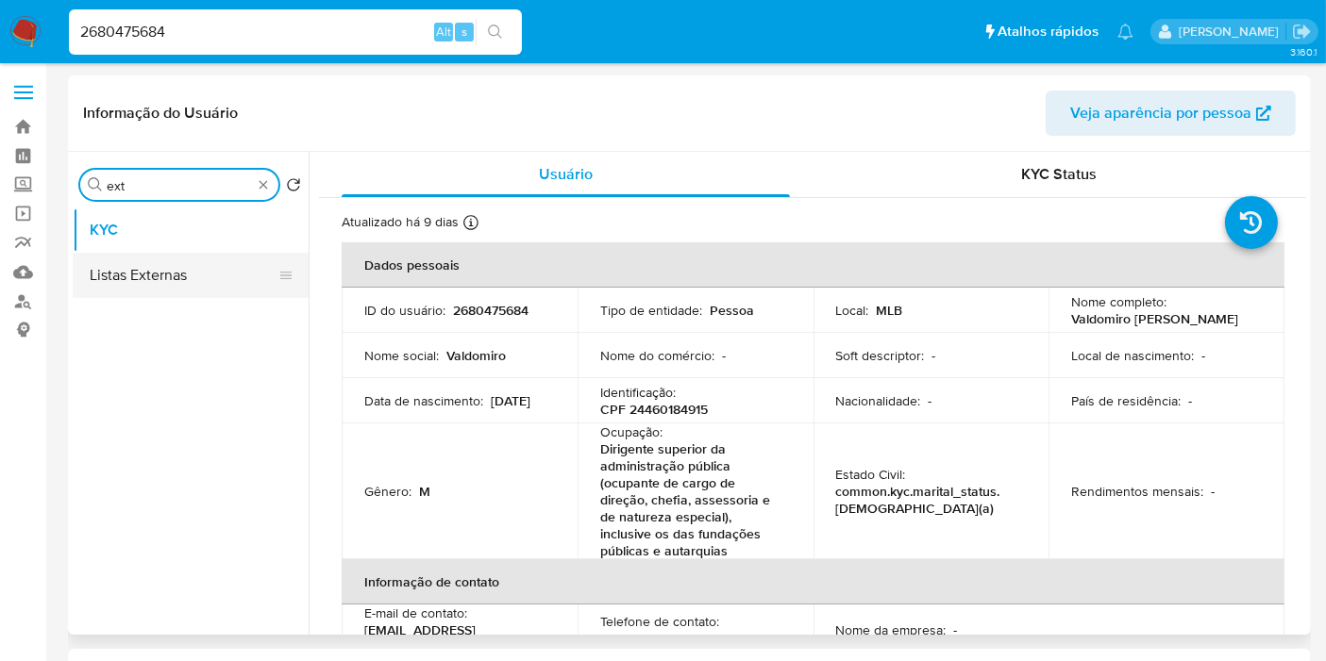
type input "ext"
click at [209, 268] on button "Listas Externas" at bounding box center [183, 275] width 221 height 45
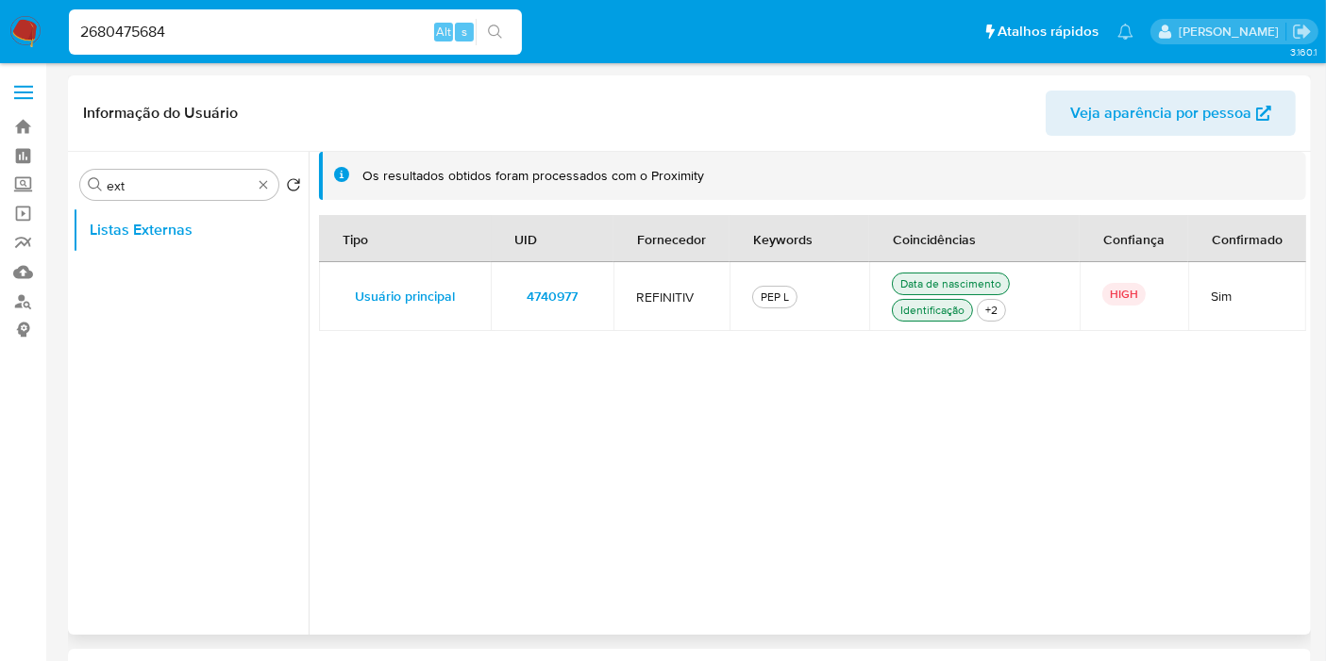
click at [595, 306] on td "4740977" at bounding box center [552, 296] width 123 height 69
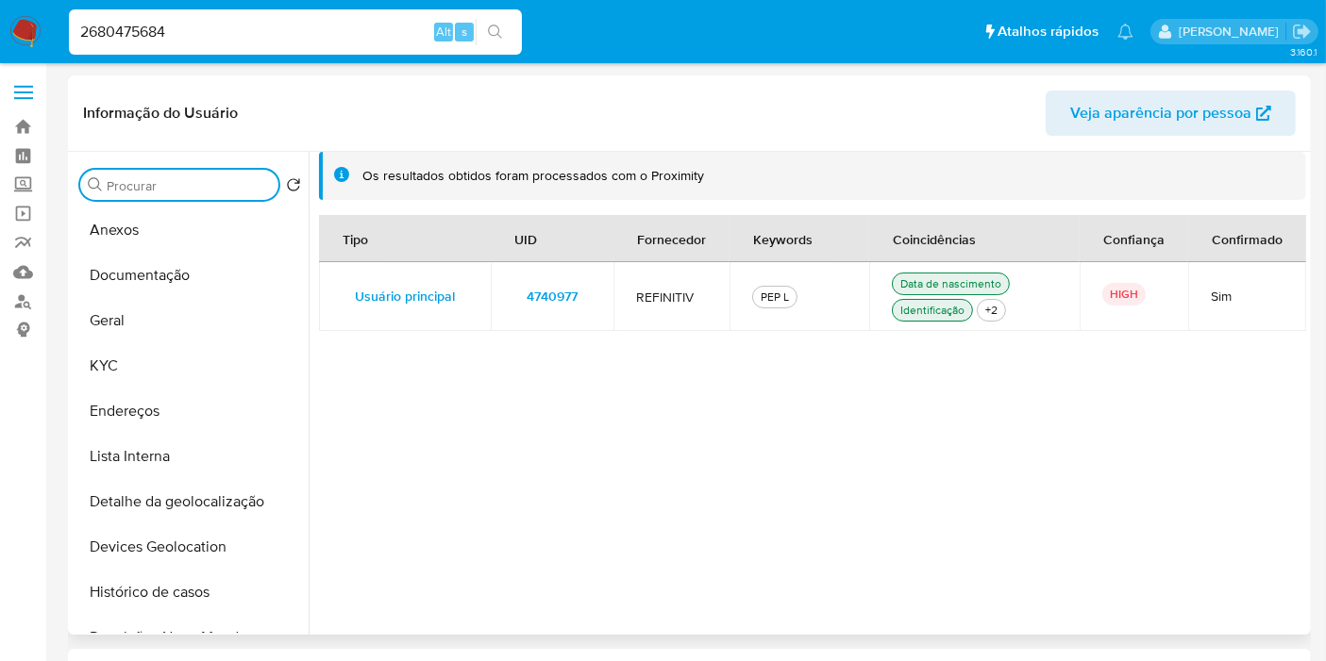
click at [598, 294] on td "4740977" at bounding box center [552, 296] width 123 height 69
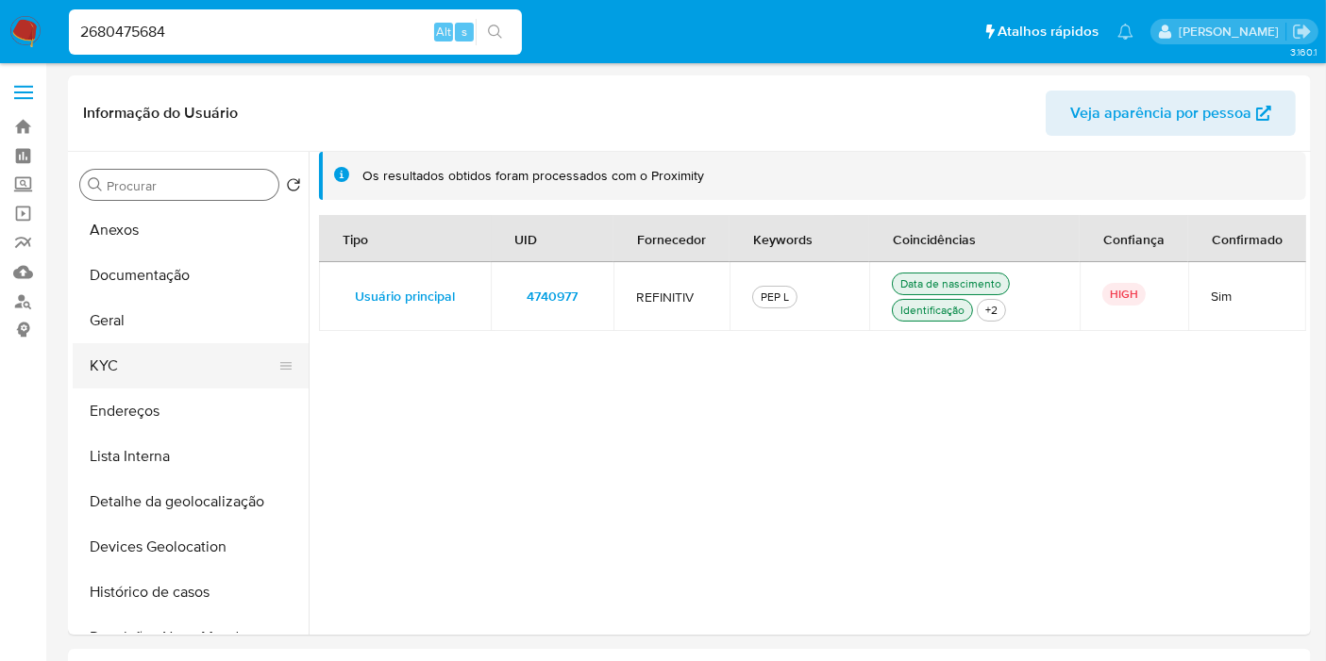
click at [180, 367] on button "KYC" at bounding box center [183, 365] width 221 height 45
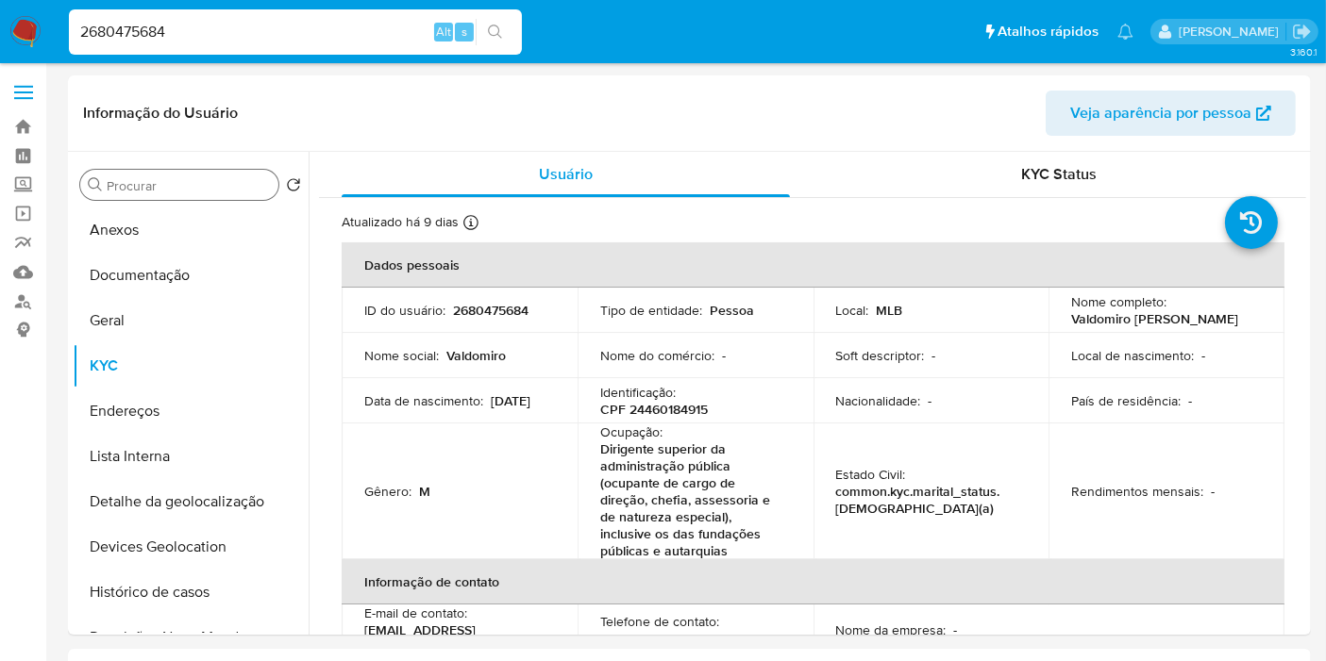
click at [689, 403] on p "CPF 24460184915" at bounding box center [654, 409] width 108 height 17
copy p "24460184915"
click at [20, 42] on img at bounding box center [25, 32] width 32 height 32
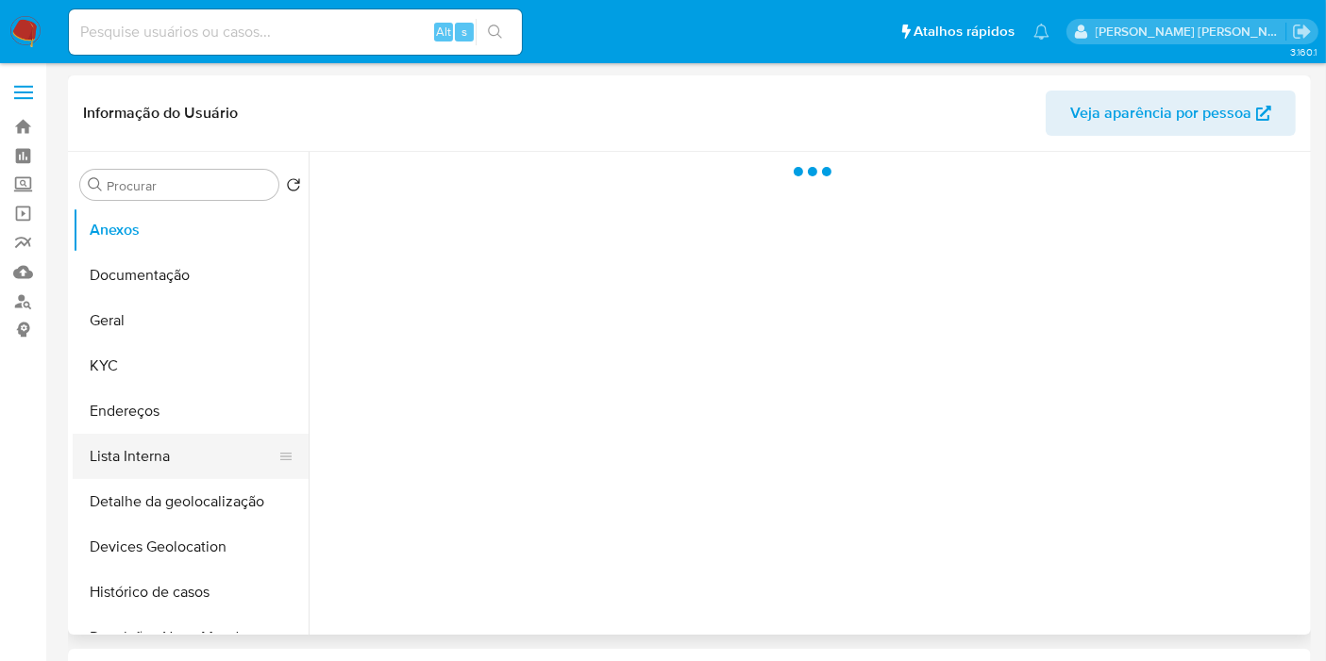
click at [185, 458] on button "Lista Interna" at bounding box center [183, 456] width 221 height 45
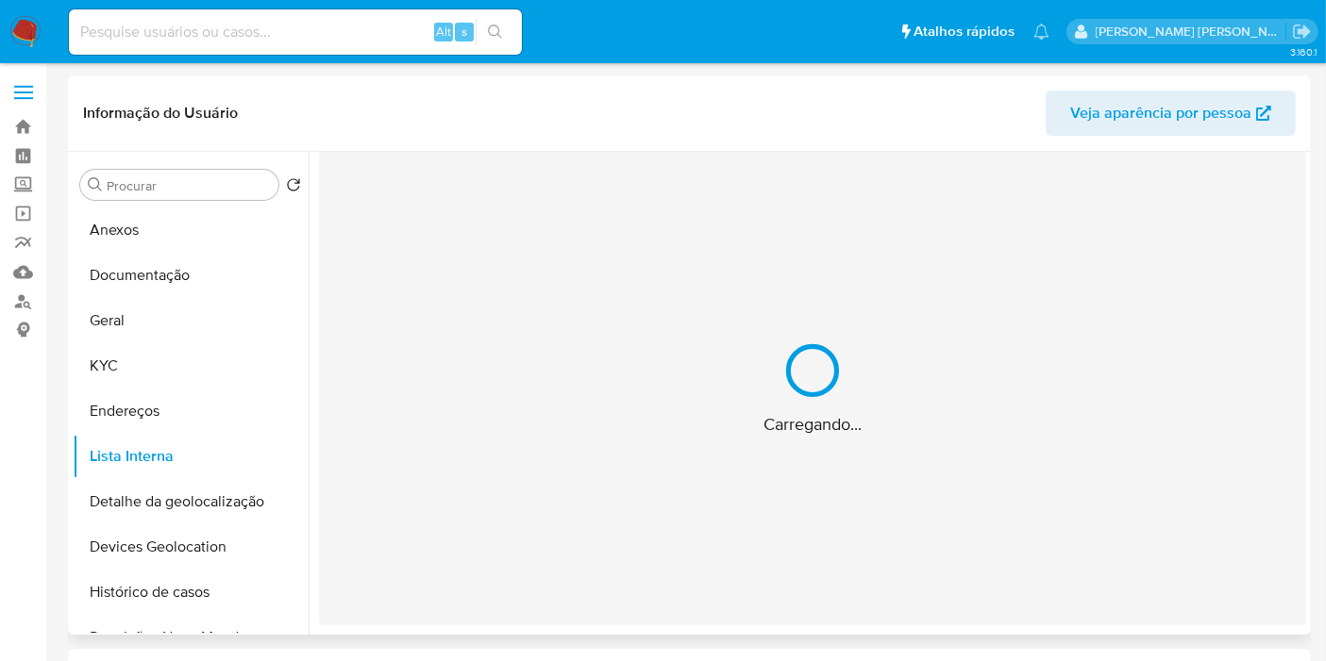
select select "10"
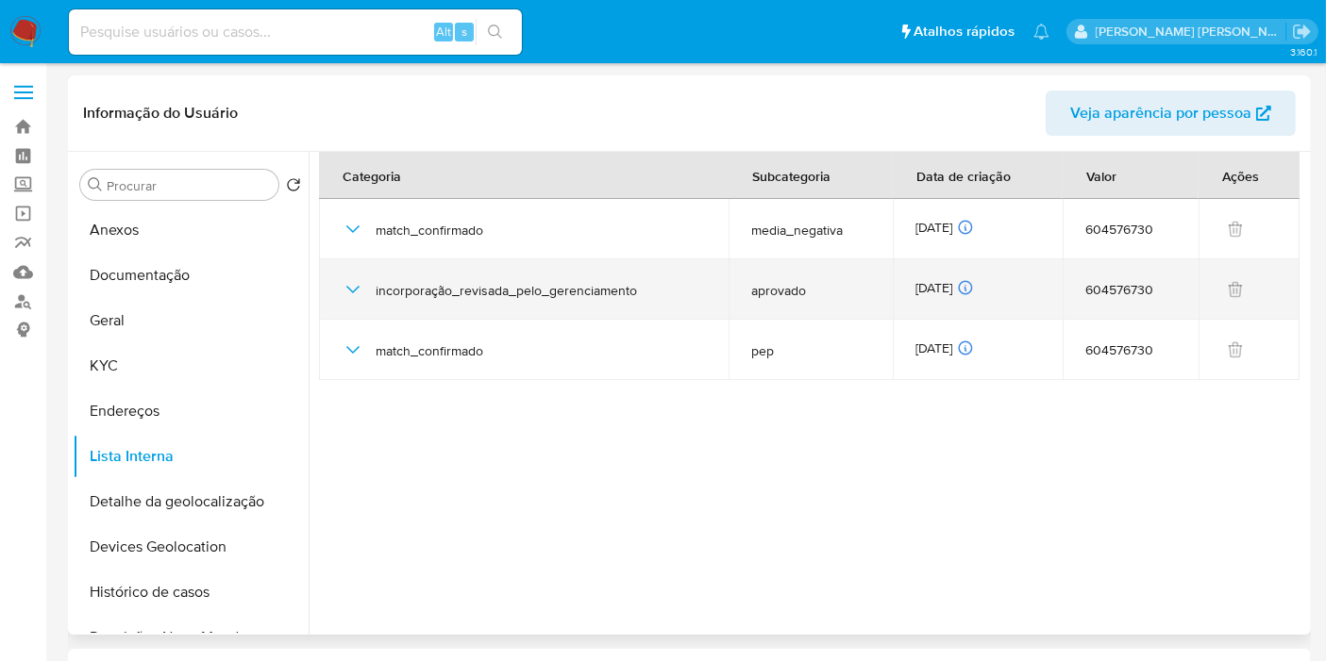
click at [353, 292] on icon "button" at bounding box center [353, 289] width 23 height 23
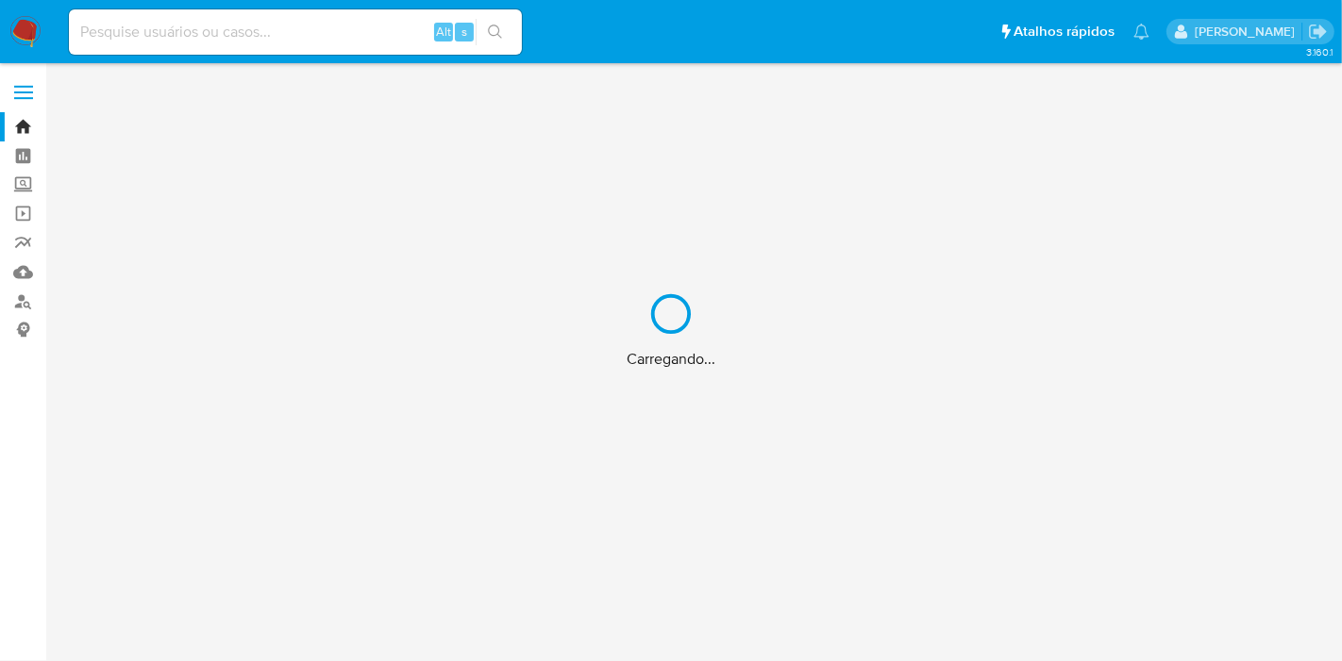
click at [272, 37] on div "Carregando..." at bounding box center [671, 330] width 1342 height 661
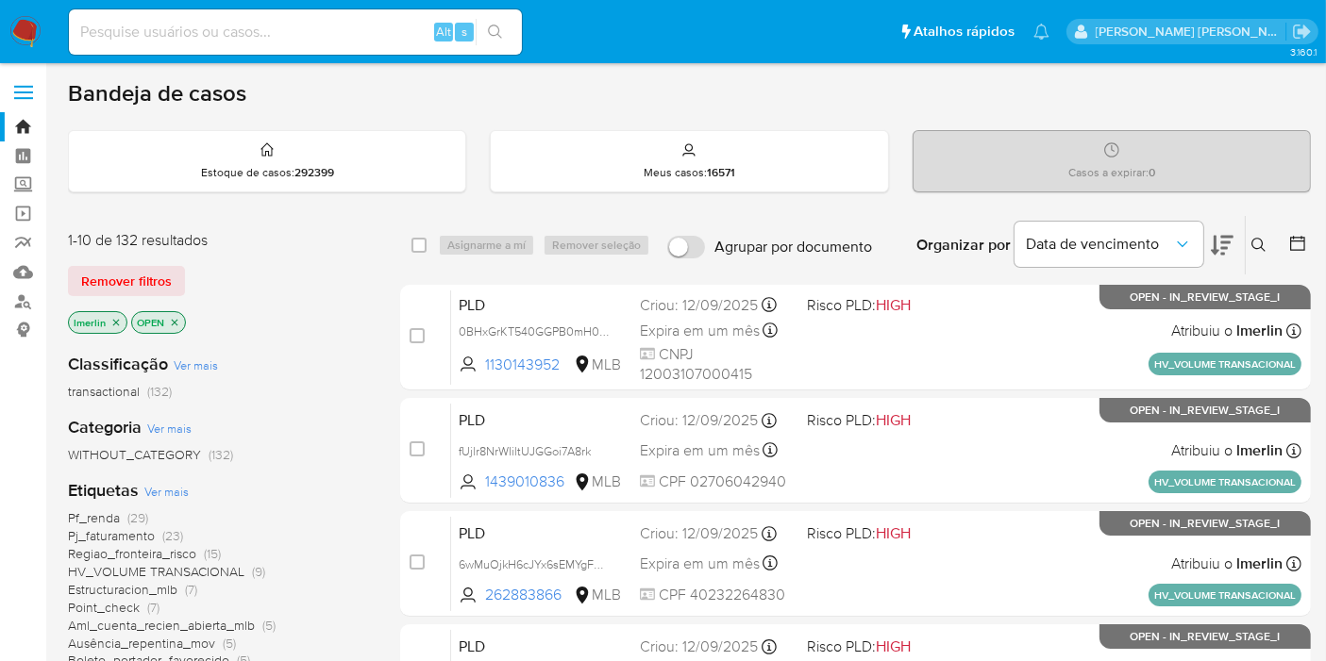
click at [113, 318] on icon "close-filter" at bounding box center [115, 322] width 11 height 11
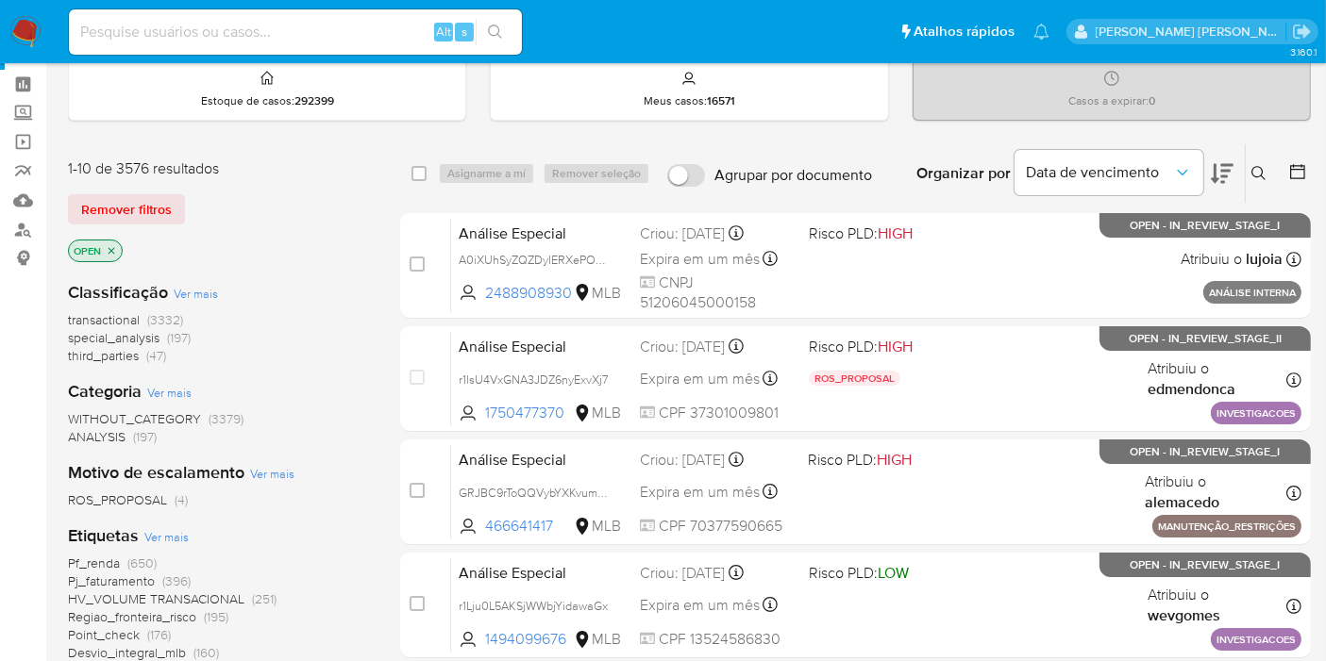
scroll to position [105, 0]
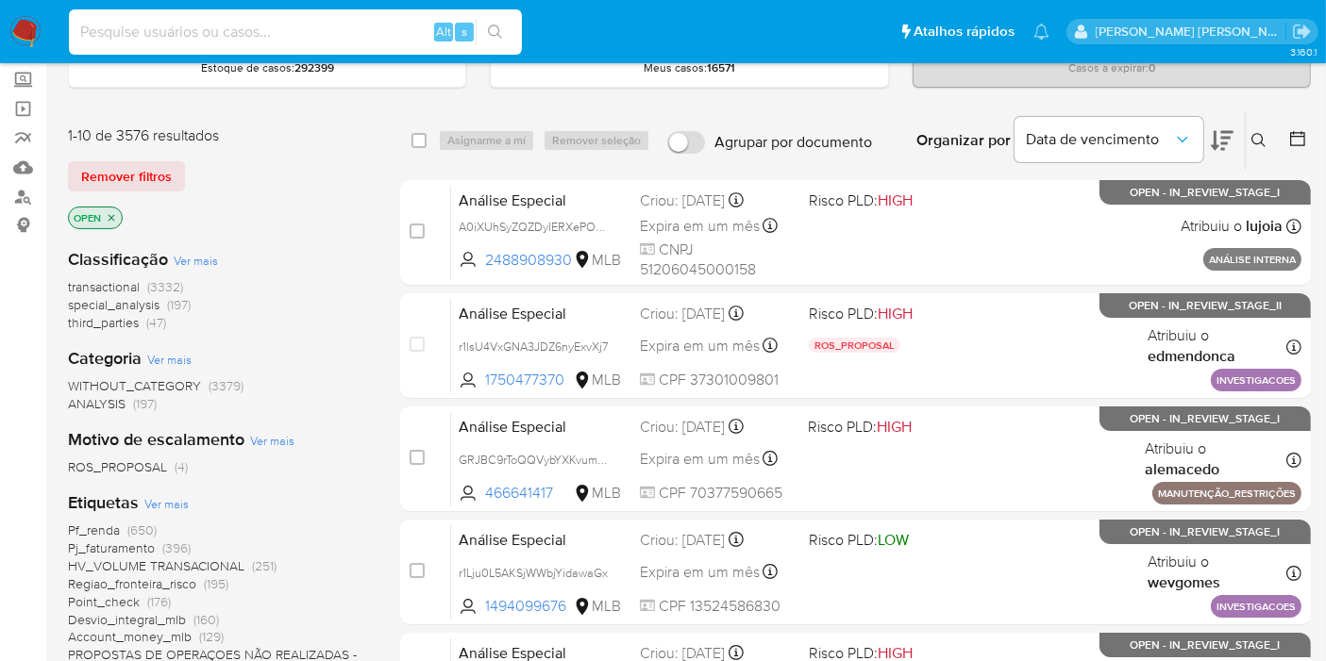
click at [224, 32] on input at bounding box center [295, 32] width 453 height 25
paste input "494885080"
type input "494885080"
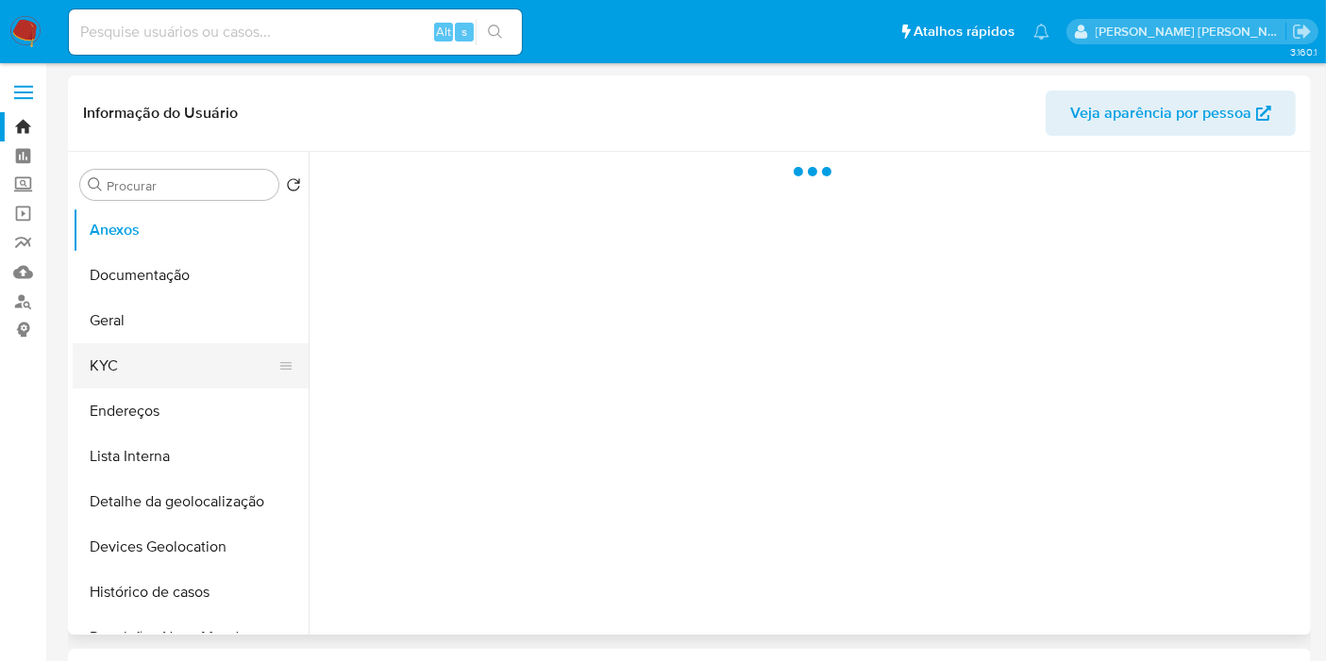
select select "10"
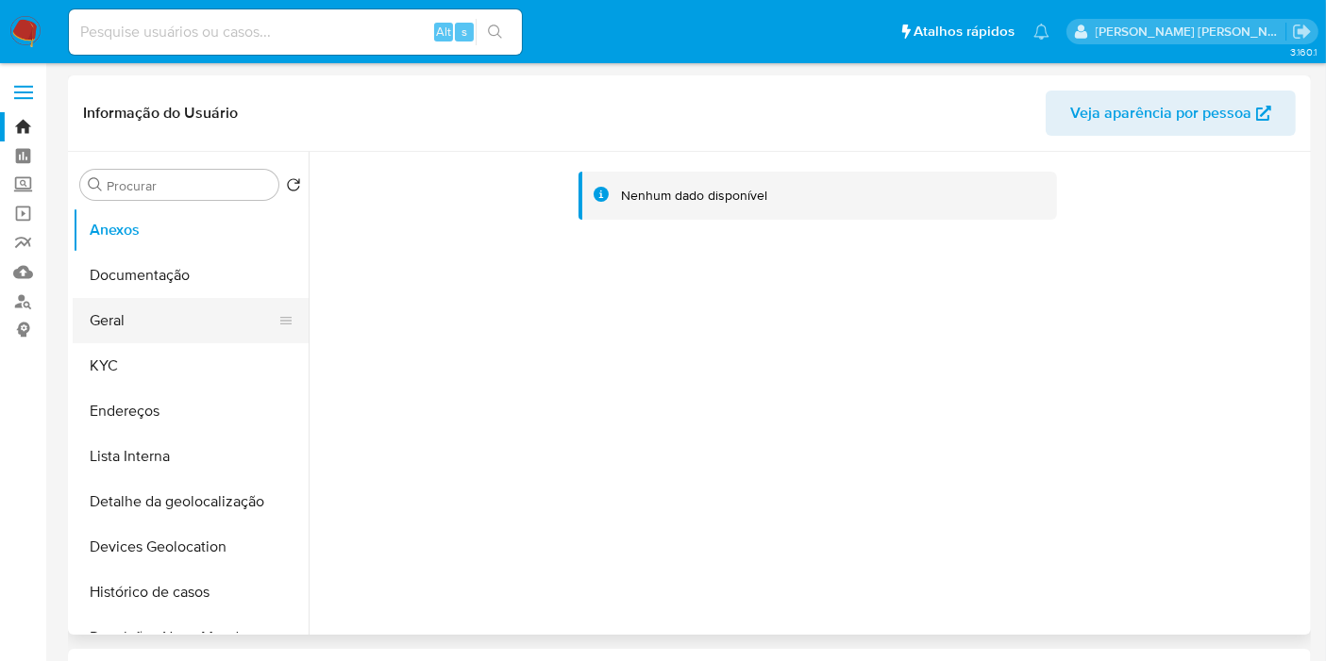
click at [181, 332] on button "Geral" at bounding box center [183, 320] width 221 height 45
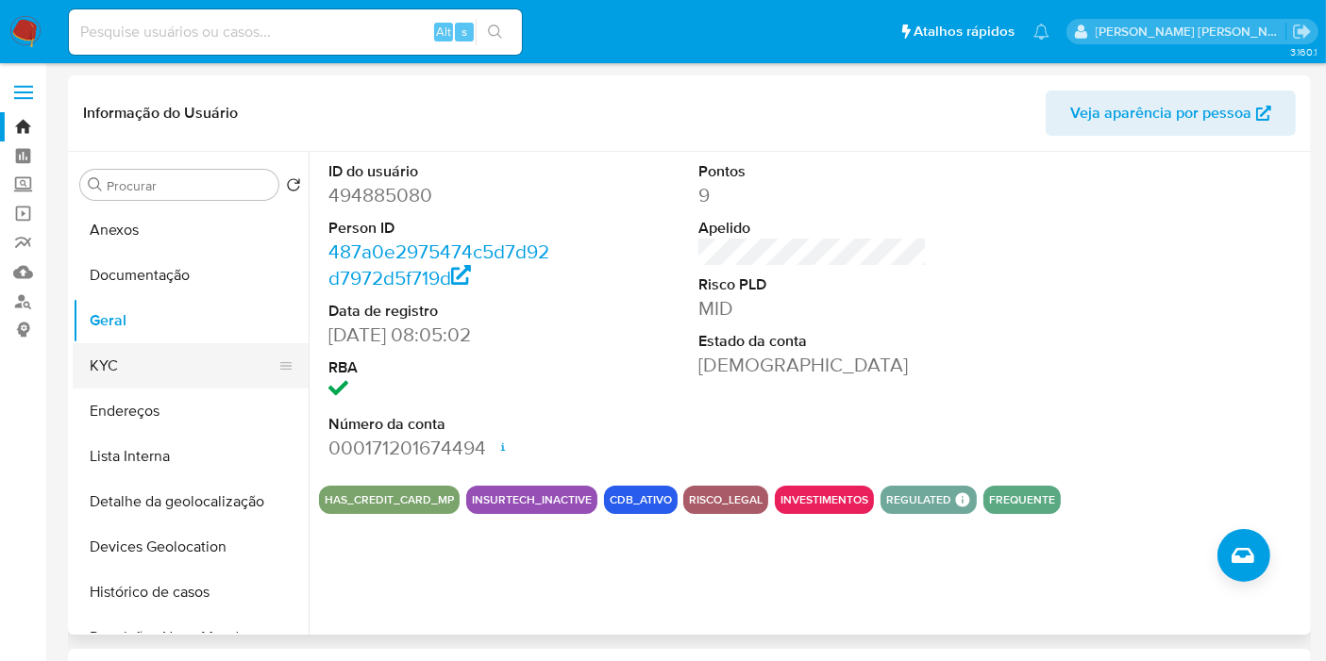
click at [196, 376] on button "KYC" at bounding box center [183, 365] width 221 height 45
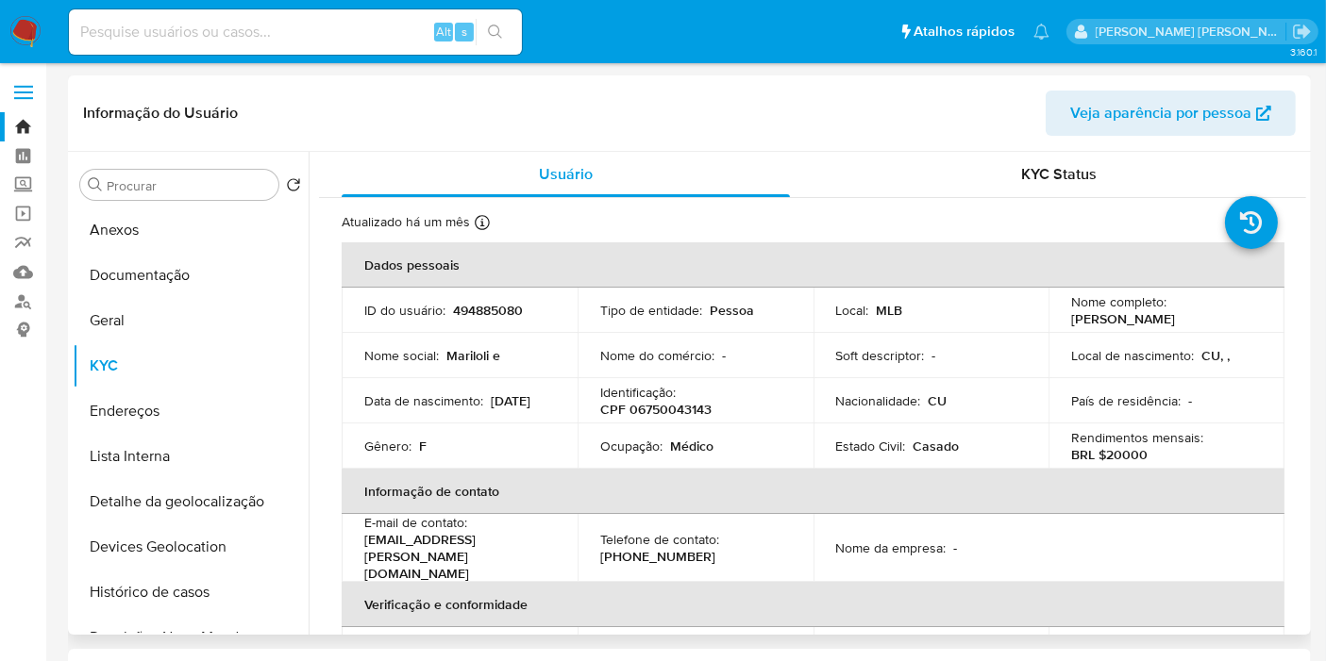
click at [658, 404] on p "CPF 06750043143" at bounding box center [655, 409] width 111 height 17
copy p "06750043143"
click at [209, 316] on button "Geral" at bounding box center [183, 320] width 221 height 45
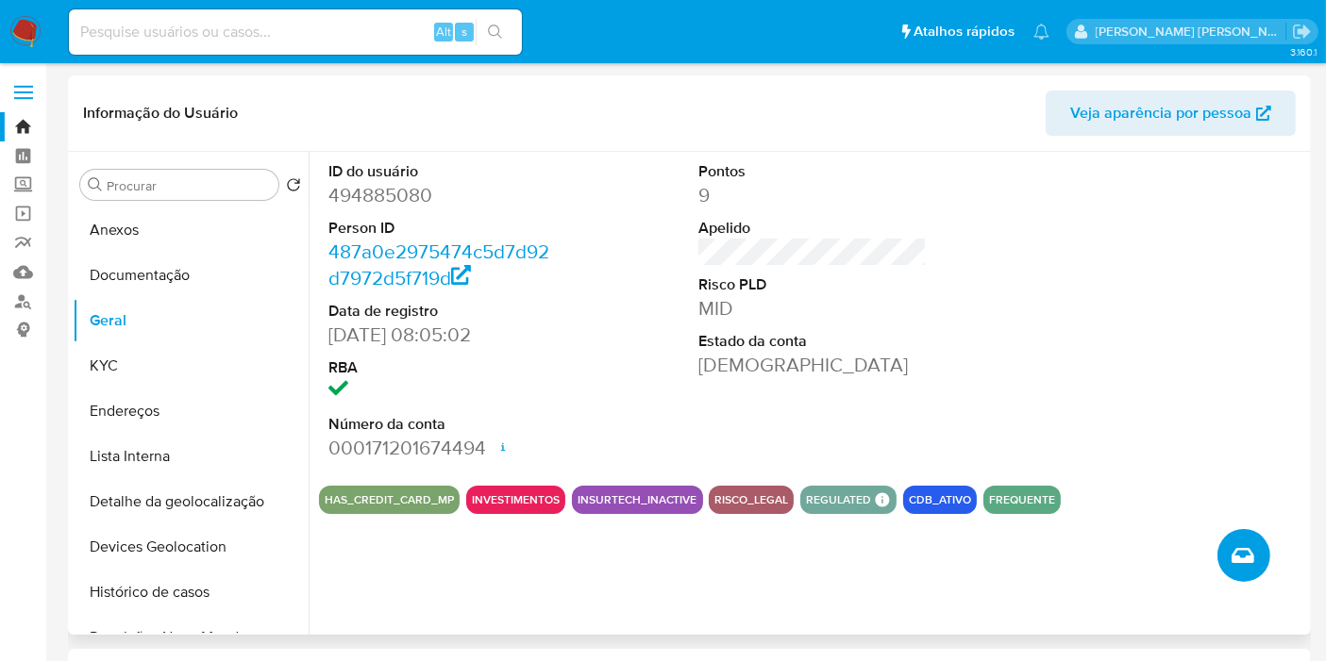
click at [1254, 550] on button "Criar caso manual" at bounding box center [1243, 555] width 53 height 53
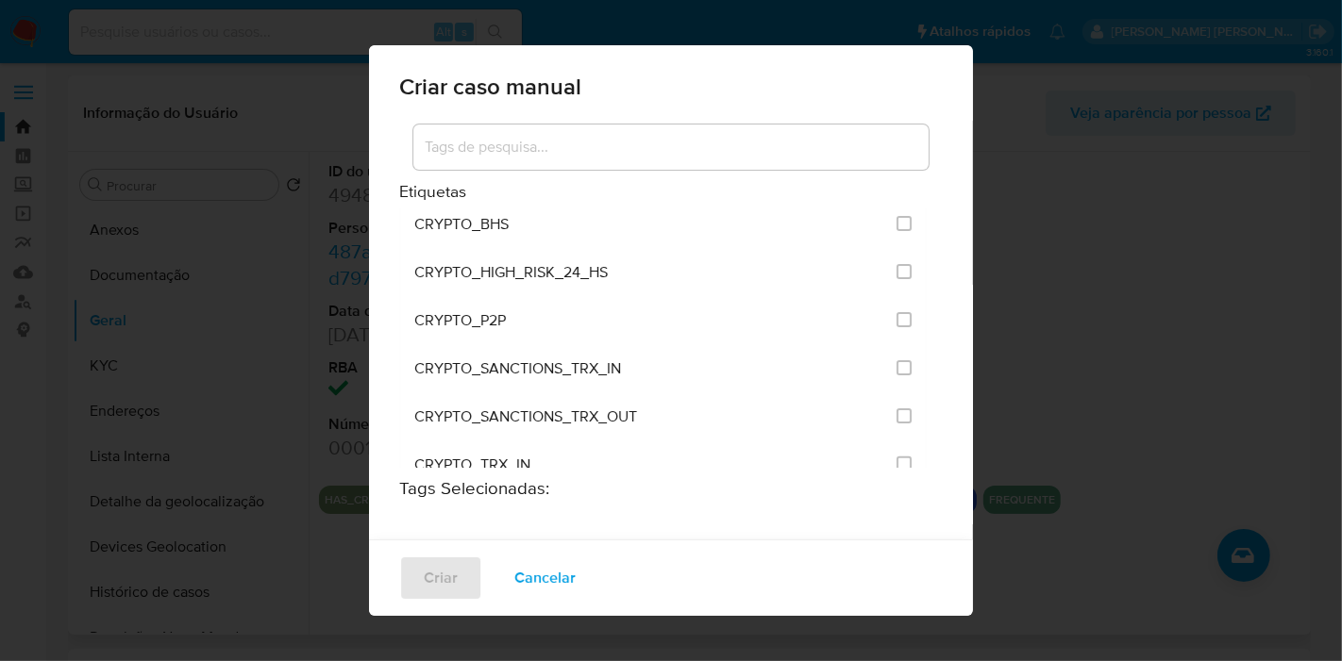
scroll to position [3107, 0]
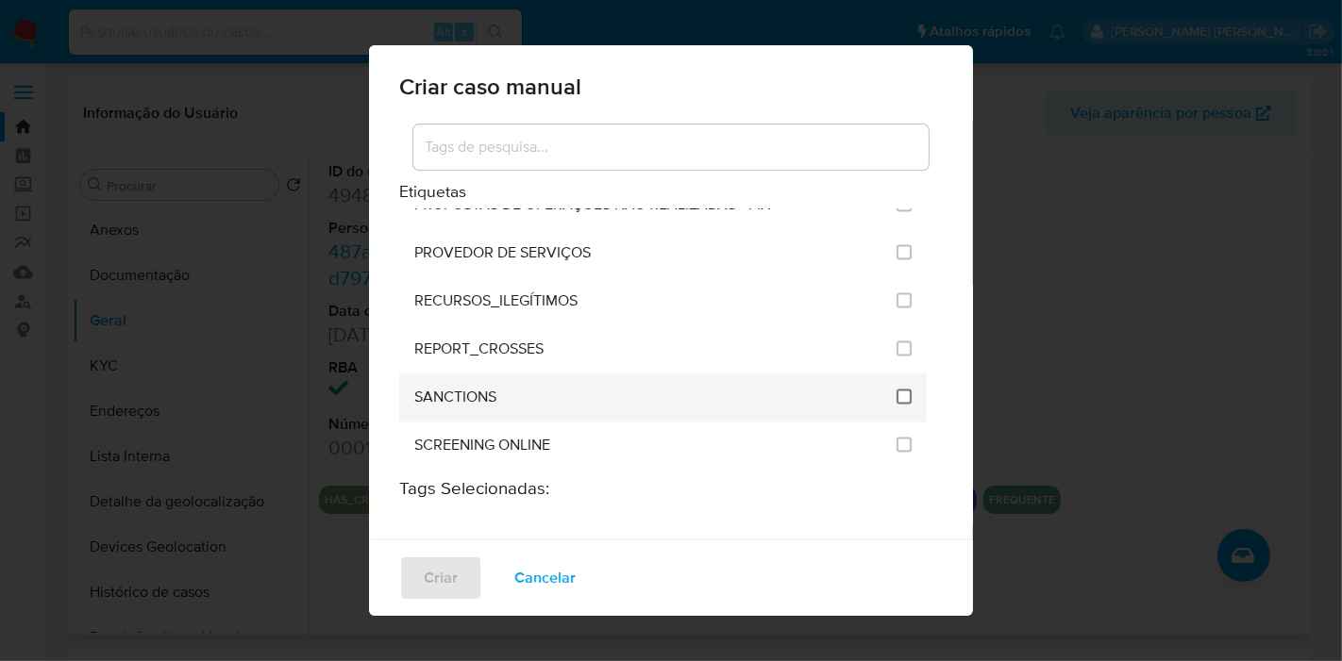
click at [896, 390] on input "2614" at bounding box center [903, 397] width 15 height 15
checkbox input "true"
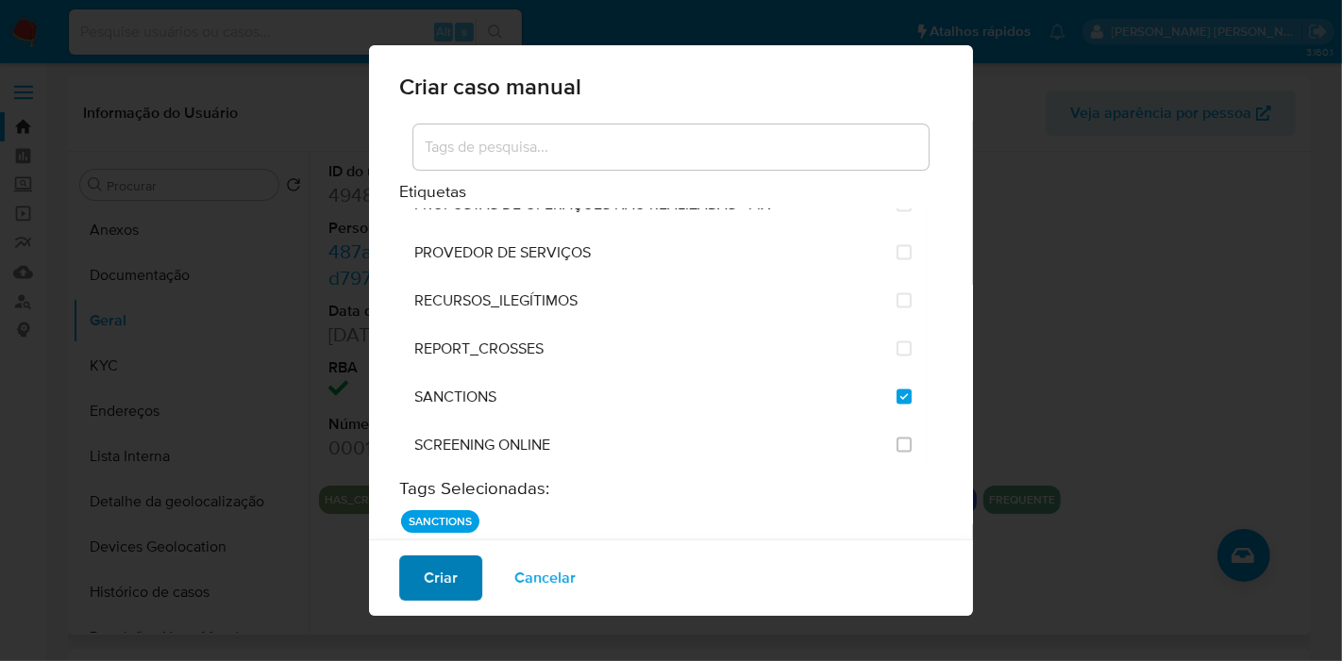
click at [420, 585] on button "Criar" at bounding box center [440, 578] width 83 height 45
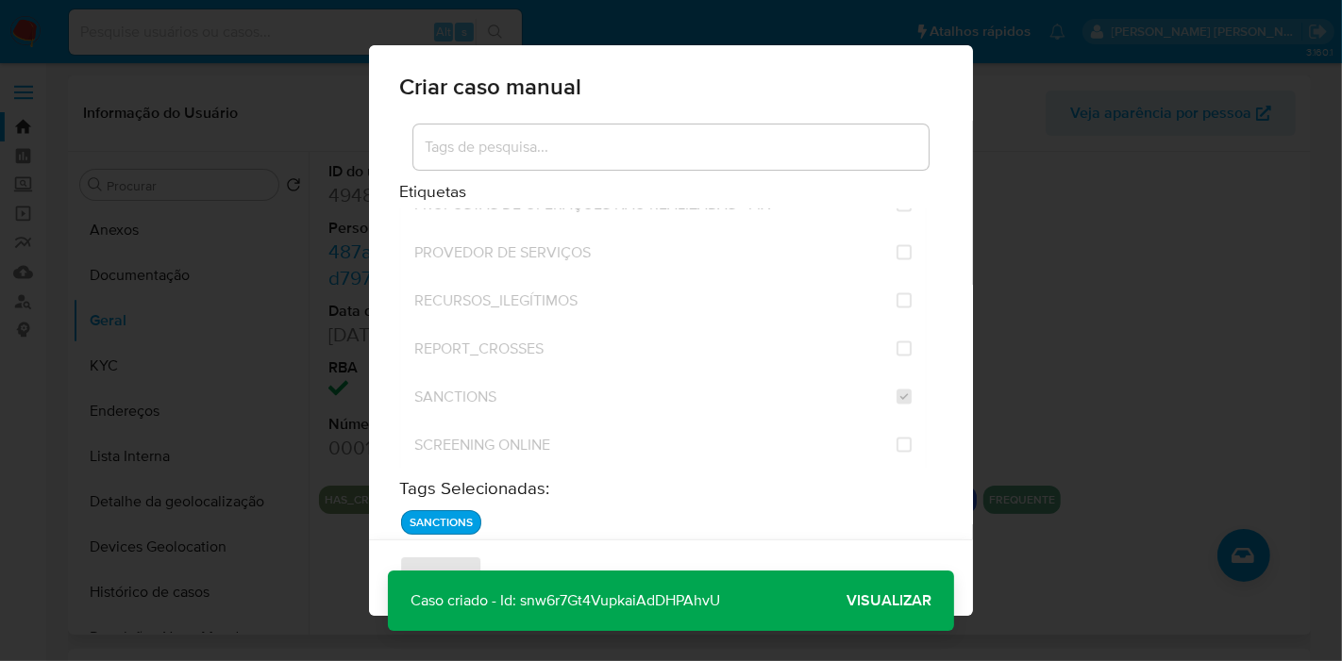
click at [667, 593] on p "Caso criado - Id: snw6r7Gt4VupkaiAdDHPAhvU" at bounding box center [565, 601] width 355 height 60
click at [888, 601] on span "Visualizar" at bounding box center [888, 601] width 85 height 0
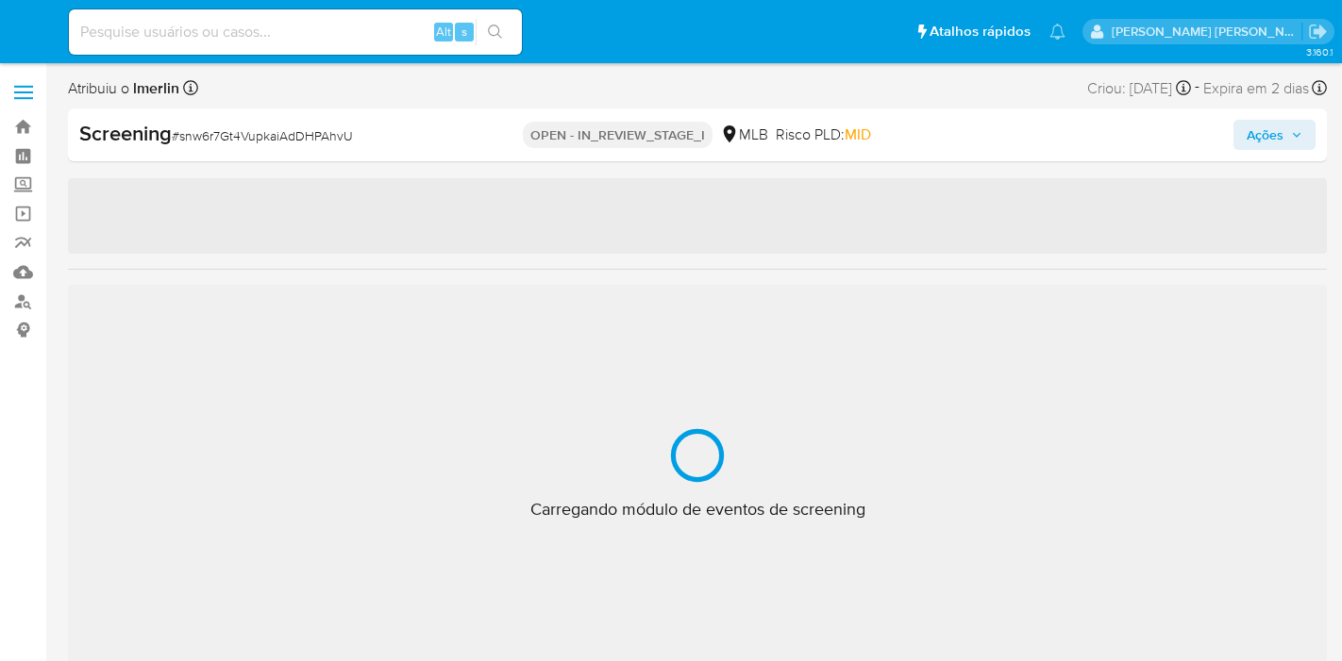
select select "10"
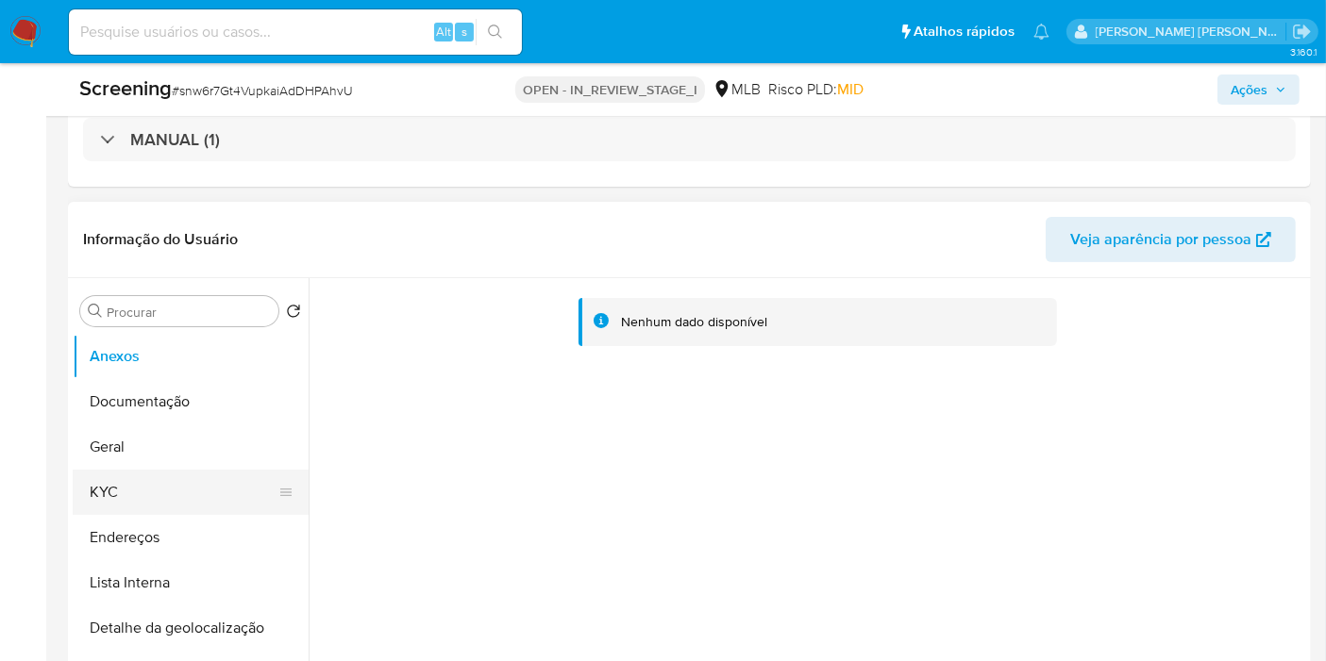
click at [206, 479] on button "KYC" at bounding box center [183, 492] width 221 height 45
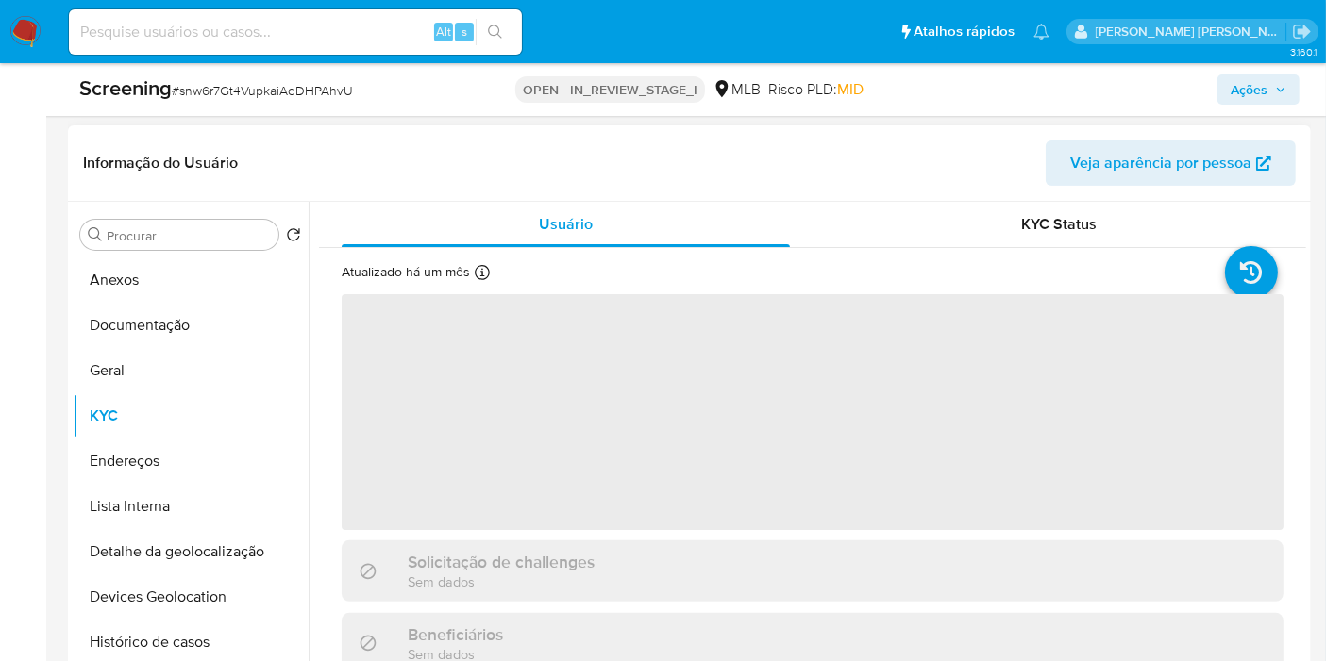
scroll to position [524, 0]
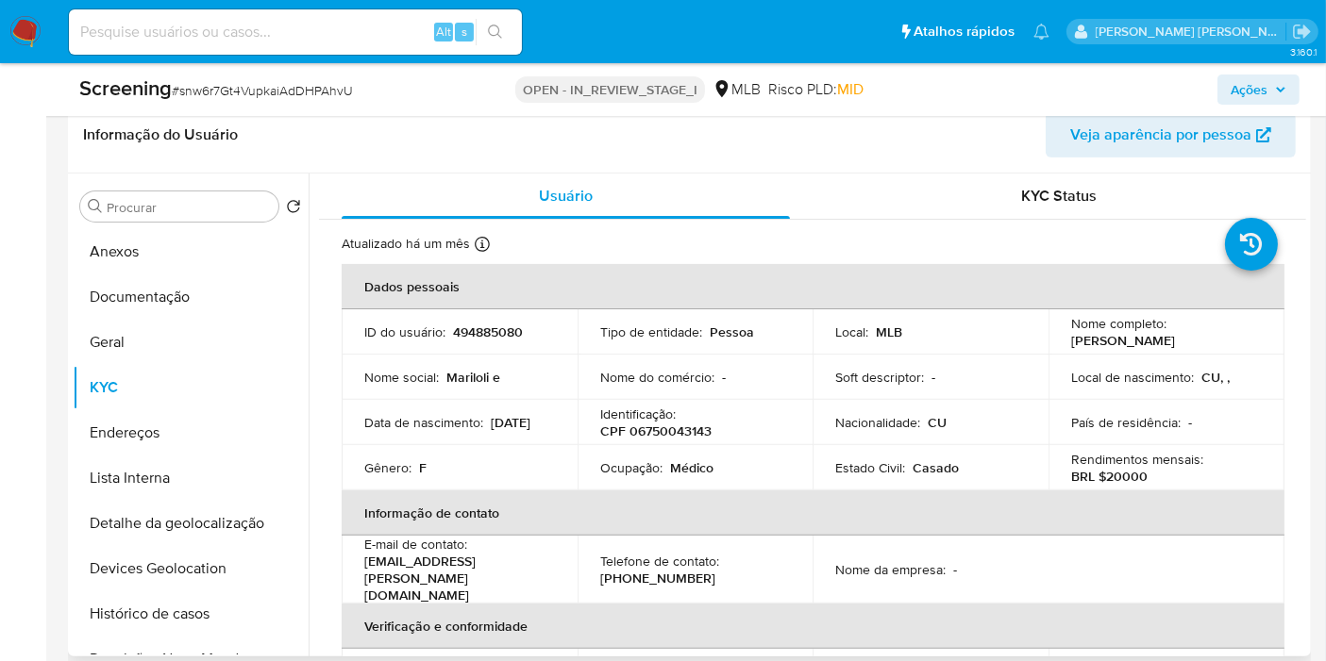
click at [669, 440] on td "Identificação : CPF 06750043143" at bounding box center [695, 422] width 236 height 45
click at [671, 429] on p "CPF 06750043143" at bounding box center [655, 431] width 111 height 17
copy p "06750043143"
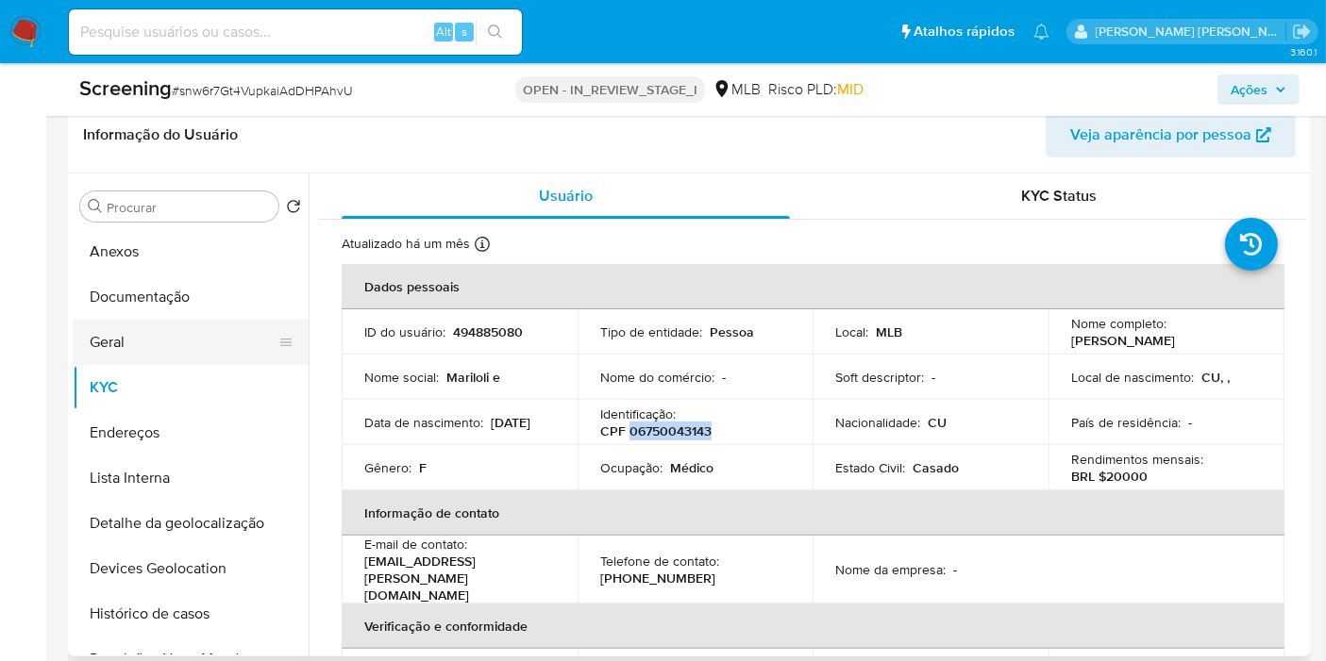
click at [164, 335] on button "Geral" at bounding box center [183, 342] width 221 height 45
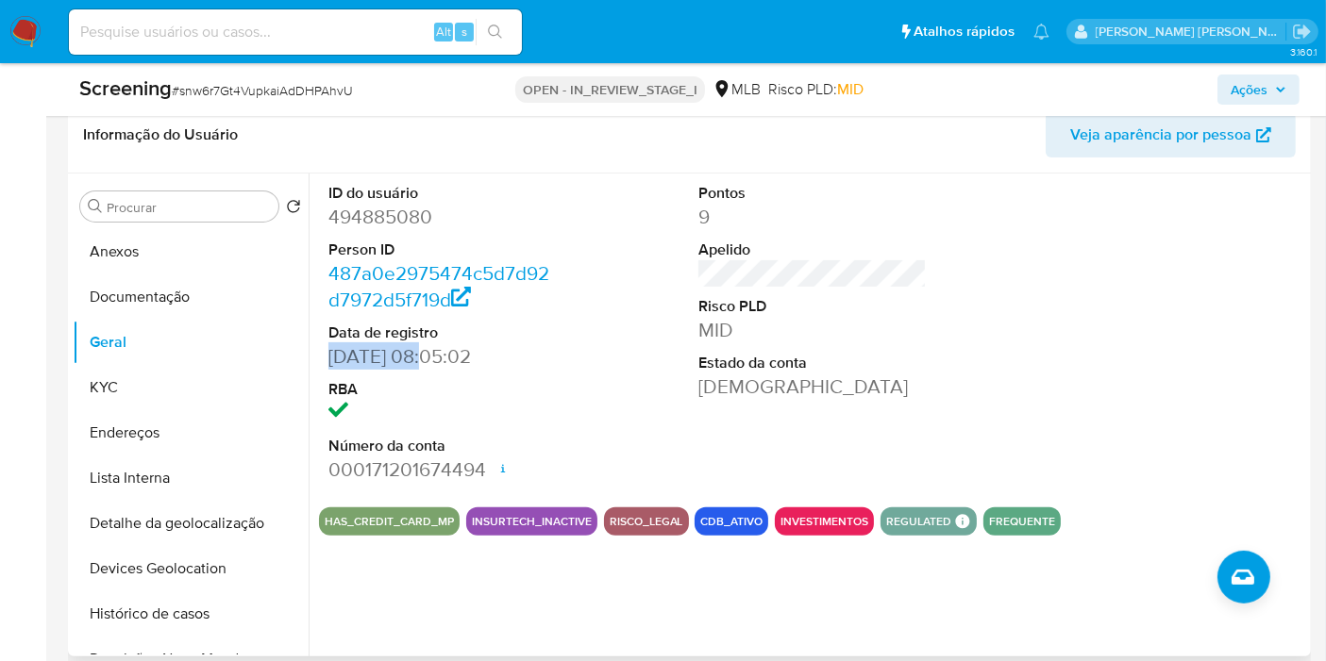
drag, startPoint x: 418, startPoint y: 352, endPoint x: 311, endPoint y: 357, distance: 106.7
click at [311, 357] on div "ID do usuário 494885080 Person ID 487a0e2975474c5d7d92d7972d5f719d Data de regi…" at bounding box center [807, 415] width 997 height 483
copy dd "[DATE]"
click at [182, 285] on button "Documentação" at bounding box center [183, 297] width 221 height 45
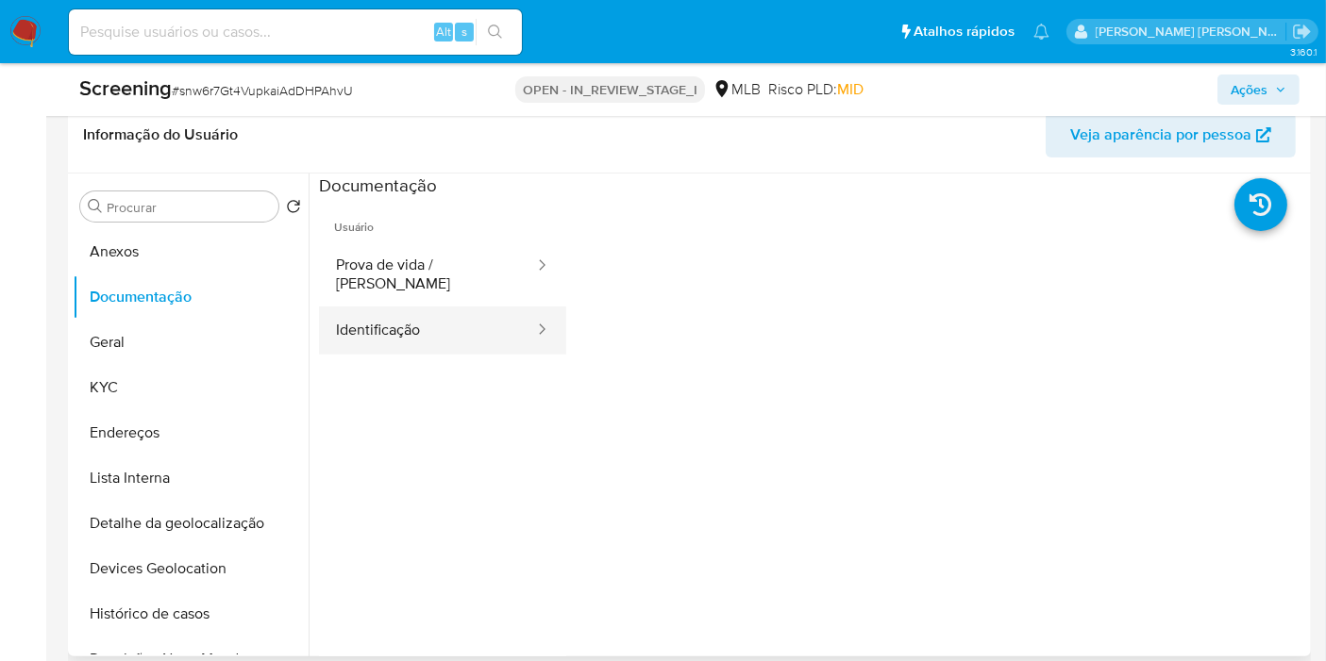
click at [400, 310] on button "Identificação" at bounding box center [427, 331] width 217 height 48
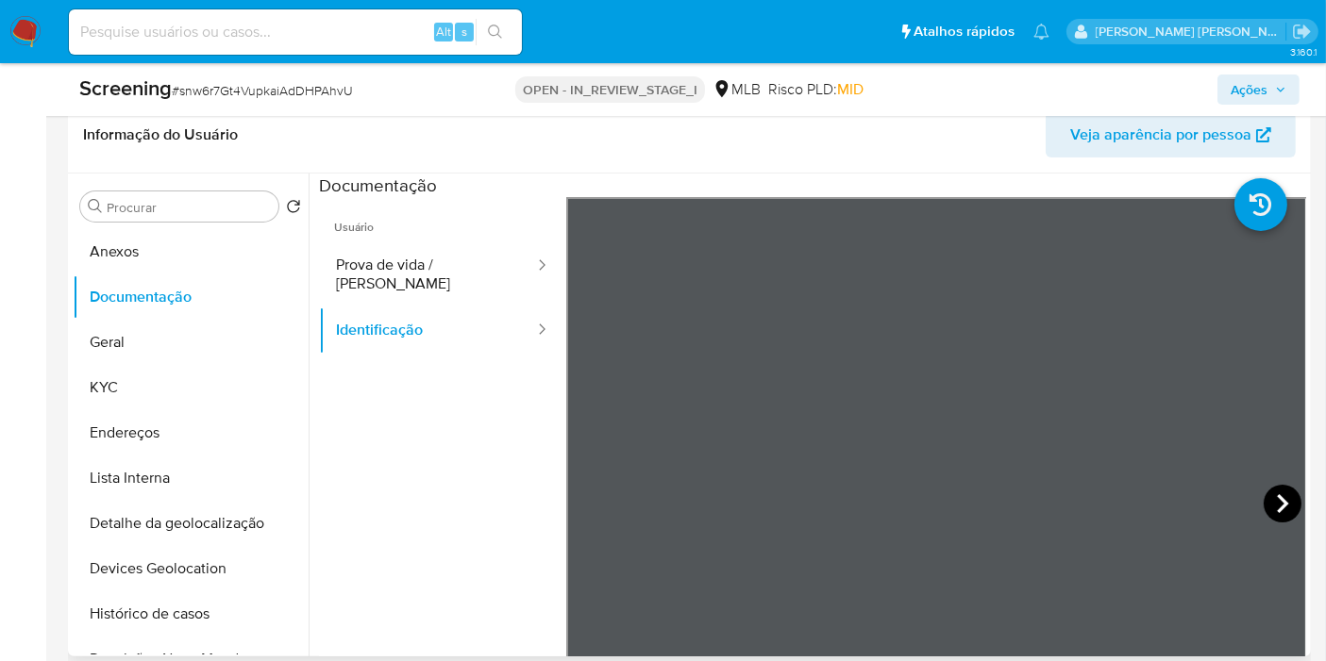
click at [1271, 492] on icon at bounding box center [1282, 504] width 38 height 38
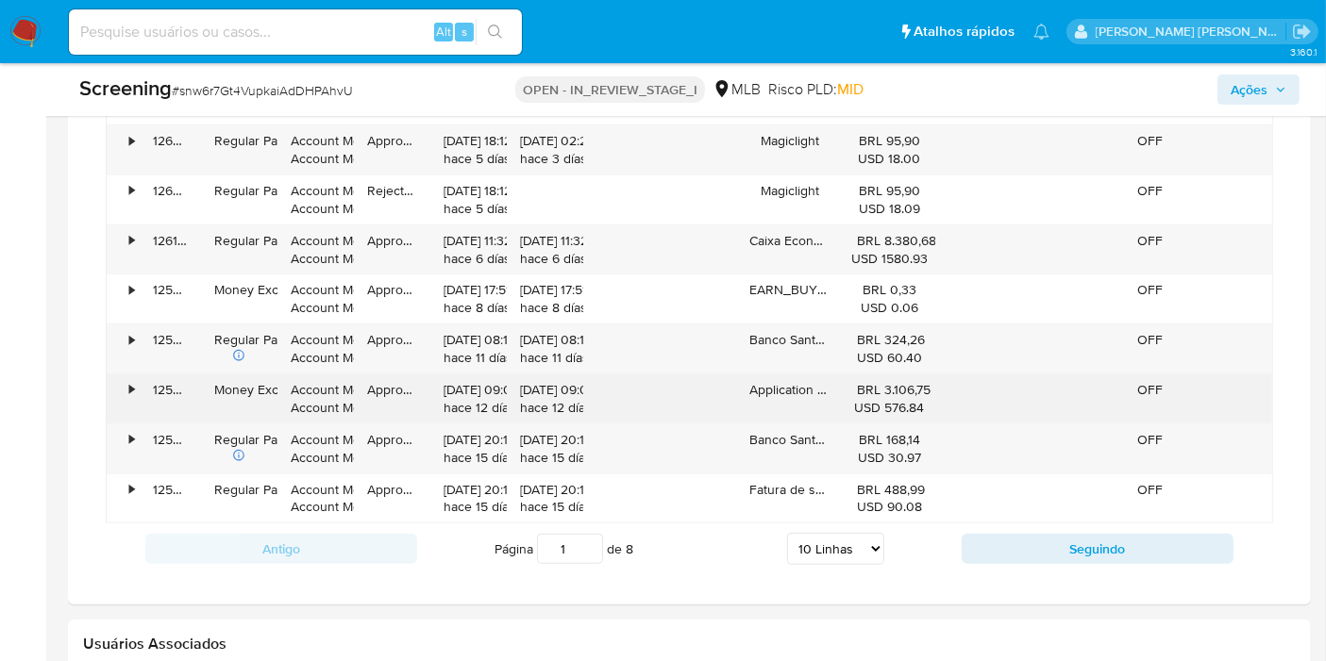
scroll to position [1676, 0]
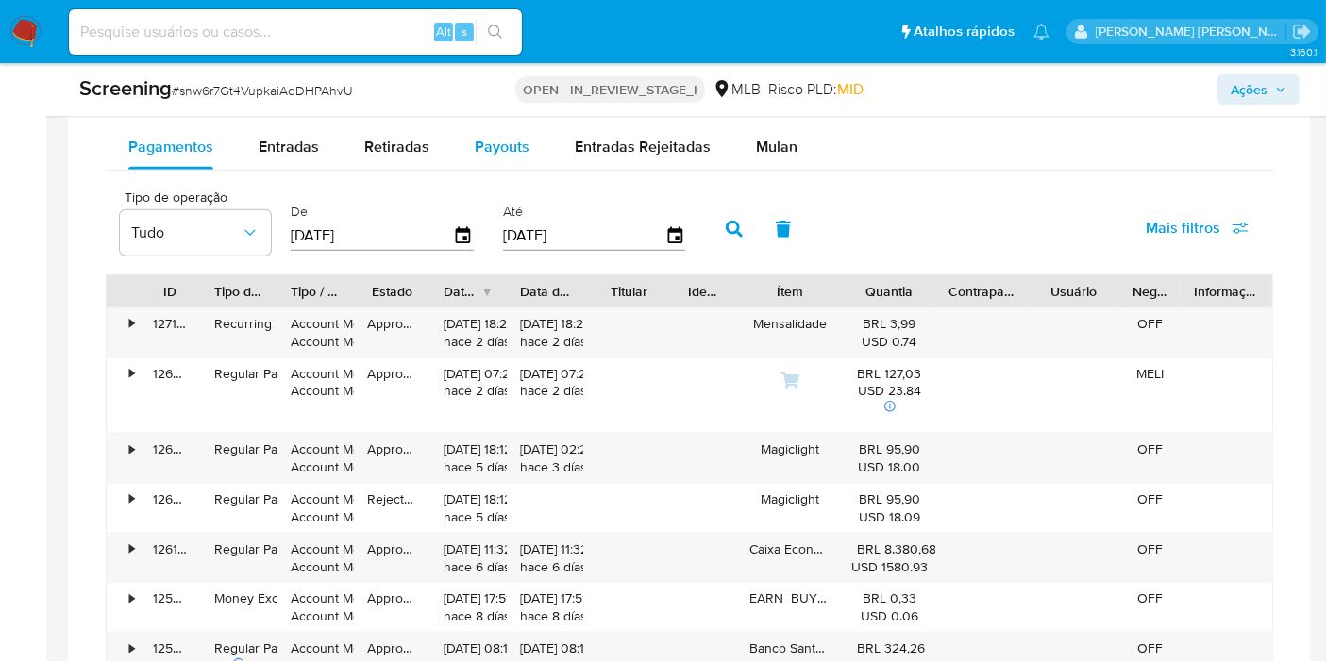
click at [524, 143] on span "Payouts" at bounding box center [502, 147] width 55 height 22
select select "10"
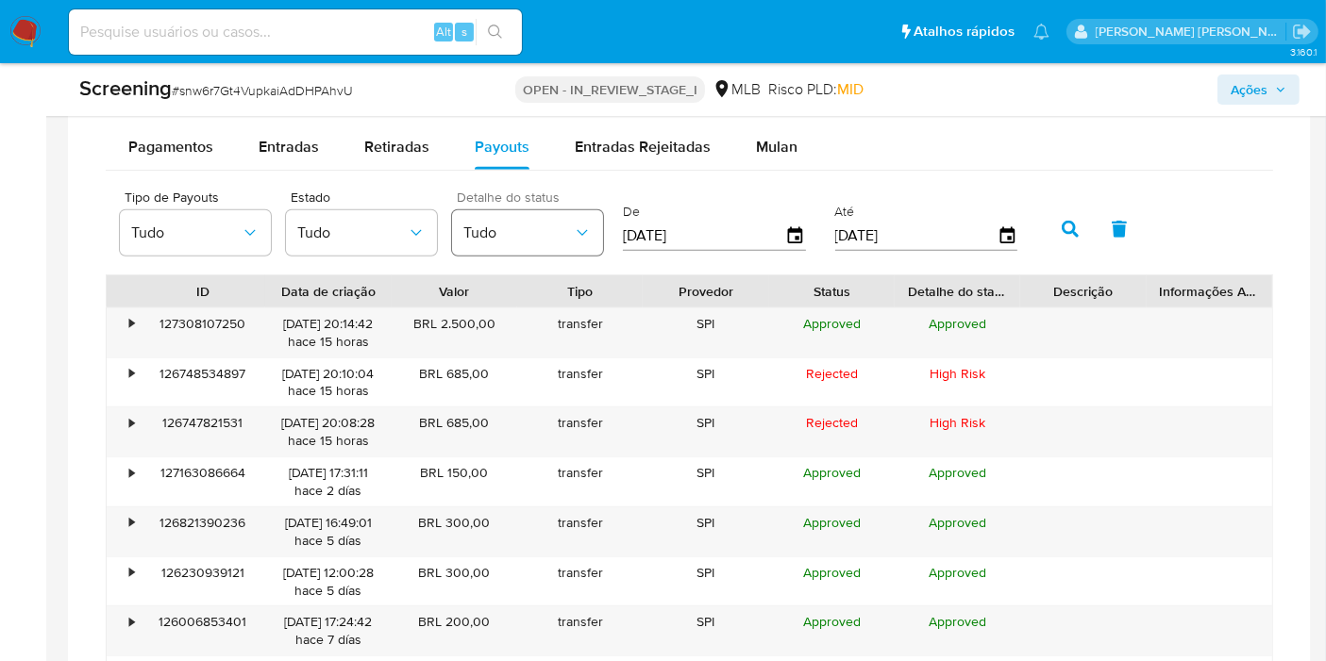
click at [582, 217] on button "Tudo" at bounding box center [527, 232] width 151 height 45
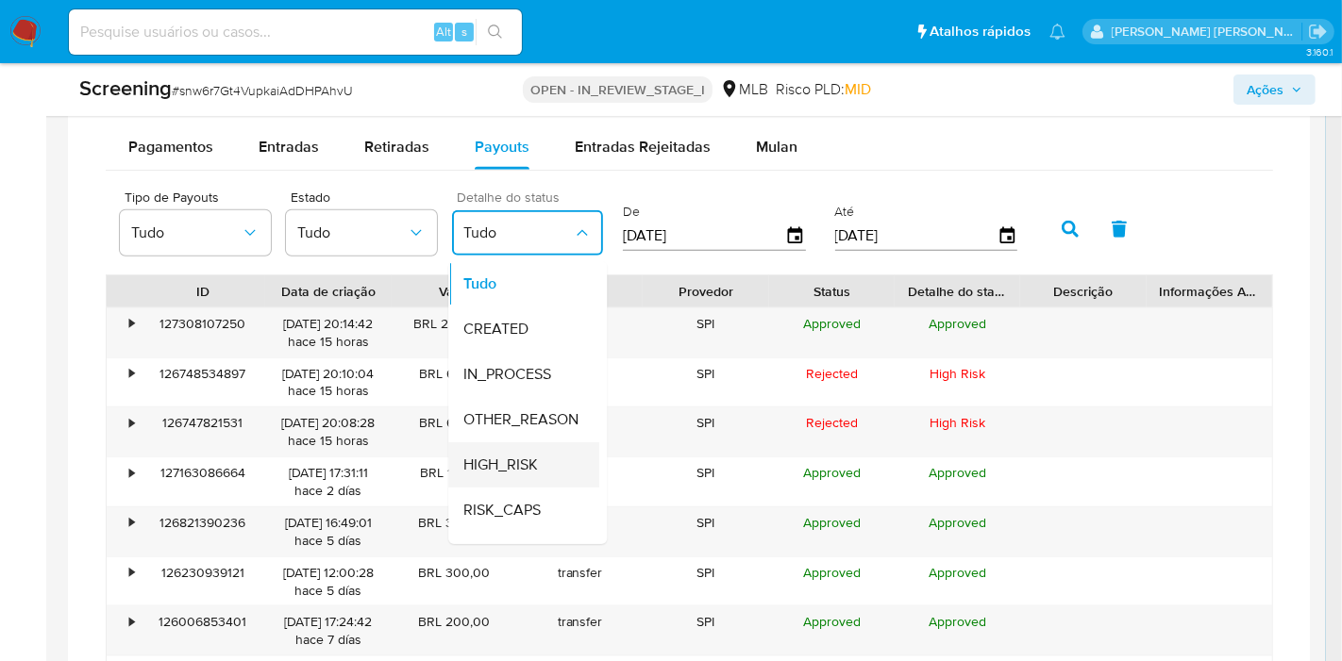
click at [522, 468] on span "HIGH_RISK" at bounding box center [500, 465] width 75 height 19
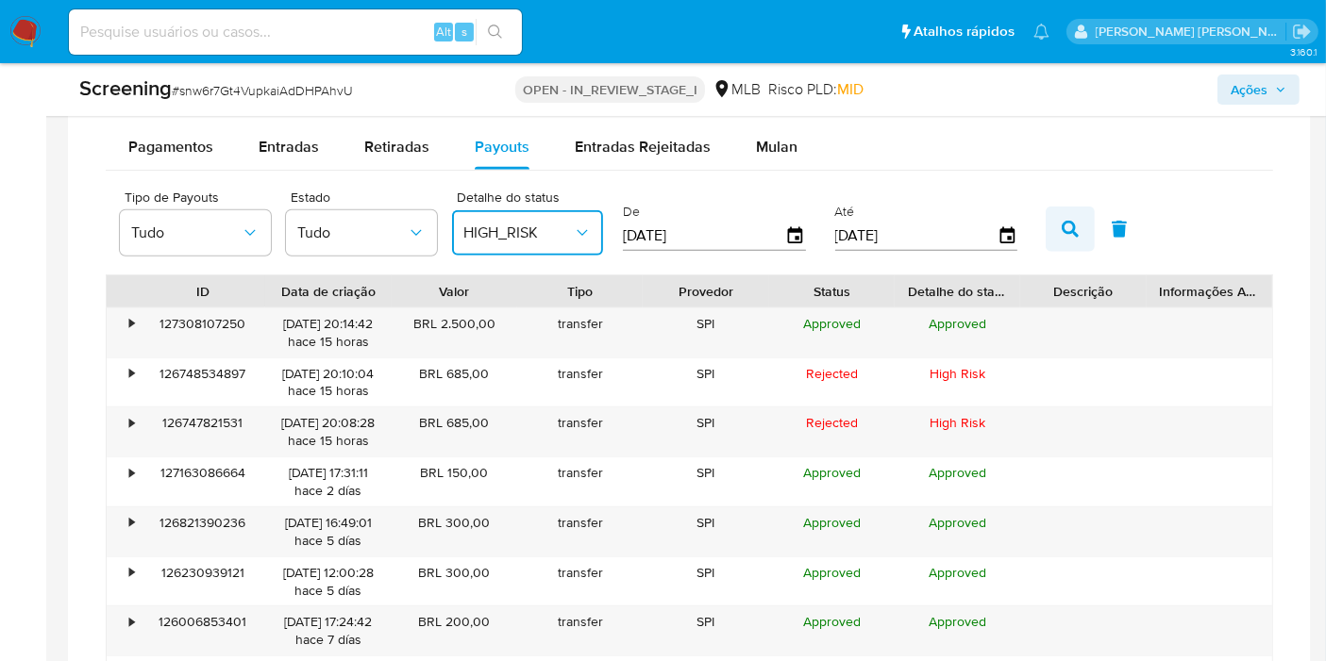
click at [1070, 217] on button "button" at bounding box center [1069, 229] width 49 height 45
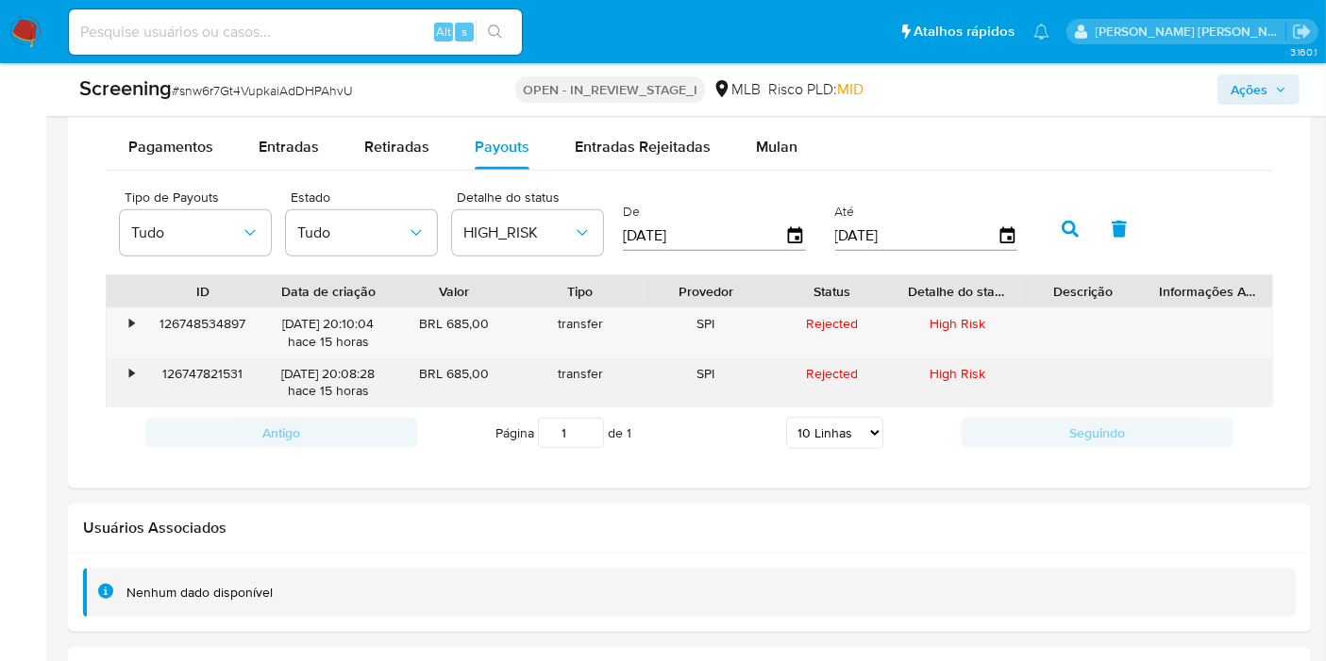
drag, startPoint x: 298, startPoint y: 368, endPoint x: 350, endPoint y: 369, distance: 51.9
click at [350, 369] on div "23/09/2025 20:08:28 hace 15 horas" at bounding box center [327, 383] width 125 height 49
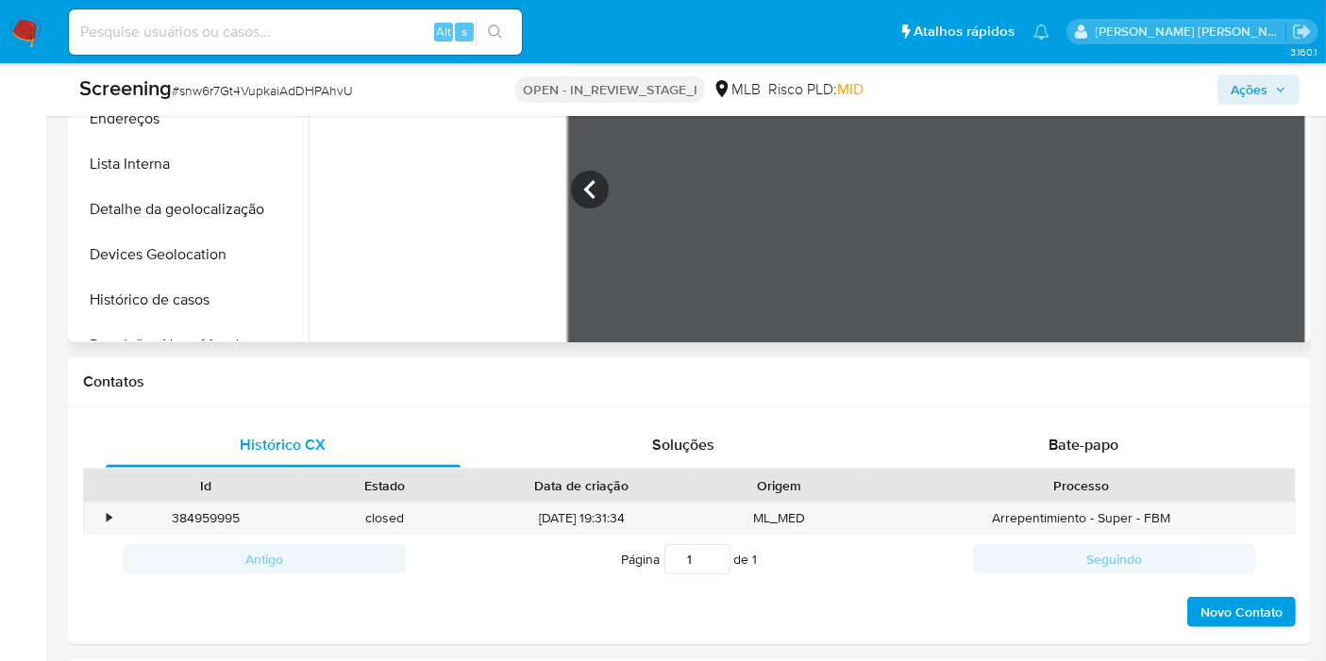
scroll to position [419, 0]
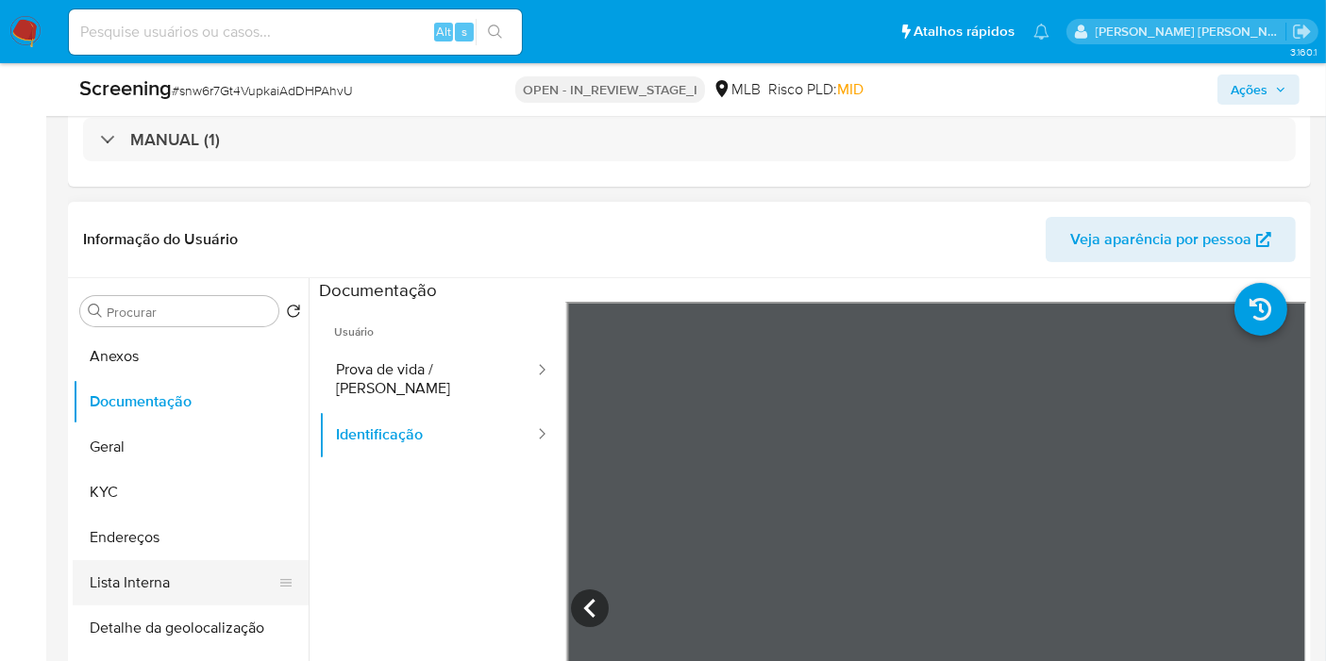
click at [189, 575] on button "Lista Interna" at bounding box center [183, 582] width 221 height 45
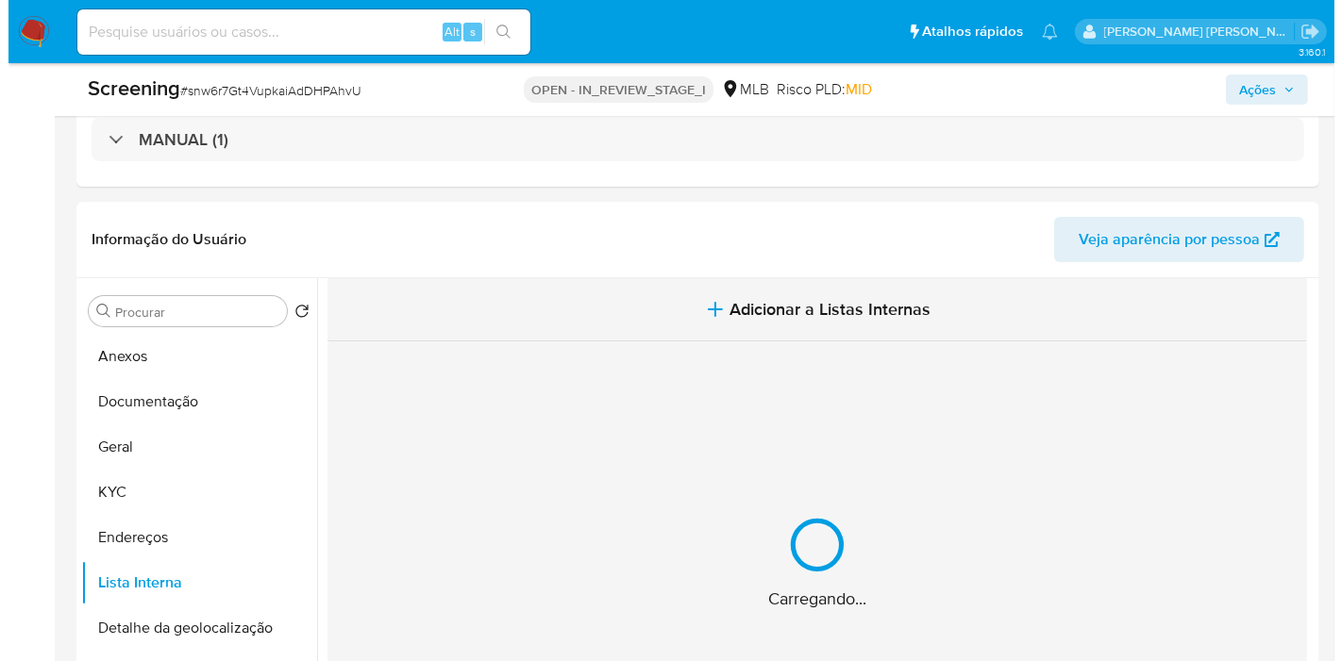
scroll to position [524, 0]
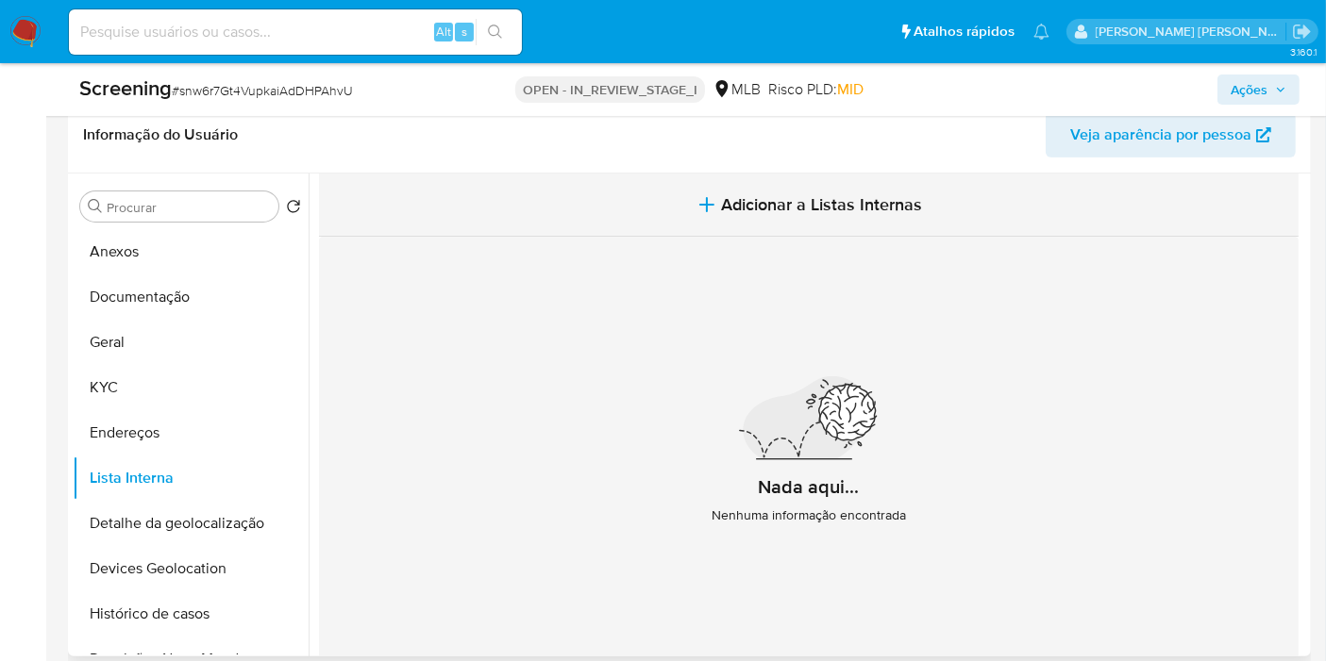
click at [921, 188] on button "Adicionar a Listas Internas" at bounding box center [808, 205] width 979 height 63
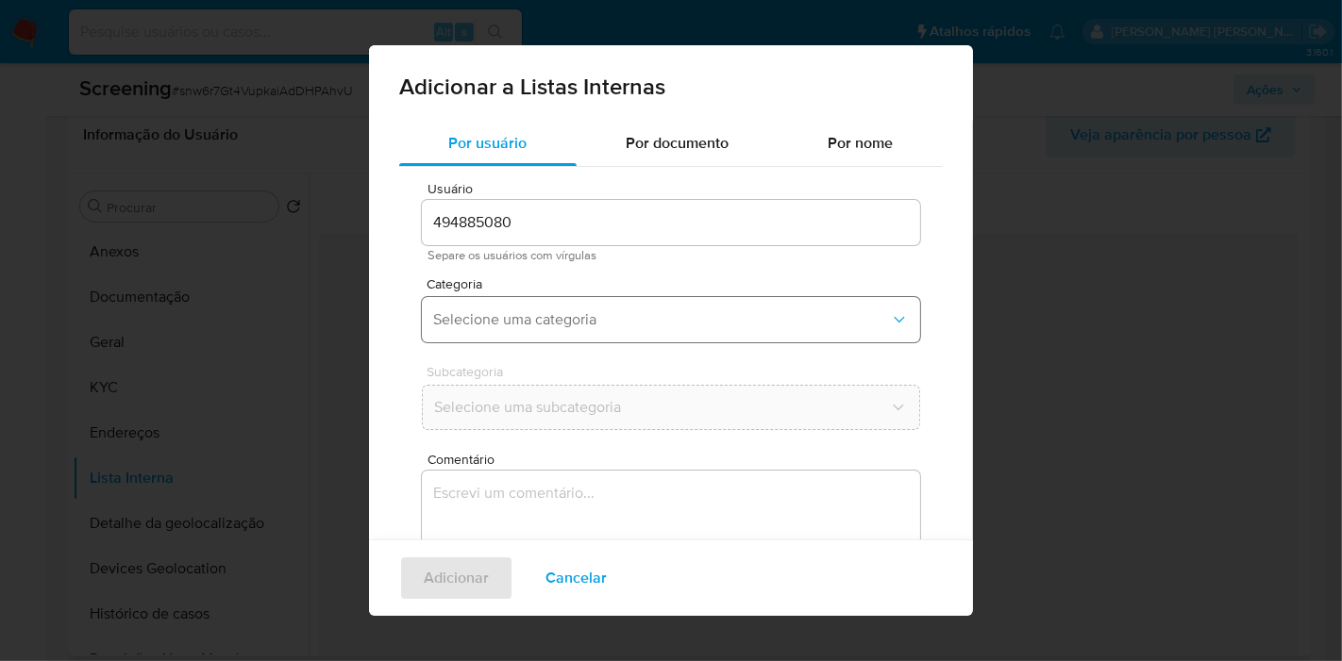
click at [631, 319] on span "Selecione uma categoria" at bounding box center [661, 319] width 457 height 19
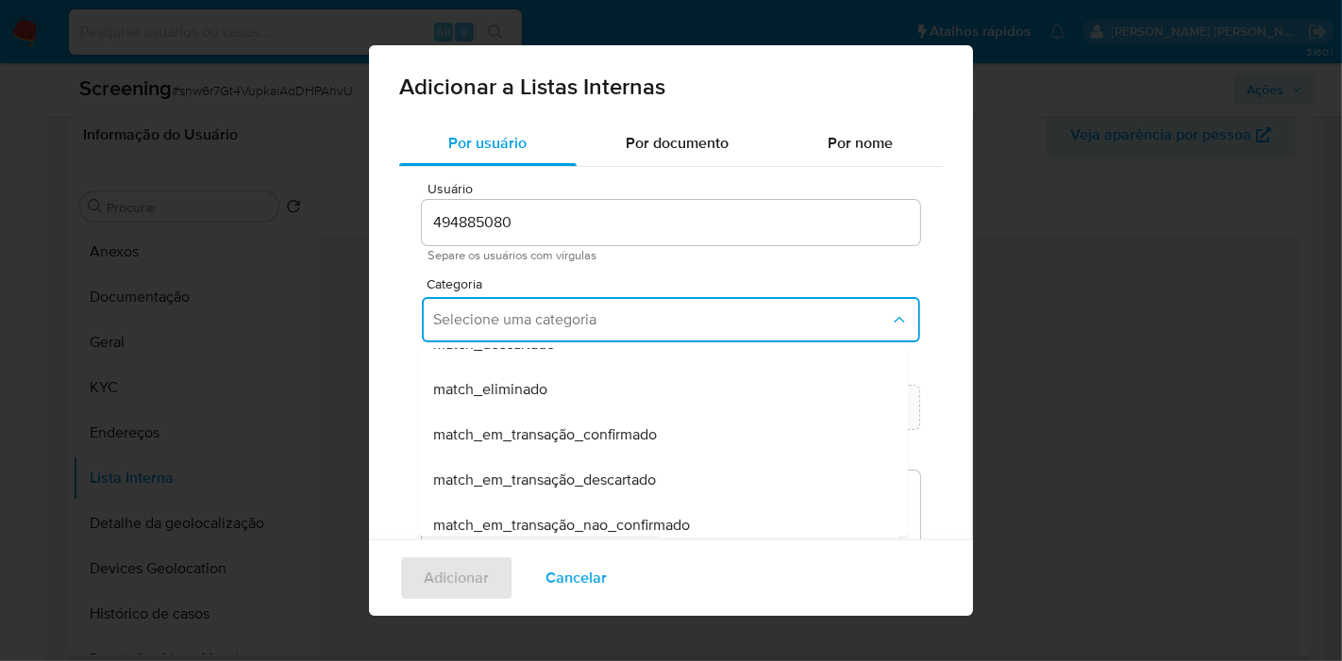
scroll to position [209, 0]
click at [602, 424] on span "match_em_transação_confirmado" at bounding box center [545, 433] width 224 height 19
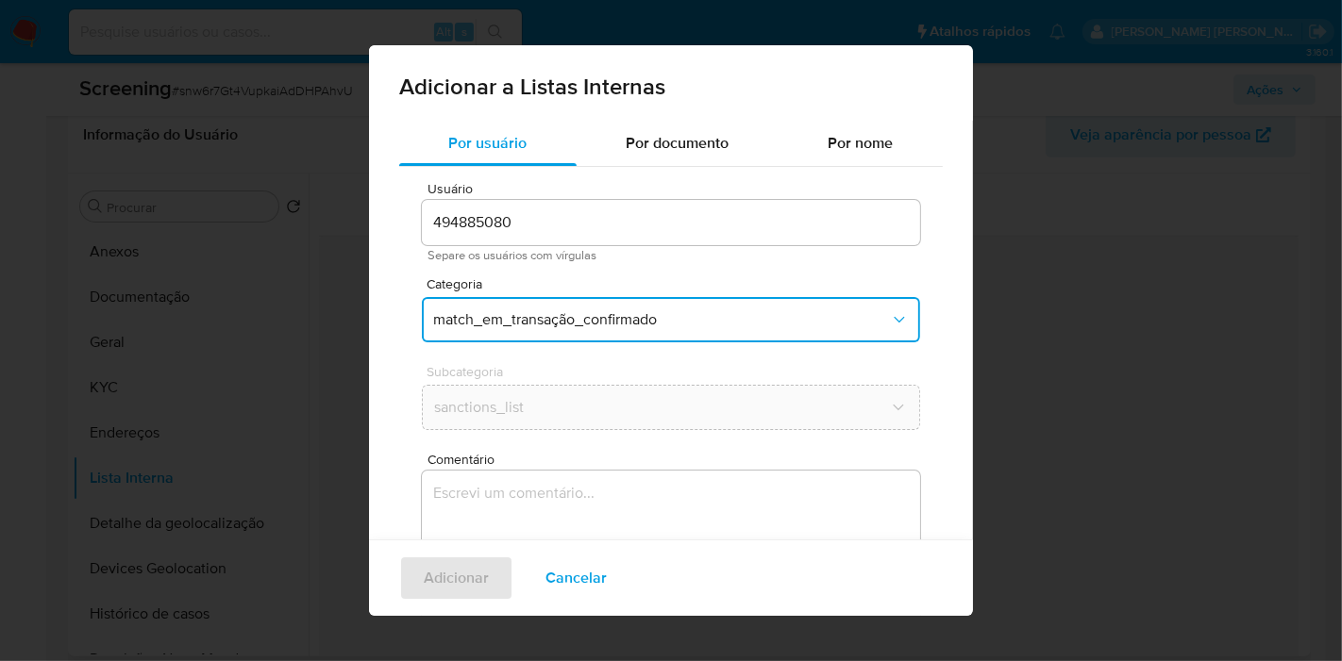
click at [637, 495] on textarea "Comentário" at bounding box center [671, 561] width 498 height 181
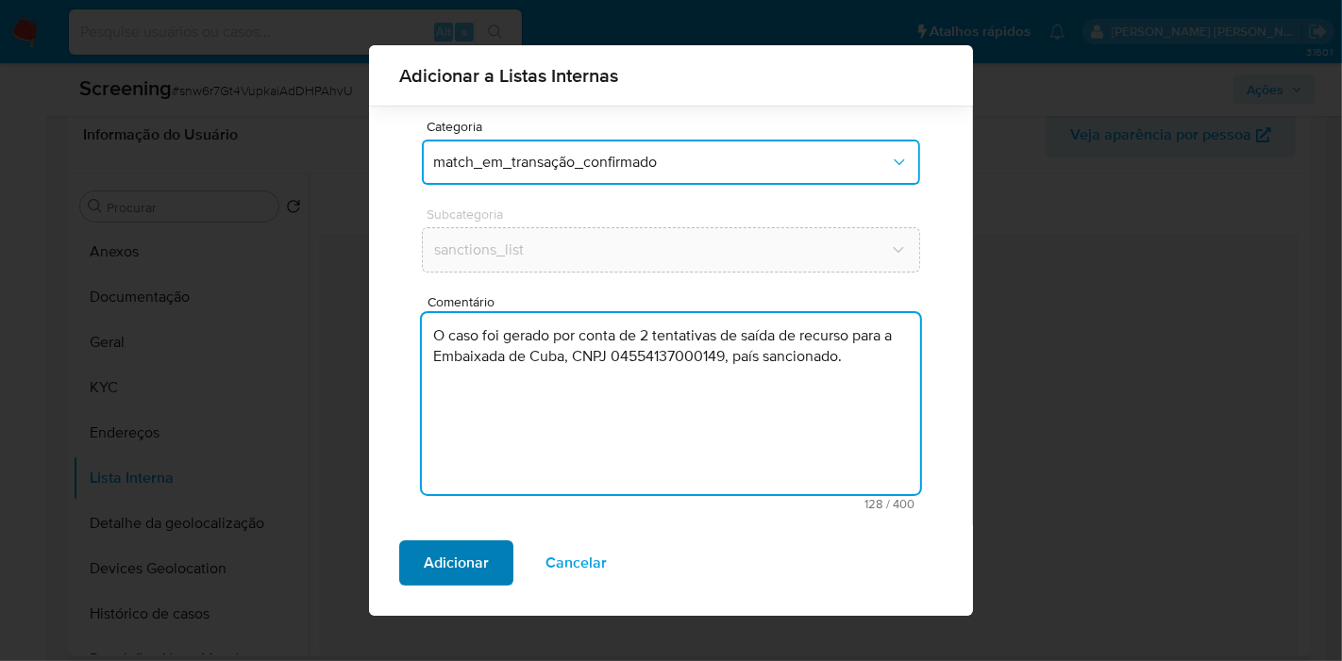
type textarea "O caso foi gerado por conta de 2 tentativas de saída de recurso para a Embaixad…"
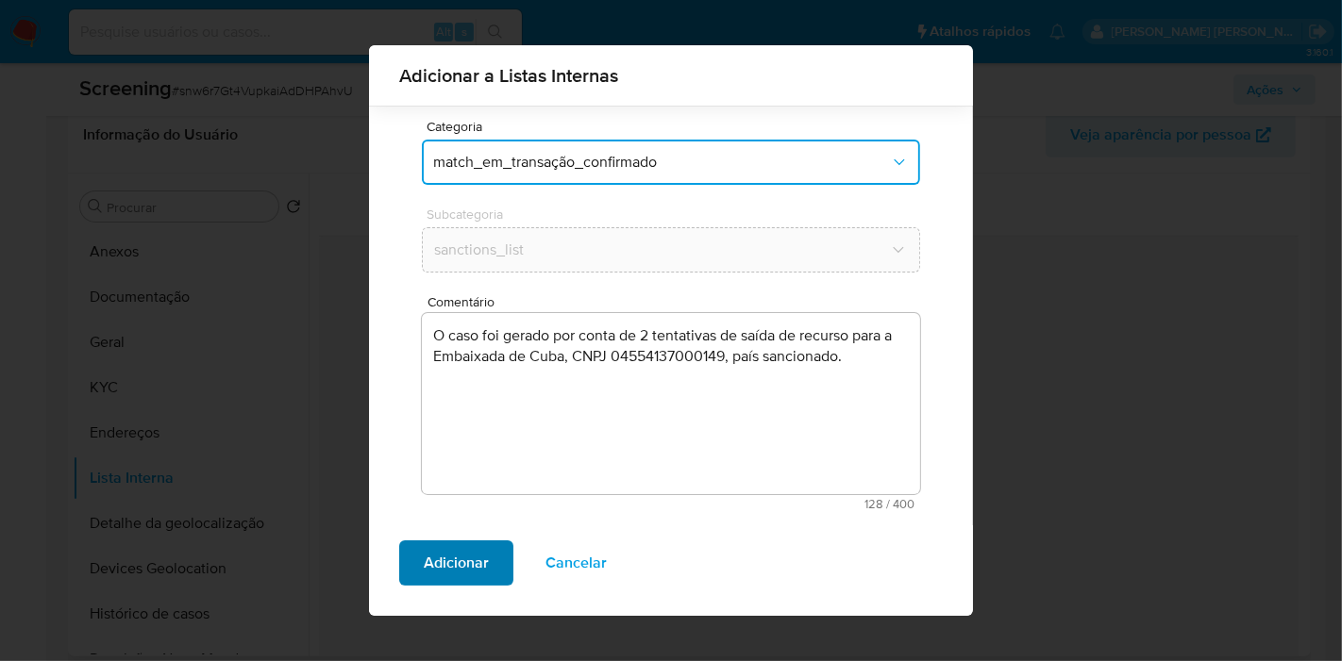
click at [472, 558] on span "Adicionar" at bounding box center [456, 563] width 65 height 42
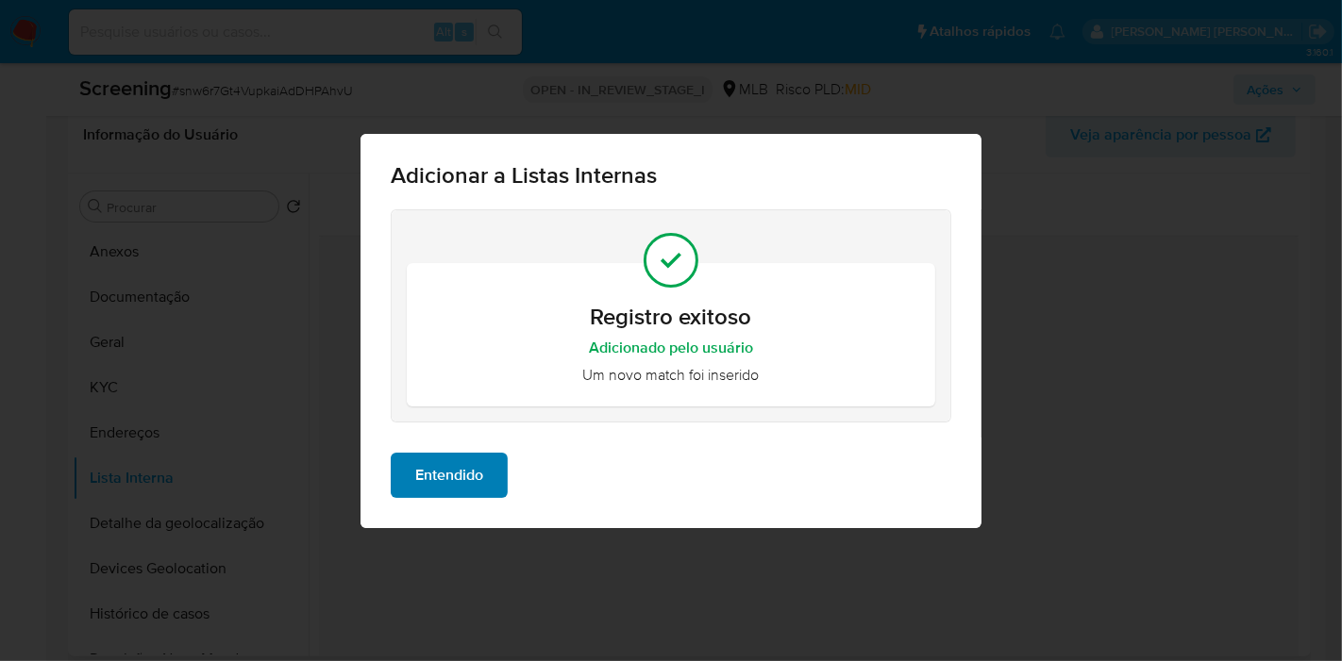
scroll to position [0, 0]
click at [426, 459] on span "Entendido" at bounding box center [449, 476] width 68 height 42
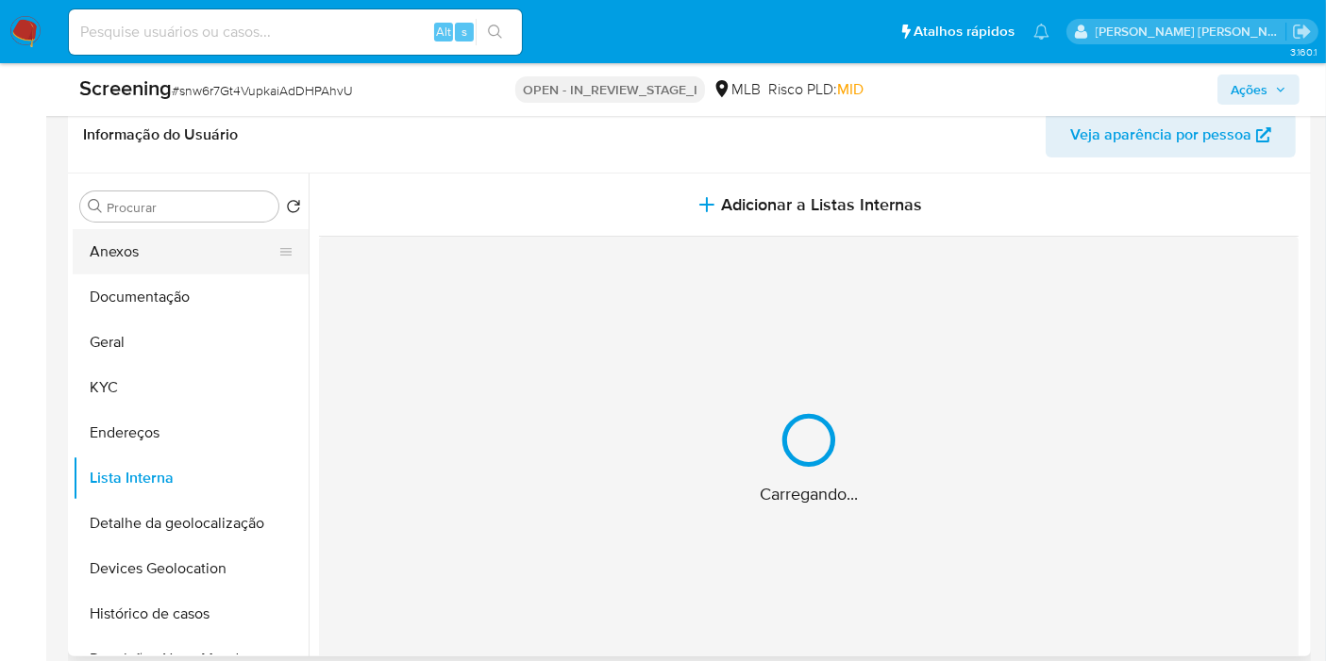
click at [158, 246] on button "Anexos" at bounding box center [183, 251] width 221 height 45
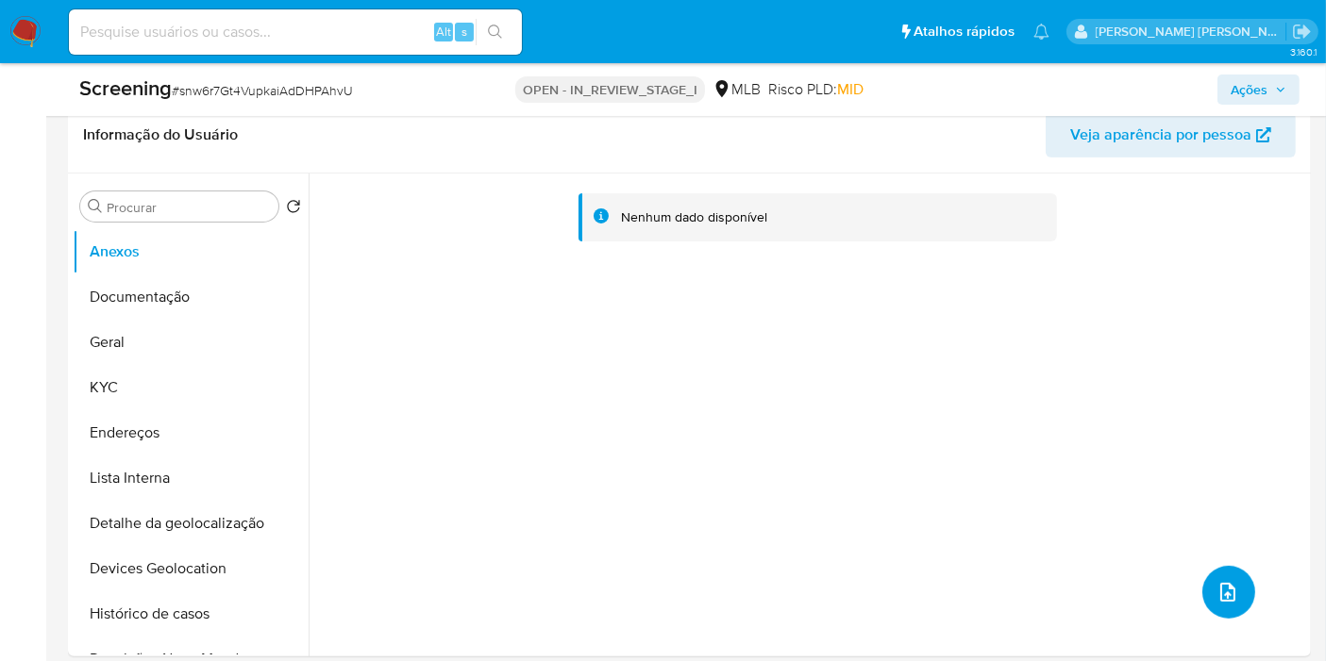
click at [1229, 594] on icon "upload-file" at bounding box center [1227, 592] width 23 height 23
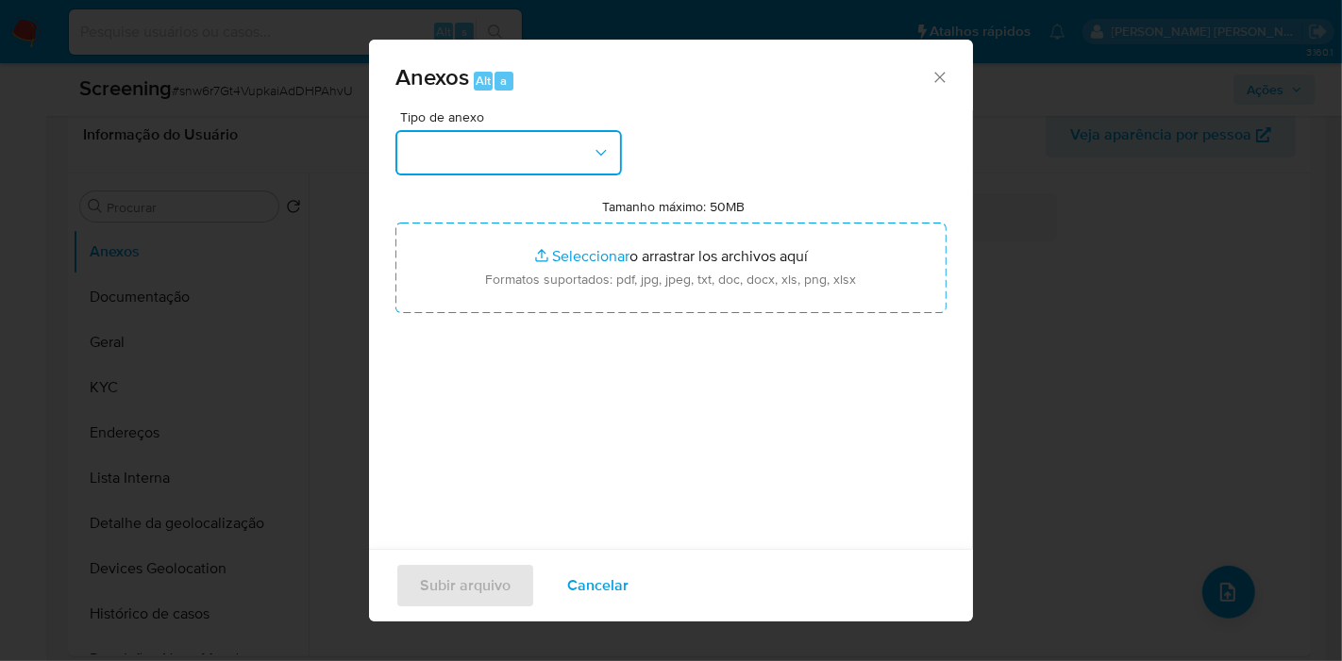
click at [474, 135] on button "button" at bounding box center [508, 152] width 226 height 45
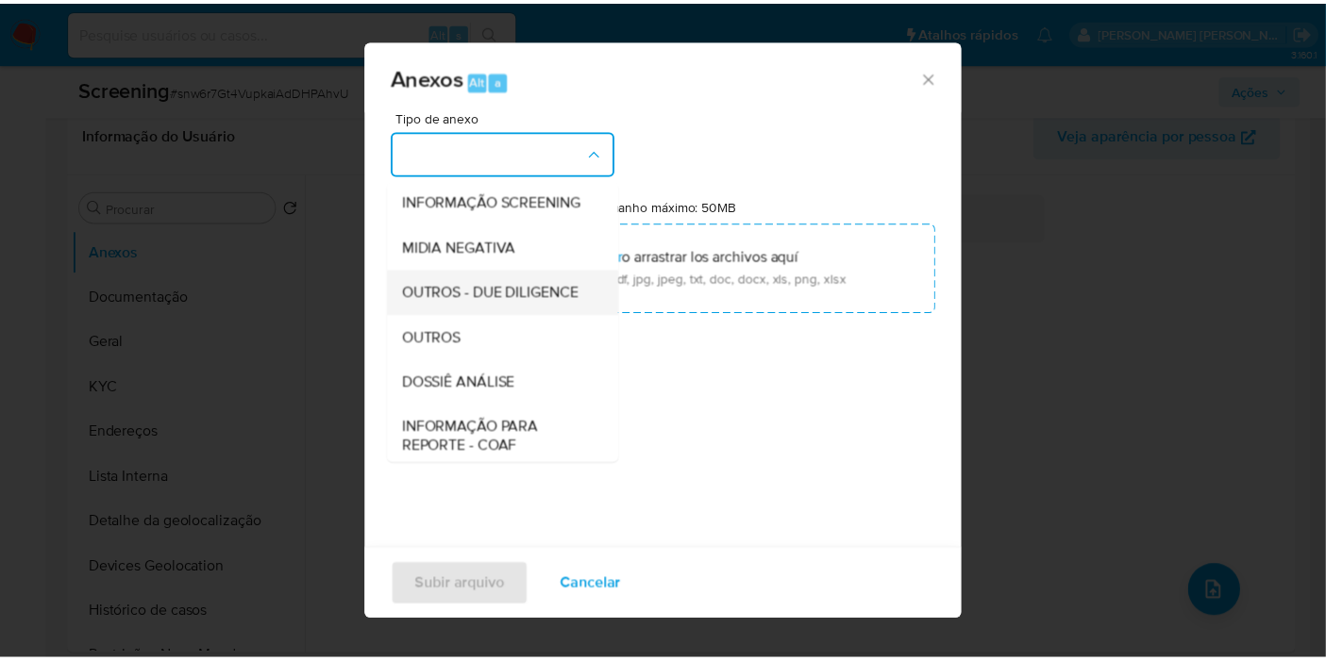
scroll to position [209, 0]
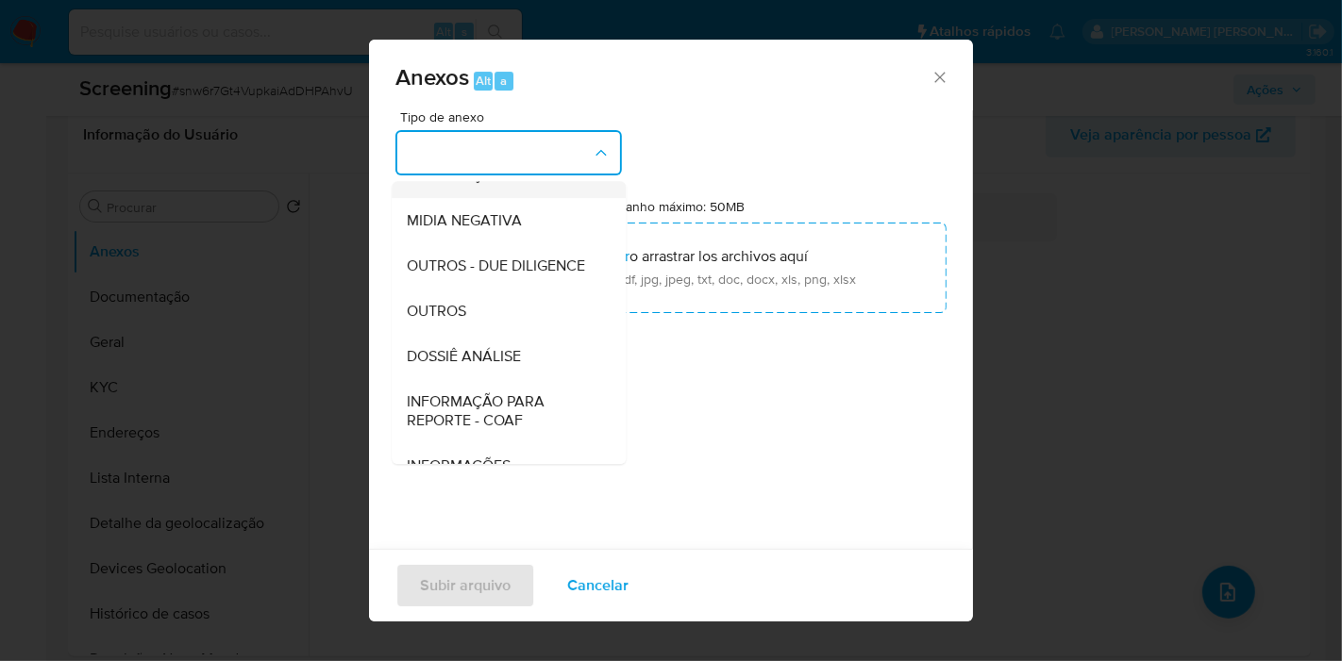
click at [535, 198] on div "INFORMAÇÃO SCREENING" at bounding box center [503, 175] width 192 height 45
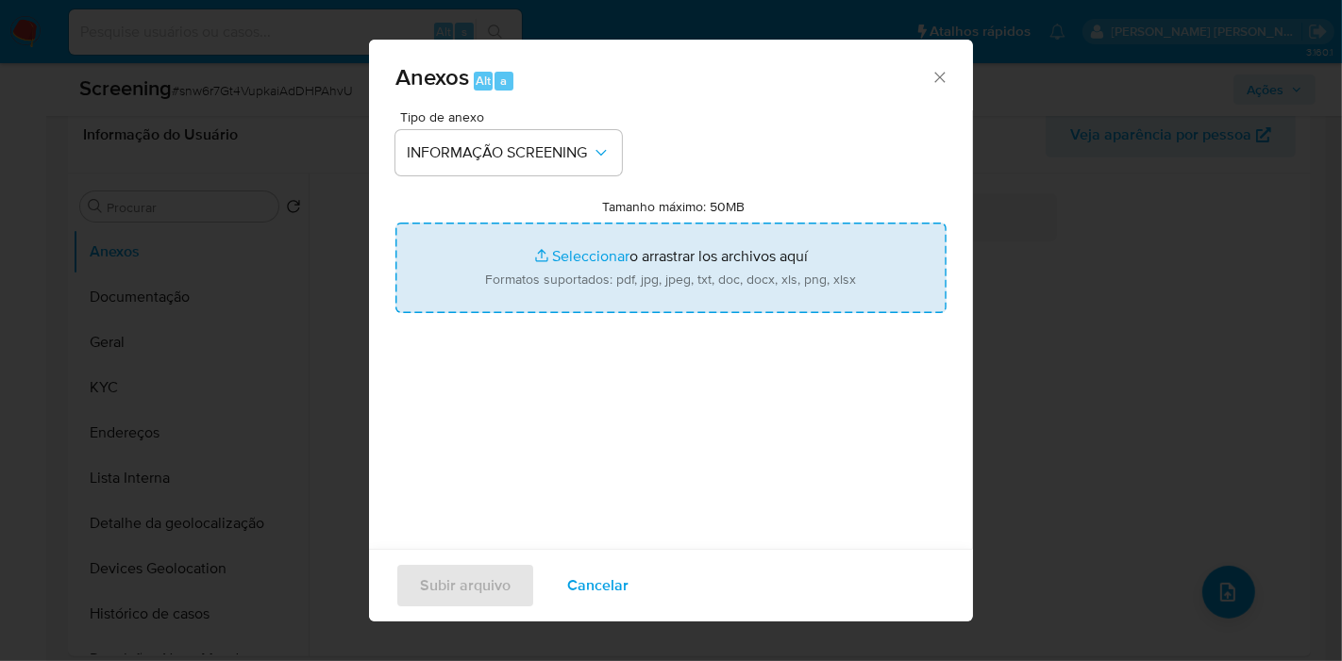
click at [695, 247] on input "Tamanho máximo: 50MB Seleccionar archivos" at bounding box center [670, 268] width 551 height 91
type input "C:\fakepath\Evidências.pdf"
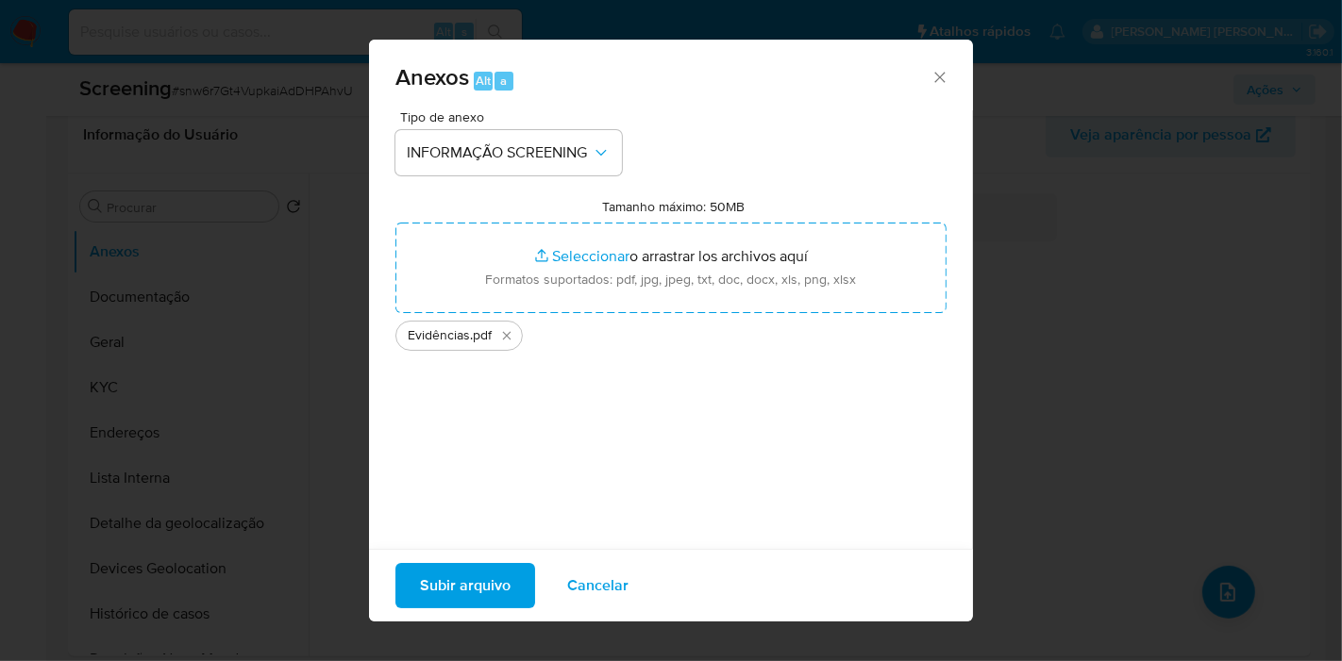
click at [488, 594] on span "Subir arquivo" at bounding box center [465, 586] width 91 height 42
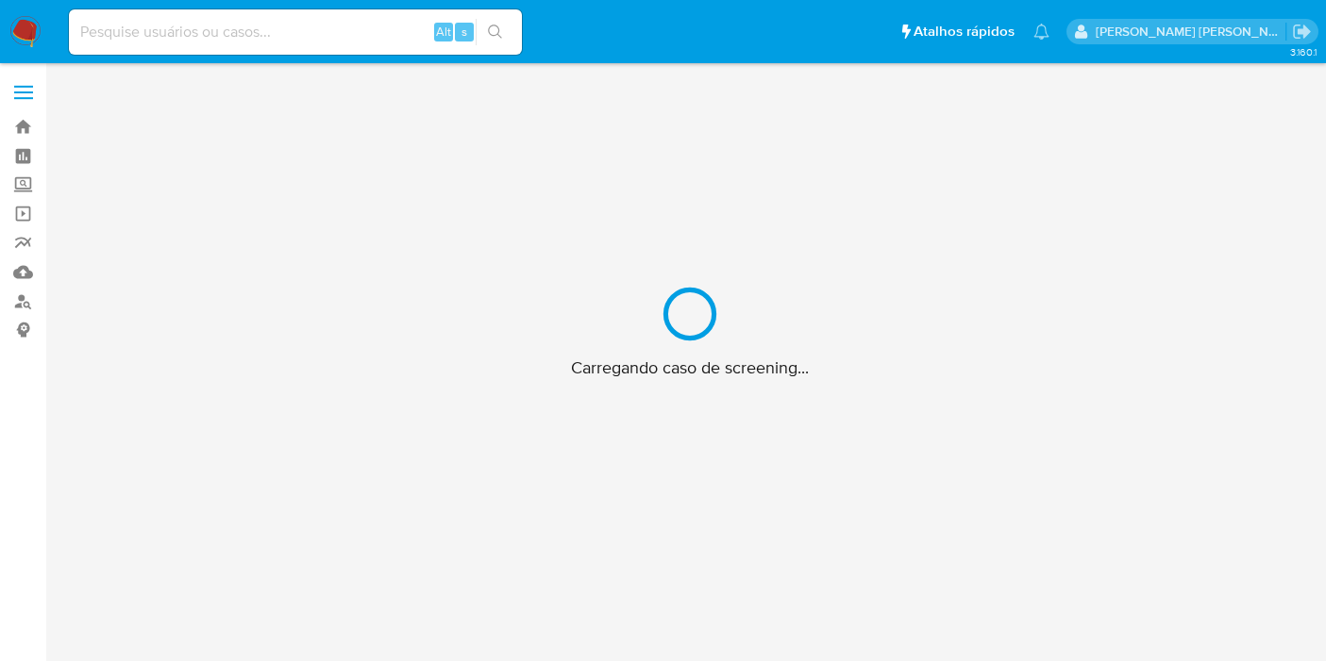
scroll to position [67, 0]
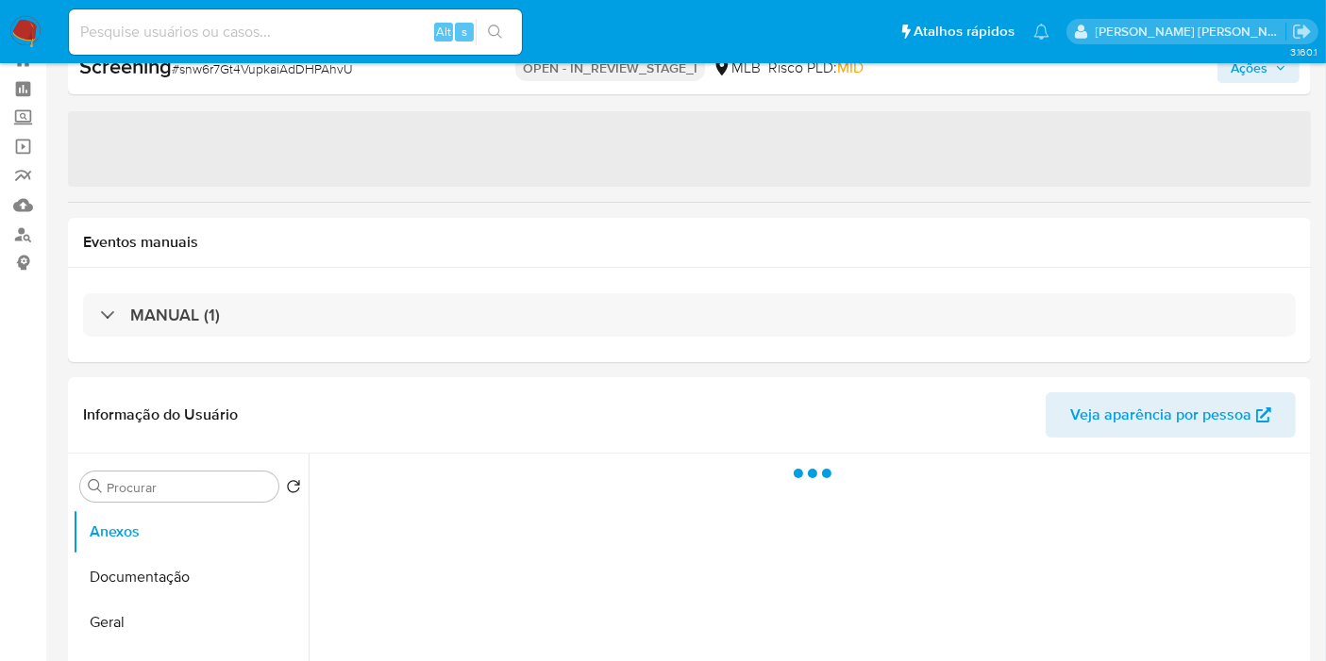
select select "10"
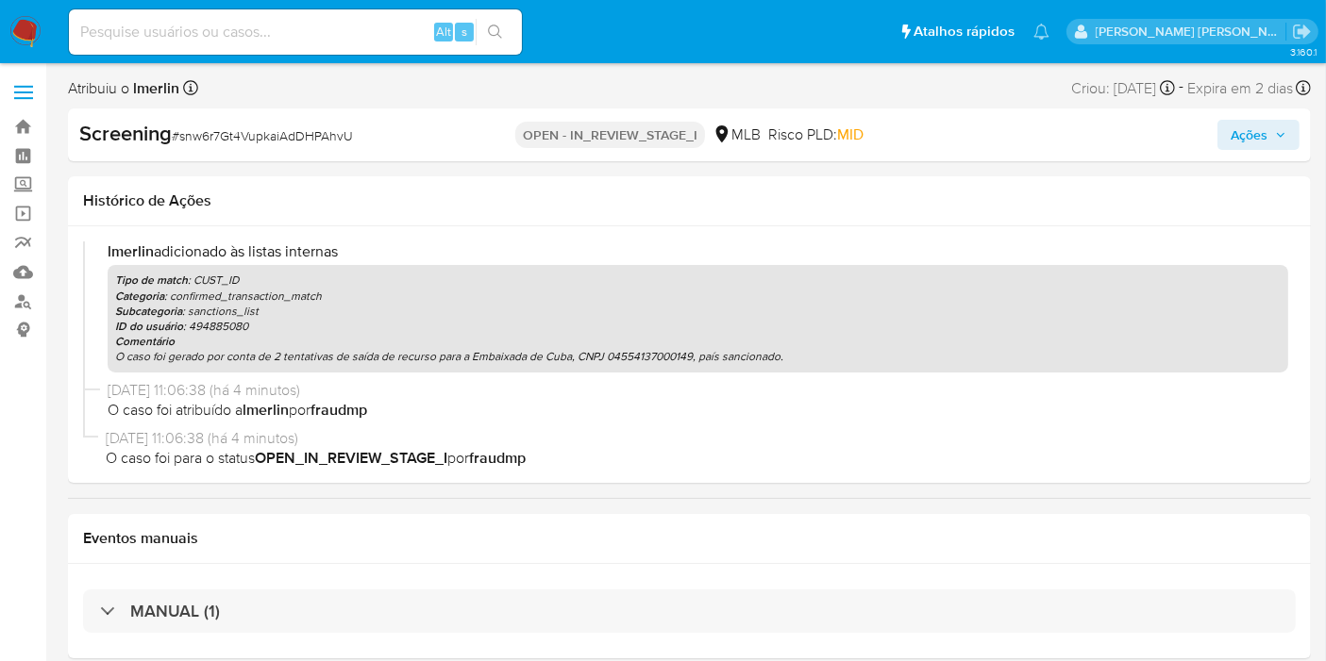
scroll to position [0, 0]
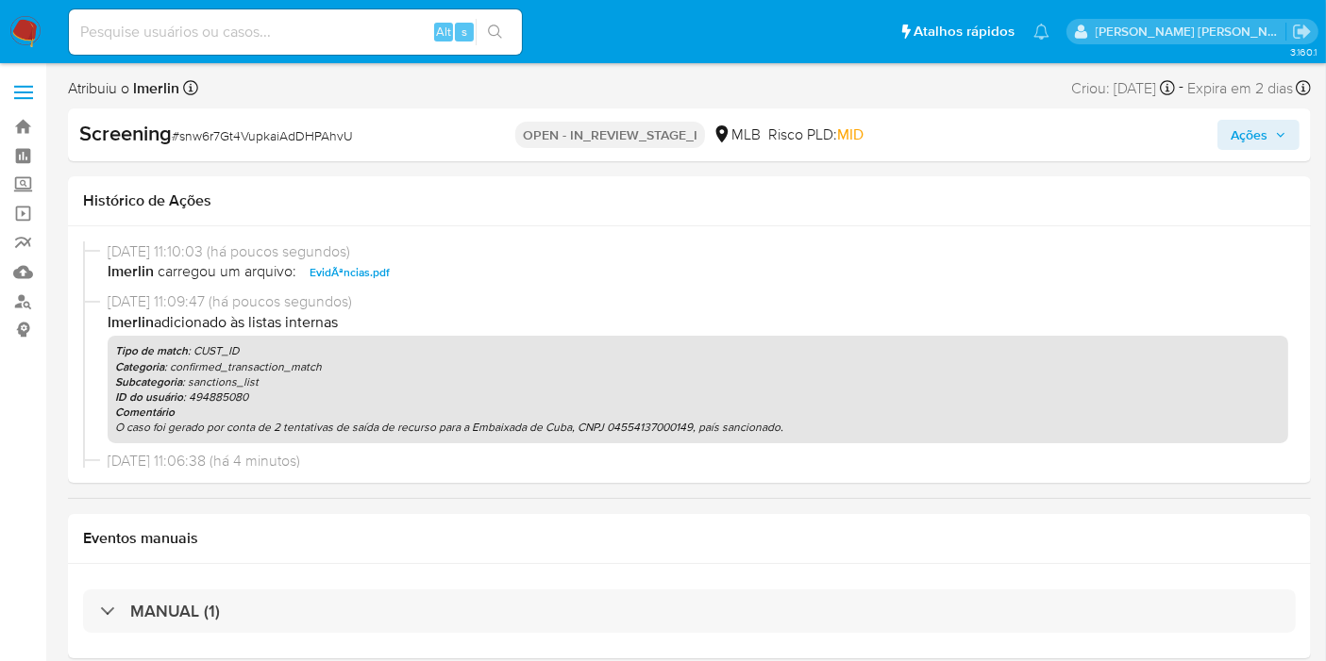
click at [1256, 125] on span "Ações" at bounding box center [1248, 135] width 37 height 30
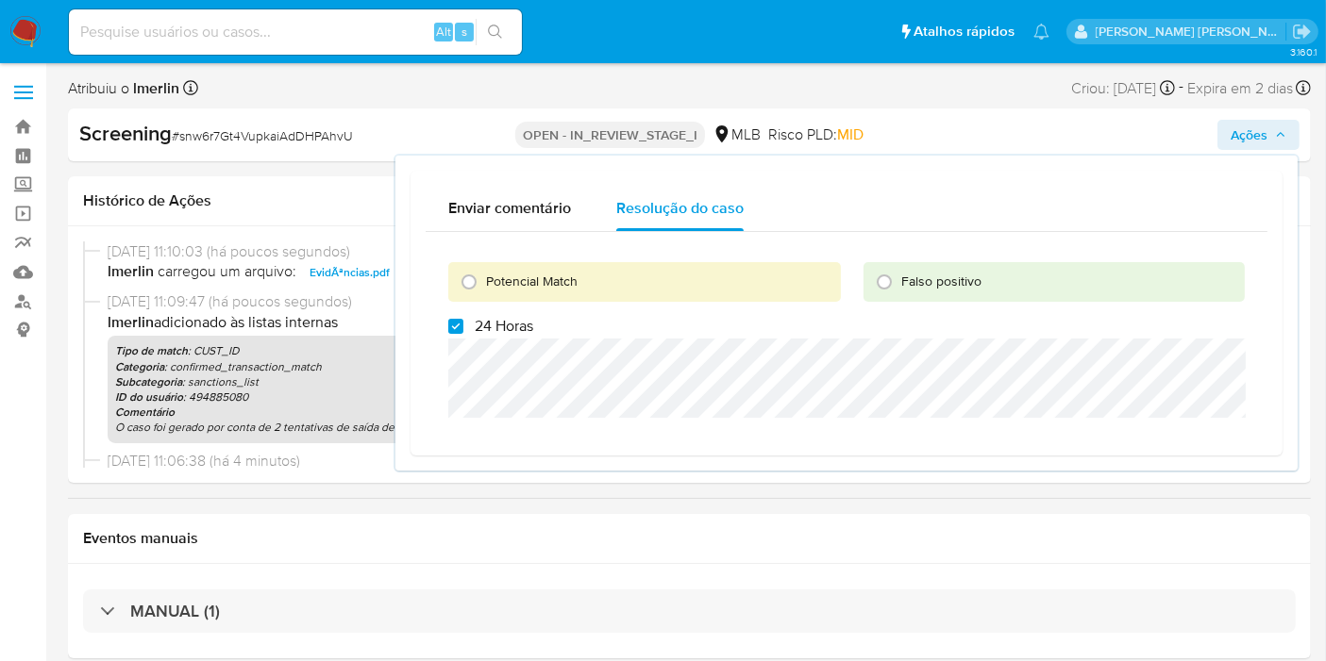
click at [487, 334] on span "24 Horas" at bounding box center [504, 326] width 58 height 19
click at [463, 334] on input "24 Horas" at bounding box center [455, 326] width 15 height 15
checkbox input "false"
click at [547, 283] on span "Potencial Match" at bounding box center [532, 281] width 92 height 19
click at [484, 283] on input "Potencial Match" at bounding box center [469, 282] width 30 height 30
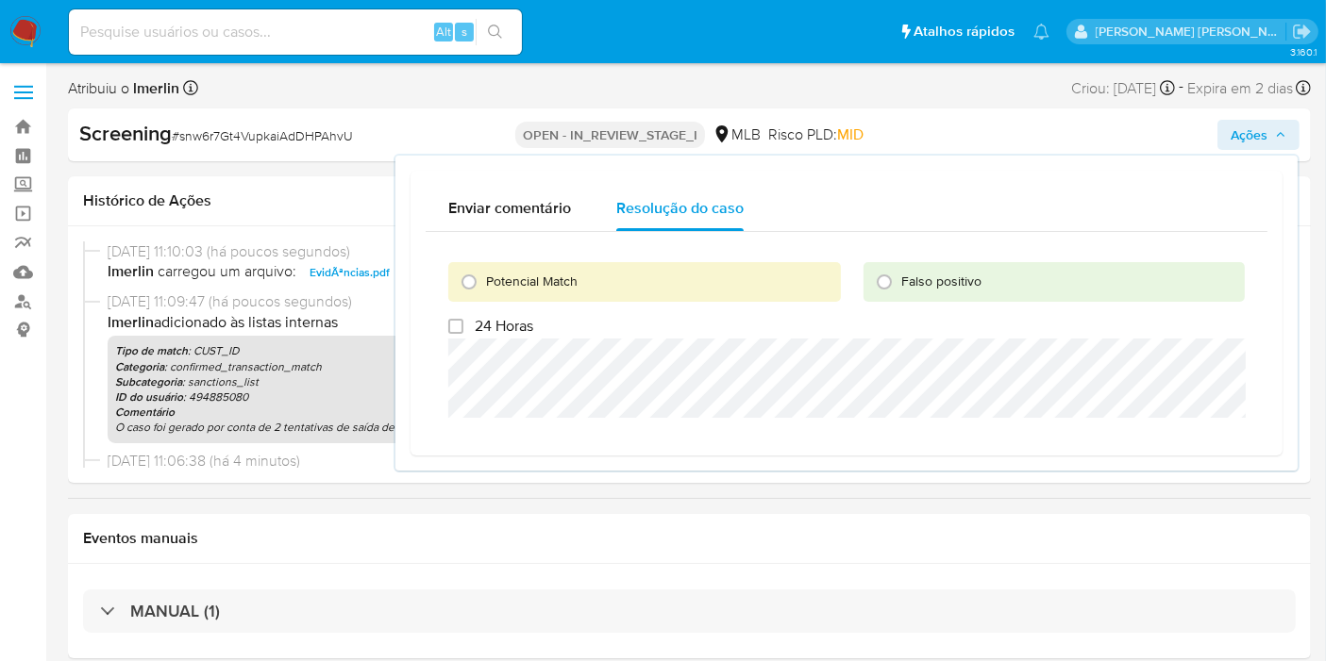
radio input "true"
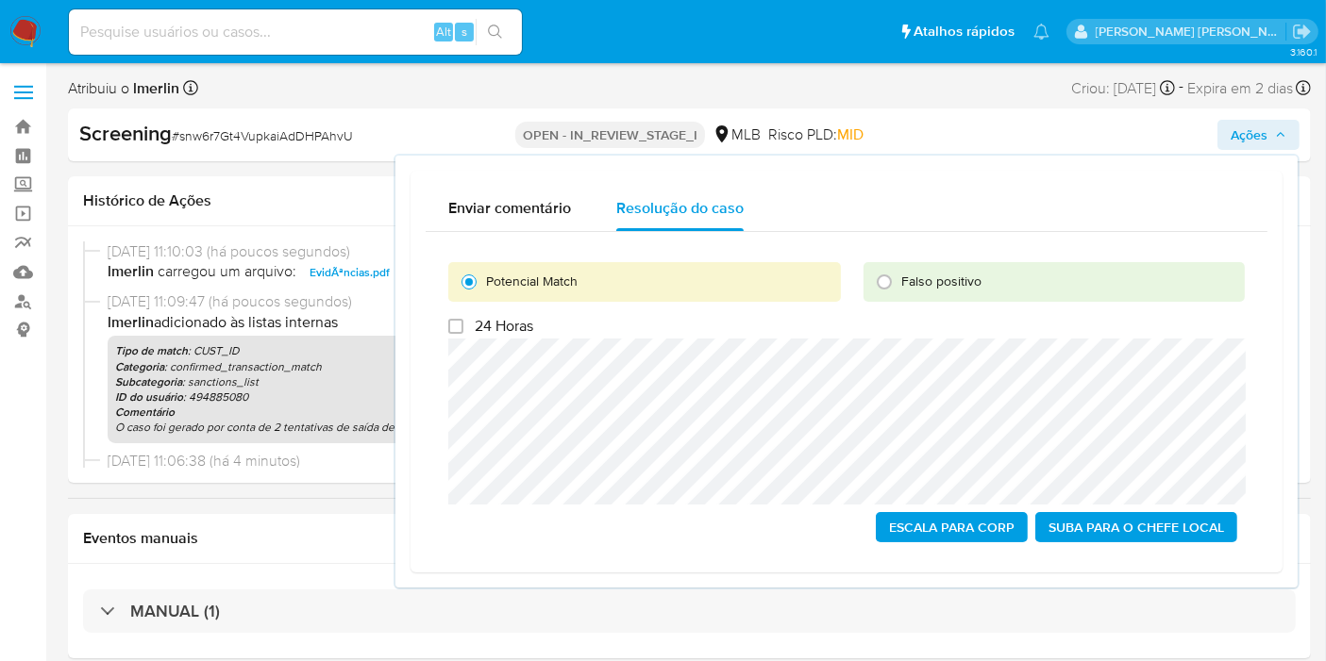
click at [954, 525] on span "Escala para Corp" at bounding box center [951, 527] width 125 height 26
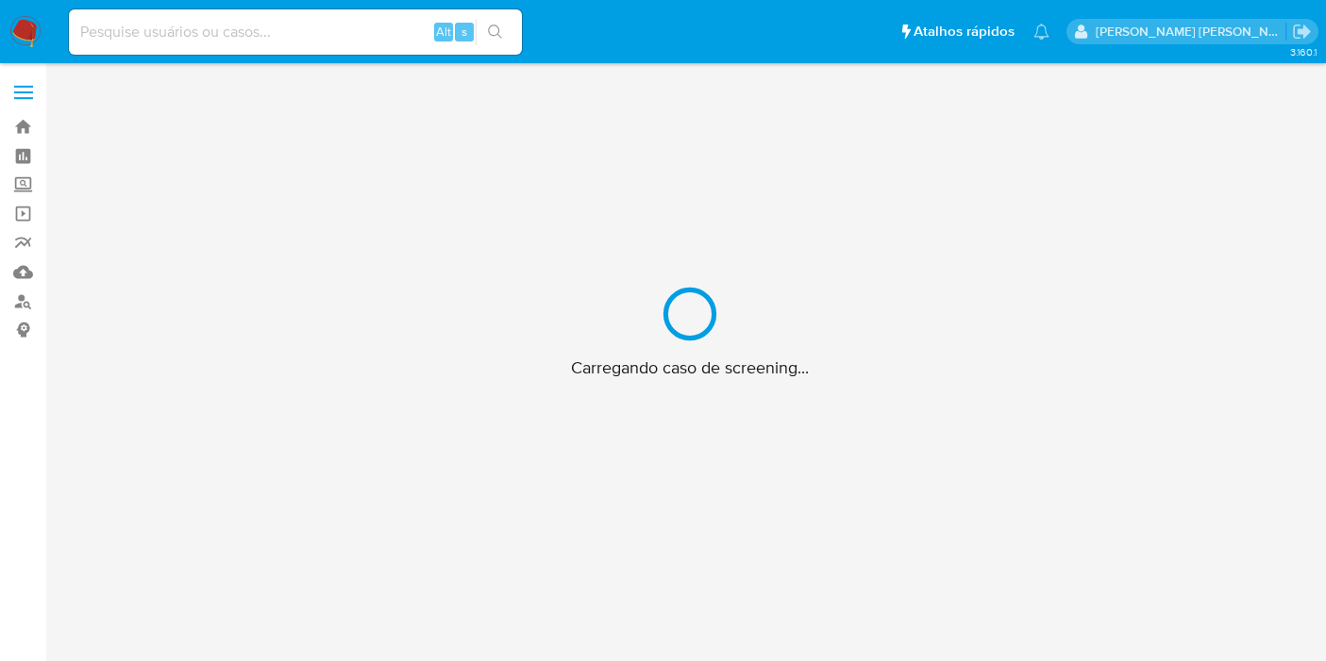
scroll to position [67, 0]
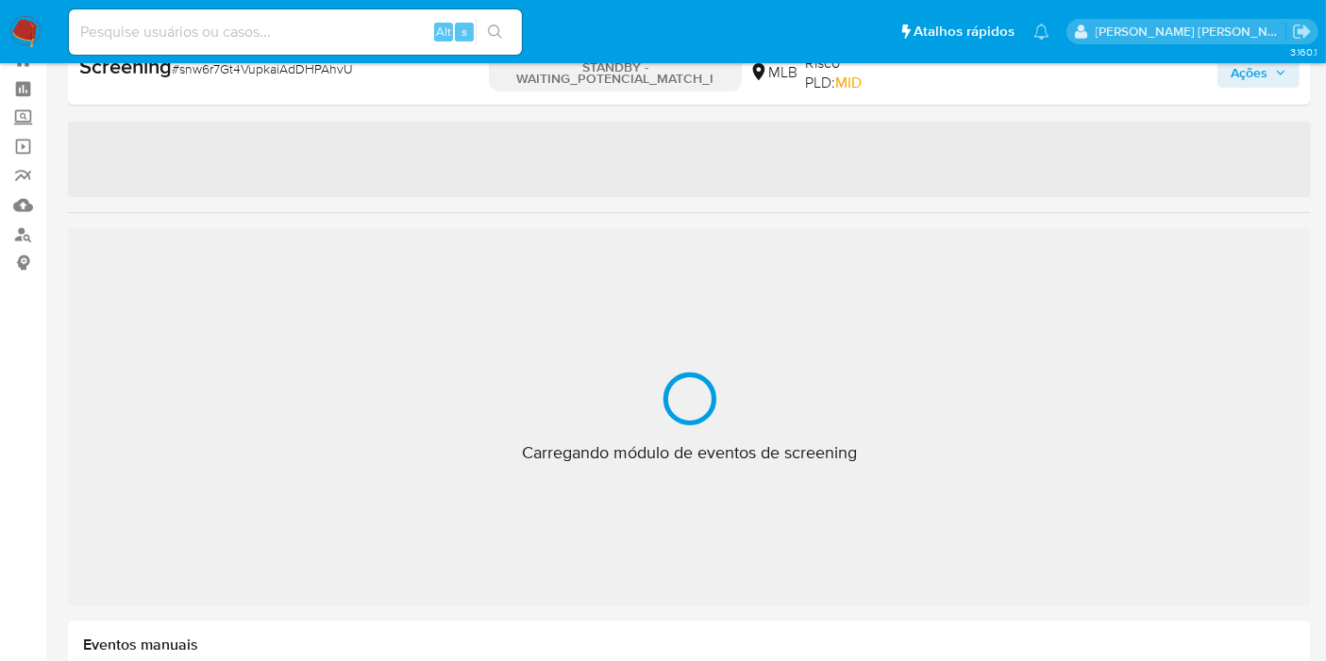
select select "10"
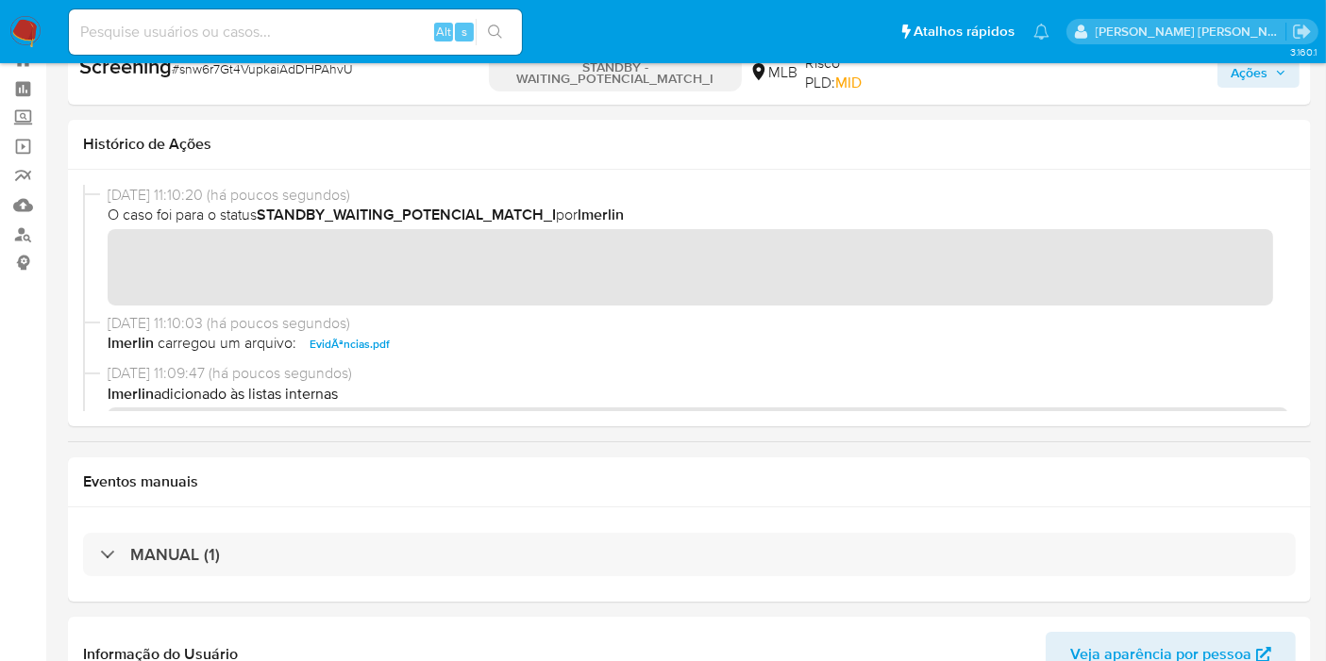
scroll to position [0, 0]
